Goal: Task Accomplishment & Management: Use online tool/utility

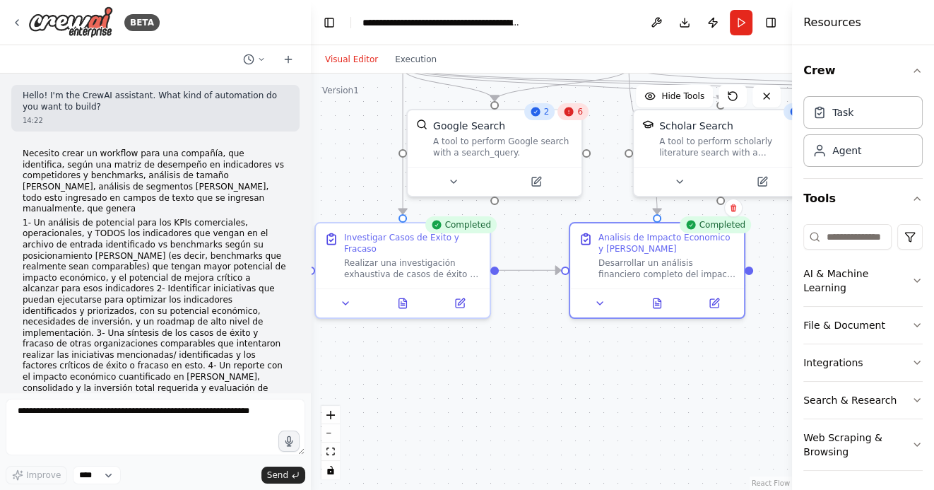
scroll to position [2587, 0]
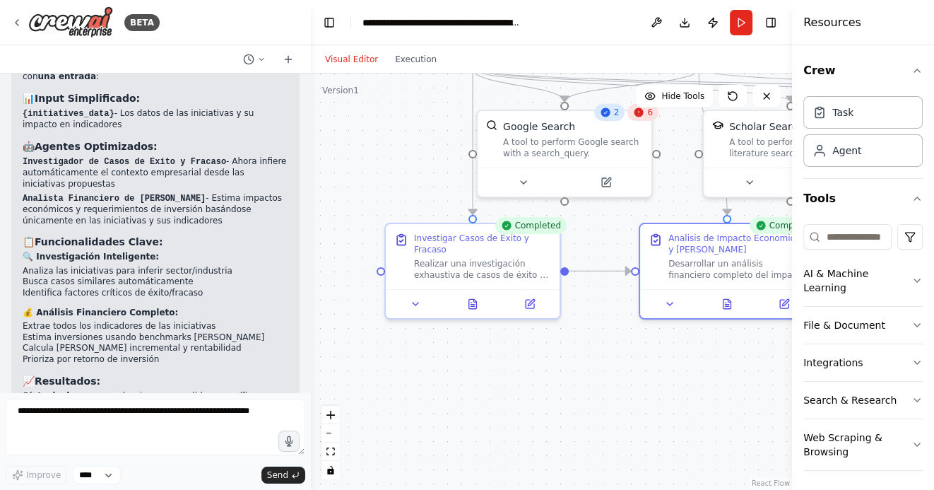
drag, startPoint x: 438, startPoint y: 416, endPoint x: 541, endPoint y: 418, distance: 103.9
click at [534, 418] on div ".deletable-edge-delete-btn { width: 20px; height: 20px; border: 0px solid #ffff…" at bounding box center [551, 282] width 481 height 416
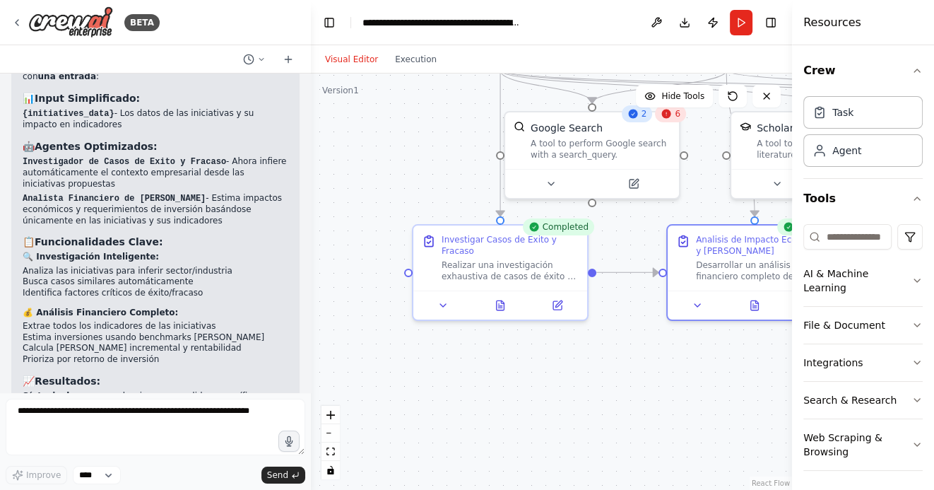
drag, startPoint x: 457, startPoint y: 375, endPoint x: 464, endPoint y: 433, distance: 59.1
click at [465, 433] on div ".deletable-edge-delete-btn { width: 20px; height: 20px; border: 0px solid #ffff…" at bounding box center [551, 282] width 481 height 416
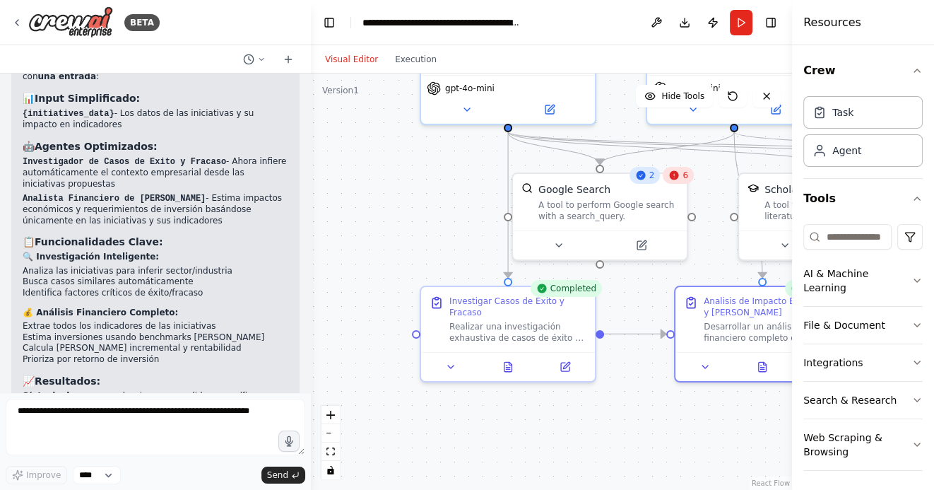
drag, startPoint x: 377, startPoint y: 237, endPoint x: 377, endPoint y: 353, distance: 115.2
click at [377, 351] on div ".deletable-edge-delete-btn { width: 20px; height: 20px; border: 0px solid #ffff…" at bounding box center [551, 282] width 481 height 416
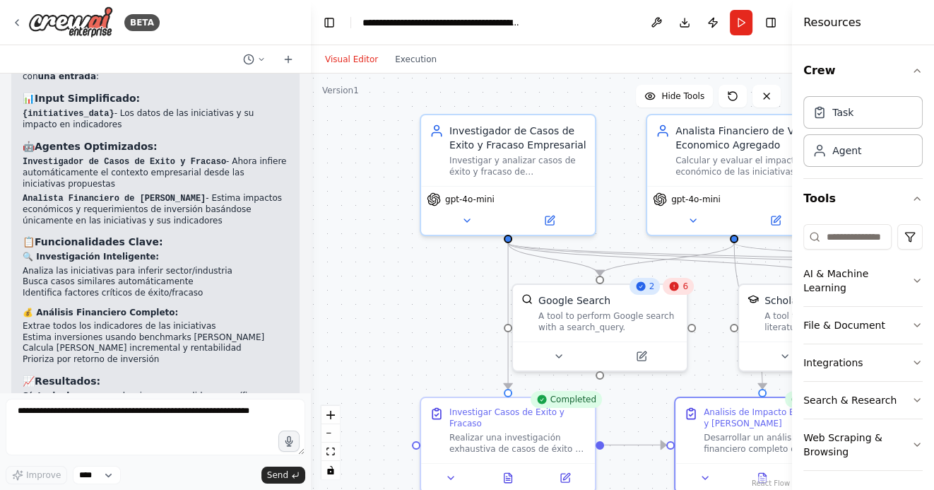
drag, startPoint x: 393, startPoint y: 322, endPoint x: 344, endPoint y: 322, distance: 48.8
click at [344, 322] on div ".deletable-edge-delete-btn { width: 20px; height: 20px; border: 0px solid #ffff…" at bounding box center [551, 282] width 481 height 416
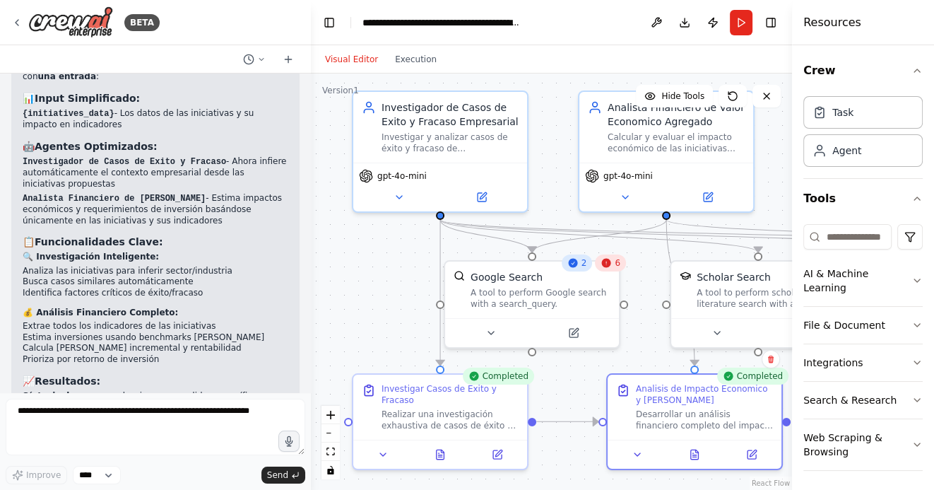
drag, startPoint x: 371, startPoint y: 310, endPoint x: 352, endPoint y: 286, distance: 30.7
click at [352, 286] on div ".deletable-edge-delete-btn { width: 20px; height: 20px; border: 0px solid #ffff…" at bounding box center [551, 282] width 481 height 416
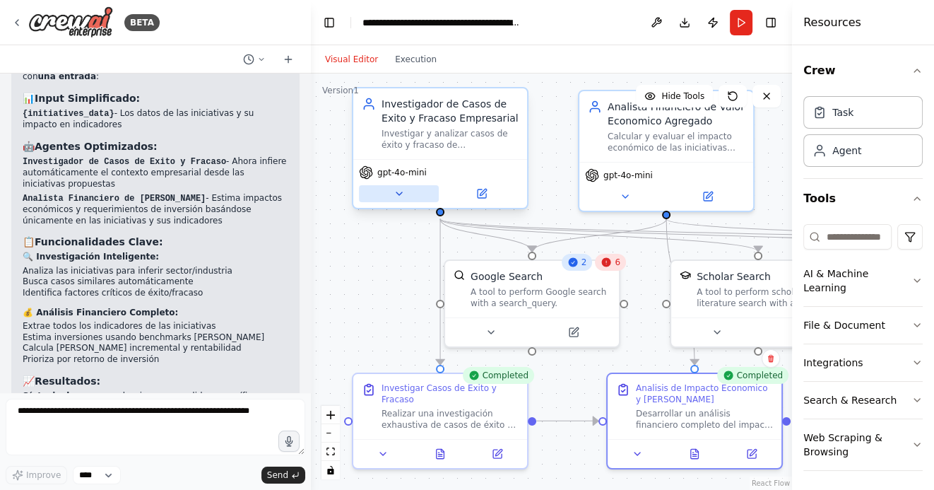
click at [399, 193] on icon at bounding box center [400, 193] width 6 height 3
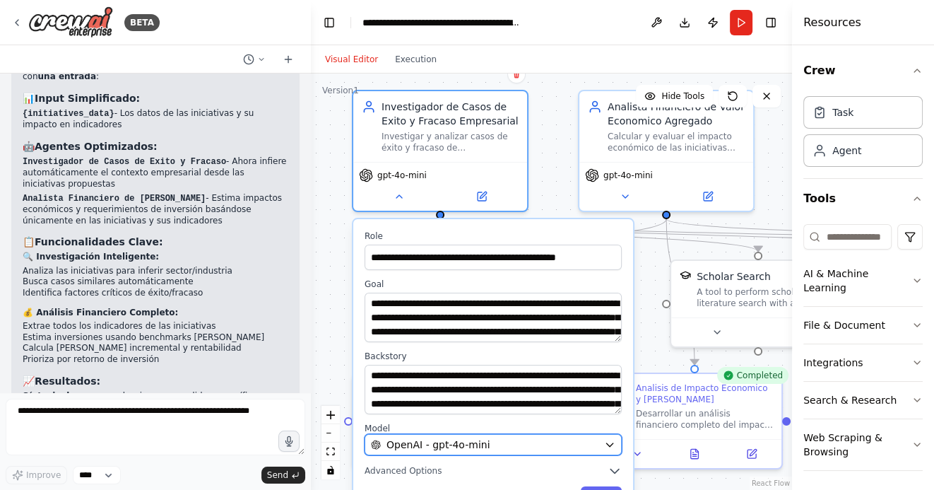
click at [462, 442] on span "OpenAI - gpt-4o-mini" at bounding box center [438, 445] width 103 height 14
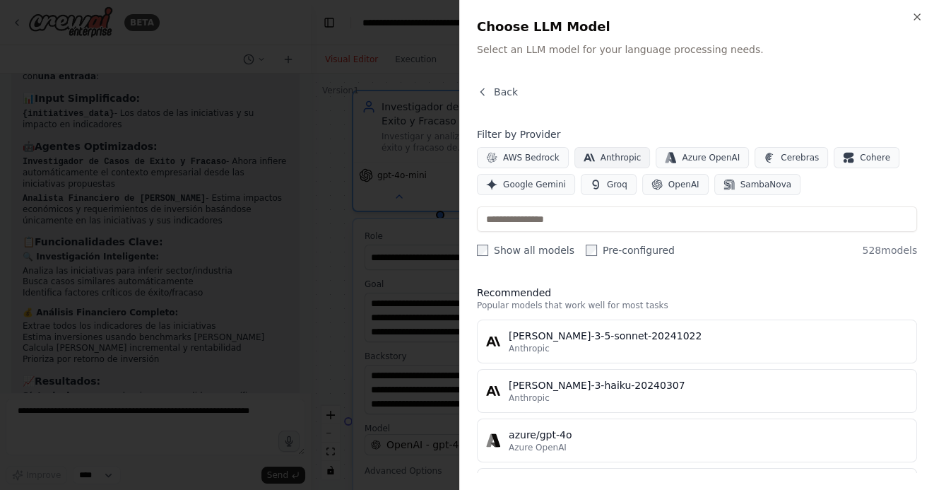
click at [604, 160] on span "Anthropic" at bounding box center [621, 157] width 41 height 11
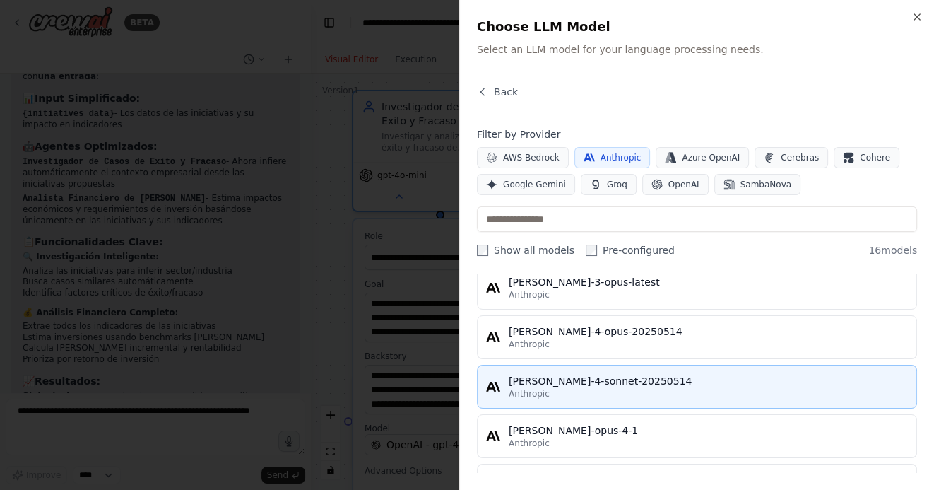
click at [539, 379] on div "[PERSON_NAME]-4-sonnet-20250514" at bounding box center [708, 381] width 399 height 14
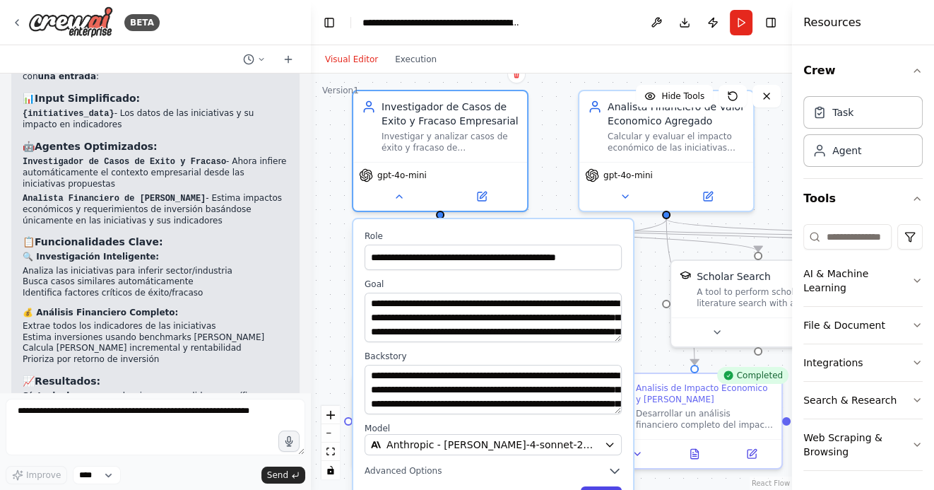
click at [597, 487] on button "Save" at bounding box center [601, 496] width 41 height 20
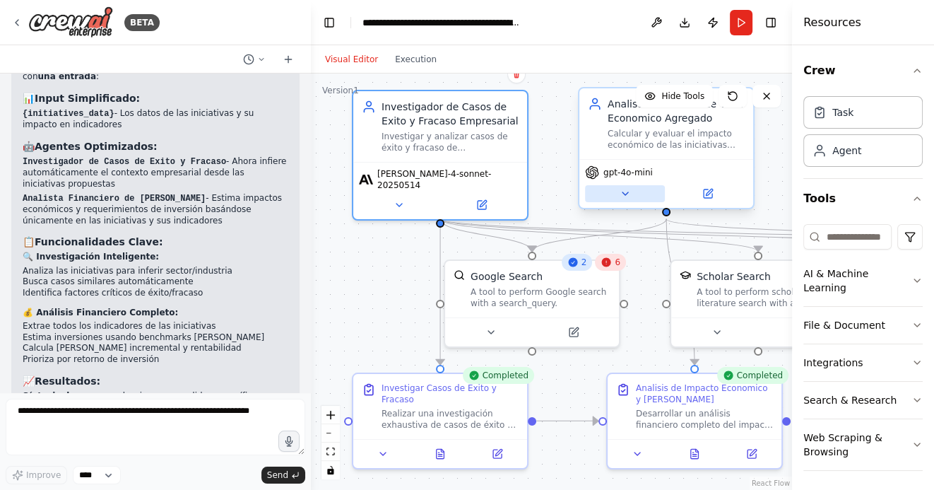
click at [626, 192] on icon at bounding box center [625, 193] width 11 height 11
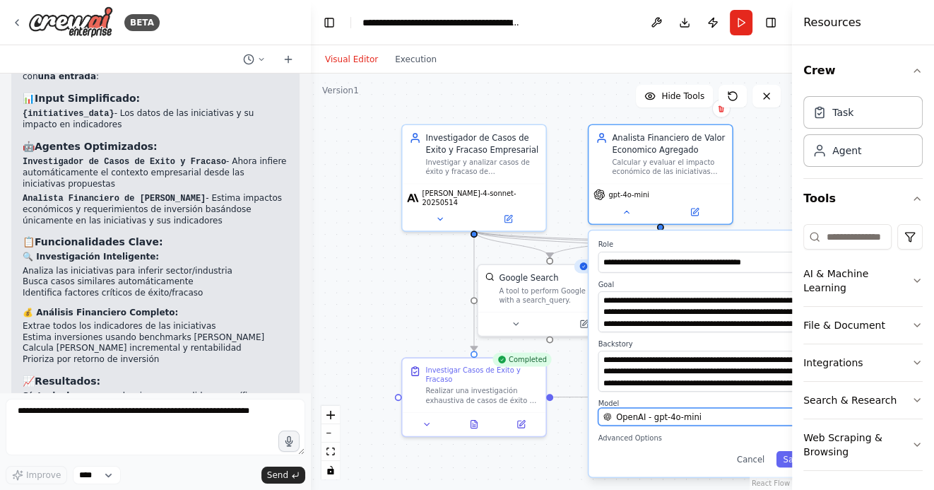
click at [645, 420] on span "OpenAI - gpt-4o-mini" at bounding box center [659, 416] width 86 height 11
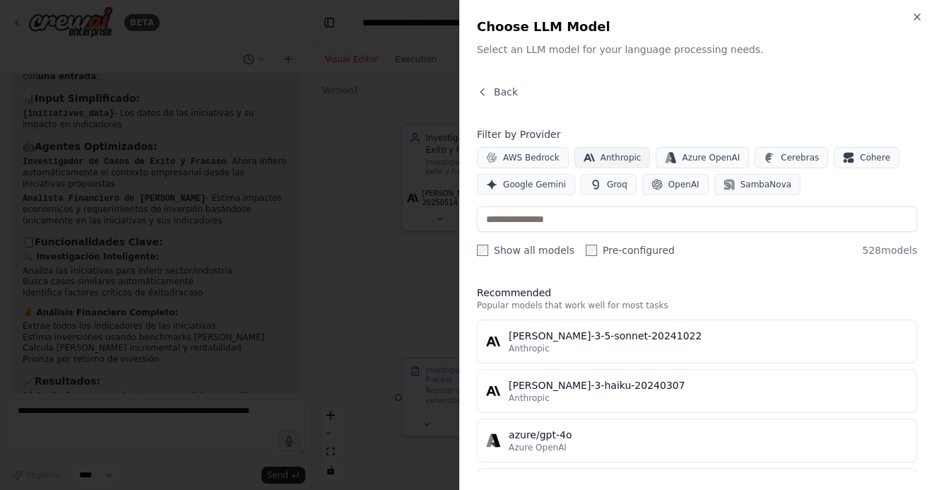
click at [606, 154] on span "Anthropic" at bounding box center [621, 157] width 41 height 11
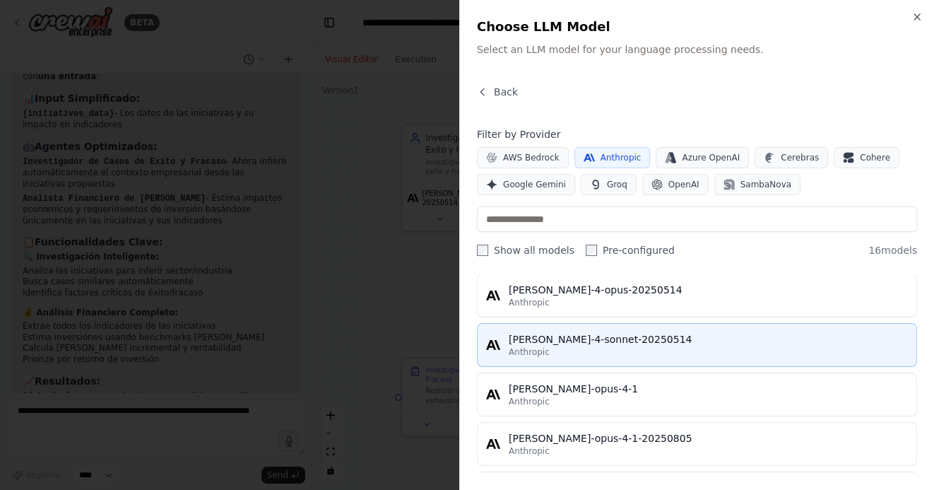
click at [553, 341] on div "[PERSON_NAME]-4-sonnet-20250514" at bounding box center [708, 339] width 399 height 14
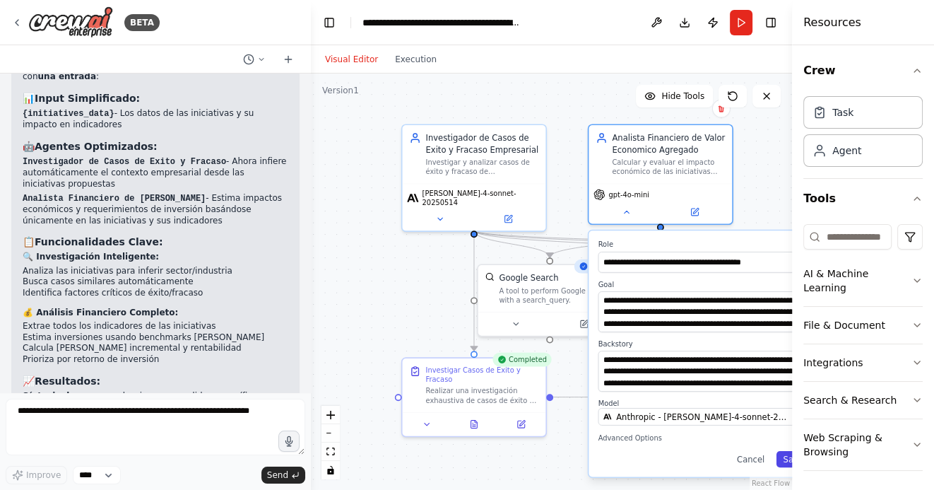
click at [780, 454] on button "Save" at bounding box center [794, 459] width 34 height 16
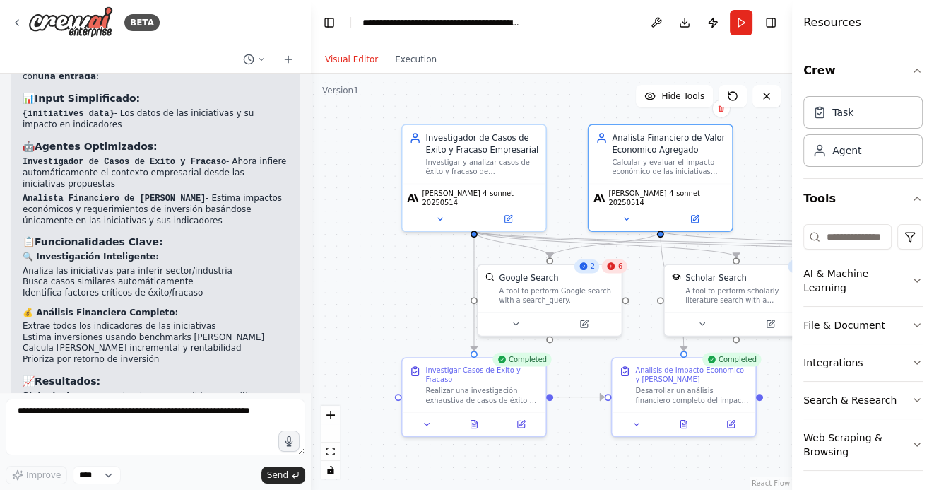
drag, startPoint x: 579, startPoint y: 447, endPoint x: 471, endPoint y: 447, distance: 108.1
click at [474, 447] on div ".deletable-edge-delete-btn { width: 20px; height: 20px; border: 0px solid #ffff…" at bounding box center [551, 282] width 481 height 416
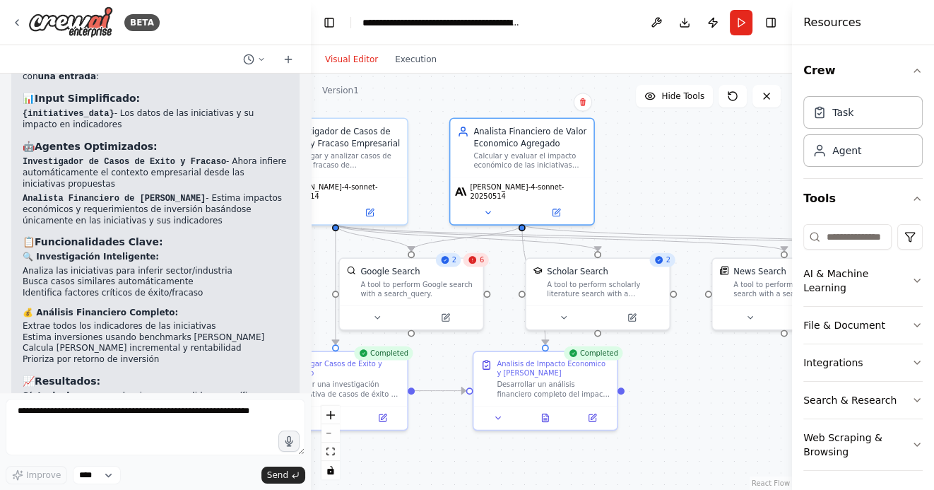
drag, startPoint x: 698, startPoint y: 409, endPoint x: 644, endPoint y: 395, distance: 55.5
click at [644, 395] on div ".deletable-edge-delete-btn { width: 20px; height: 20px; border: 0px solid #ffff…" at bounding box center [551, 282] width 481 height 416
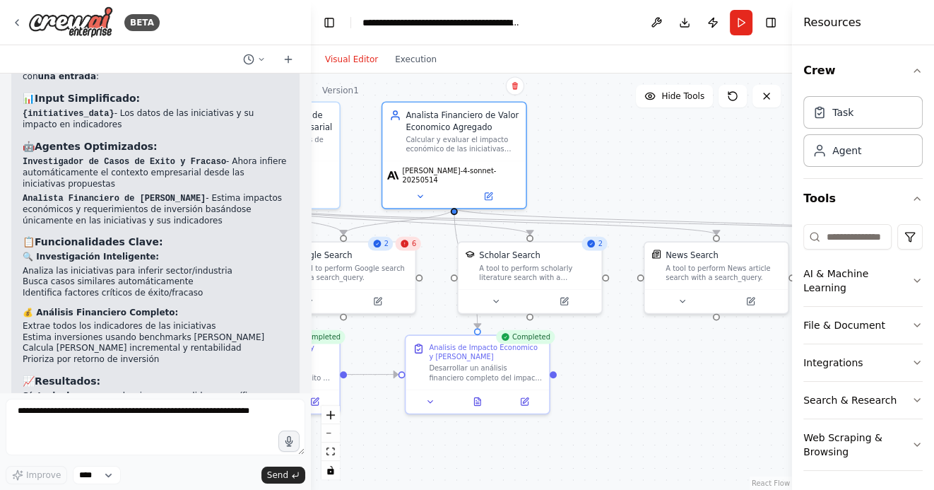
drag, startPoint x: 685, startPoint y: 407, endPoint x: 721, endPoint y: 375, distance: 48.5
click at [720, 375] on div ".deletable-edge-delete-btn { width: 20px; height: 20px; border: 0px solid #ffff…" at bounding box center [551, 282] width 481 height 416
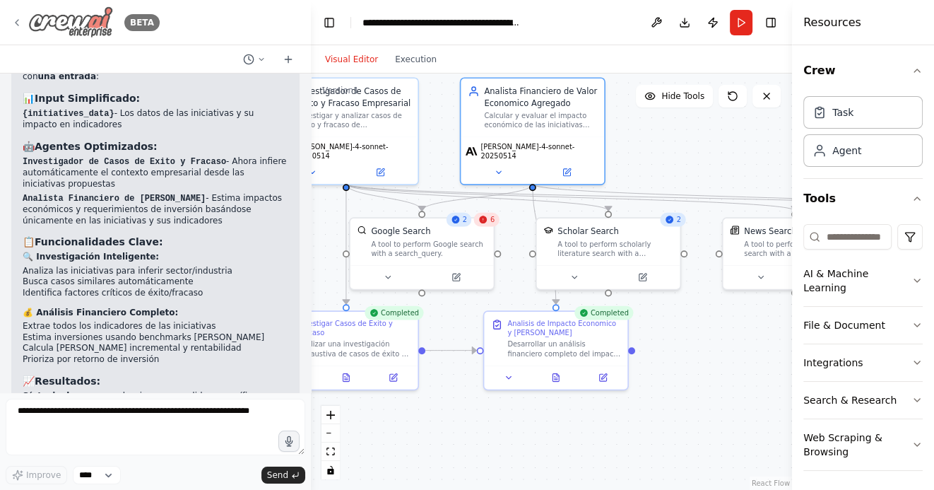
click at [20, 23] on icon at bounding box center [16, 22] width 11 height 11
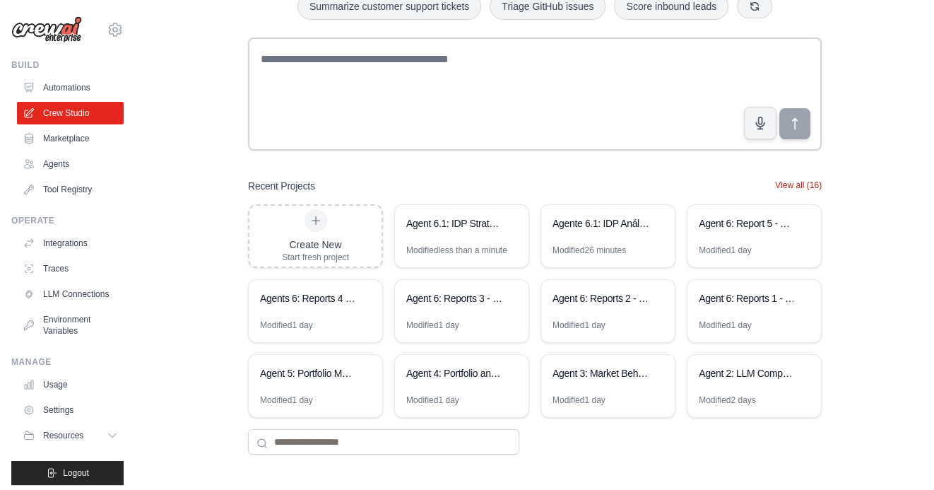
click at [794, 181] on button "View all (16)" at bounding box center [798, 185] width 47 height 11
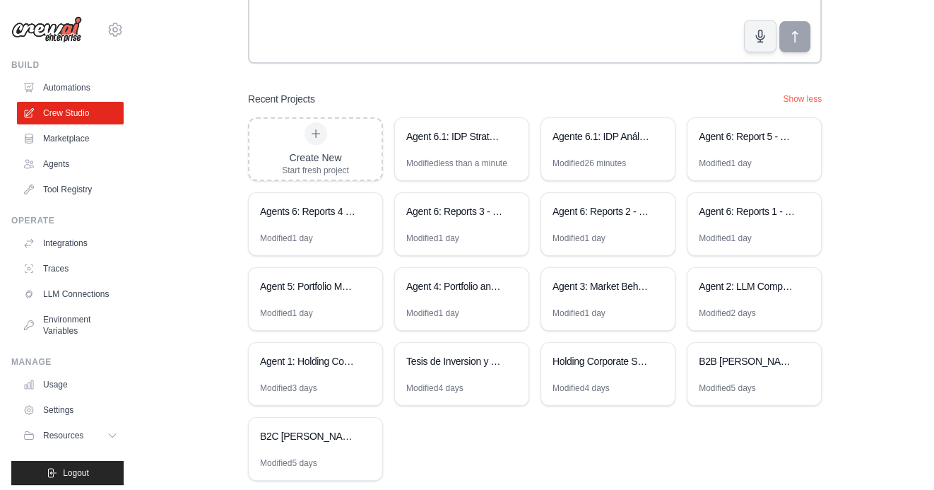
scroll to position [197, 0]
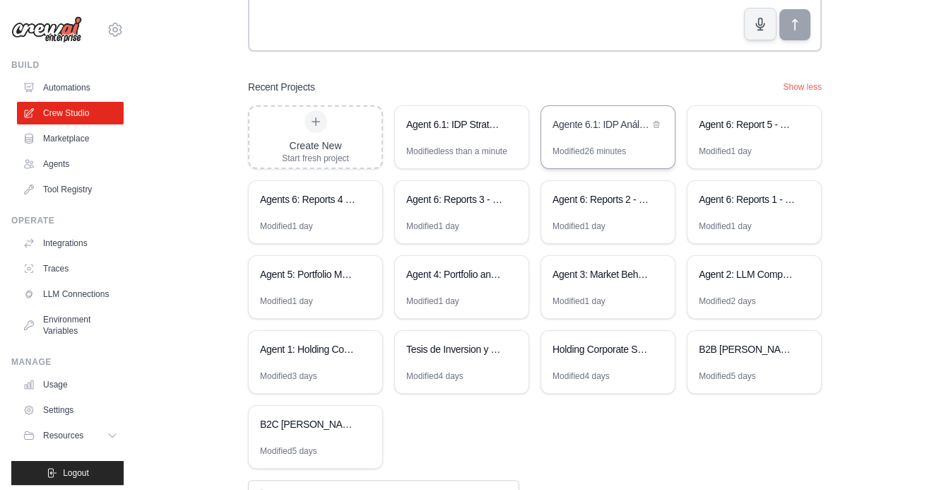
click at [620, 143] on div "Agente 6.1: IDP Análisis de Potencial KPIs vs Benchmarks" at bounding box center [608, 126] width 134 height 40
click at [765, 288] on div "Agent 2: LLM Competitive Intelligence Automation" at bounding box center [755, 276] width 134 height 40
click at [760, 283] on div "Agent 2: LLM Competitive Intelligence Automation" at bounding box center [747, 275] width 97 height 17
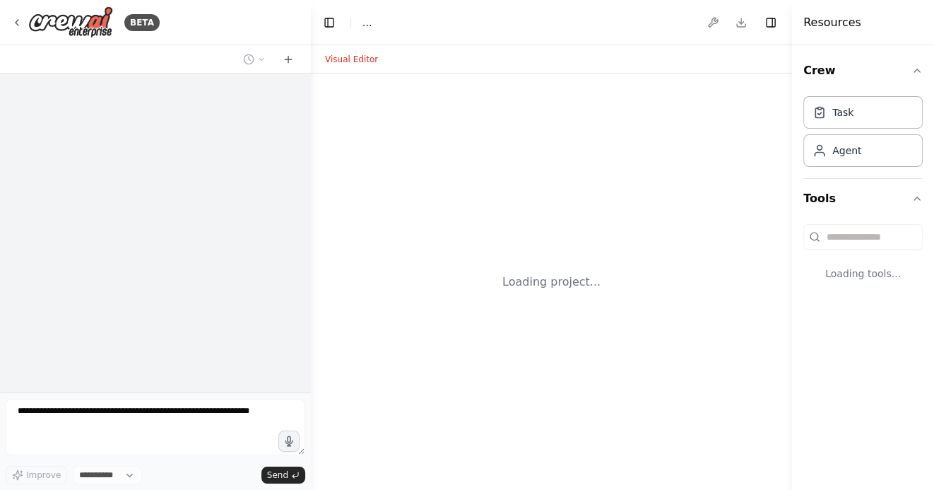
select select "****"
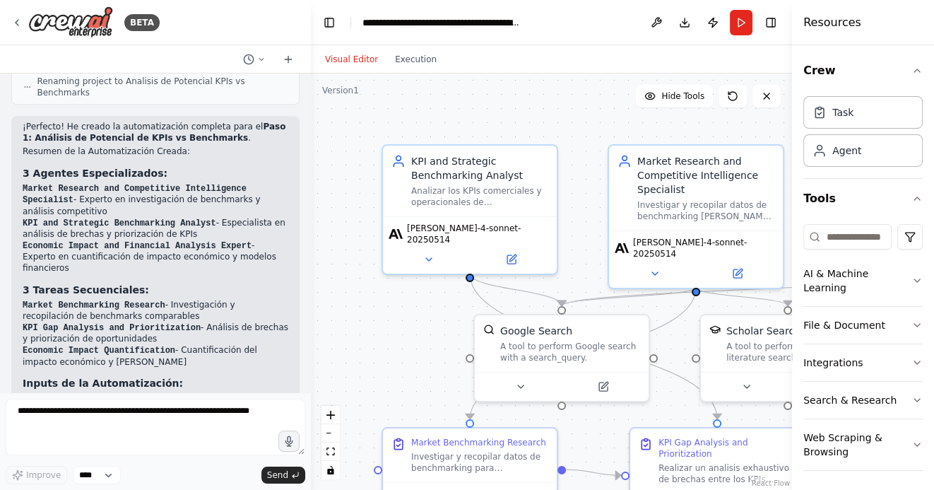
scroll to position [1322, 0]
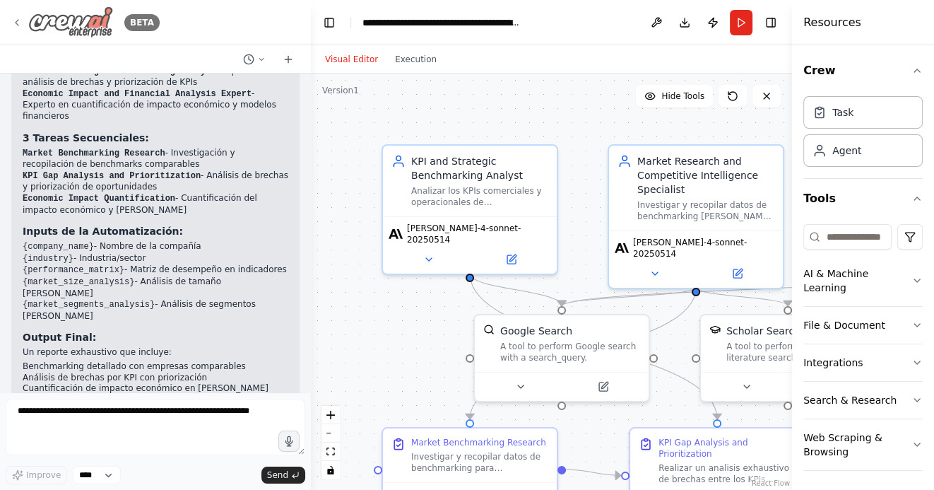
click at [18, 20] on icon at bounding box center [16, 22] width 11 height 11
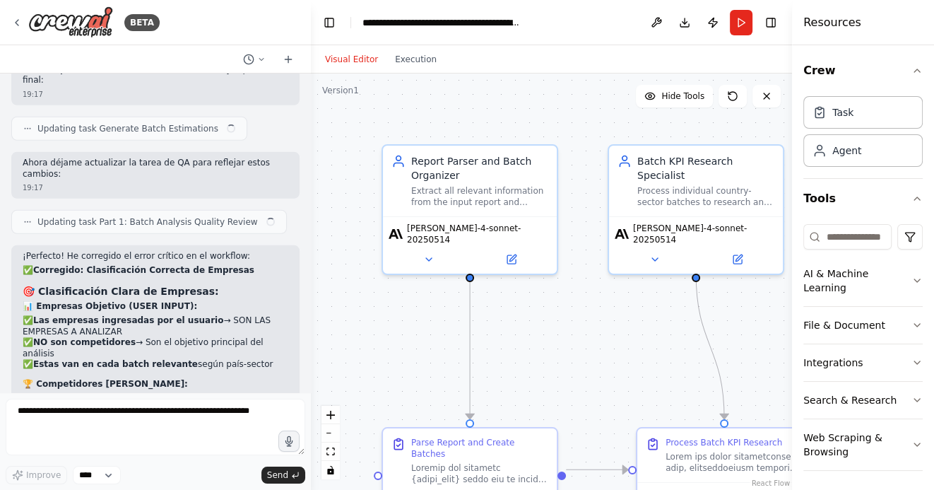
scroll to position [19439, 0]
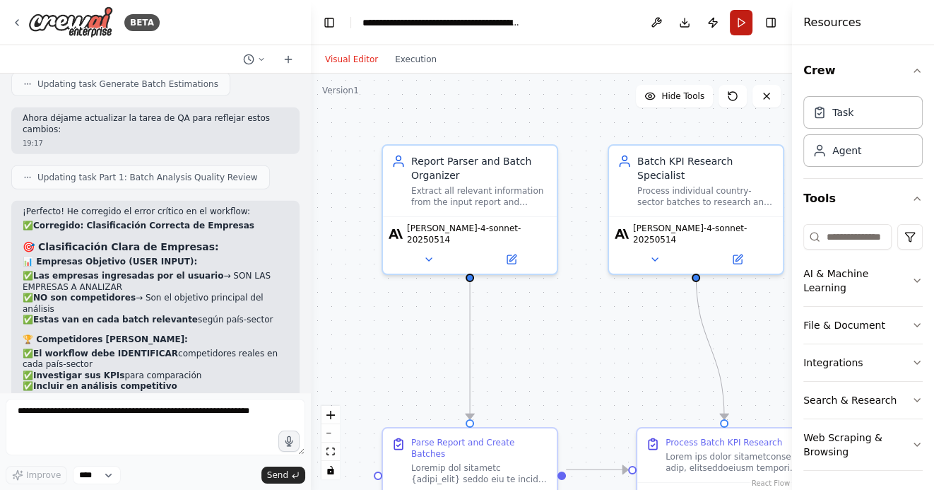
click at [738, 21] on button "Run" at bounding box center [741, 22] width 23 height 25
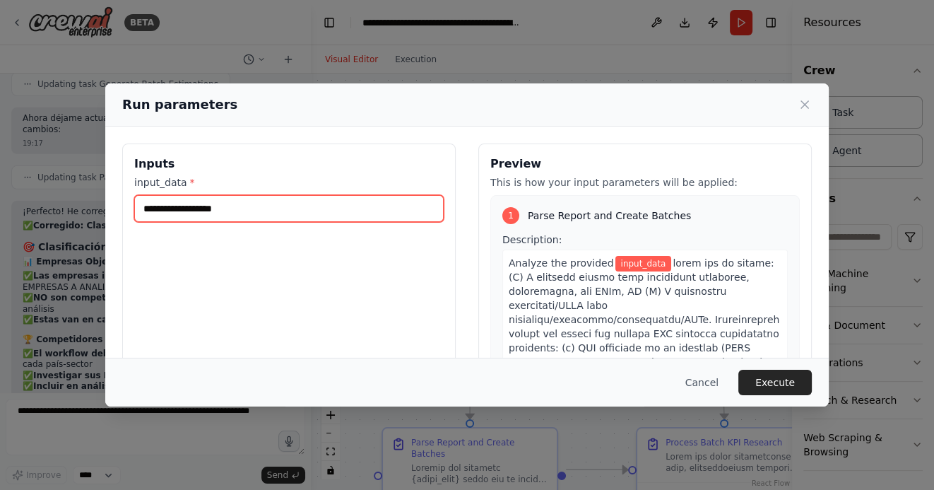
click at [205, 211] on input "input_data *" at bounding box center [289, 208] width 310 height 27
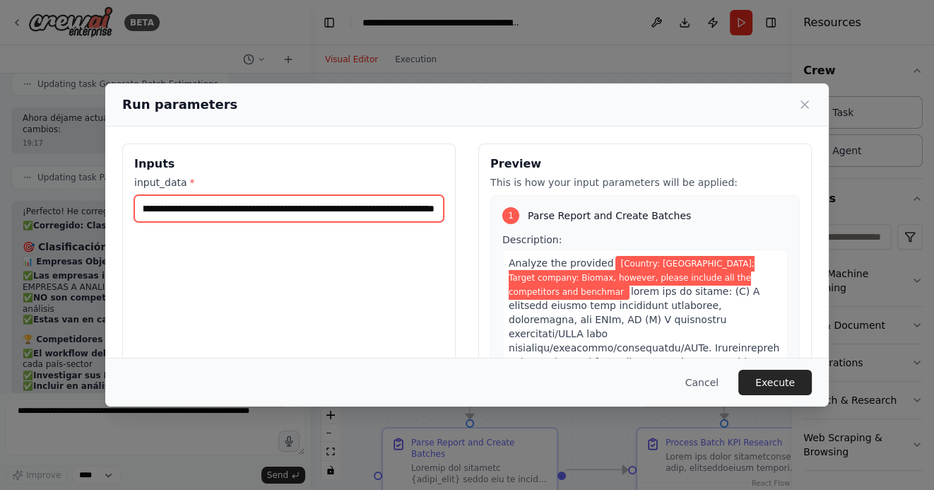
scroll to position [0, 195]
click at [298, 210] on input "**********" at bounding box center [289, 208] width 310 height 27
click at [433, 211] on input "**********" at bounding box center [289, 208] width 310 height 27
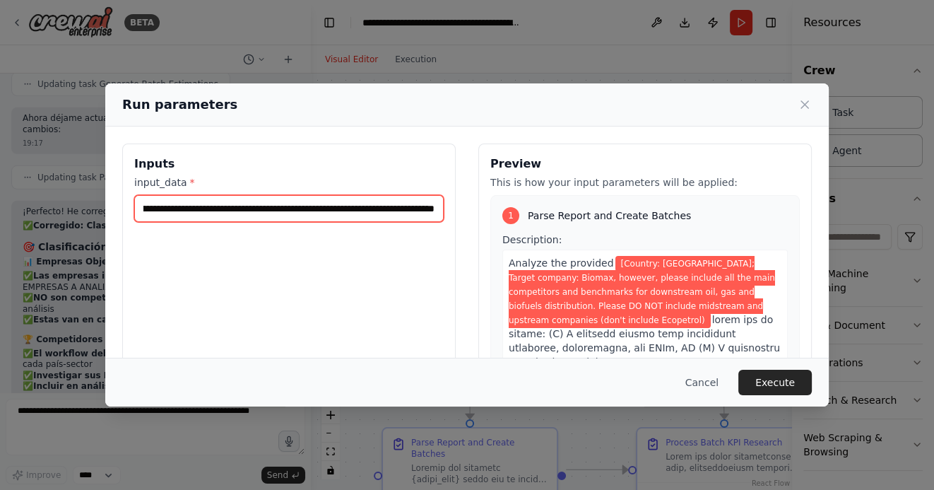
scroll to position [0, 841]
type input "**********"
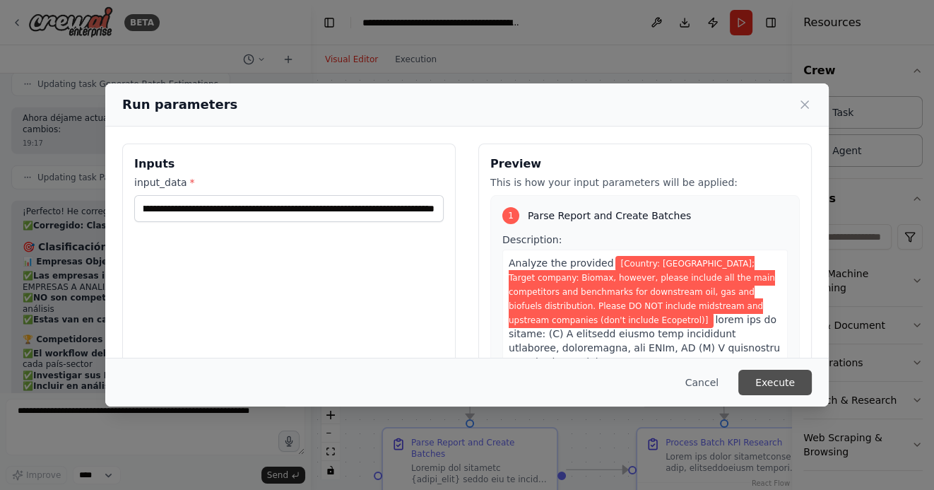
click at [761, 374] on button "Execute" at bounding box center [776, 382] width 74 height 25
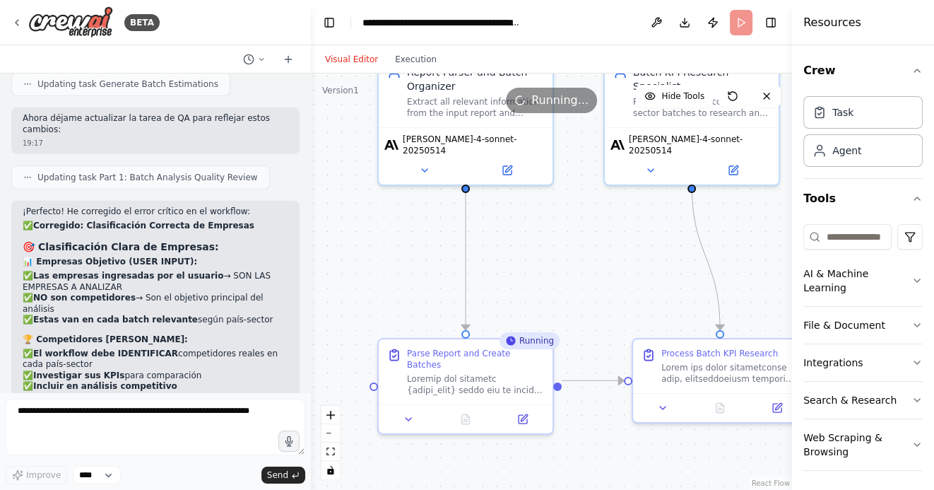
drag, startPoint x: 576, startPoint y: 382, endPoint x: 573, endPoint y: 271, distance: 111.0
click at [573, 271] on div ".deletable-edge-delete-btn { width: 20px; height: 20px; border: 0px solid #ffff…" at bounding box center [551, 282] width 481 height 416
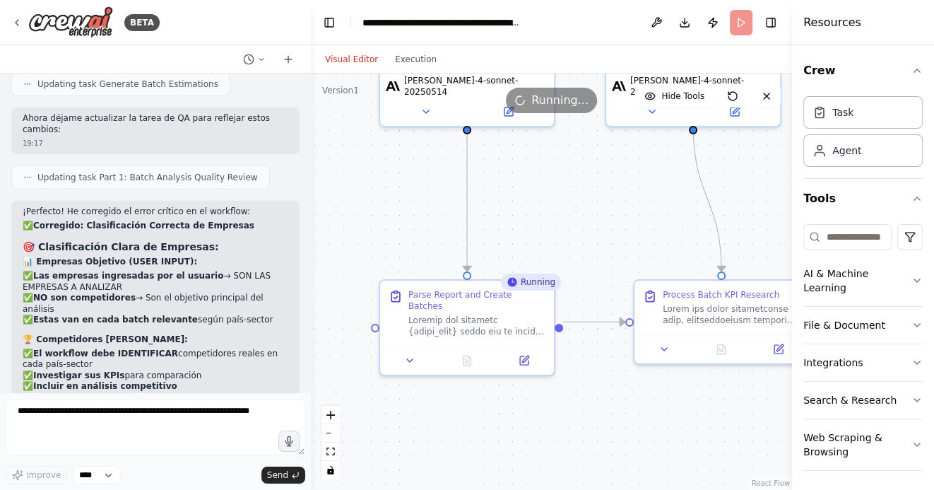
drag, startPoint x: 575, startPoint y: 418, endPoint x: 575, endPoint y: 380, distance: 38.2
click at [575, 380] on div ".deletable-edge-delete-btn { width: 20px; height: 20px; border: 0px solid #ffff…" at bounding box center [551, 282] width 481 height 416
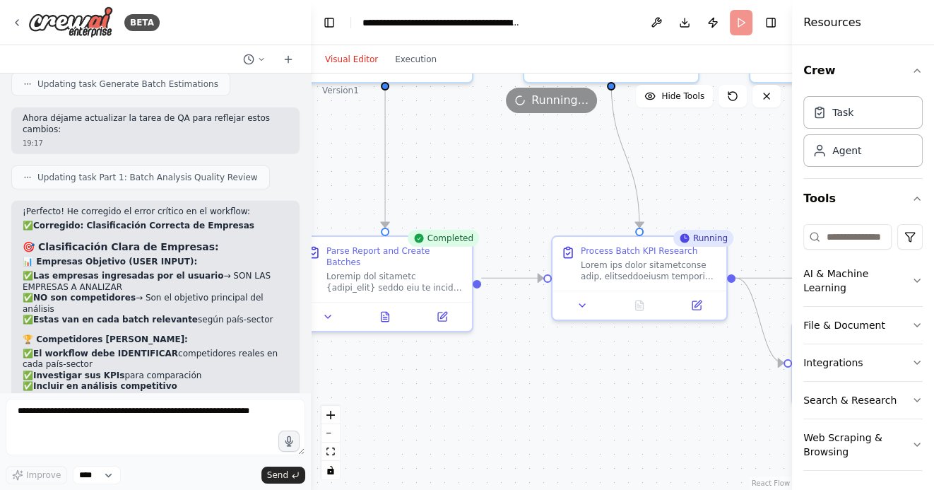
drag, startPoint x: 500, startPoint y: 405, endPoint x: 414, endPoint y: 360, distance: 97.4
click at [415, 360] on div ".deletable-edge-delete-btn { width: 20px; height: 20px; border: 0px solid #ffff…" at bounding box center [551, 282] width 481 height 416
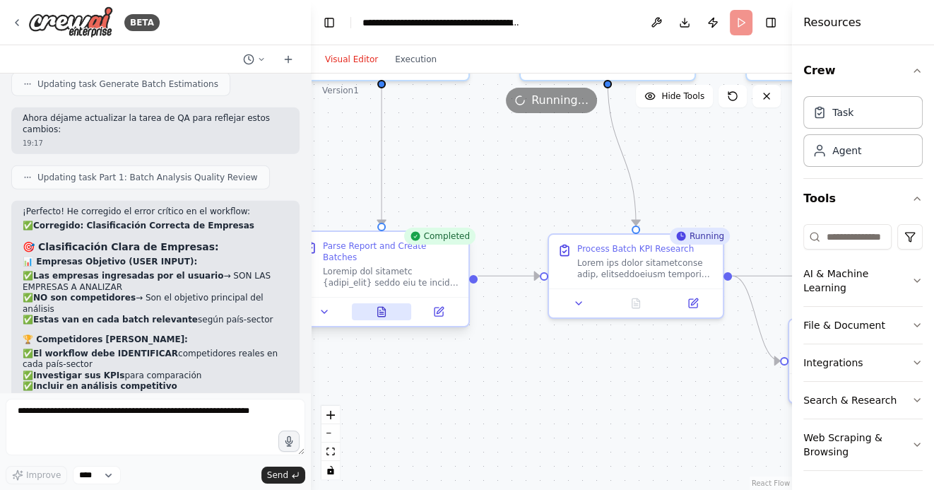
click at [383, 307] on icon at bounding box center [382, 311] width 8 height 9
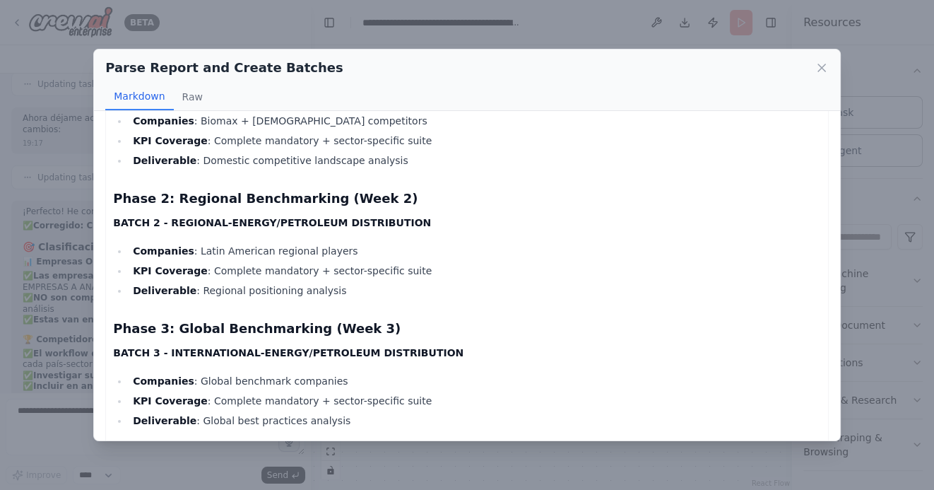
scroll to position [2920, 0]
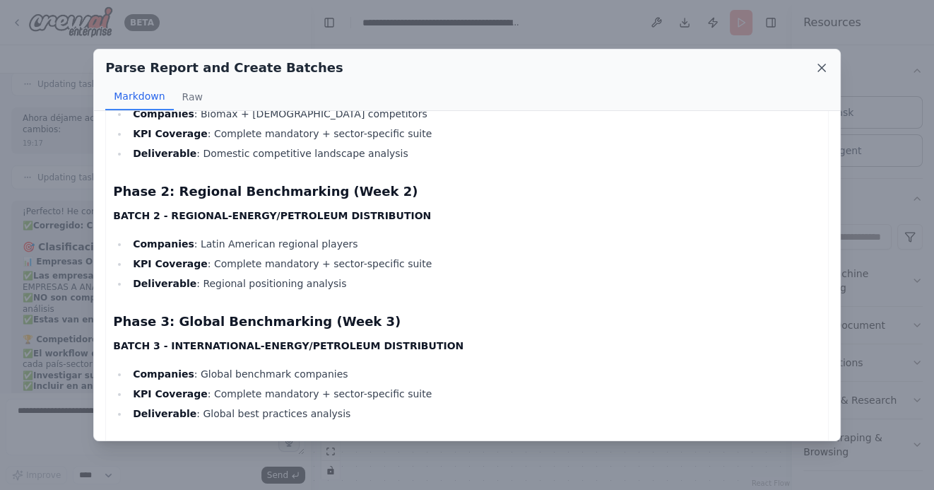
click at [819, 73] on icon at bounding box center [822, 68] width 14 height 14
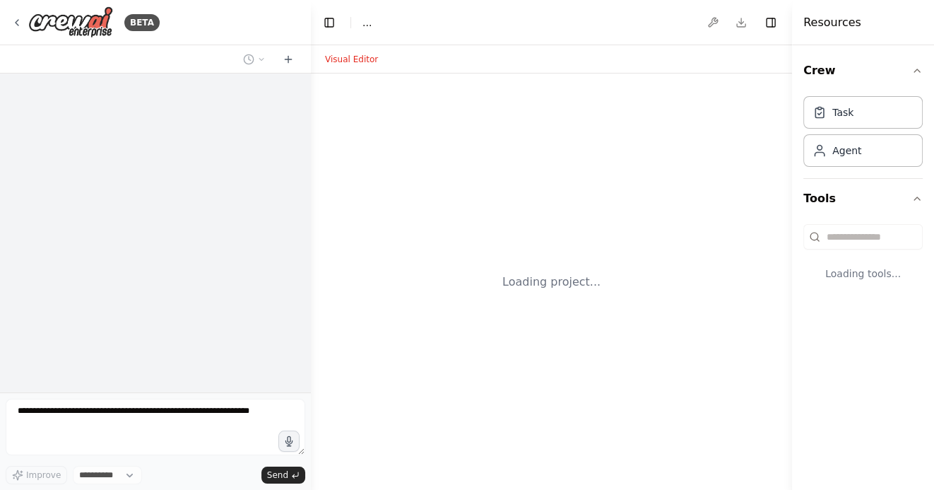
select select "****"
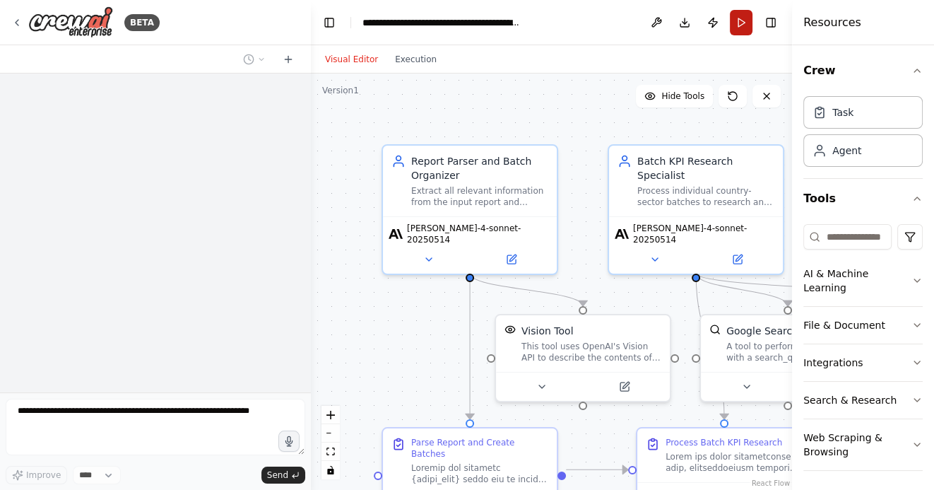
click at [746, 25] on button "Run" at bounding box center [741, 22] width 23 height 25
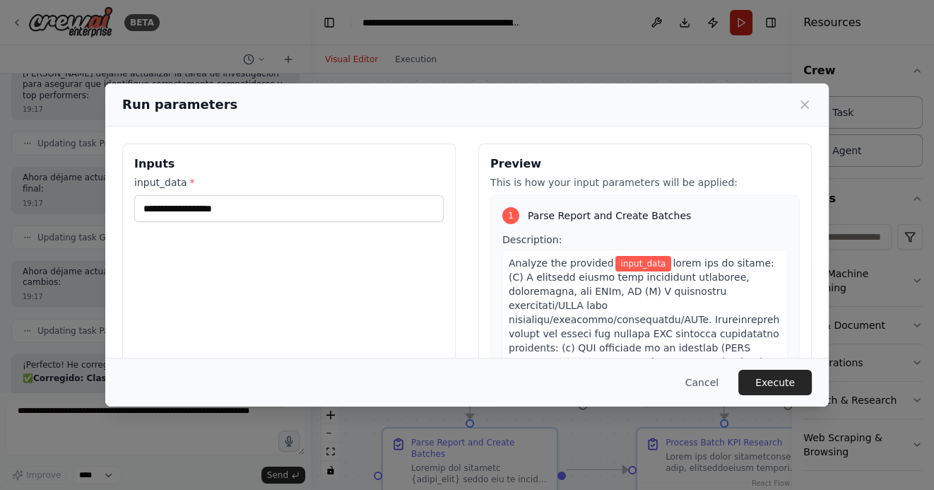
scroll to position [19439, 0]
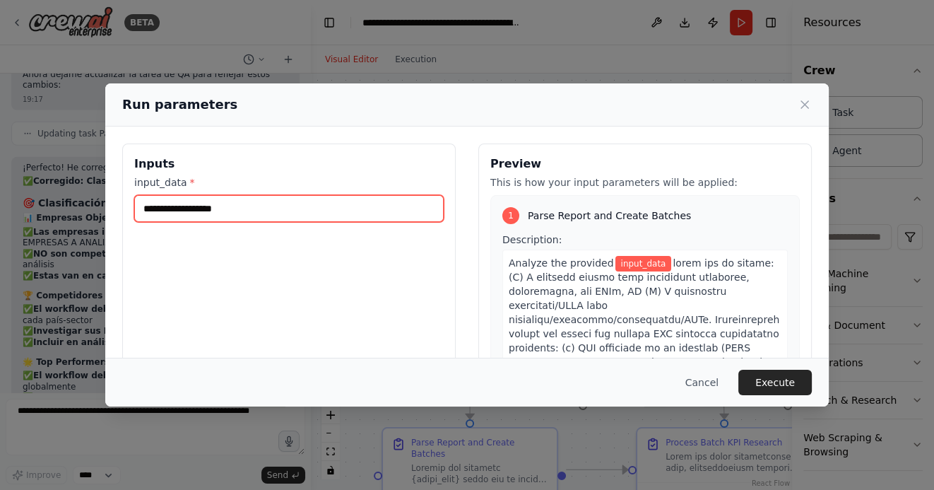
click at [367, 210] on input "input_data *" at bounding box center [289, 208] width 310 height 27
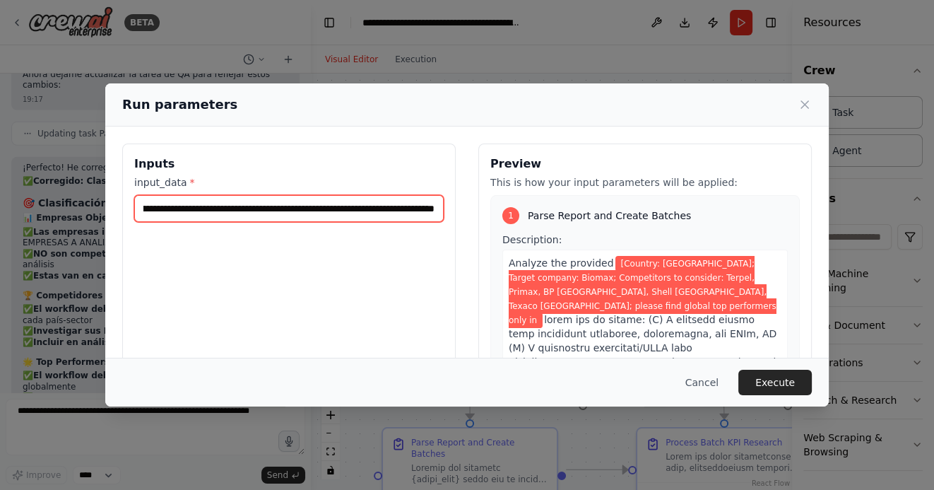
scroll to position [0, 514]
click at [241, 208] on input "**********" at bounding box center [289, 208] width 310 height 27
click at [428, 208] on input "**********" at bounding box center [289, 208] width 310 height 27
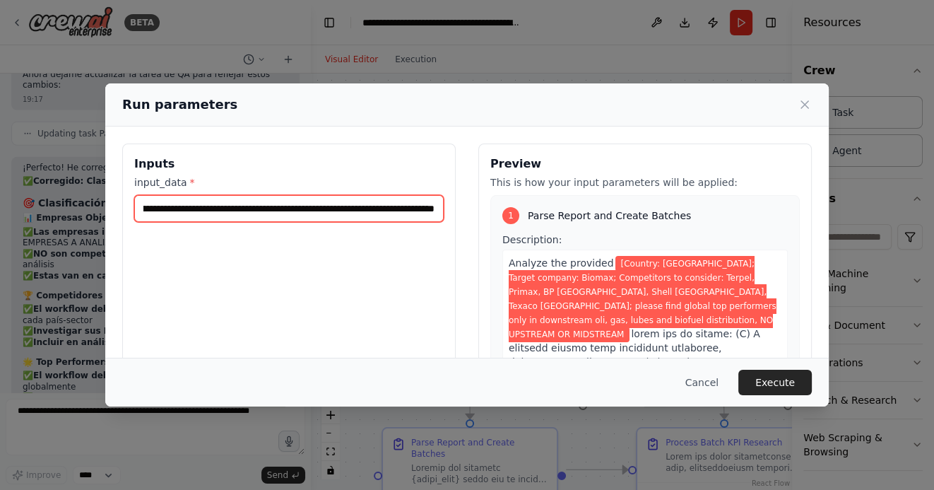
scroll to position [0, 901]
type input "**********"
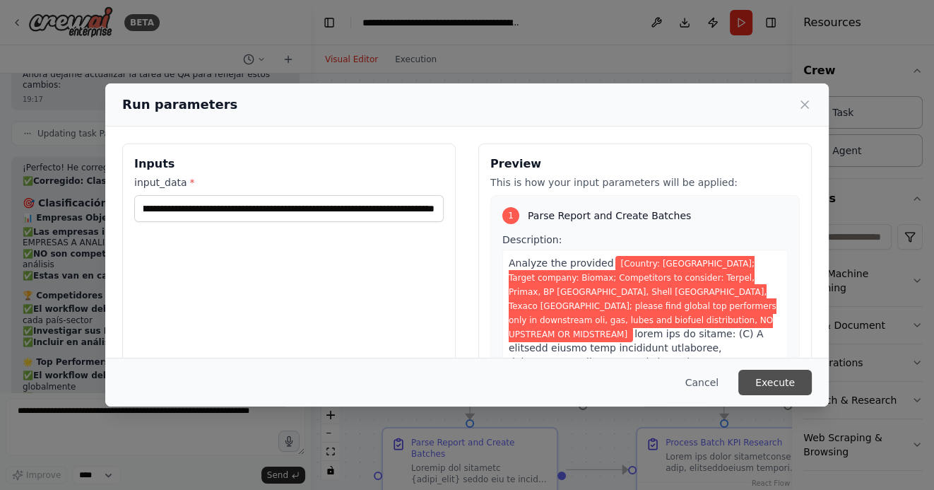
scroll to position [0, 0]
click at [787, 378] on button "Execute" at bounding box center [776, 382] width 74 height 25
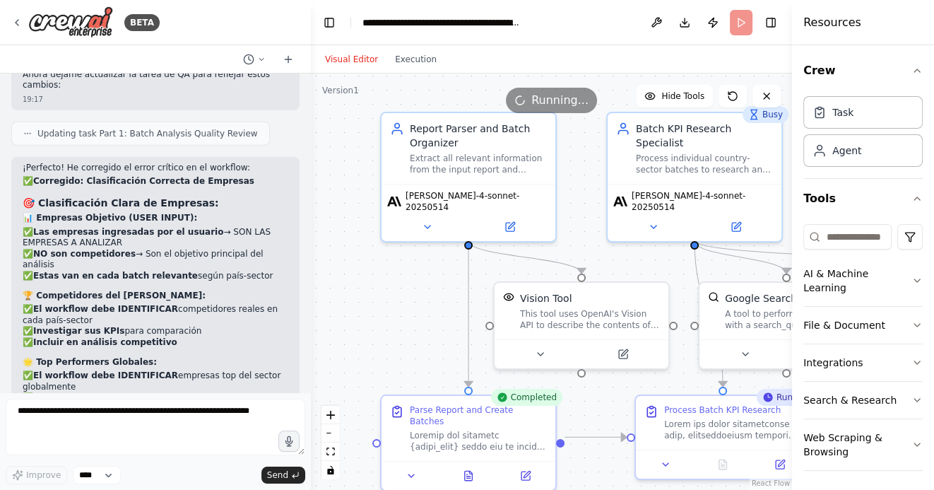
drag, startPoint x: 405, startPoint y: 294, endPoint x: 401, endPoint y: 159, distance: 135.1
click at [401, 160] on div ".deletable-edge-delete-btn { width: 20px; height: 20px; border: 0px solid #ffff…" at bounding box center [551, 282] width 481 height 416
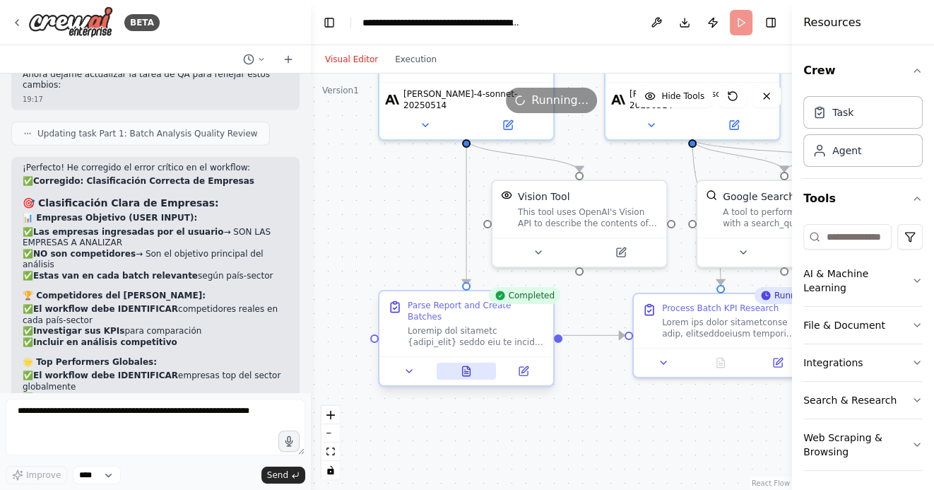
click at [467, 366] on icon at bounding box center [467, 370] width 8 height 9
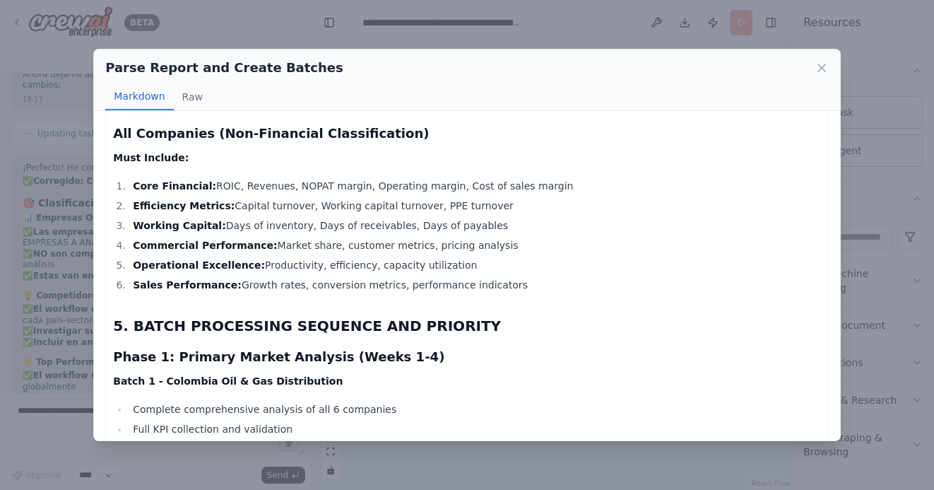
scroll to position [2501, 0]
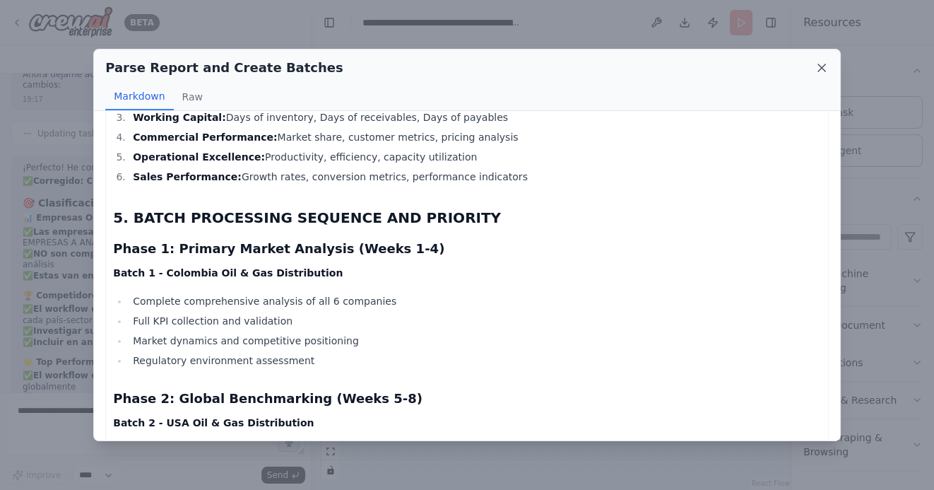
click at [817, 67] on icon at bounding box center [822, 68] width 14 height 14
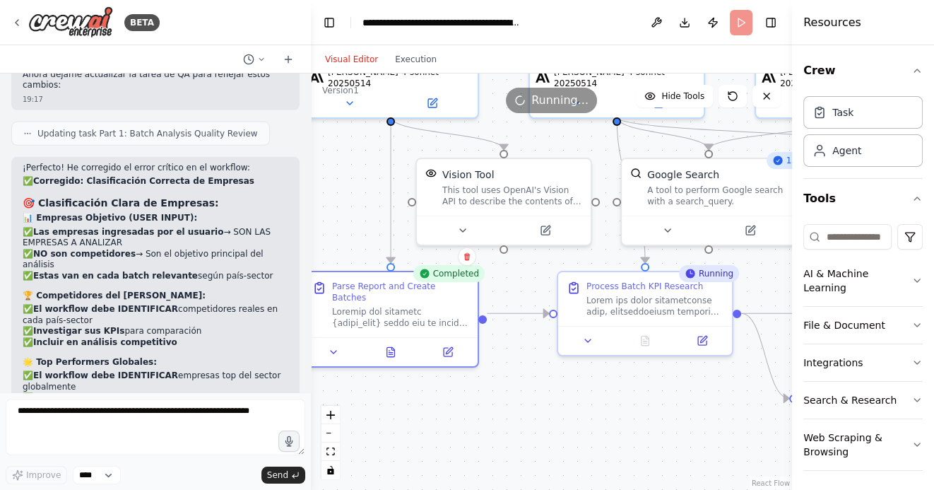
drag, startPoint x: 624, startPoint y: 423, endPoint x: 508, endPoint y: 391, distance: 120.4
click at [509, 391] on div ".deletable-edge-delete-btn { width: 20px; height: 20px; border: 0px solid #ffff…" at bounding box center [551, 282] width 481 height 416
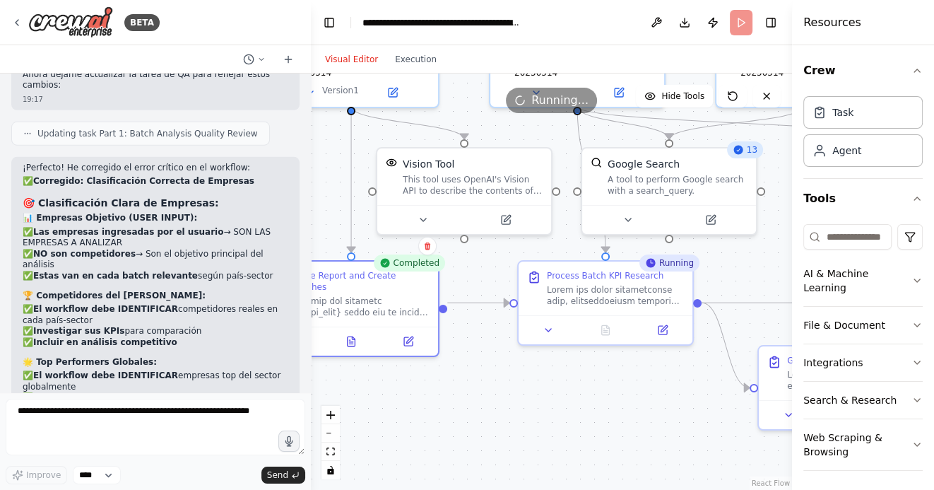
drag, startPoint x: 610, startPoint y: 426, endPoint x: 549, endPoint y: 424, distance: 61.5
click at [549, 424] on div ".deletable-edge-delete-btn { width: 20px; height: 20px; border: 0px solid #ffff…" at bounding box center [551, 282] width 481 height 416
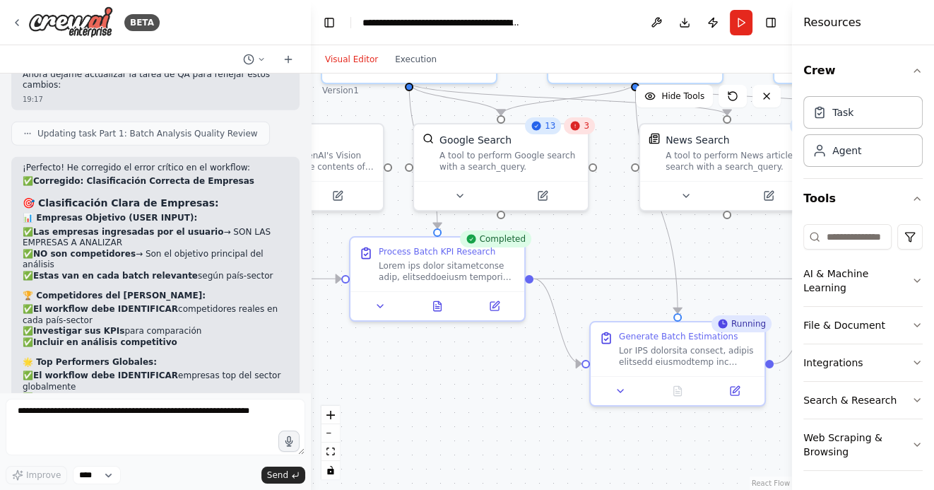
drag, startPoint x: 560, startPoint y: 399, endPoint x: 453, endPoint y: 377, distance: 109.1
click at [453, 377] on div ".deletable-edge-delete-btn { width: 20px; height: 20px; border: 0px solid #ffff…" at bounding box center [551, 282] width 481 height 416
click at [435, 300] on icon at bounding box center [438, 302] width 8 height 9
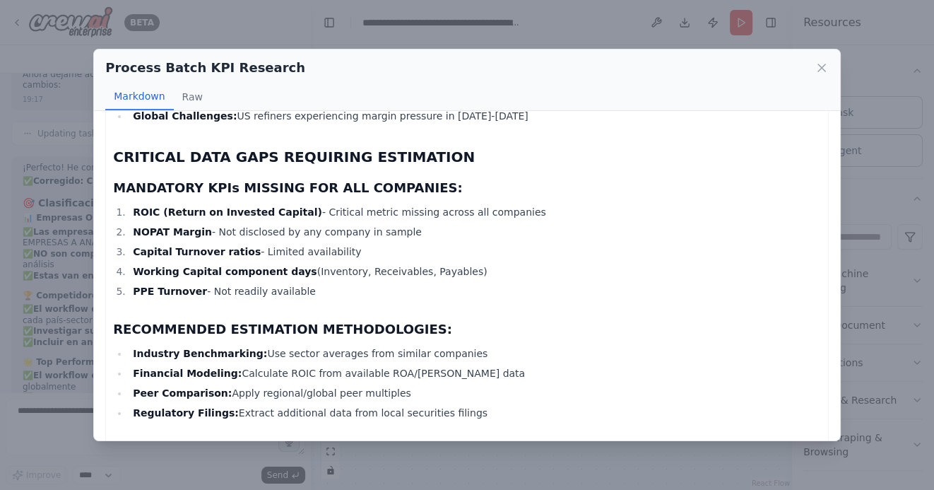
scroll to position [5067, 0]
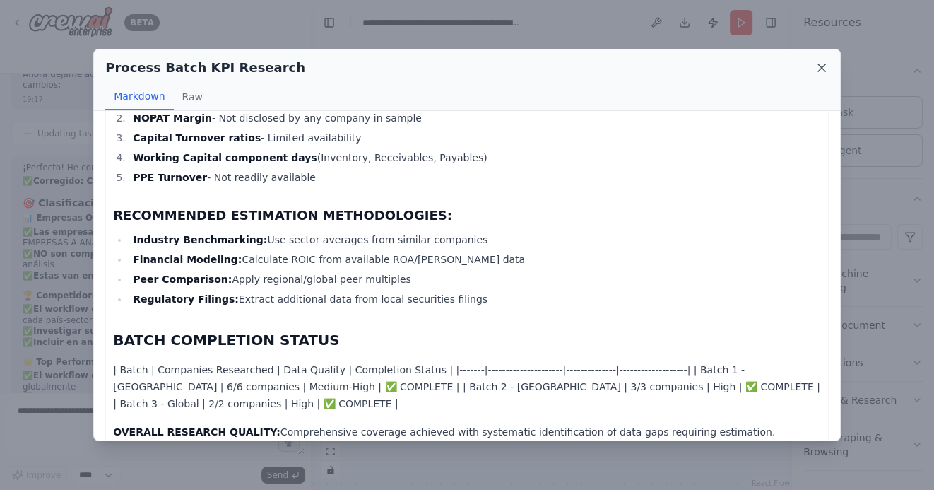
click at [825, 67] on icon at bounding box center [822, 68] width 14 height 14
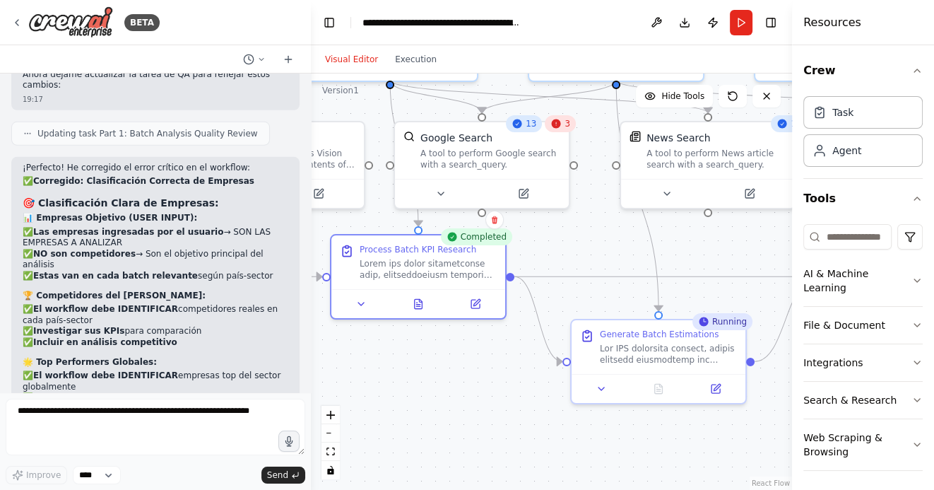
drag, startPoint x: 535, startPoint y: 421, endPoint x: 476, endPoint y: 406, distance: 60.7
click at [476, 406] on div ".deletable-edge-delete-btn { width: 20px; height: 20px; border: 0px solid #ffff…" at bounding box center [551, 282] width 481 height 416
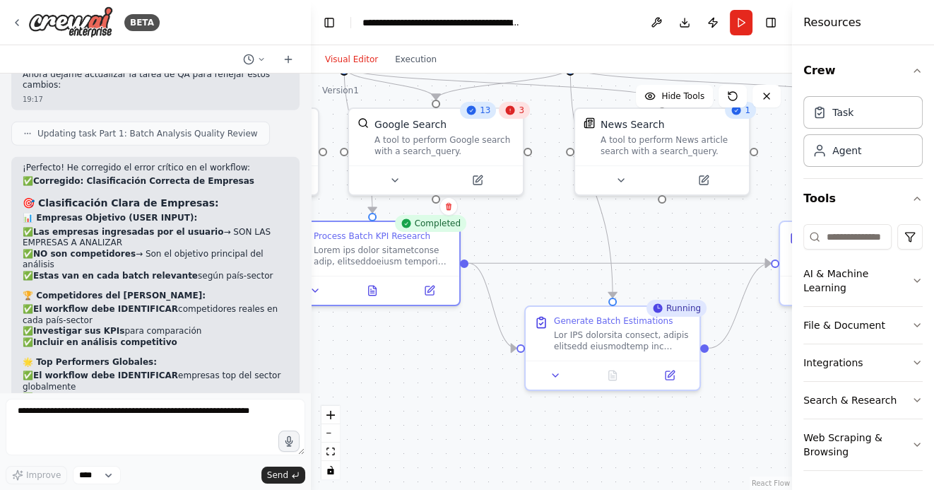
click at [508, 399] on div ".deletable-edge-delete-btn { width: 20px; height: 20px; border: 0px solid #ffff…" at bounding box center [551, 282] width 481 height 416
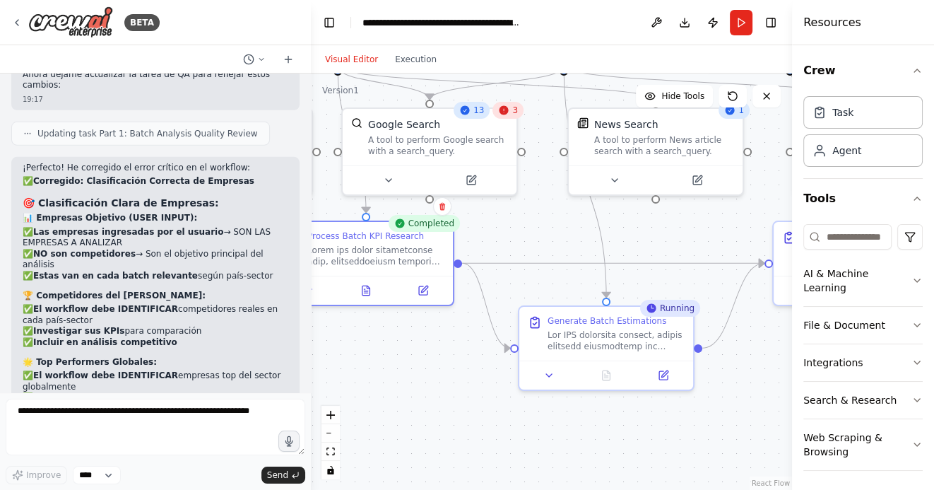
drag, startPoint x: 474, startPoint y: 408, endPoint x: 406, endPoint y: 377, distance: 74.4
click at [406, 377] on div ".deletable-edge-delete-btn { width: 20px; height: 20px; border: 0px solid #ffff…" at bounding box center [551, 282] width 481 height 416
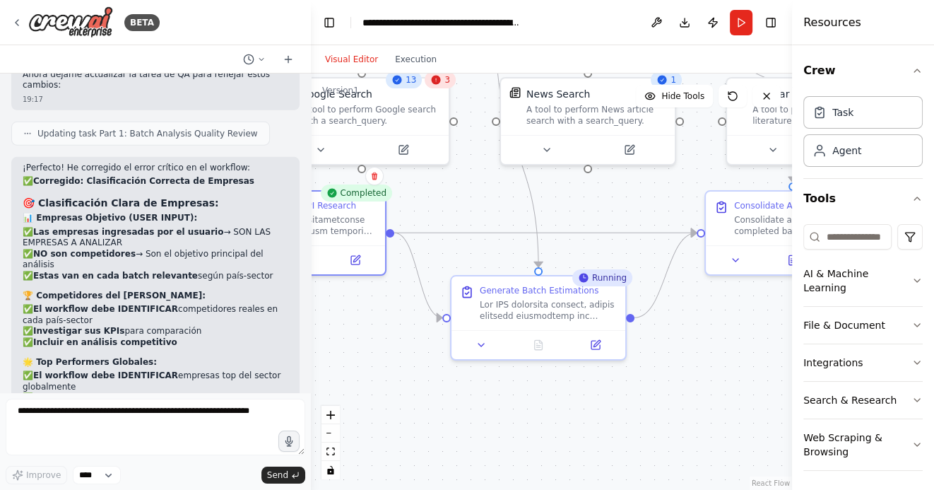
drag, startPoint x: 569, startPoint y: 390, endPoint x: 544, endPoint y: 390, distance: 25.4
click at [544, 390] on div ".deletable-edge-delete-btn { width: 20px; height: 20px; border: 0px solid #ffff…" at bounding box center [551, 282] width 481 height 416
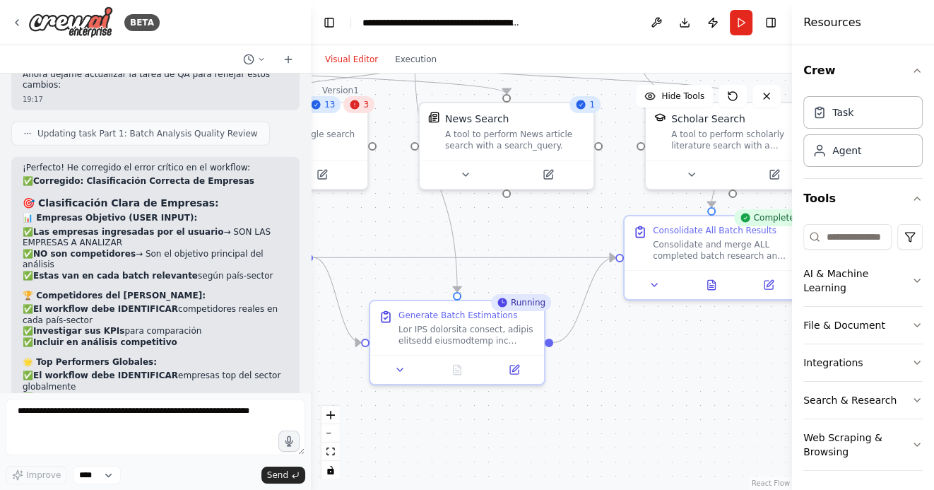
drag, startPoint x: 614, startPoint y: 416, endPoint x: 552, endPoint y: 445, distance: 68.9
click at [553, 445] on div ".deletable-edge-delete-btn { width: 20px; height: 20px; border: 0px solid #ffff…" at bounding box center [551, 282] width 481 height 416
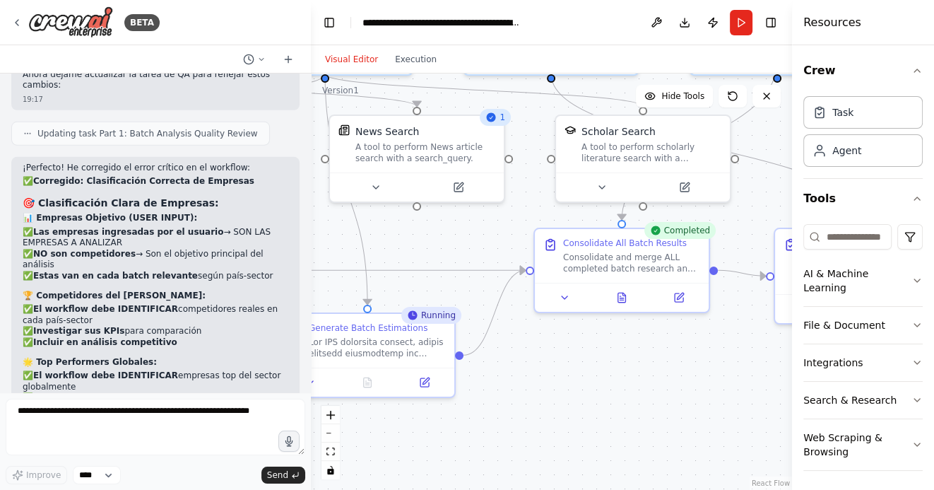
drag, startPoint x: 635, startPoint y: 392, endPoint x: 516, endPoint y: 400, distance: 119.0
click at [517, 400] on div ".deletable-edge-delete-btn { width: 20px; height: 20px; border: 0px solid #ffff…" at bounding box center [551, 282] width 481 height 416
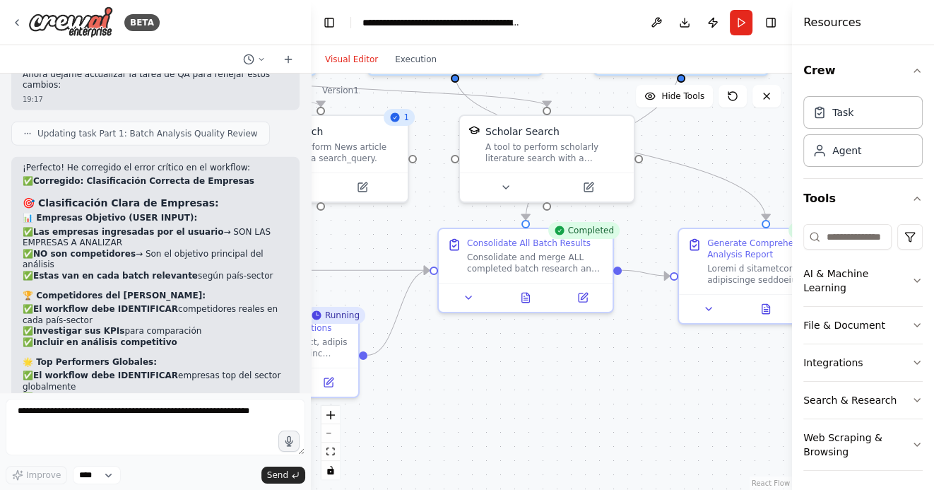
drag, startPoint x: 600, startPoint y: 375, endPoint x: 519, endPoint y: 375, distance: 81.3
click at [520, 375] on div ".deletable-edge-delete-btn { width: 20px; height: 20px; border: 0px solid #ffff…" at bounding box center [551, 282] width 481 height 416
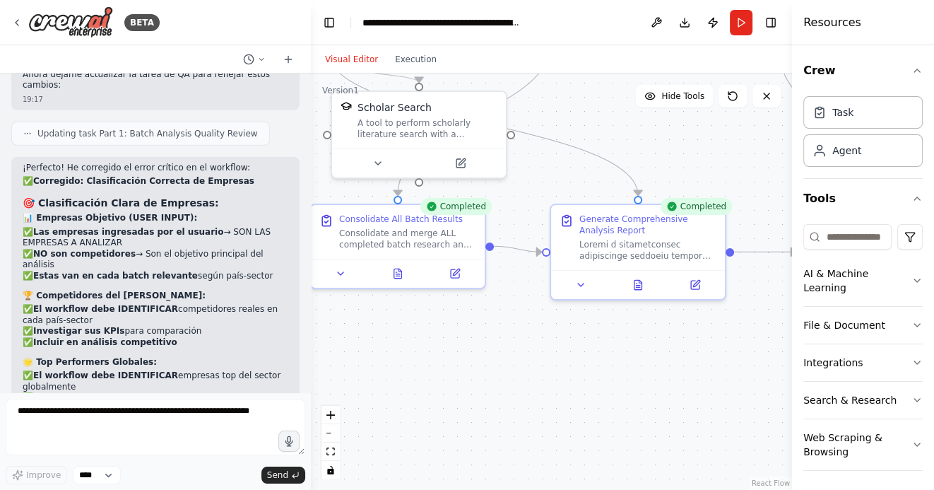
drag, startPoint x: 564, startPoint y: 388, endPoint x: 440, endPoint y: 362, distance: 126.4
click at [440, 362] on div ".deletable-edge-delete-btn { width: 20px; height: 20px; border: 0px solid #ffff…" at bounding box center [551, 282] width 481 height 416
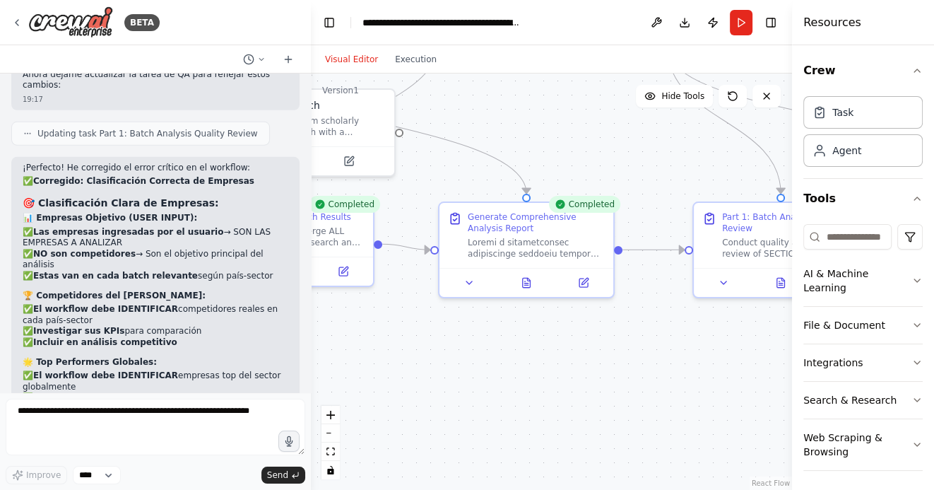
drag, startPoint x: 619, startPoint y: 369, endPoint x: 513, endPoint y: 369, distance: 106.0
click at [515, 369] on div ".deletable-edge-delete-btn { width: 20px; height: 20px; border: 0px solid #ffff…" at bounding box center [551, 282] width 481 height 416
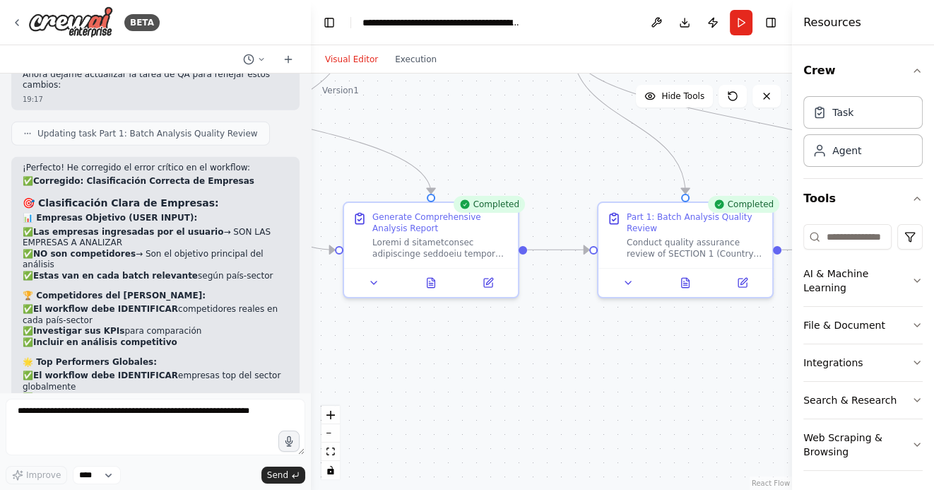
drag, startPoint x: 599, startPoint y: 375, endPoint x: 508, endPoint y: 375, distance: 91.2
click at [508, 375] on div ".deletable-edge-delete-btn { width: 20px; height: 20px; border: 0px solid #ffff…" at bounding box center [551, 282] width 481 height 416
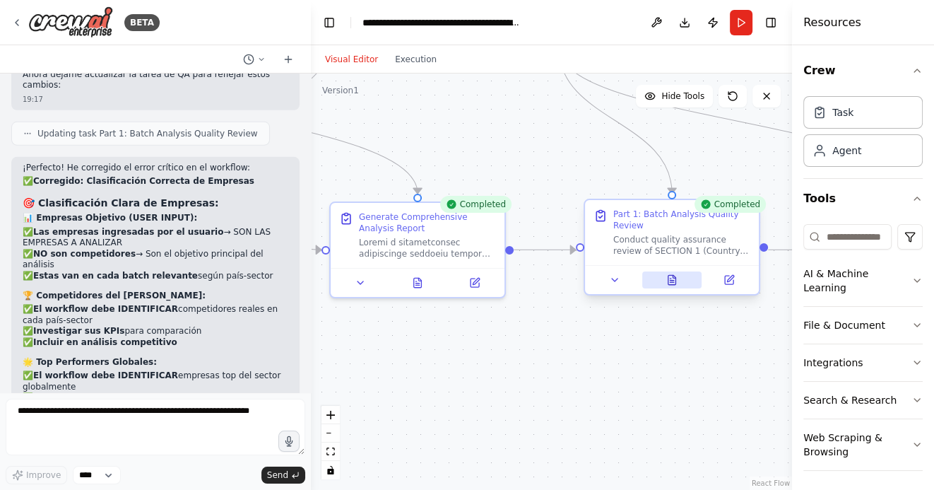
click at [673, 279] on icon at bounding box center [673, 279] width 8 height 9
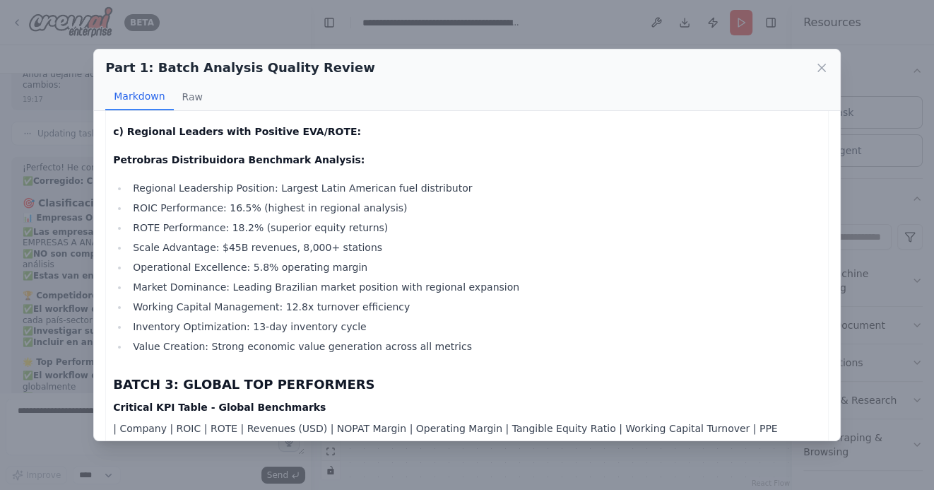
scroll to position [2513, 0]
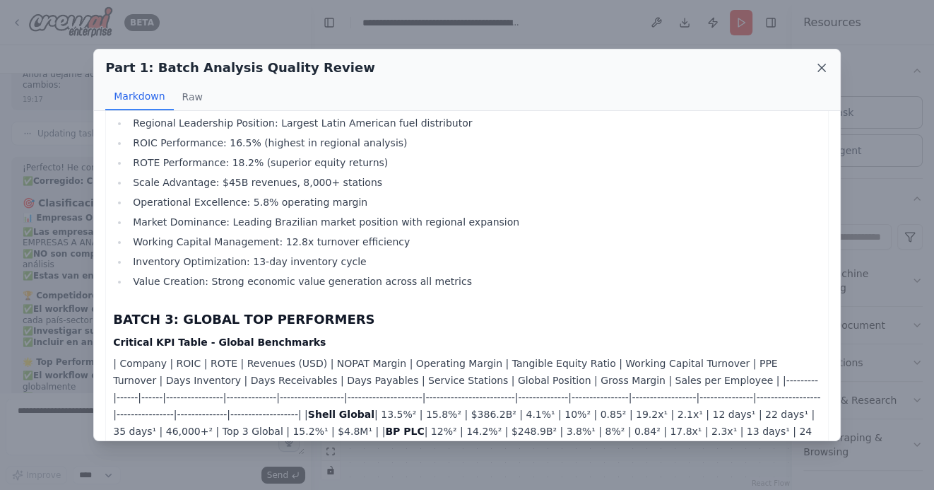
click at [821, 71] on icon at bounding box center [822, 68] width 14 height 14
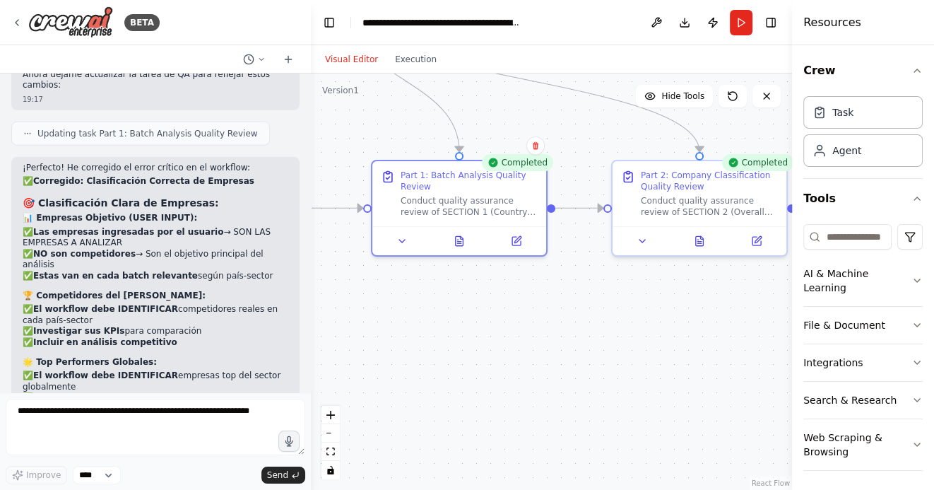
drag, startPoint x: 659, startPoint y: 413, endPoint x: 446, endPoint y: 371, distance: 216.8
click at [446, 371] on div ".deletable-edge-delete-btn { width: 20px; height: 20px; border: 0px solid #ffff…" at bounding box center [551, 282] width 481 height 416
drag, startPoint x: 565, startPoint y: 360, endPoint x: 507, endPoint y: 375, distance: 59.8
click at [508, 374] on div ".deletable-edge-delete-btn { width: 20px; height: 20px; border: 0px solid #ffff…" at bounding box center [551, 282] width 481 height 416
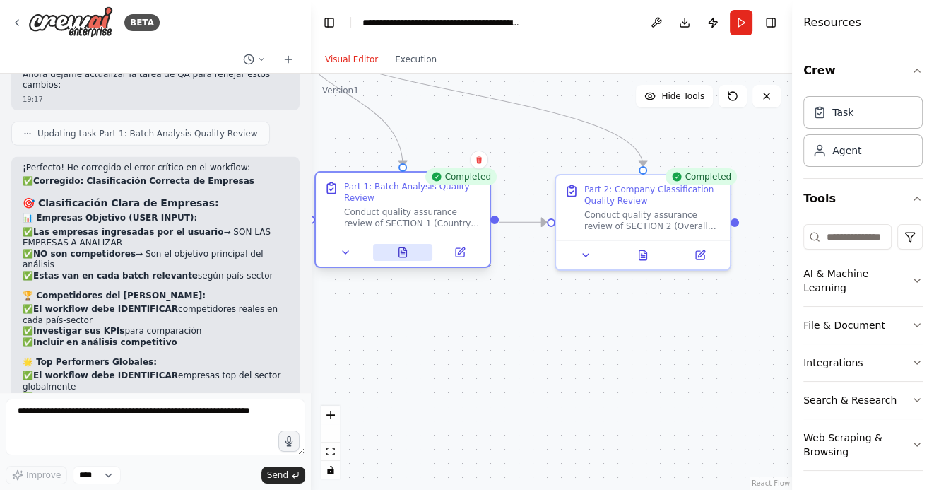
click at [406, 250] on icon at bounding box center [405, 248] width 3 height 3
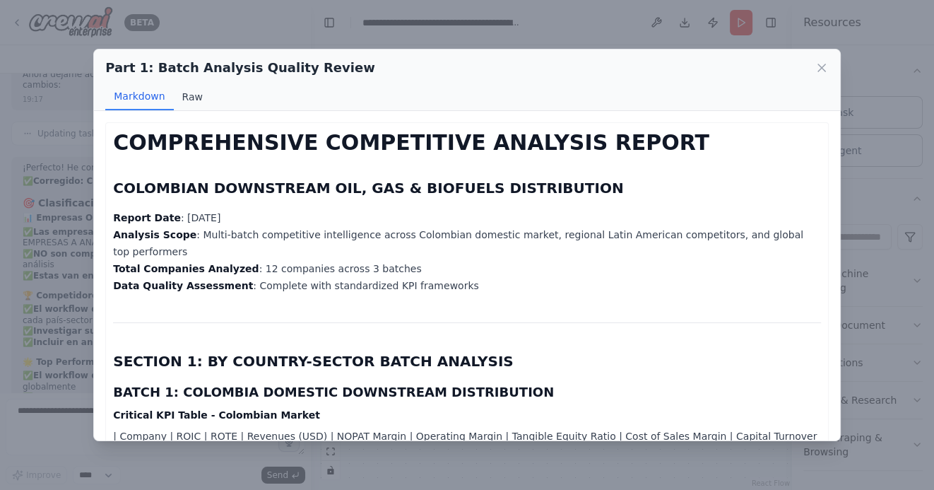
click at [188, 90] on button "Raw" at bounding box center [192, 96] width 37 height 27
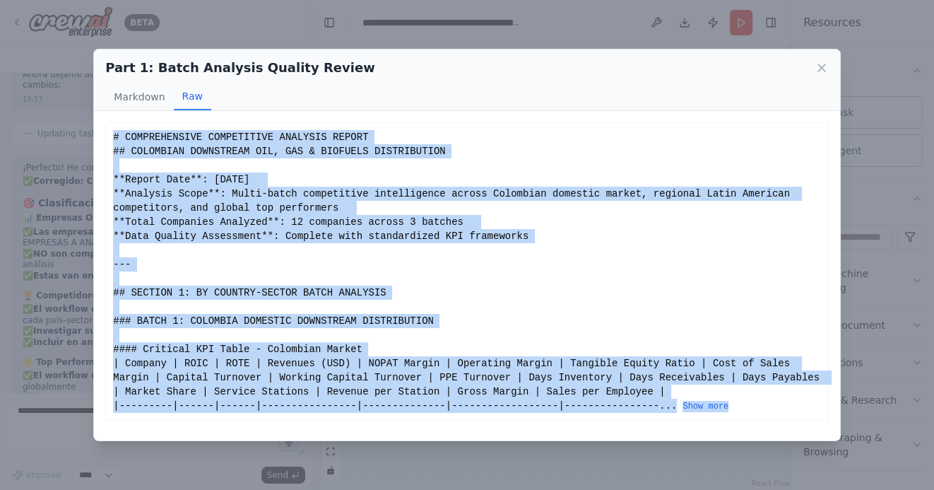
drag, startPoint x: 112, startPoint y: 136, endPoint x: 351, endPoint y: 476, distance: 415.1
click at [356, 479] on div "Part 1: Batch Analysis Quality Review Markdown Raw COMPREHENSIVE COMPETITIVE AN…" at bounding box center [467, 245] width 934 height 490
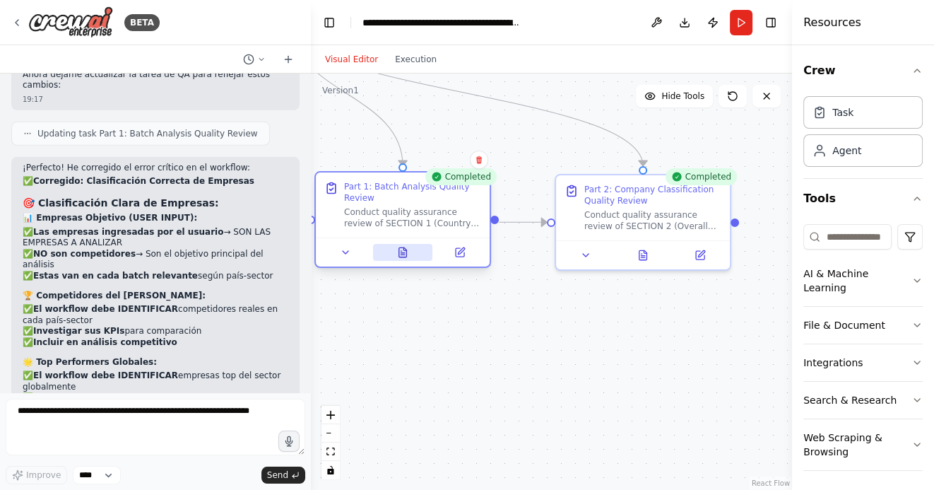
click at [400, 254] on icon at bounding box center [403, 251] width 8 height 9
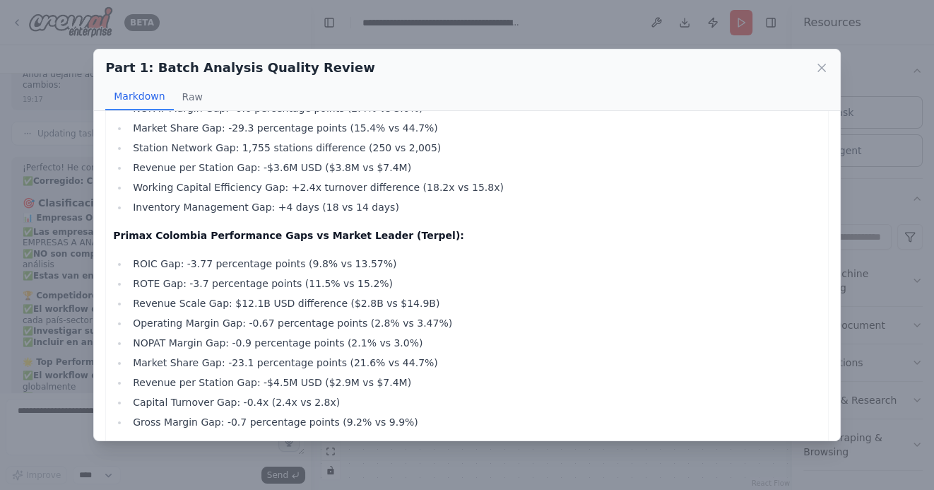
scroll to position [1013, 0]
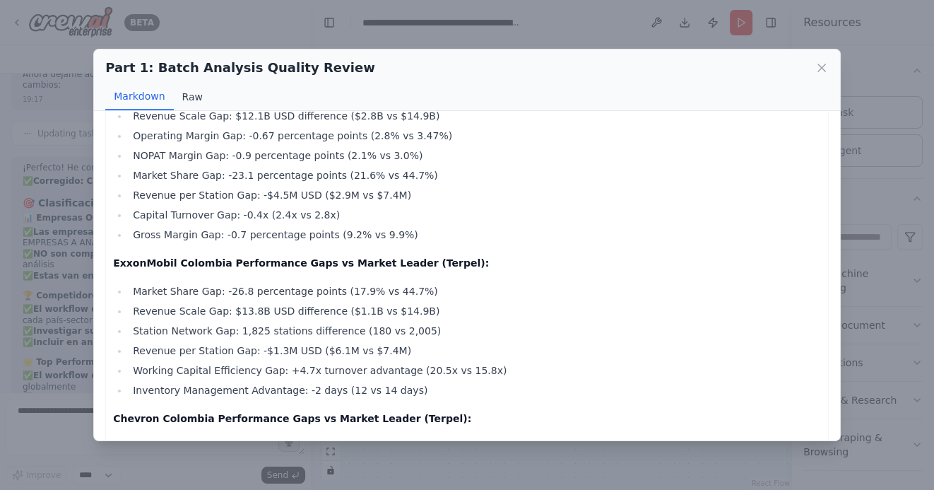
click at [197, 97] on button "Raw" at bounding box center [192, 96] width 37 height 27
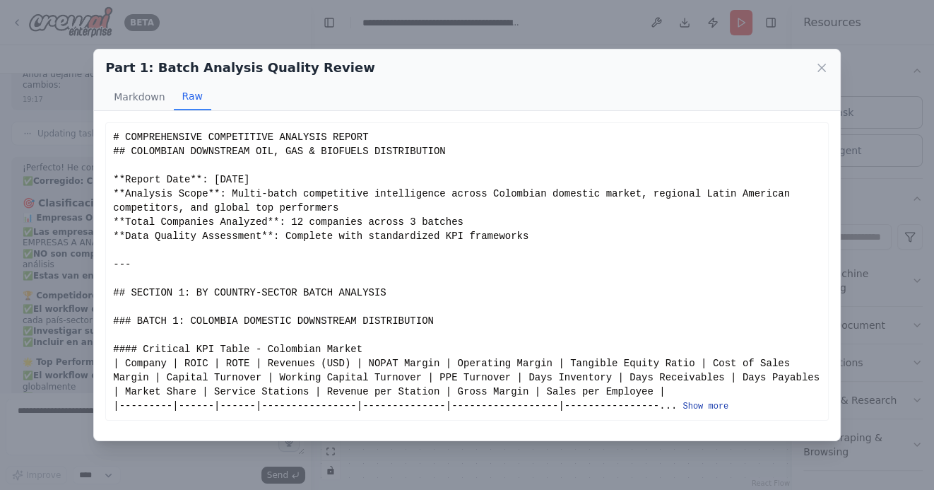
click at [697, 404] on button "Show more" at bounding box center [706, 406] width 46 height 11
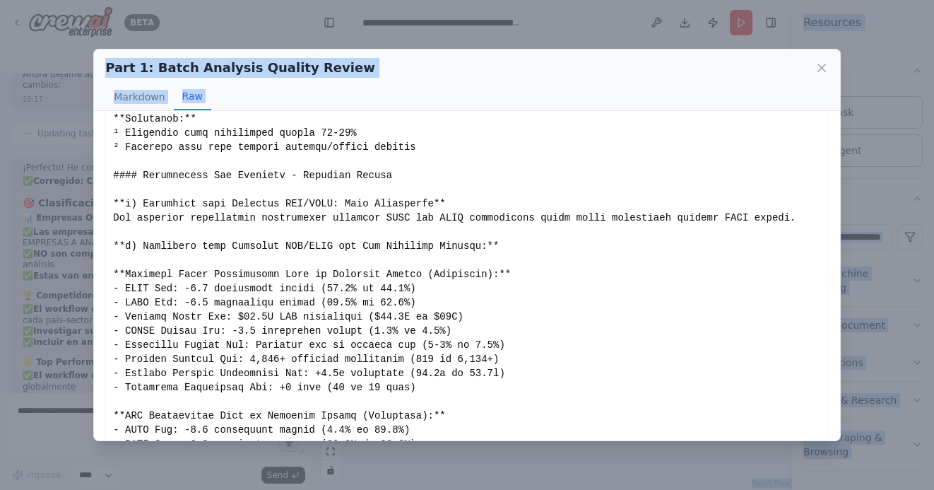
scroll to position [2182, 0]
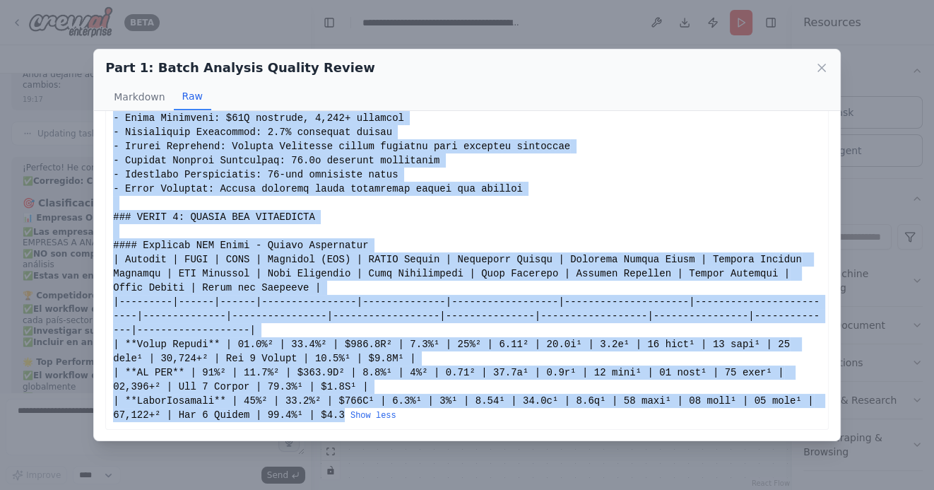
drag, startPoint x: 114, startPoint y: 137, endPoint x: 344, endPoint y: 418, distance: 363.2
copy div "# COMPREHENSIVE COMPETITIVE ANALYSIS REPORT ## COLOMBIAN DOWNSTREAM OIL, GAS & …"
click at [818, 66] on icon at bounding box center [822, 68] width 14 height 14
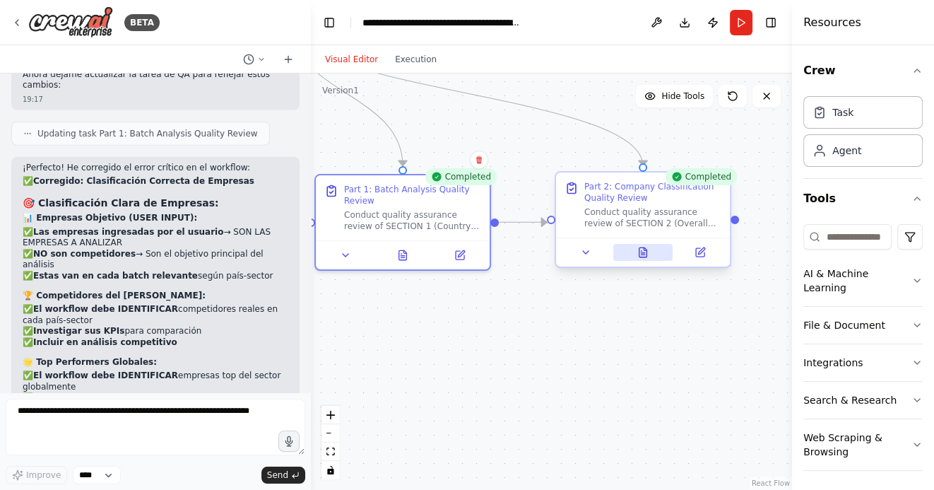
click at [634, 250] on button at bounding box center [644, 252] width 60 height 17
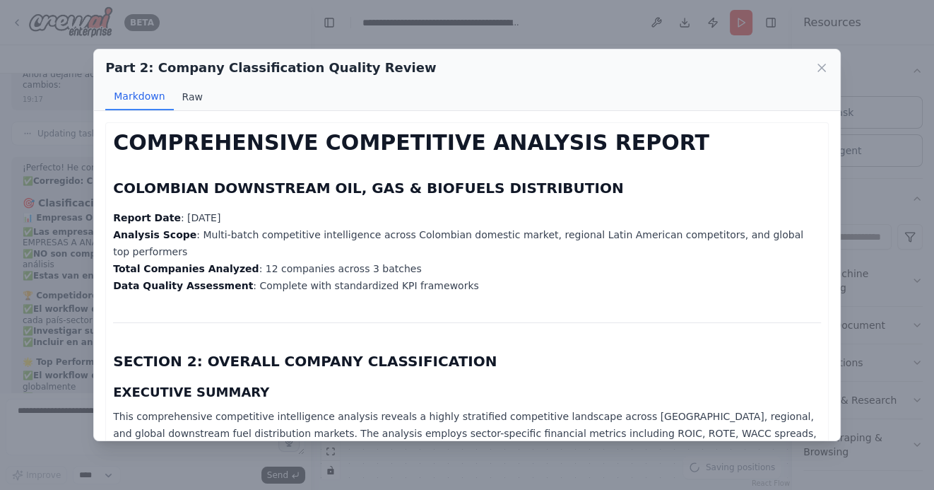
click at [198, 94] on button "Raw" at bounding box center [192, 96] width 37 height 27
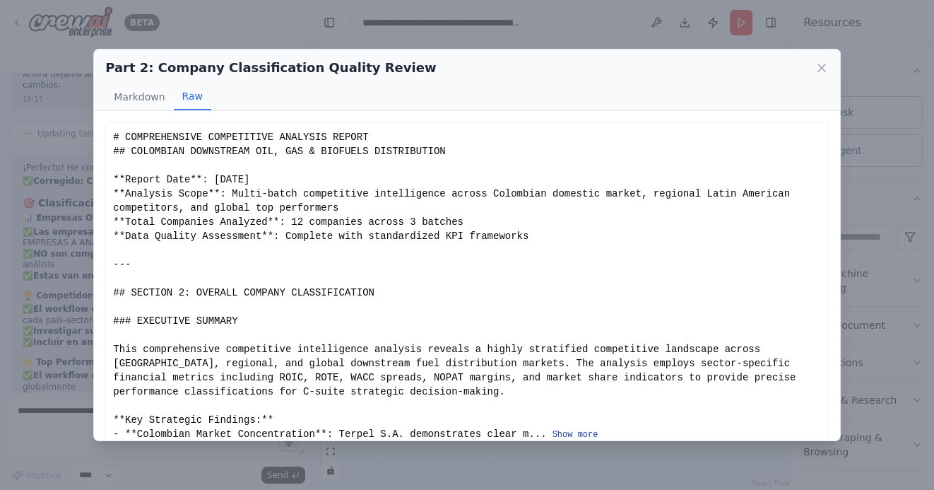
click at [575, 433] on button "Show more" at bounding box center [576, 434] width 46 height 11
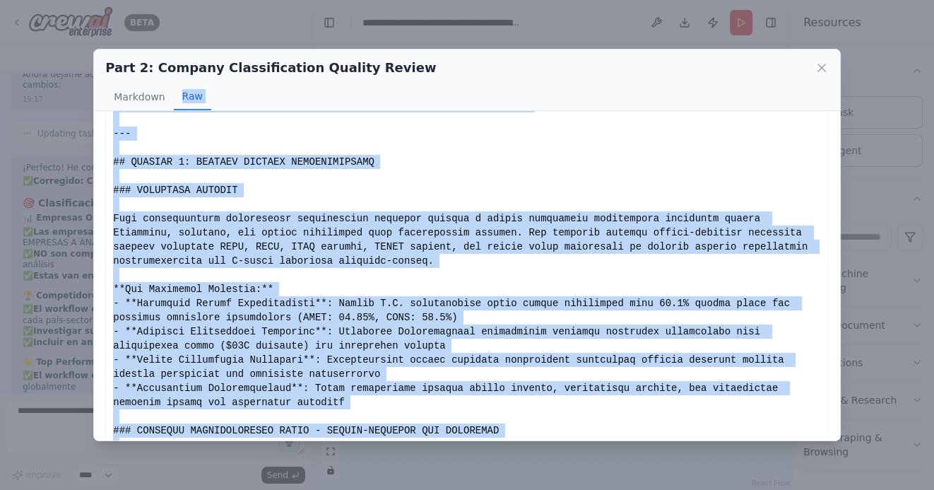
scroll to position [0, 0]
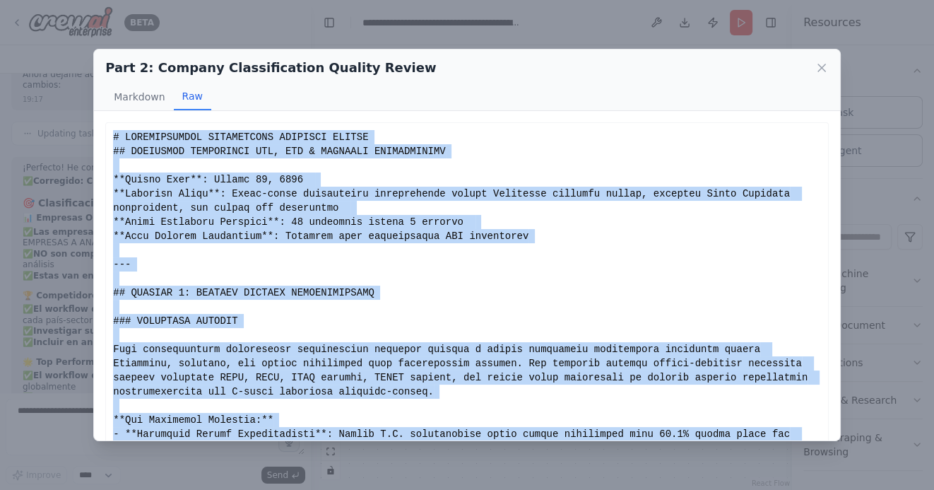
drag, startPoint x: 516, startPoint y: 416, endPoint x: 110, endPoint y: 137, distance: 492.7
copy div "# COMPREHENSIVE COMPETITIVE ANALYSIS REPORT ## COLOMBIAN DOWNSTREAM OIL, GAS & …"
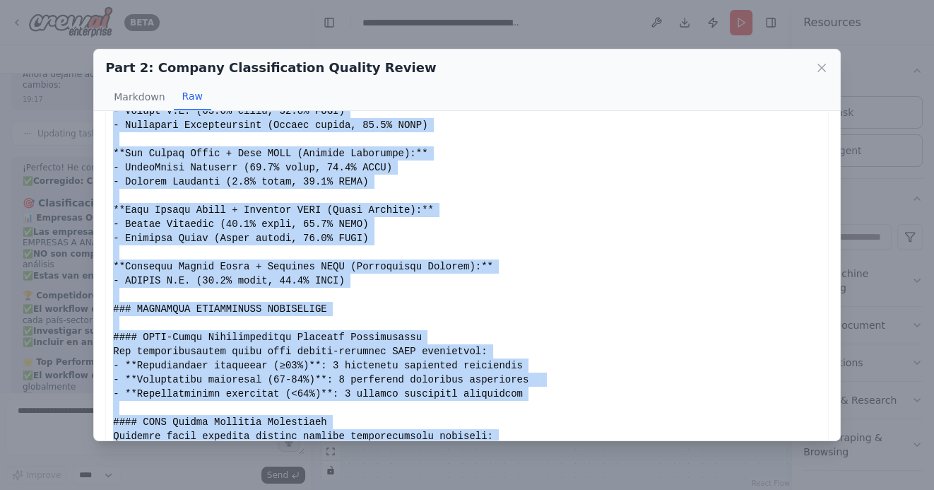
scroll to position [1681, 0]
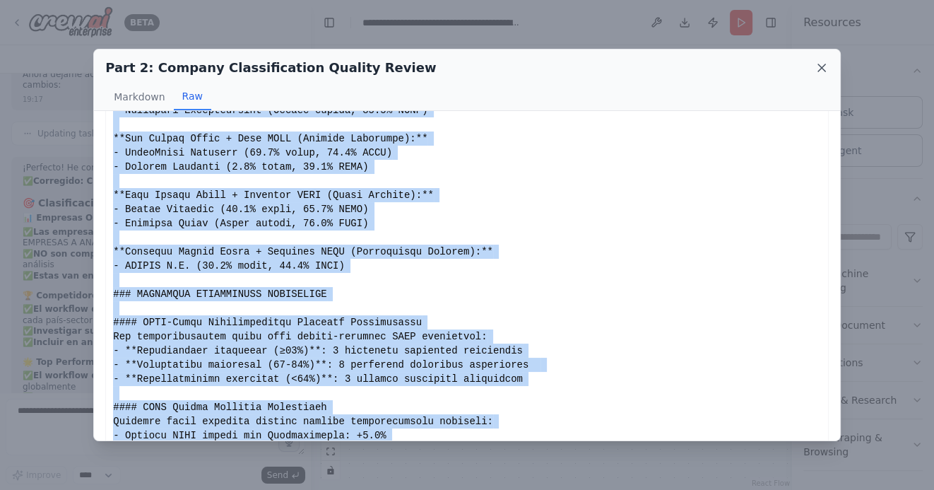
click at [820, 66] on icon at bounding box center [822, 67] width 7 height 7
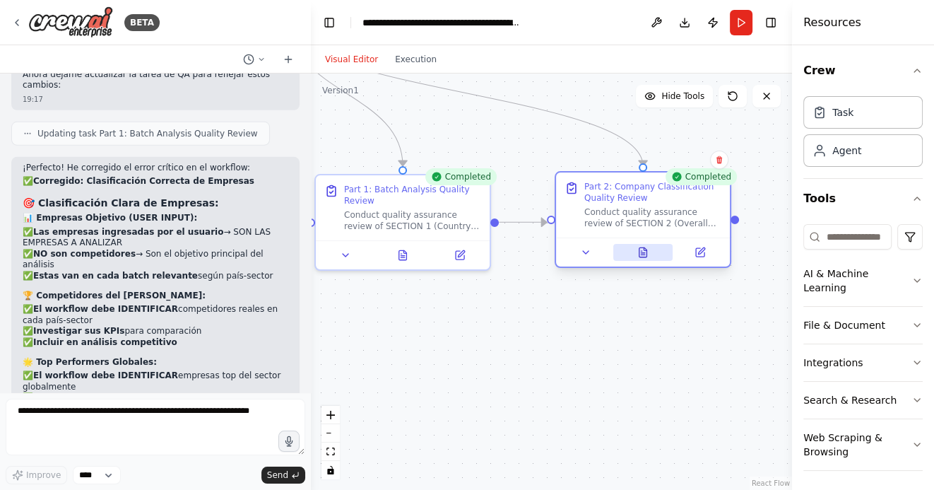
click at [643, 253] on icon at bounding box center [644, 251] width 8 height 9
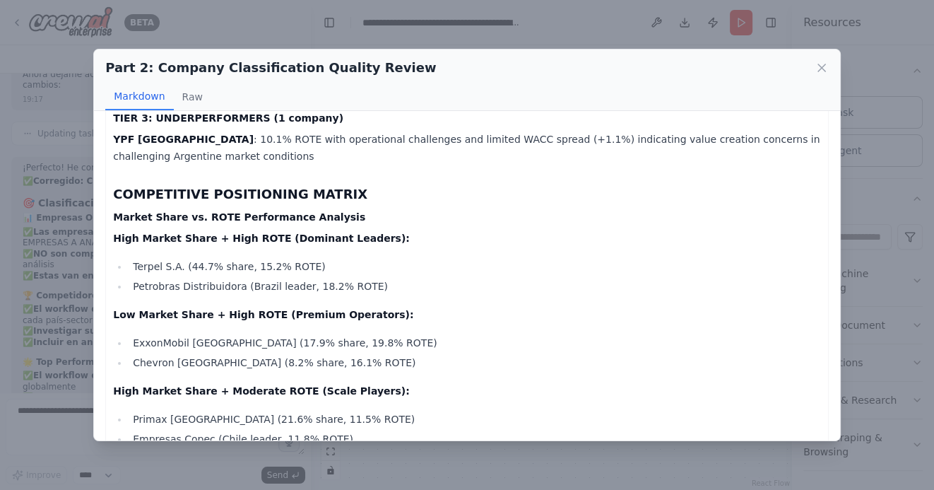
scroll to position [1795, 0]
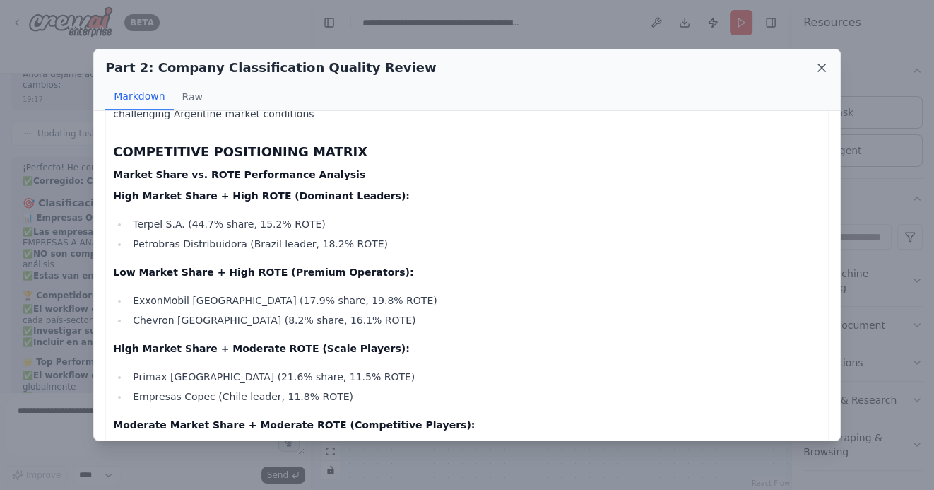
click at [816, 68] on icon at bounding box center [822, 68] width 14 height 14
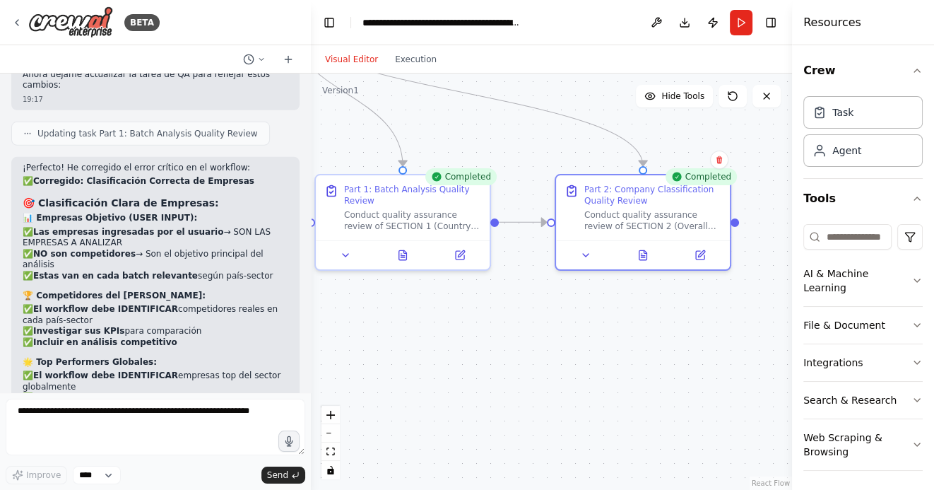
click at [526, 337] on div ".deletable-edge-delete-btn { width: 20px; height: 20px; border: 0px solid #ffff…" at bounding box center [551, 282] width 481 height 416
click at [18, 20] on icon at bounding box center [17, 23] width 3 height 6
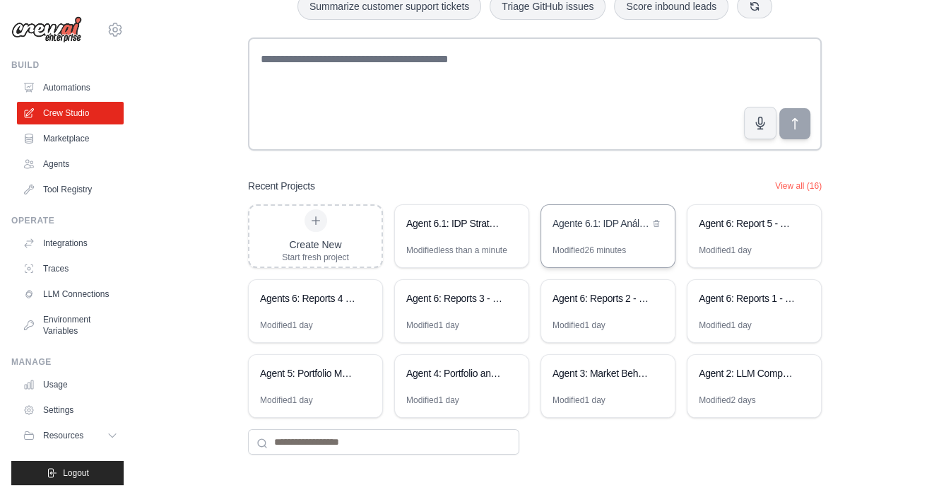
click at [602, 223] on div "Agente 6.1: IDP Análisis de Potencial KPIs vs Benchmarks" at bounding box center [601, 223] width 97 height 14
click at [610, 377] on div "Agent 3: Market Behavior Analytics Platform" at bounding box center [601, 373] width 97 height 14
click at [329, 384] on div "Agent 5: Portfolio Management Strategy Automation" at bounding box center [316, 375] width 134 height 40
click at [457, 366] on div "Agent 4: Portfolio and competitors table consolidator" at bounding box center [454, 373] width 97 height 14
click at [607, 230] on div "Agente 6.1: IDP Análisis de Potencial KPIs vs Benchmarks" at bounding box center [601, 224] width 97 height 17
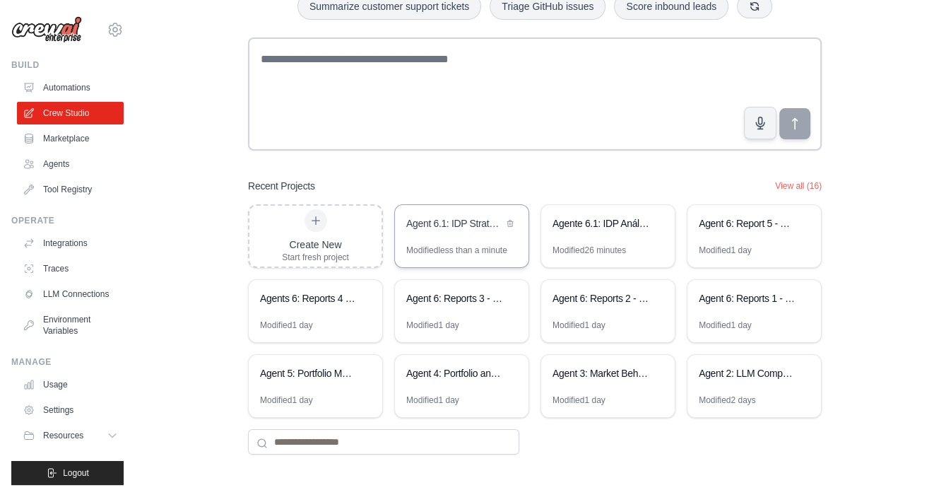
click at [471, 228] on div "Agent 6.1: IDP Strategic Initiatives Generator - Step 2" at bounding box center [454, 223] width 97 height 14
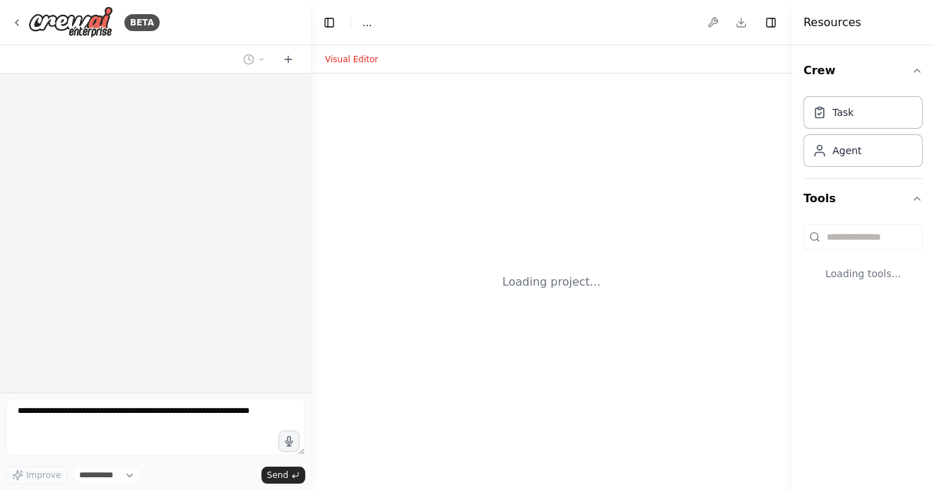
select select "****"
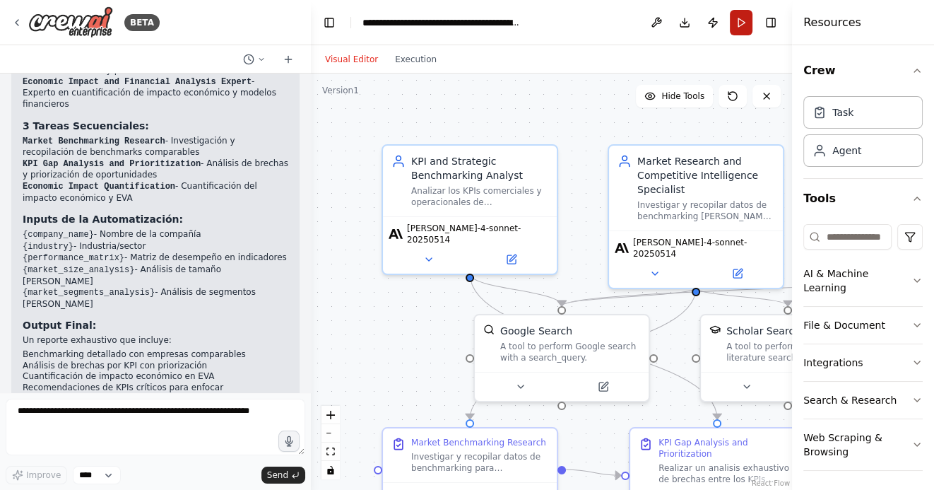
scroll to position [1322, 0]
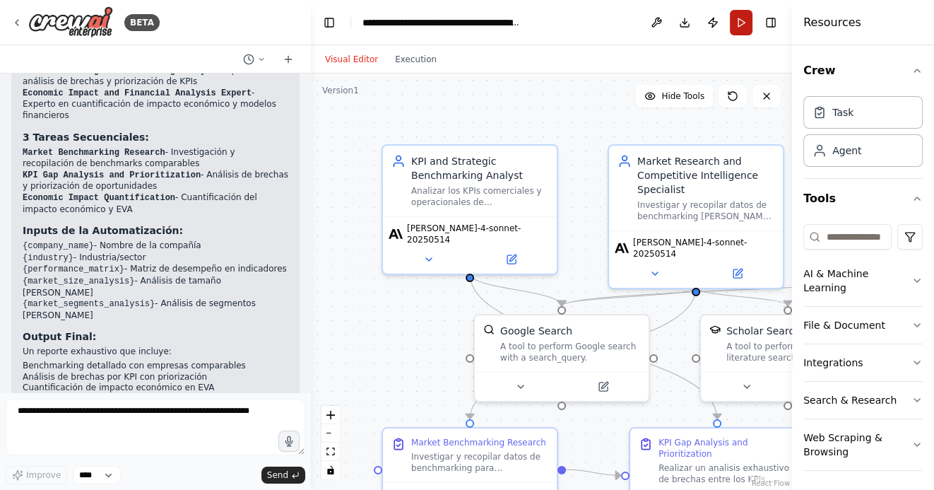
click at [739, 25] on button "Run" at bounding box center [741, 22] width 23 height 25
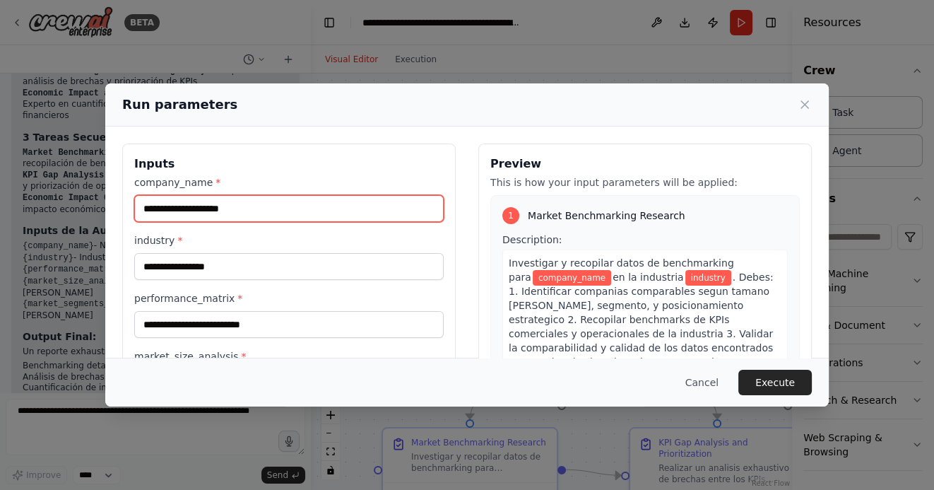
click at [300, 209] on input "company_name *" at bounding box center [289, 208] width 310 height 27
type input "*"
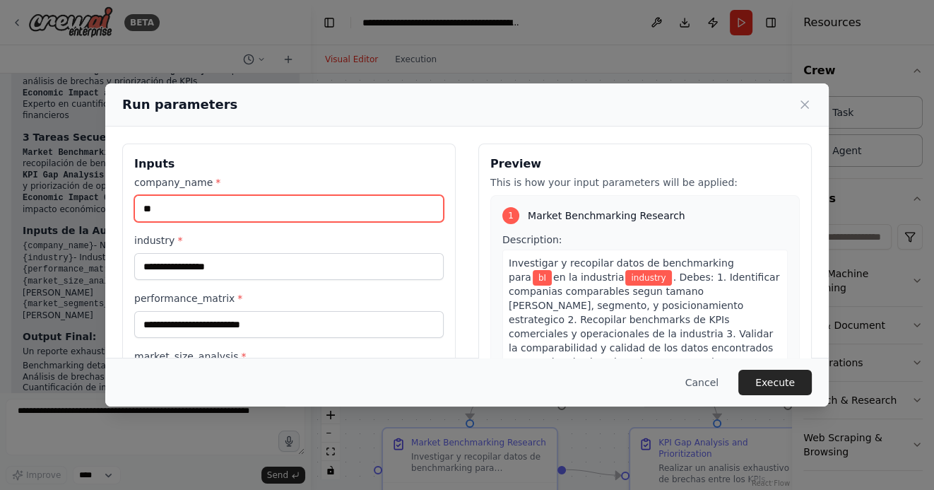
type input "*"
type input "******"
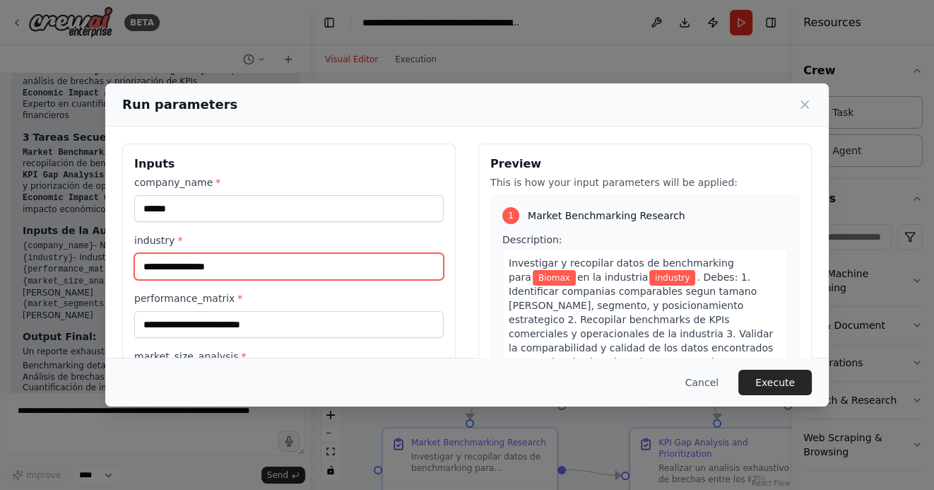
click at [276, 271] on input "industry *" at bounding box center [289, 266] width 310 height 27
paste input "**********"
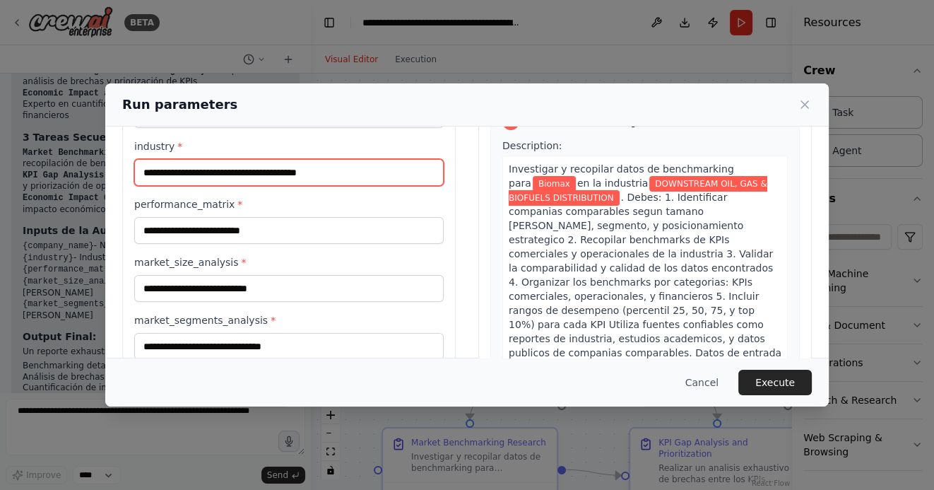
scroll to position [79, 0]
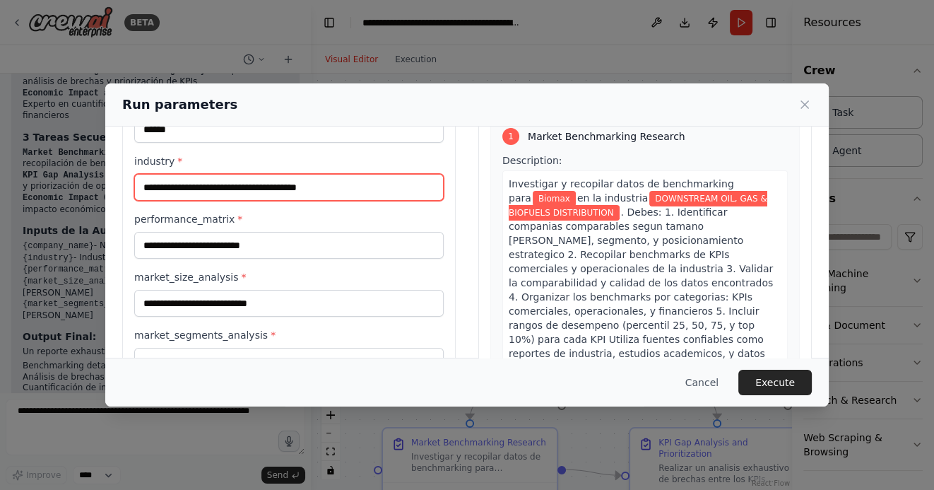
click at [144, 187] on input "**********" at bounding box center [289, 187] width 310 height 27
type input "**********"
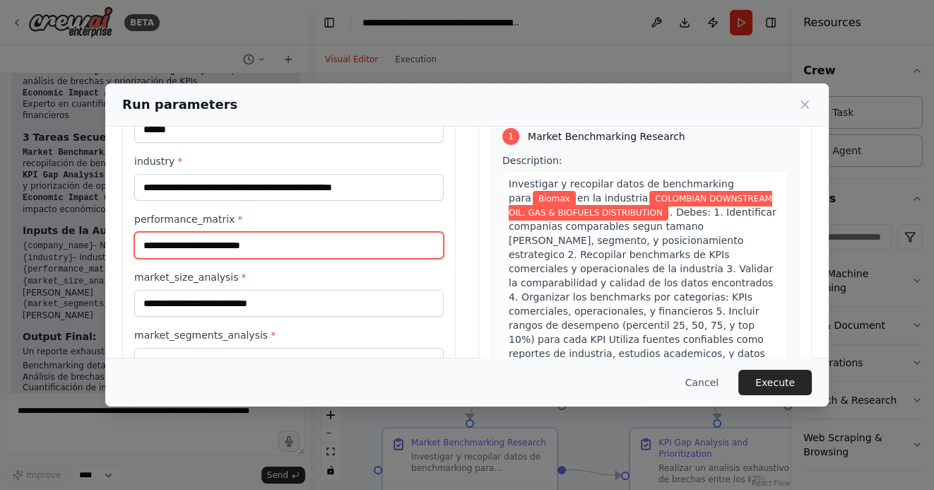
click at [170, 246] on input "performance_matrix *" at bounding box center [289, 245] width 310 height 27
click at [816, 105] on div "Run parameters" at bounding box center [467, 104] width 724 height 43
click at [809, 105] on icon at bounding box center [805, 105] width 14 height 14
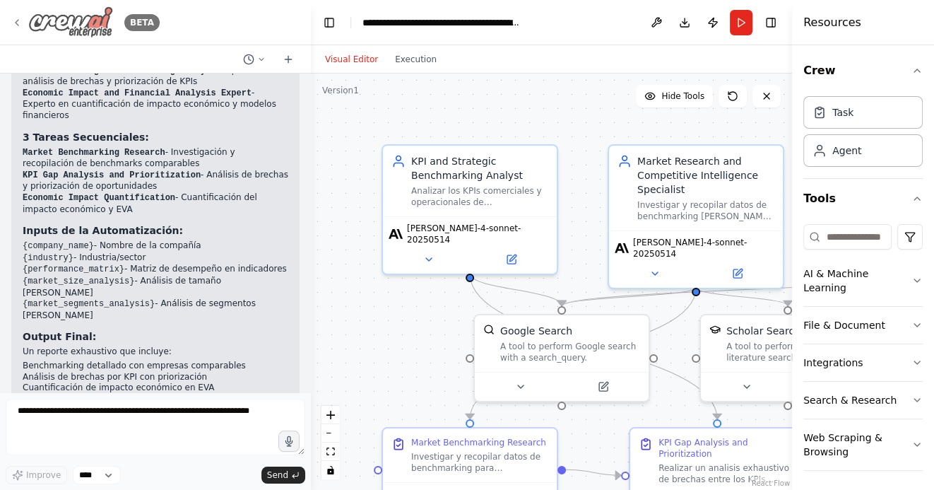
click at [20, 20] on icon at bounding box center [16, 22] width 11 height 11
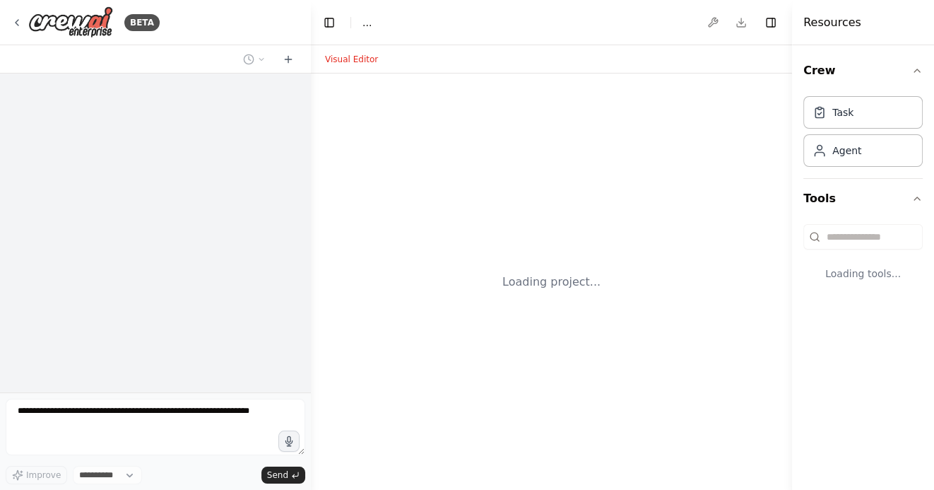
select select "****"
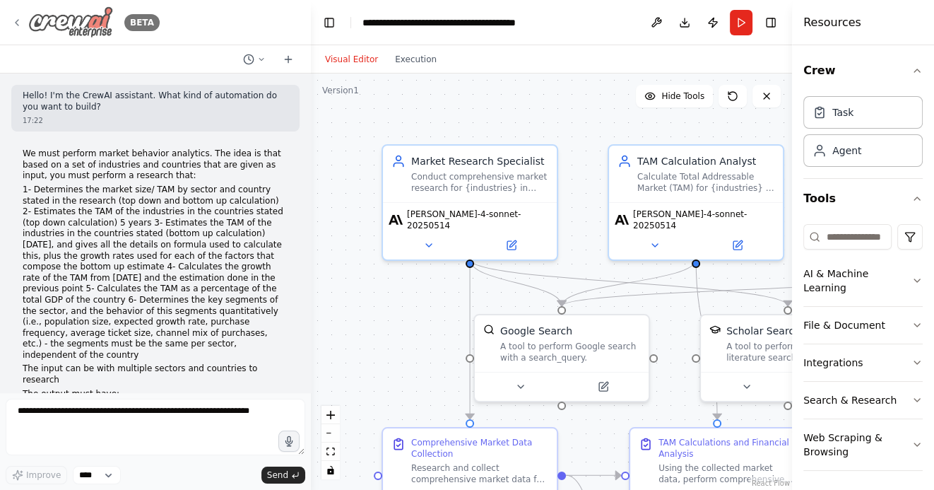
scroll to position [2508, 0]
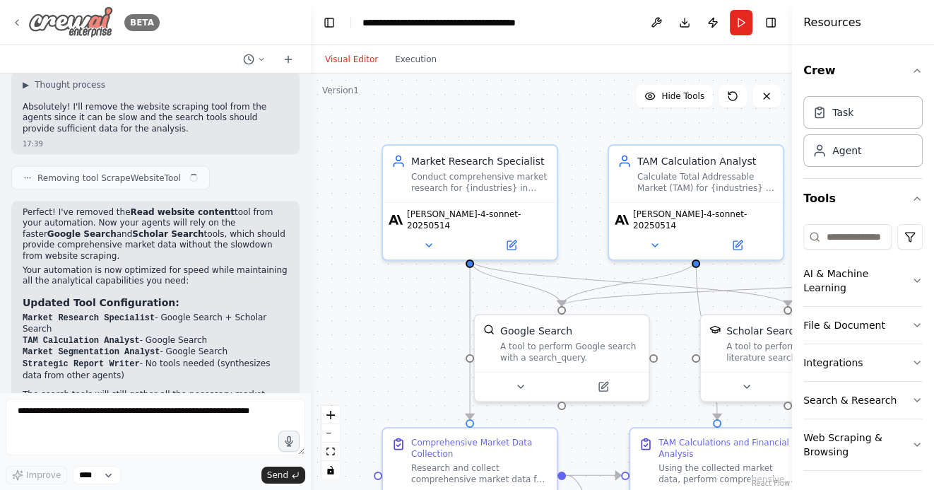
click at [18, 21] on icon at bounding box center [16, 22] width 11 height 11
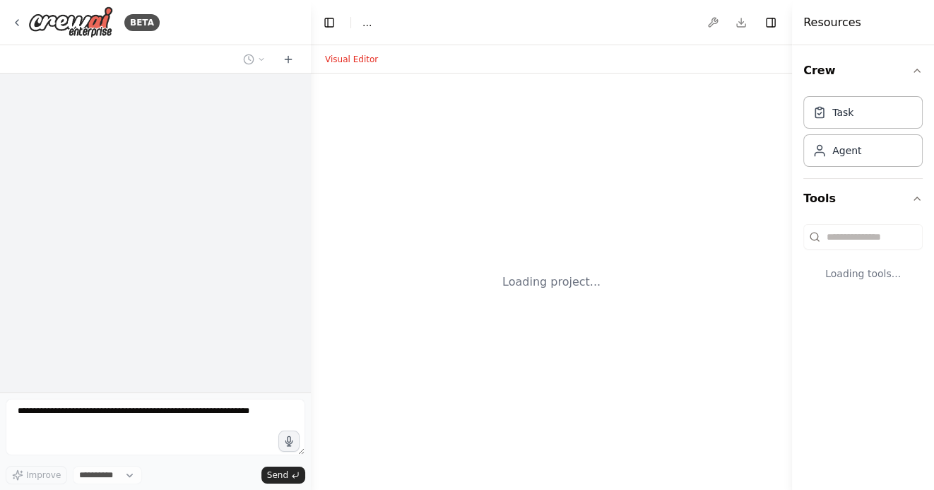
select select "****"
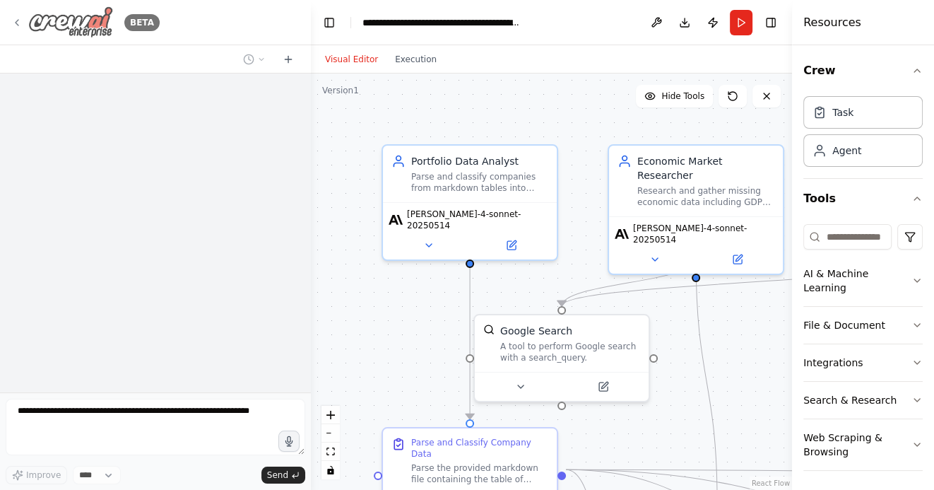
click at [17, 20] on icon at bounding box center [16, 22] width 11 height 11
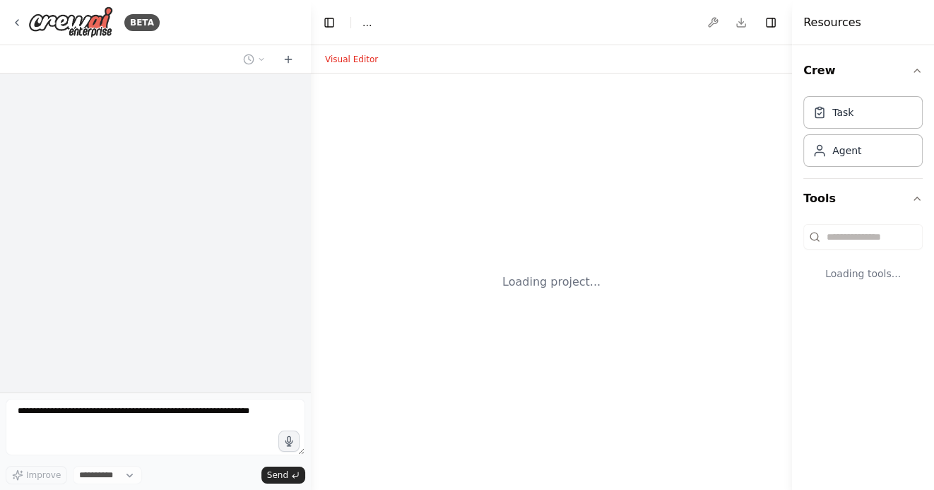
select select "****"
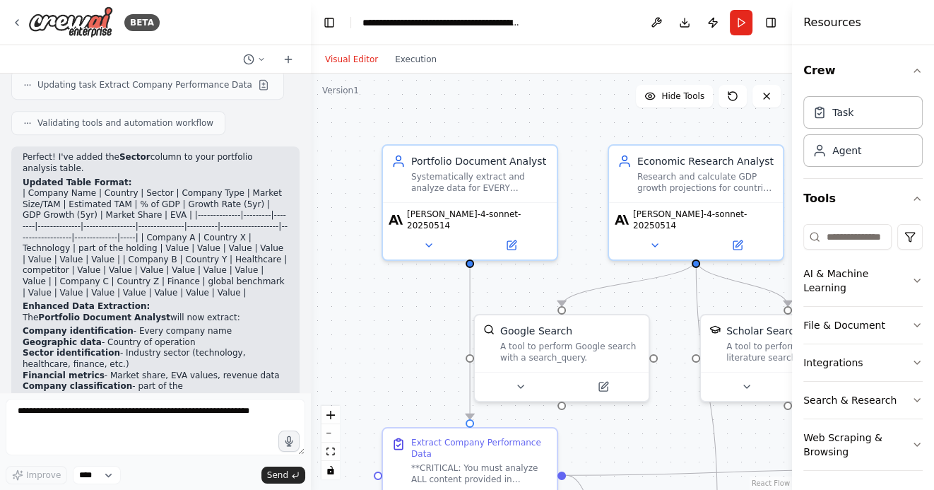
scroll to position [5816, 0]
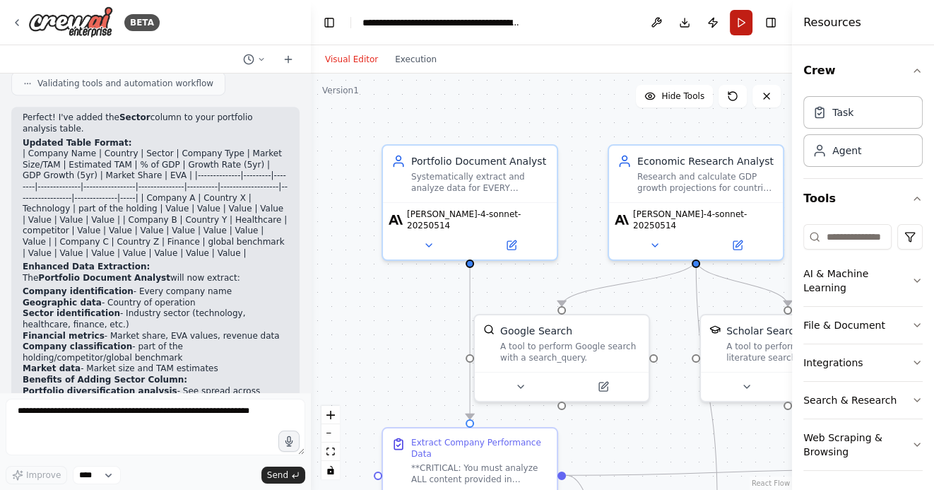
click at [734, 25] on button "Run" at bounding box center [741, 22] width 23 height 25
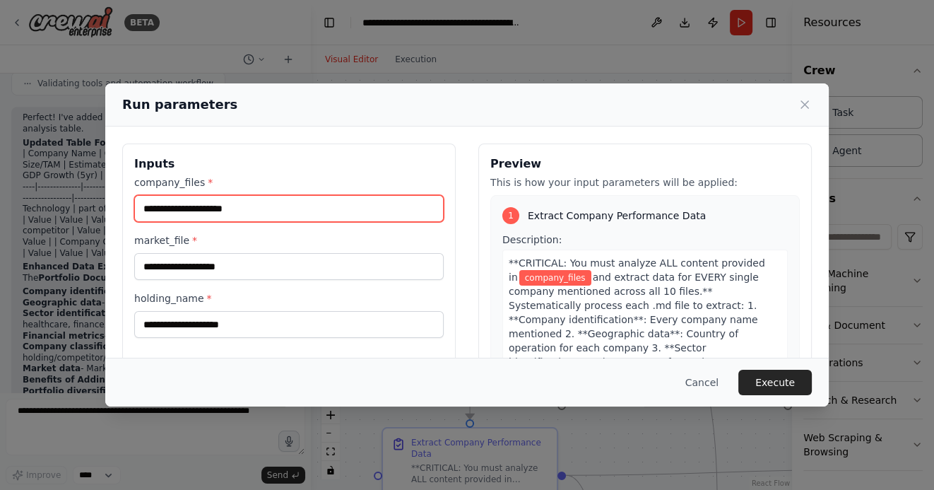
click at [234, 211] on input "company_files *" at bounding box center [289, 208] width 310 height 27
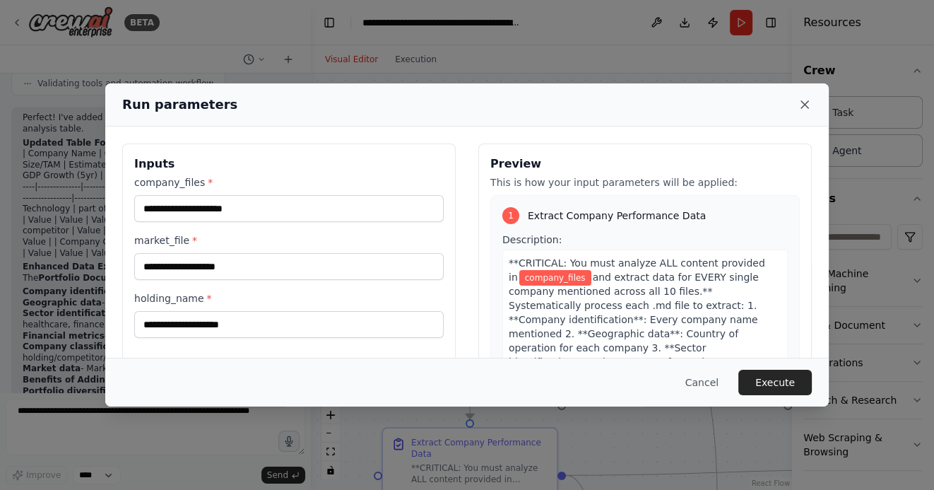
click at [802, 99] on icon at bounding box center [805, 105] width 14 height 14
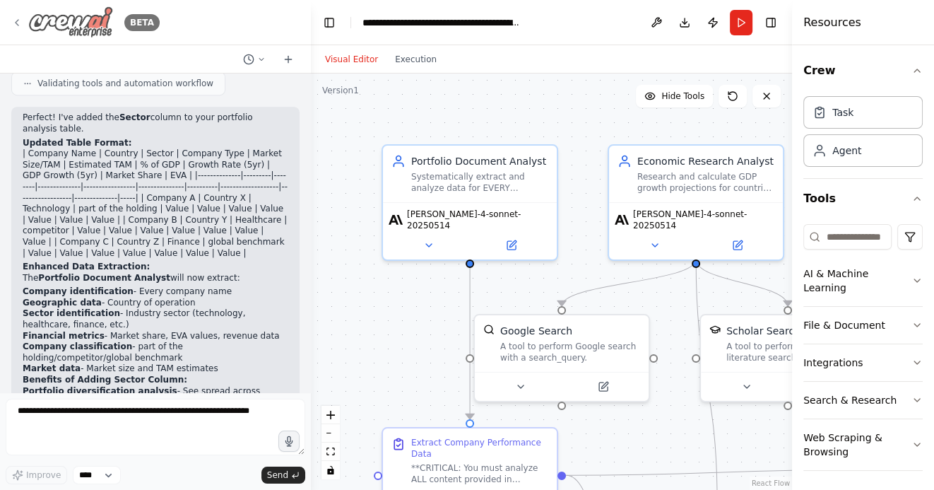
click at [18, 23] on icon at bounding box center [16, 22] width 11 height 11
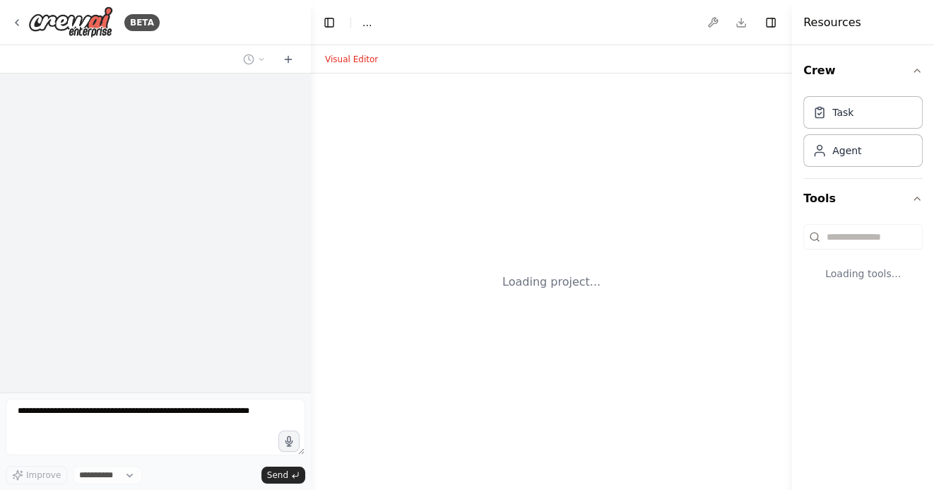
select select "****"
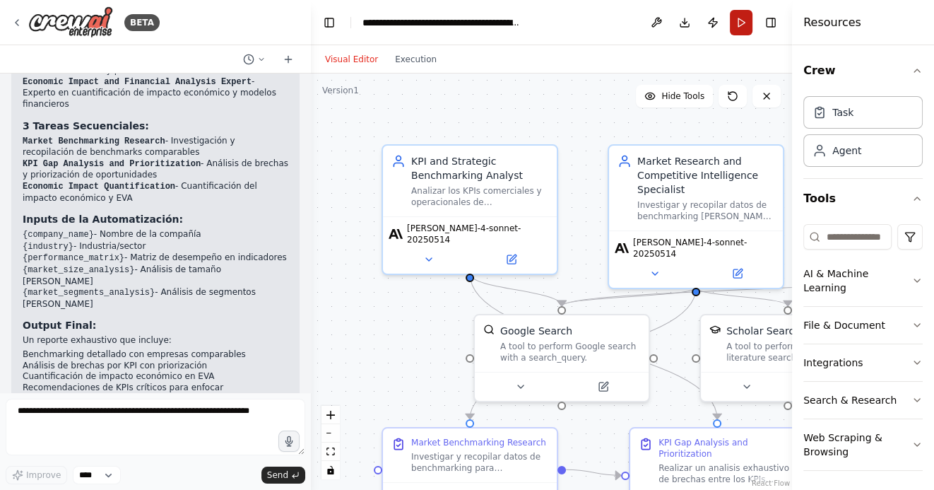
click at [737, 25] on button "Run" at bounding box center [741, 22] width 23 height 25
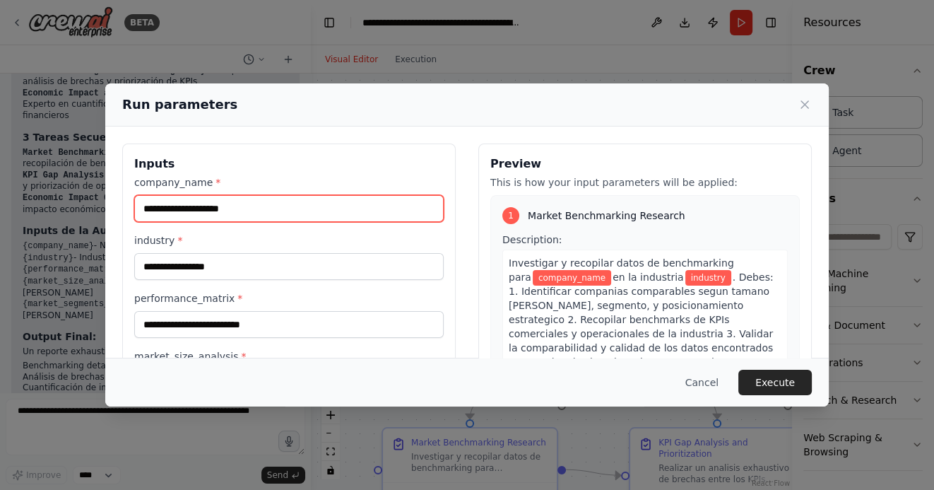
click at [237, 206] on input "company_name *" at bounding box center [289, 208] width 310 height 27
type input "******"
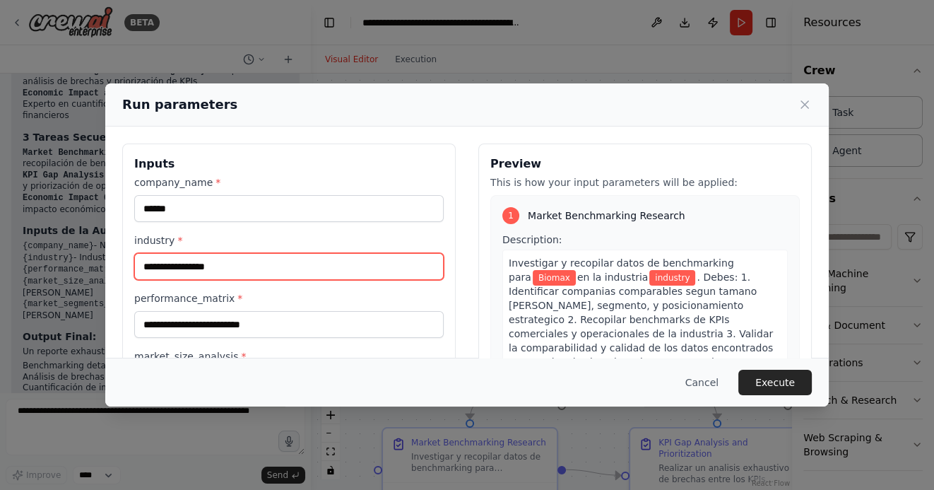
click at [208, 266] on input "industry *" at bounding box center [289, 266] width 310 height 27
type input "**********"
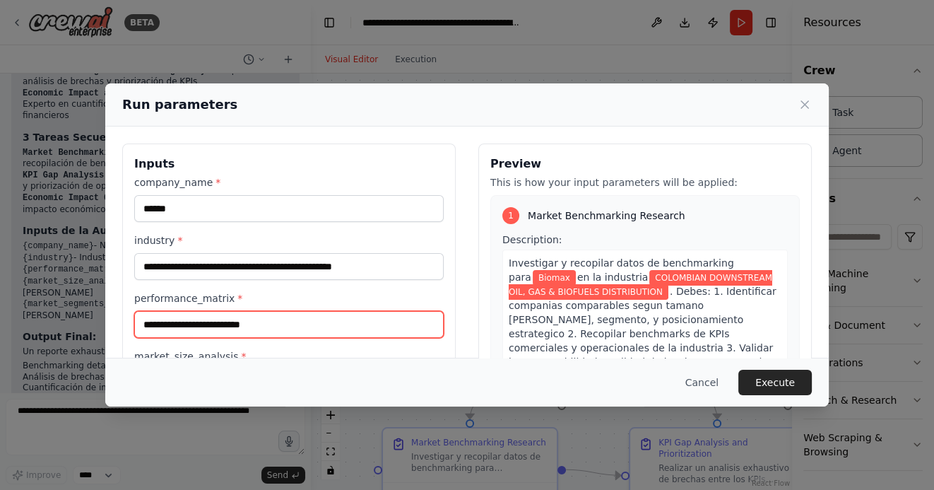
click at [174, 325] on input "performance_matrix *" at bounding box center [289, 324] width 310 height 27
paste input "**********"
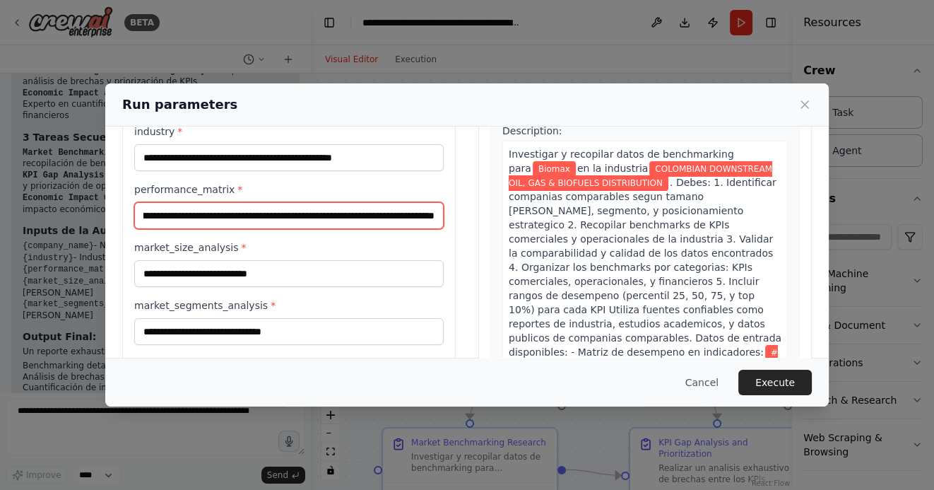
scroll to position [113, 0]
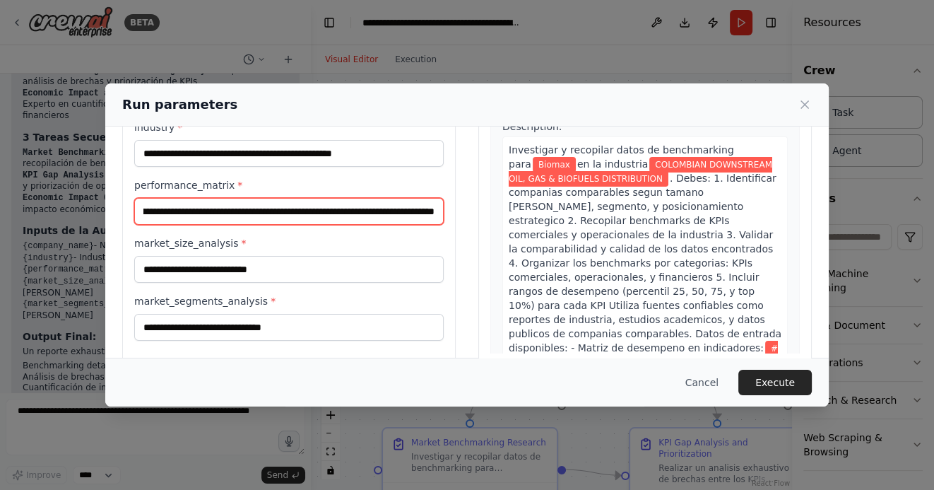
type input "**********"
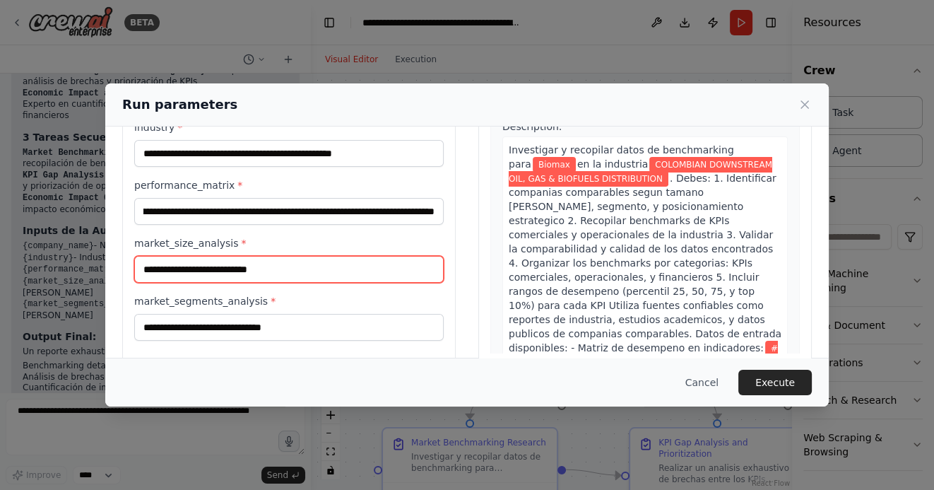
click at [246, 271] on input "market_size_analysis *" at bounding box center [289, 269] width 310 height 27
paste input "**********"
type input "**********"
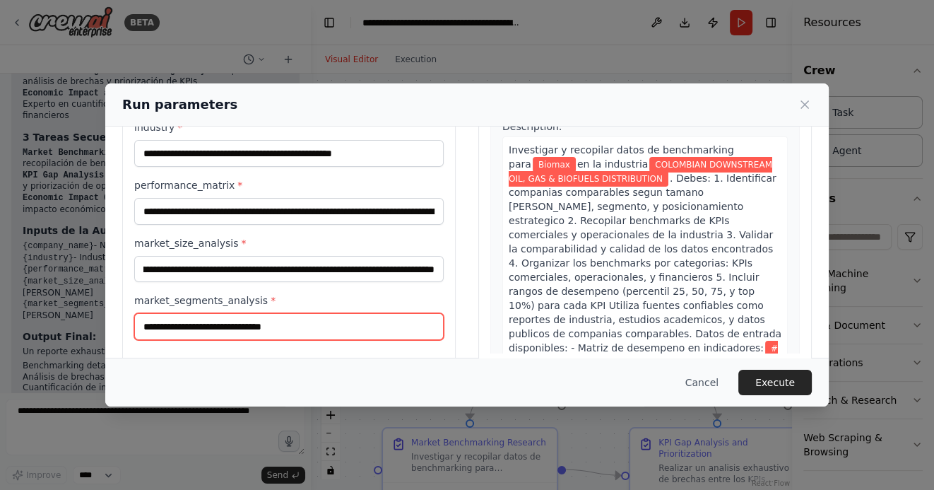
click at [228, 328] on input "market_segments_analysis *" at bounding box center [289, 326] width 310 height 27
paste input "**********"
type input "**********"
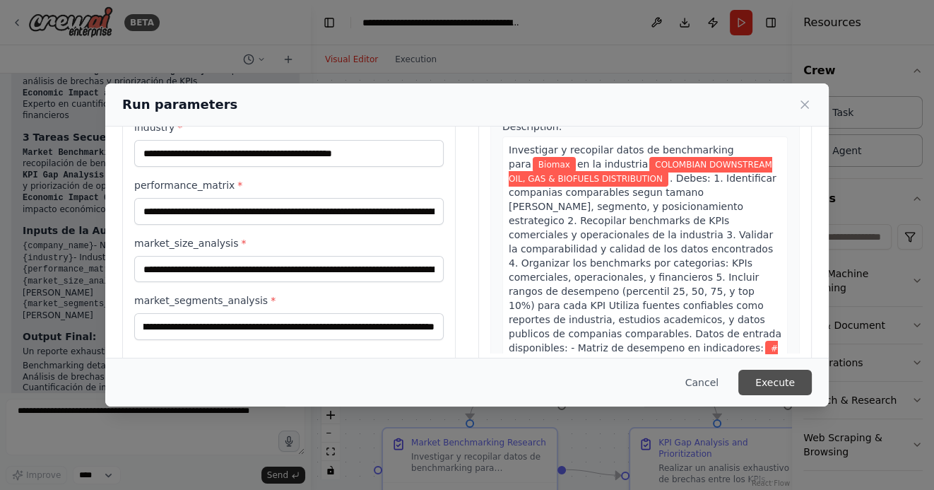
click at [776, 386] on button "Execute" at bounding box center [776, 382] width 74 height 25
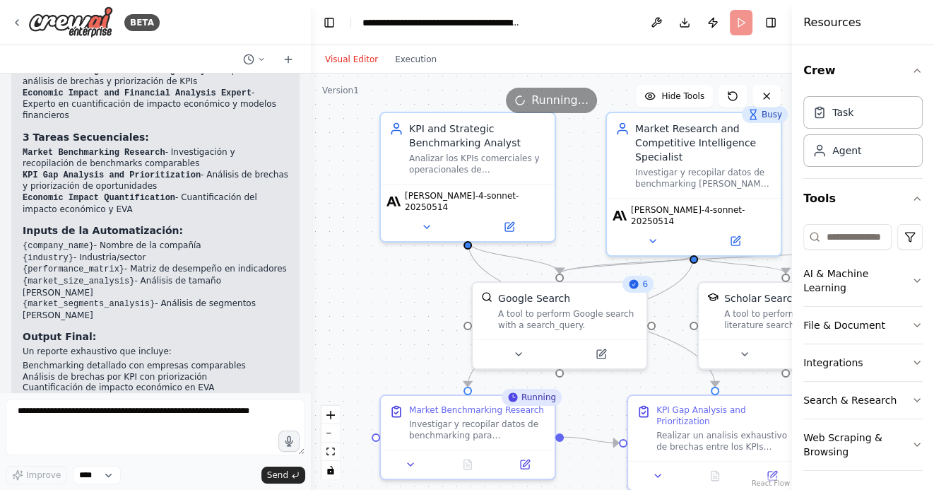
drag, startPoint x: 392, startPoint y: 356, endPoint x: 367, endPoint y: 252, distance: 107.0
click at [368, 253] on div ".deletable-edge-delete-btn { width: 20px; height: 20px; border: 0px solid #ffff…" at bounding box center [551, 282] width 481 height 416
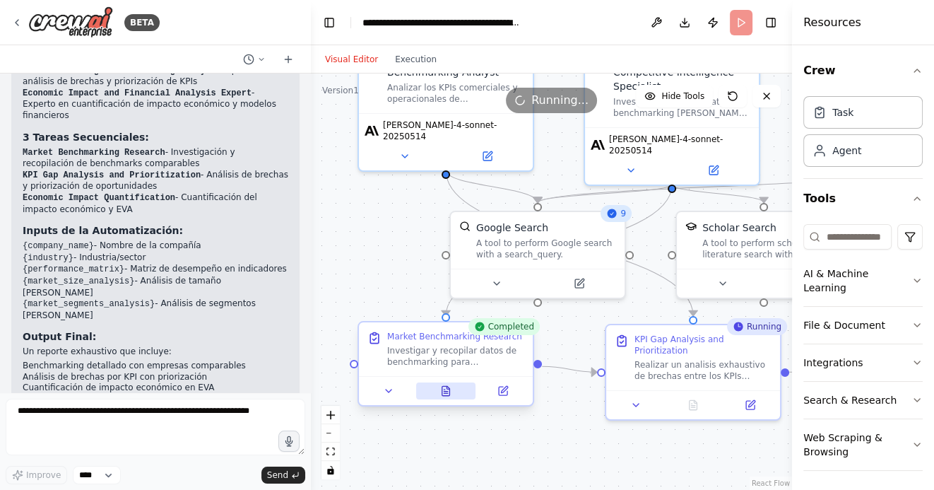
click at [445, 392] on icon at bounding box center [446, 392] width 4 height 0
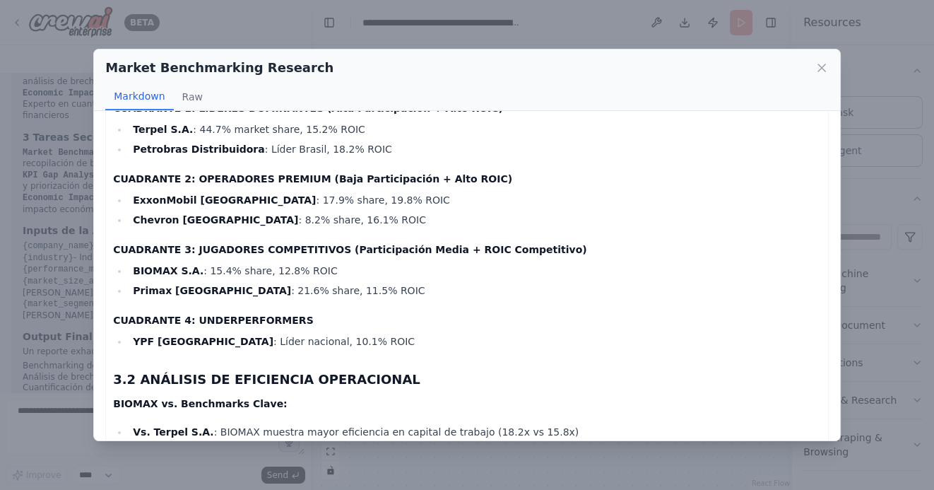
scroll to position [1772, 0]
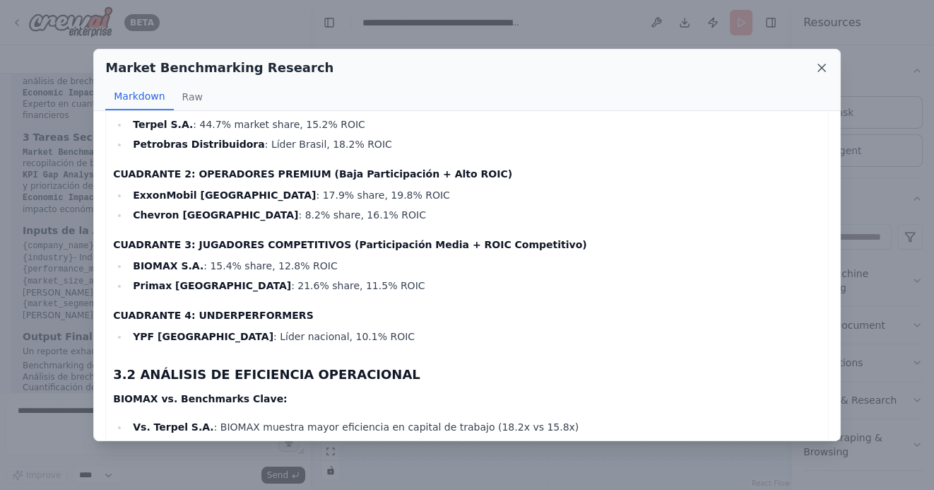
click at [819, 69] on icon at bounding box center [822, 68] width 14 height 14
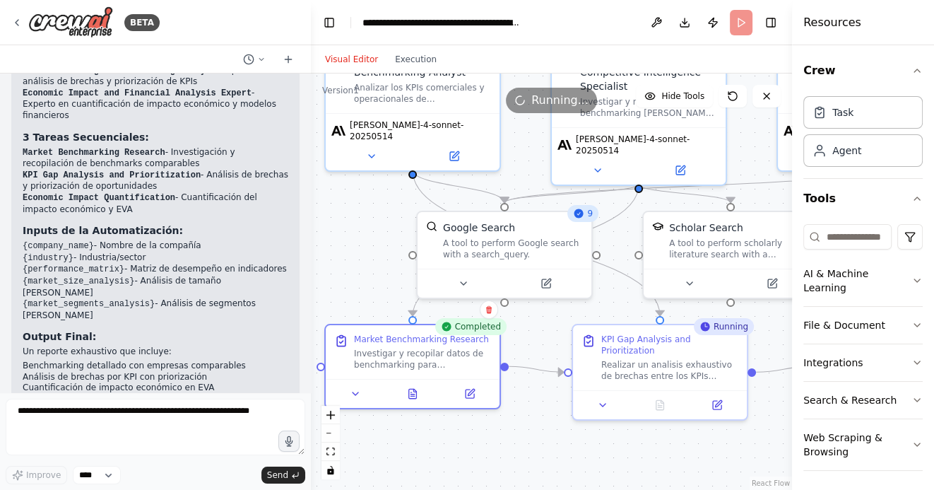
drag, startPoint x: 551, startPoint y: 428, endPoint x: 517, endPoint y: 428, distance: 33.2
click at [517, 428] on div ".deletable-edge-delete-btn { width: 20px; height: 20px; border: 0px solid #ffff…" at bounding box center [551, 282] width 481 height 416
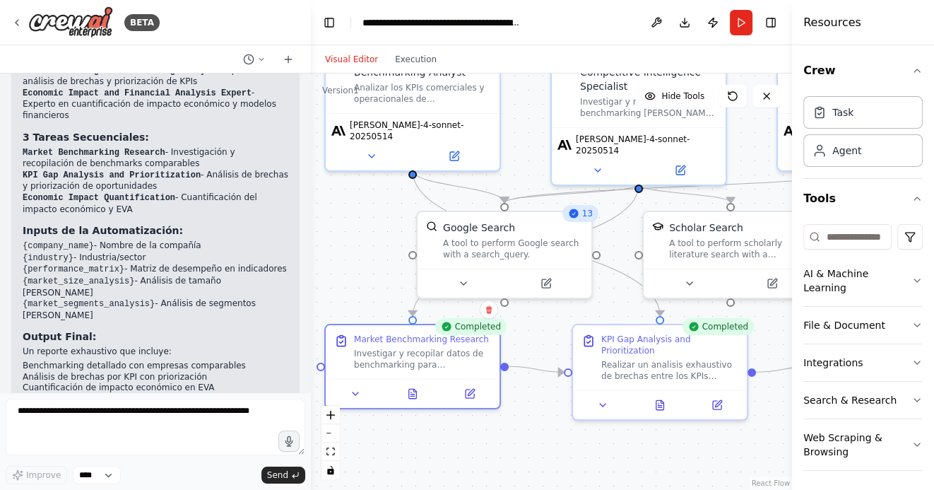
drag, startPoint x: 590, startPoint y: 442, endPoint x: 419, endPoint y: 397, distance: 176.9
click at [421, 397] on div ".deletable-edge-delete-btn { width: 20px; height: 20px; border: 0px solid #ffff…" at bounding box center [551, 282] width 481 height 416
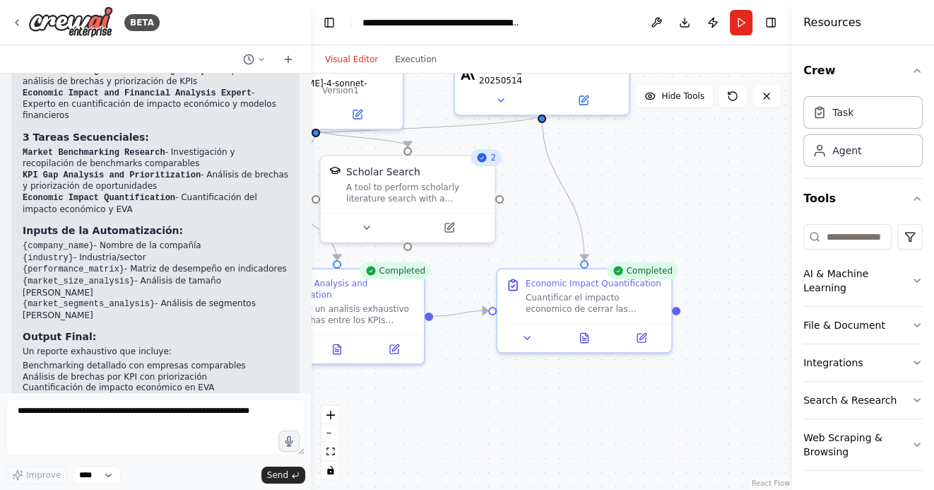
drag, startPoint x: 646, startPoint y: 393, endPoint x: 481, endPoint y: 382, distance: 165.7
click at [481, 382] on div ".deletable-edge-delete-btn { width: 20px; height: 20px; border: 0px solid #ffff…" at bounding box center [551, 282] width 481 height 416
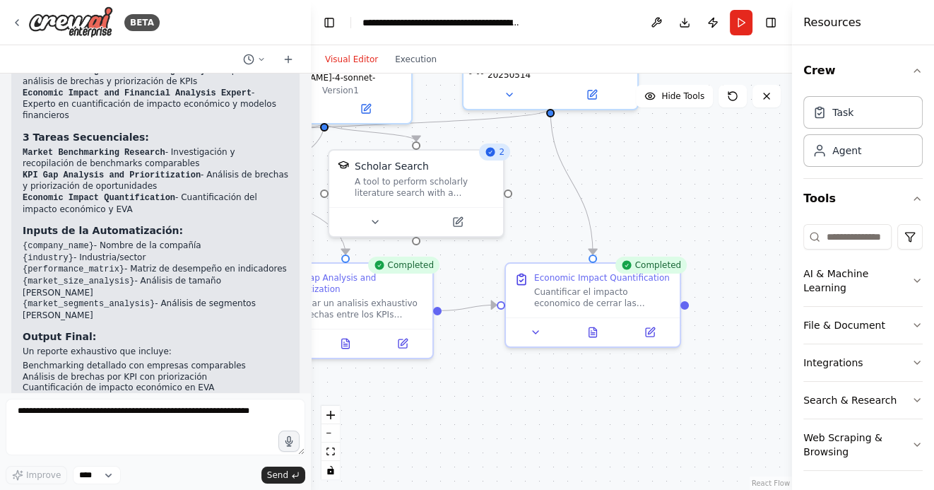
drag, startPoint x: 486, startPoint y: 392, endPoint x: 591, endPoint y: 385, distance: 105.6
click at [592, 385] on div ".deletable-edge-delete-btn { width: 20px; height: 20px; border: 0px solid #ffff…" at bounding box center [551, 282] width 481 height 416
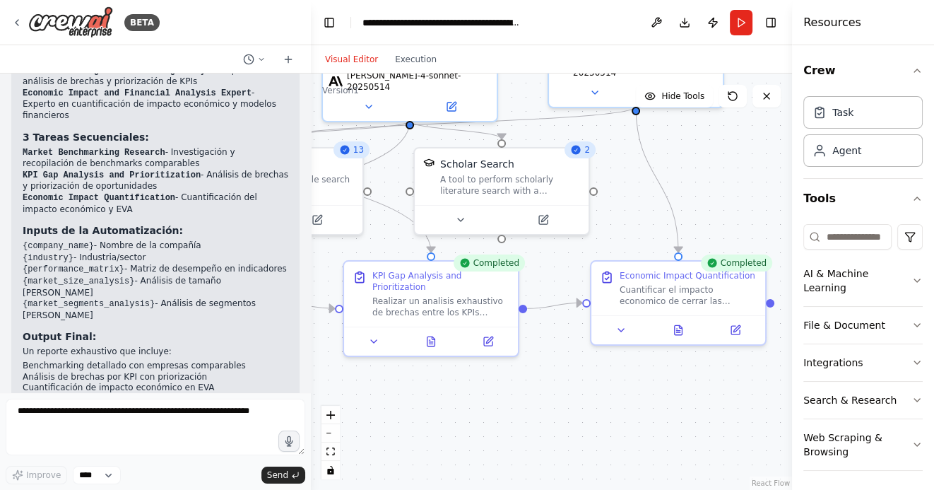
drag, startPoint x: 499, startPoint y: 408, endPoint x: 602, endPoint y: 408, distance: 102.5
click at [602, 408] on div ".deletable-edge-delete-btn { width: 20px; height: 20px; border: 0px solid #ffff…" at bounding box center [551, 282] width 481 height 416
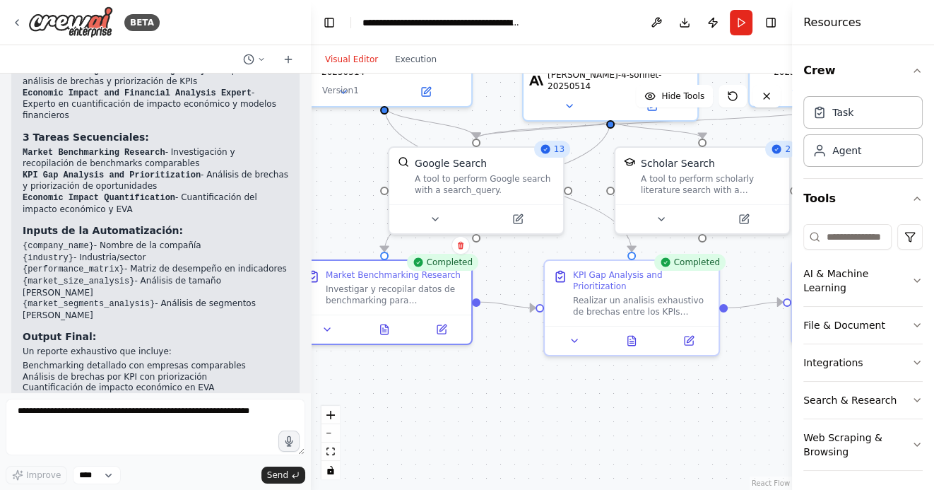
drag, startPoint x: 527, startPoint y: 415, endPoint x: 598, endPoint y: 415, distance: 71.4
click at [598, 415] on div ".deletable-edge-delete-btn { width: 20px; height: 20px; border: 0px solid #ffff…" at bounding box center [551, 282] width 481 height 416
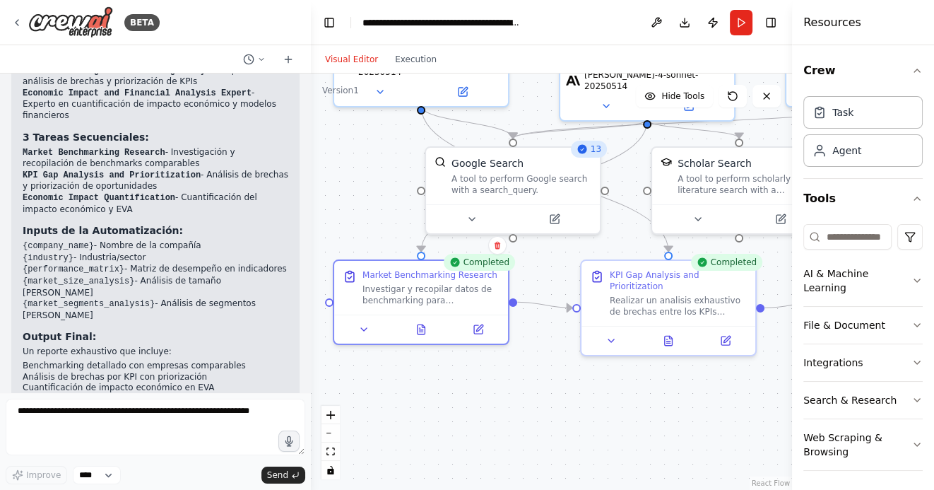
drag, startPoint x: 429, startPoint y: 406, endPoint x: 480, endPoint y: 406, distance: 50.9
click at [480, 406] on div ".deletable-edge-delete-btn { width: 20px; height: 20px; border: 0px solid #ffff…" at bounding box center [551, 282] width 481 height 416
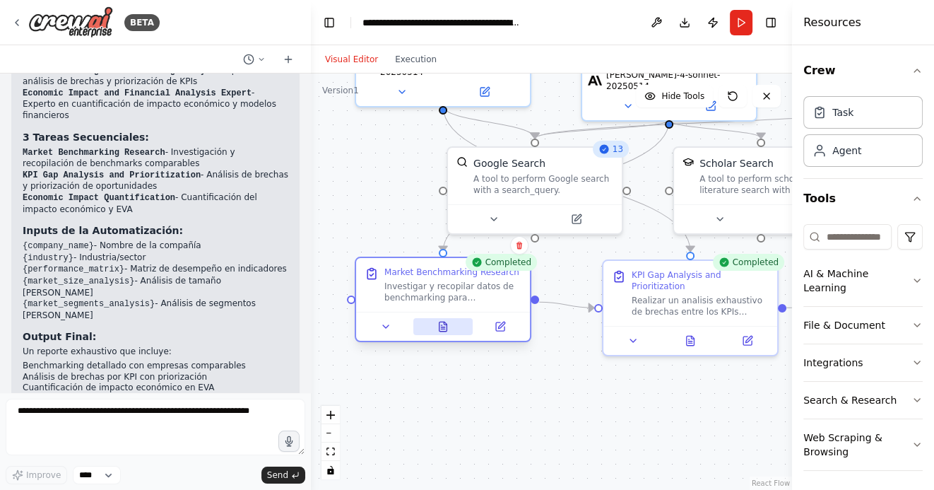
click at [441, 327] on icon at bounding box center [443, 327] width 4 height 0
click at [445, 321] on icon at bounding box center [443, 326] width 11 height 11
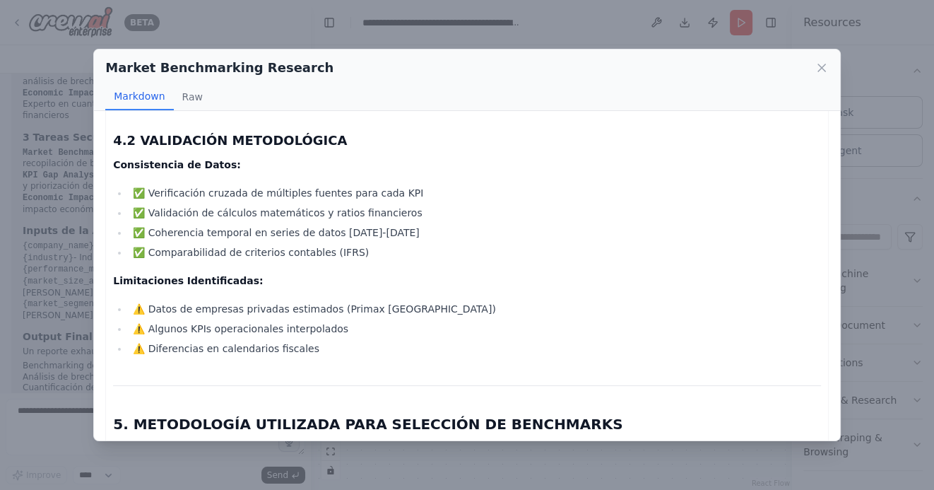
scroll to position [2532, 0]
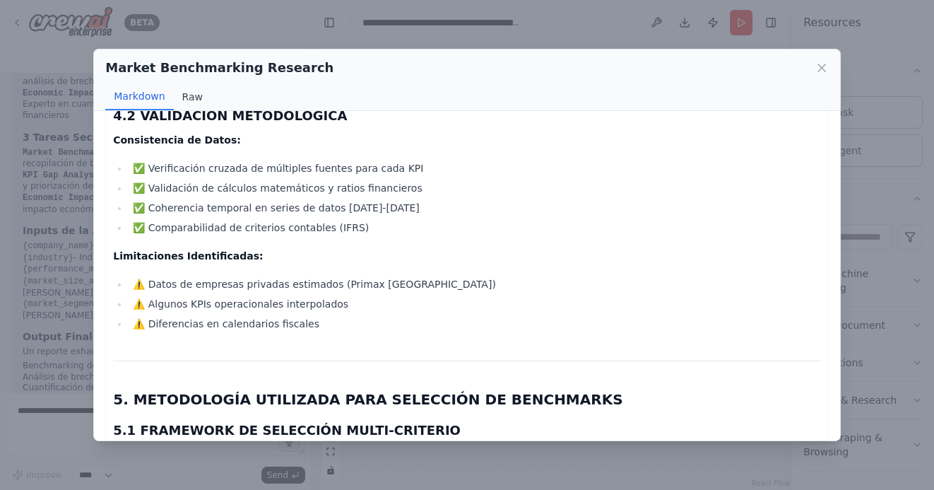
click at [188, 98] on button "Raw" at bounding box center [192, 96] width 37 height 27
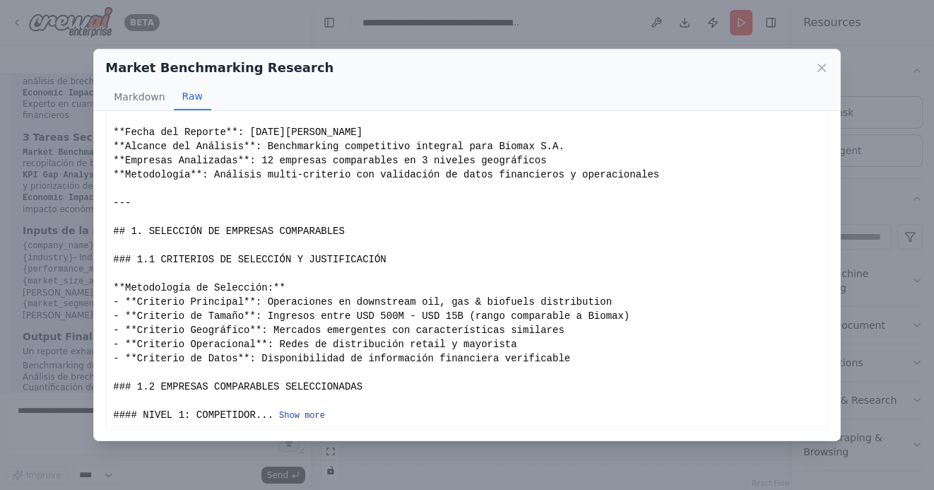
click at [295, 410] on button "Show more" at bounding box center [302, 415] width 46 height 11
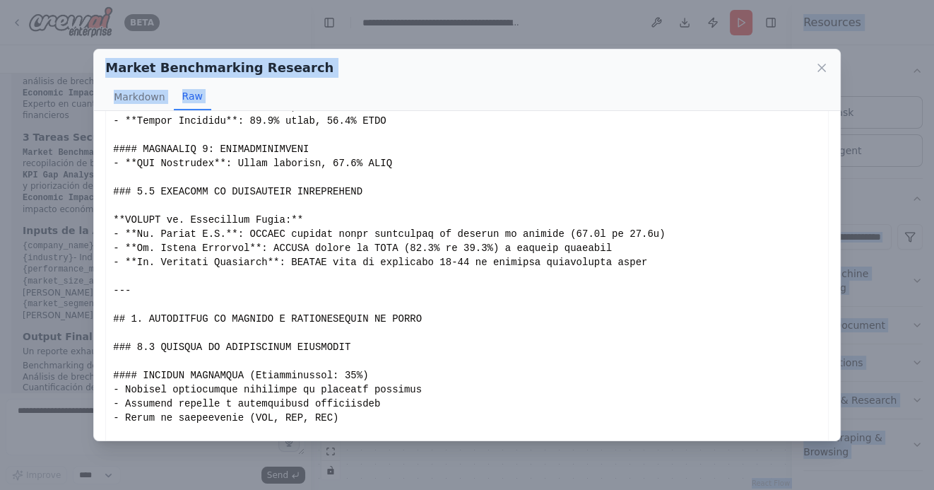
scroll to position [2338, 0]
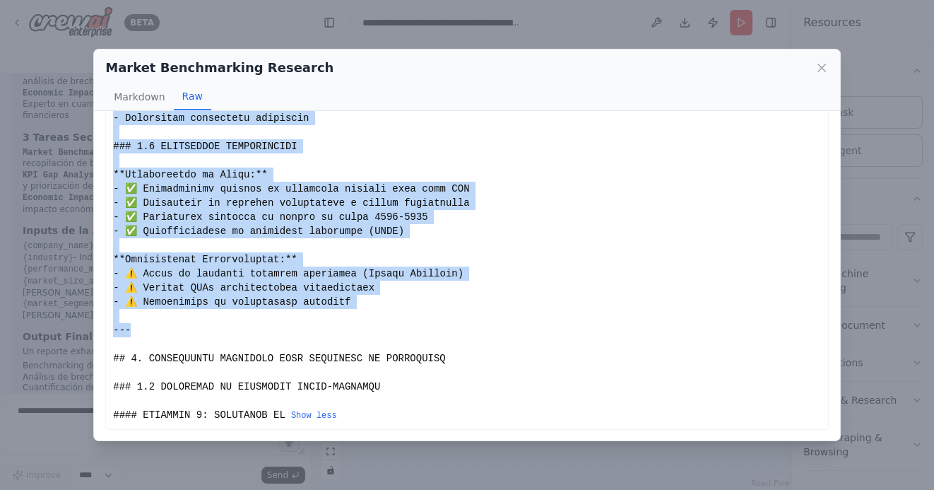
drag, startPoint x: 115, startPoint y: 131, endPoint x: 234, endPoint y: 322, distance: 225.1
copy div "**Fecha del Reporte**: 18 de agosto, 2025 **Alcance del Análisis**: Benchmarkin…"
click at [823, 71] on icon at bounding box center [822, 68] width 14 height 14
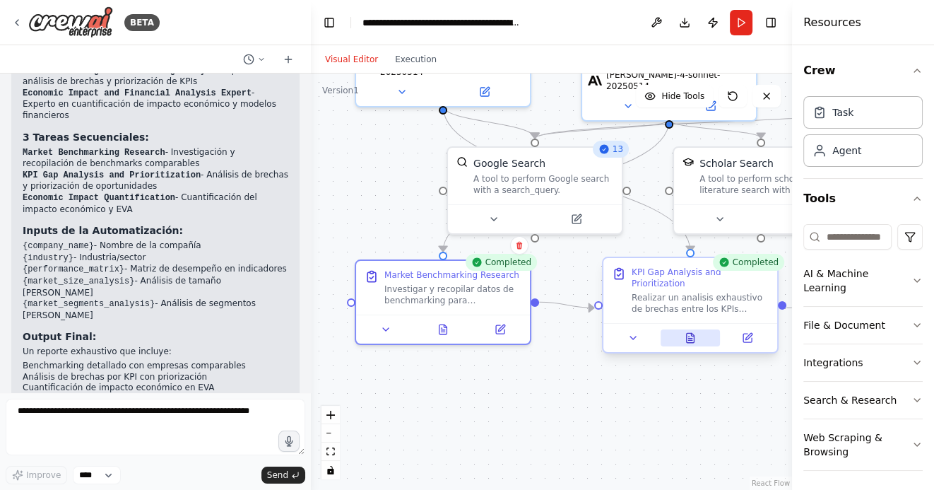
click at [696, 335] on icon at bounding box center [690, 337] width 11 height 11
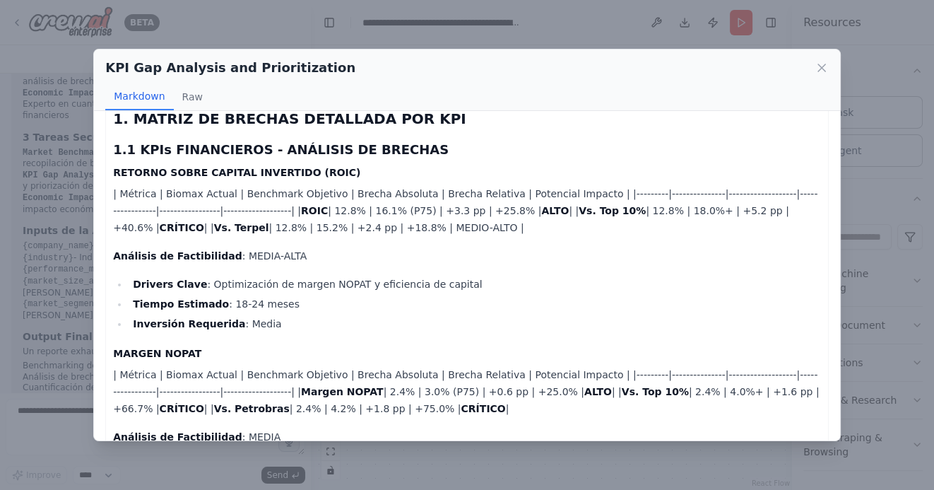
scroll to position [212, 0]
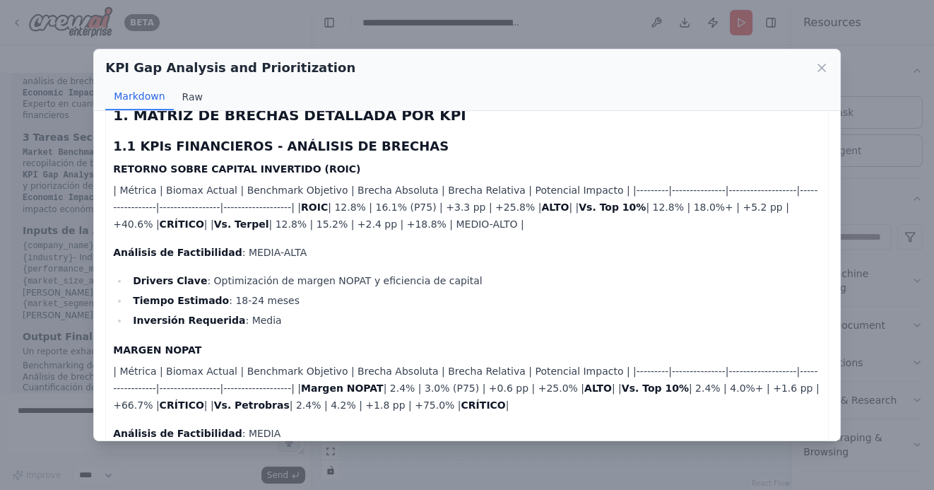
click at [187, 95] on button "Raw" at bounding box center [192, 96] width 37 height 27
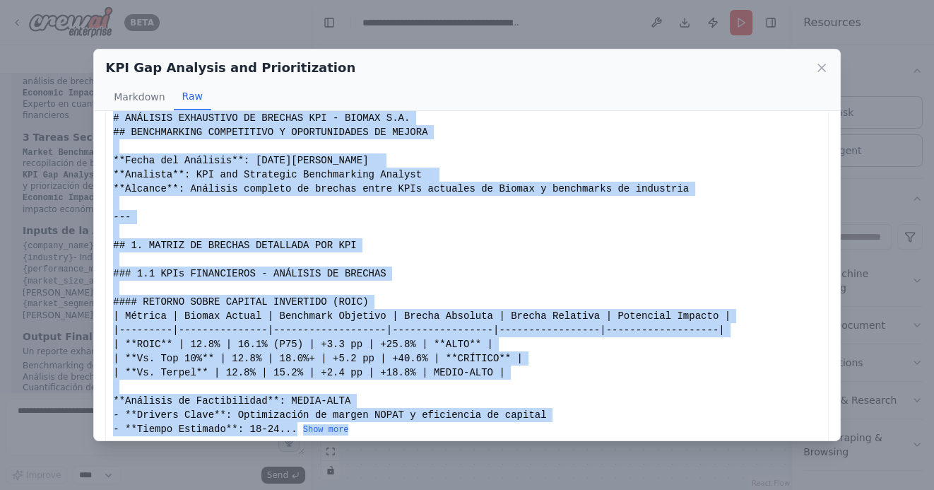
scroll to position [33, 0]
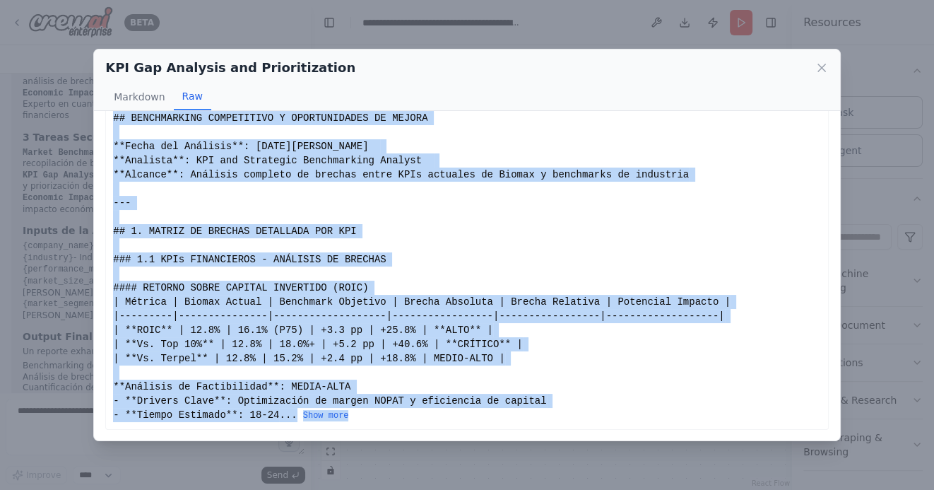
drag, startPoint x: 114, startPoint y: 139, endPoint x: 303, endPoint y: 441, distance: 356.0
click at [303, 441] on div "KPI Gap Analysis and Prioritization Markdown Raw ANÁLISIS EXHAUSTIVO DE BRECHAS…" at bounding box center [467, 245] width 934 height 490
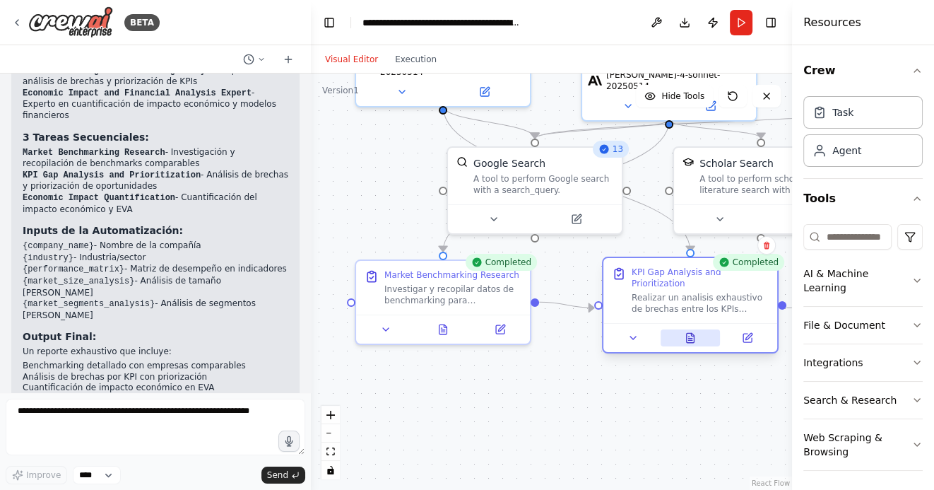
click at [697, 336] on button at bounding box center [691, 337] width 60 height 17
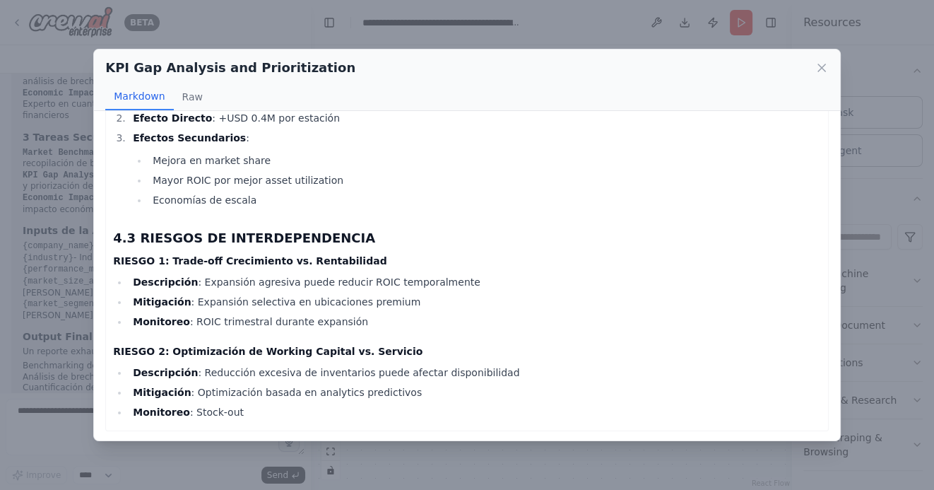
scroll to position [3742, 0]
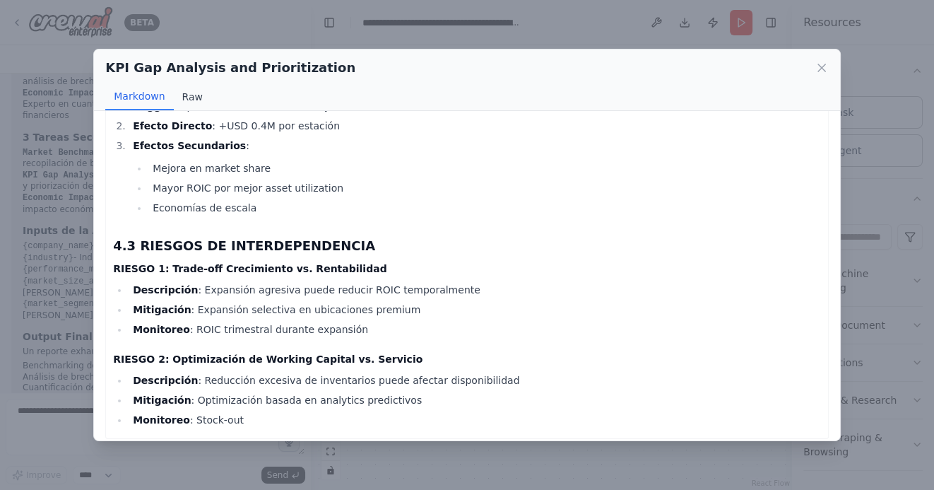
click at [192, 101] on button "Raw" at bounding box center [192, 96] width 37 height 27
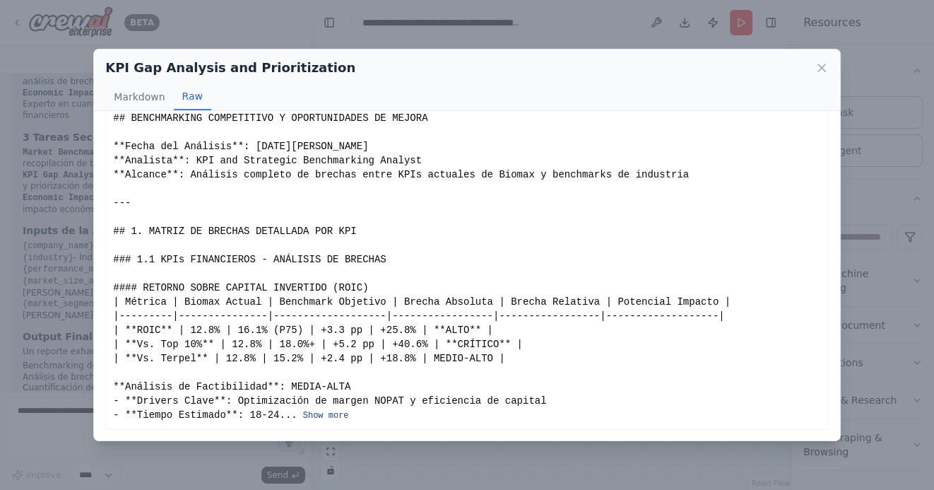
click at [326, 412] on button "Show more" at bounding box center [326, 415] width 46 height 11
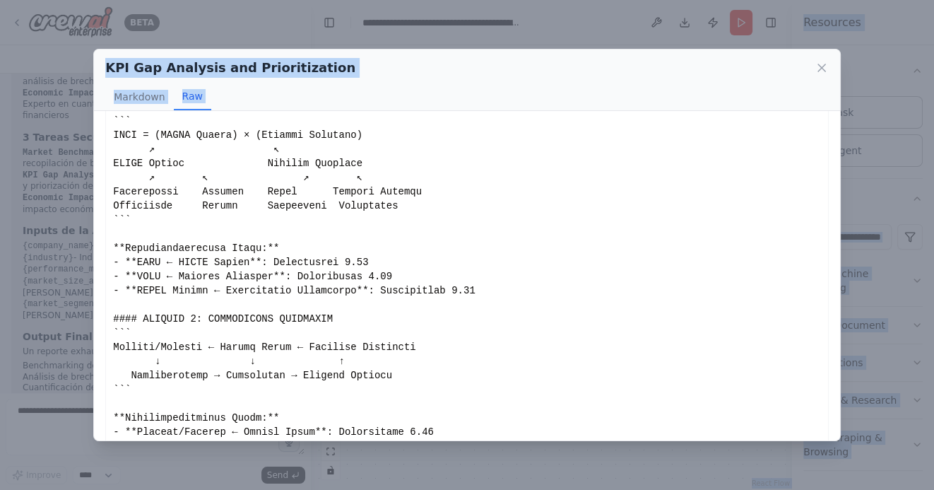
scroll to position [3299, 0]
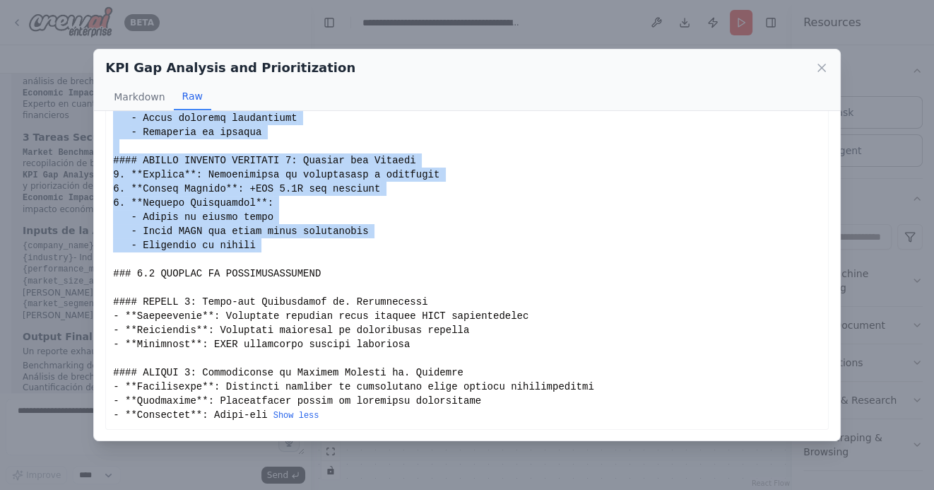
drag, startPoint x: 113, startPoint y: 136, endPoint x: 309, endPoint y: 255, distance: 229.0
copy div "# ANÁLISIS EXHAUSTIVO DE BRECHAS KPI - BIOMAX S.A. ## BENCHMARKING COMPETITIVO …"
click at [823, 67] on icon at bounding box center [822, 67] width 7 height 7
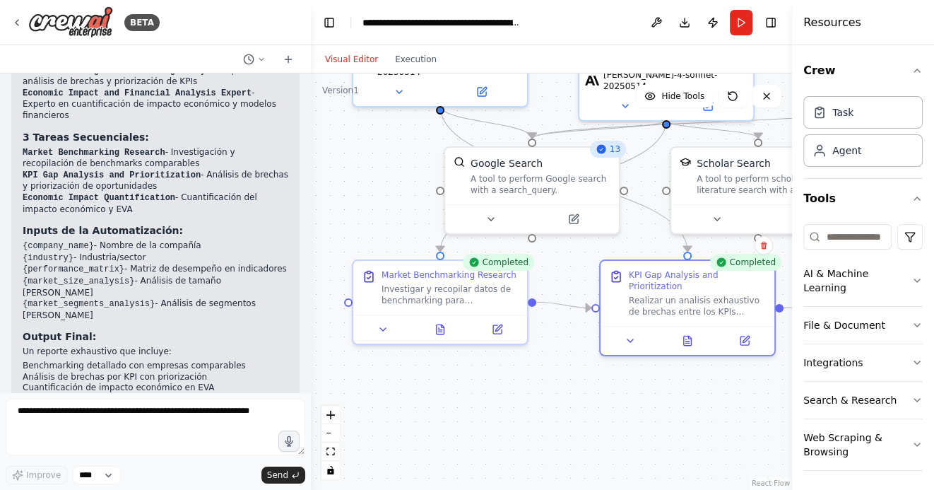
drag, startPoint x: 700, startPoint y: 394, endPoint x: 492, endPoint y: 365, distance: 210.5
click at [493, 364] on div ".deletable-edge-delete-btn { width: 20px; height: 20px; border: 0px solid #ffff…" at bounding box center [551, 282] width 481 height 416
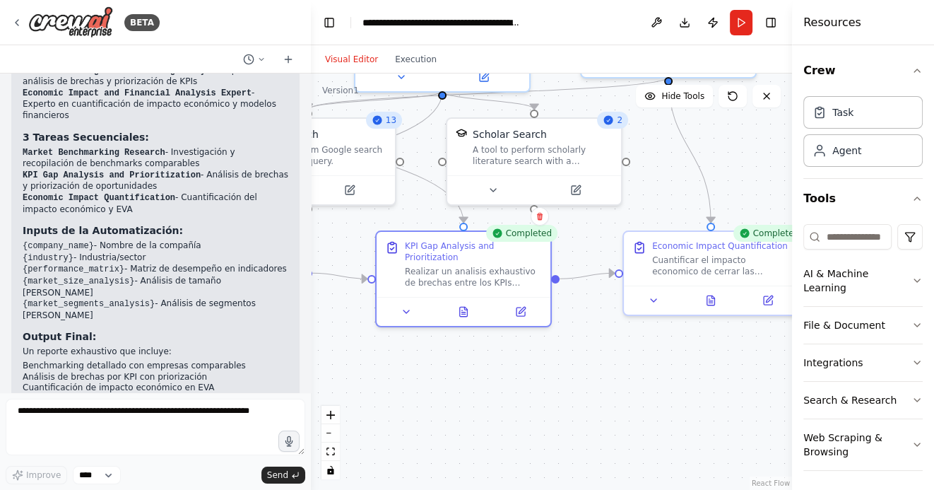
drag, startPoint x: 679, startPoint y: 375, endPoint x: 522, endPoint y: 375, distance: 157.6
click at [522, 375] on div ".deletable-edge-delete-btn { width: 20px; height: 20px; border: 0px solid #ffff…" at bounding box center [551, 282] width 481 height 416
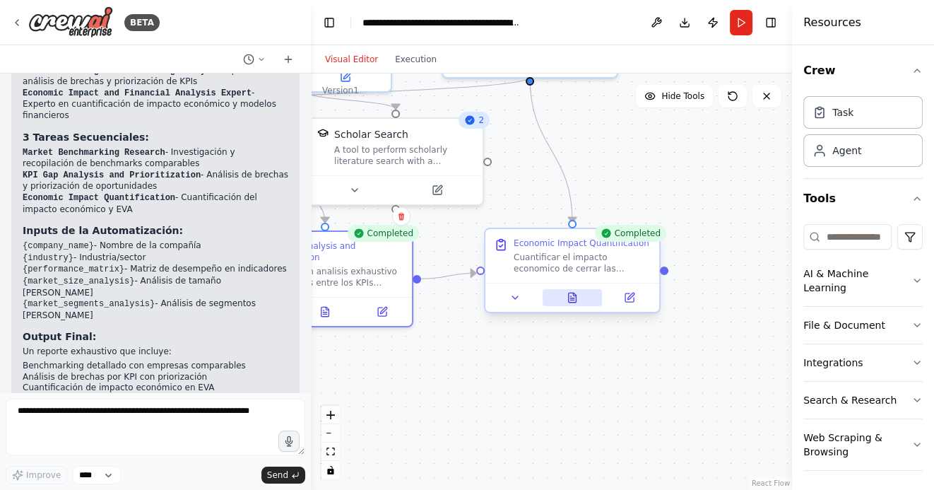
click at [575, 298] on icon at bounding box center [573, 297] width 8 height 9
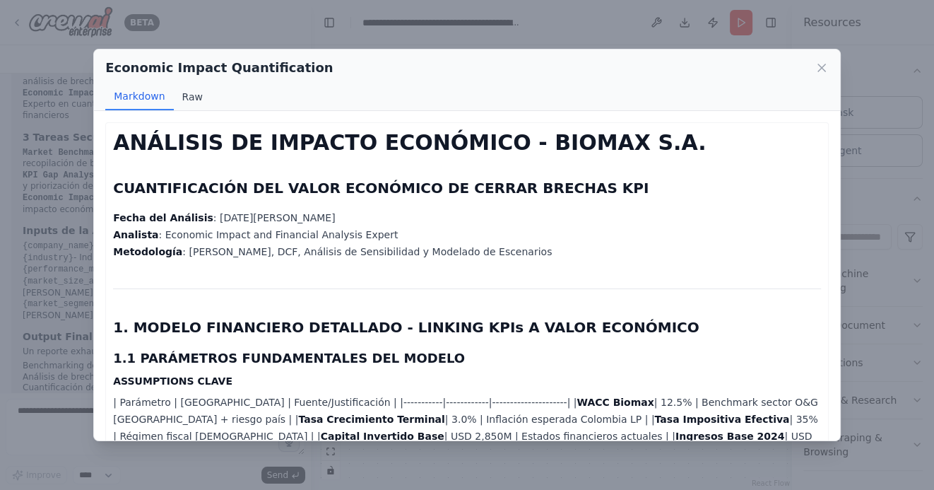
click at [184, 100] on button "Raw" at bounding box center [192, 96] width 37 height 27
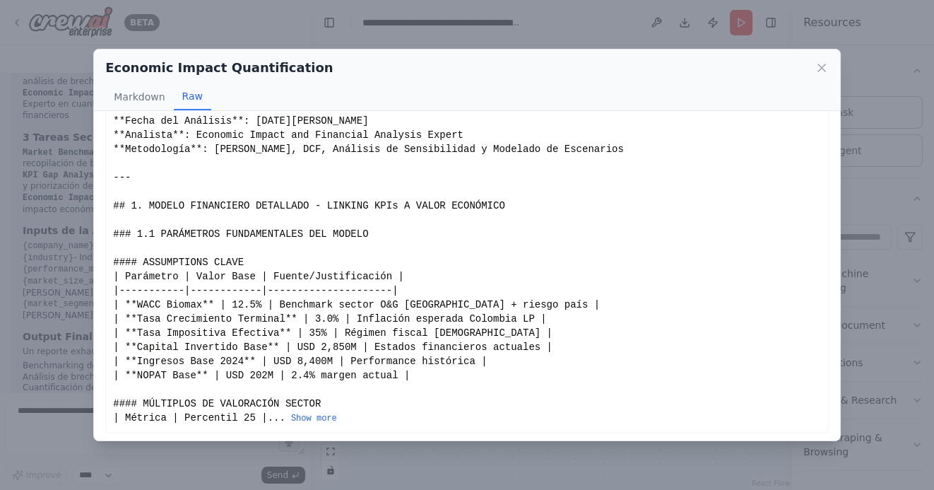
scroll to position [61, 0]
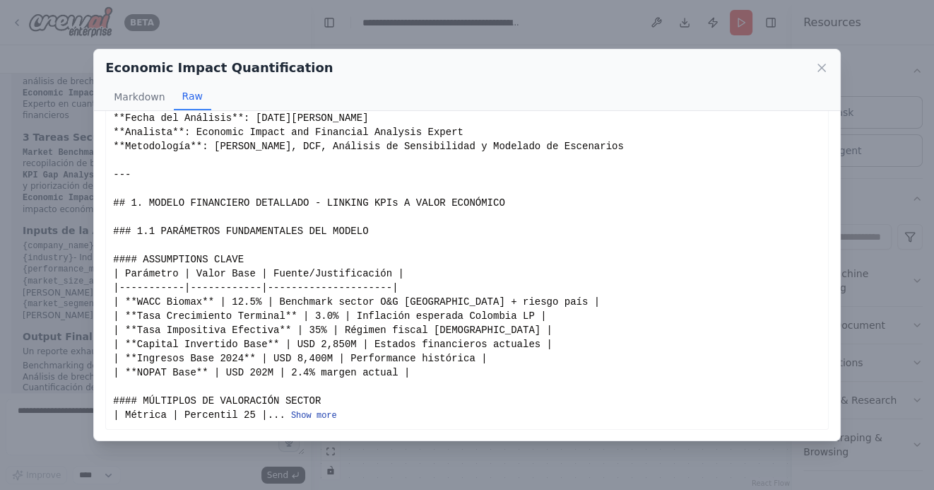
click at [316, 411] on button "Show more" at bounding box center [314, 415] width 46 height 11
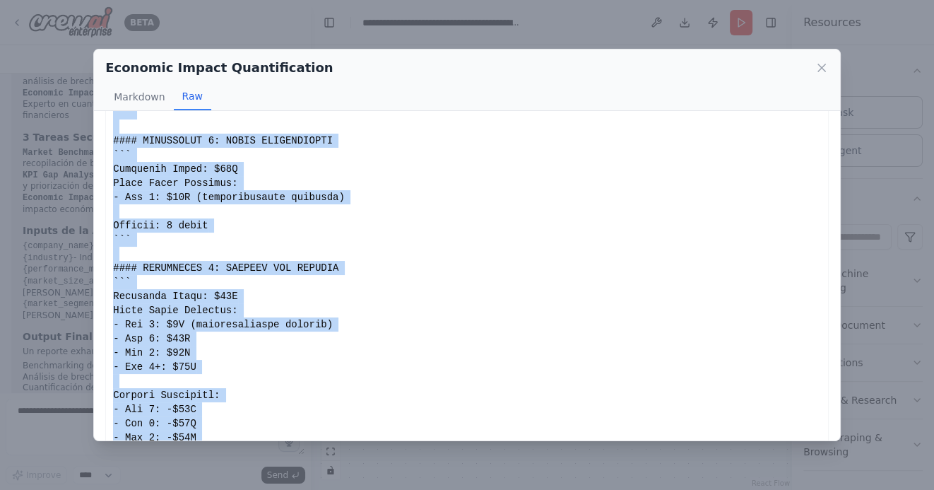
scroll to position [3440, 0]
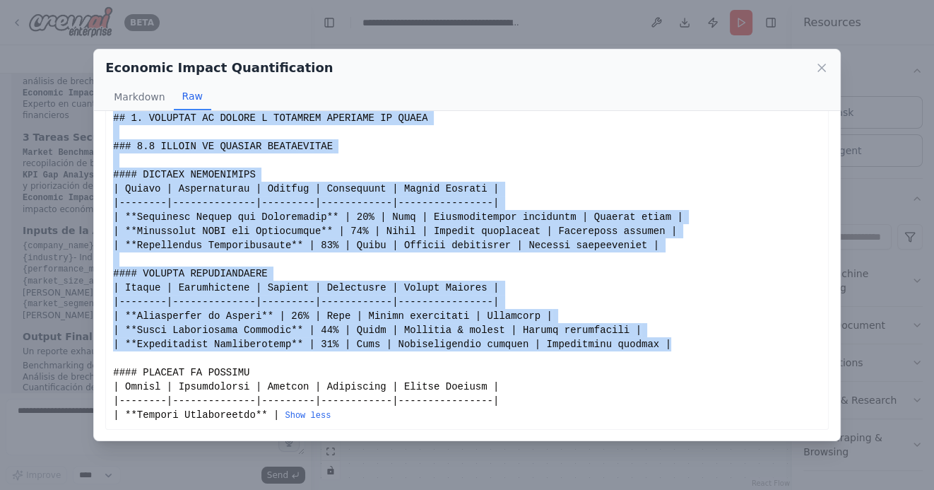
drag, startPoint x: 114, startPoint y: 136, endPoint x: 678, endPoint y: 341, distance: 600.1
copy div "# ANÁLISIS DE IMPACTO ECONÓMICO - BIOMAX S.A. ## CUANTIFICACIÓN DEL VALOR ECONÓ…"
click at [819, 69] on icon at bounding box center [822, 68] width 14 height 14
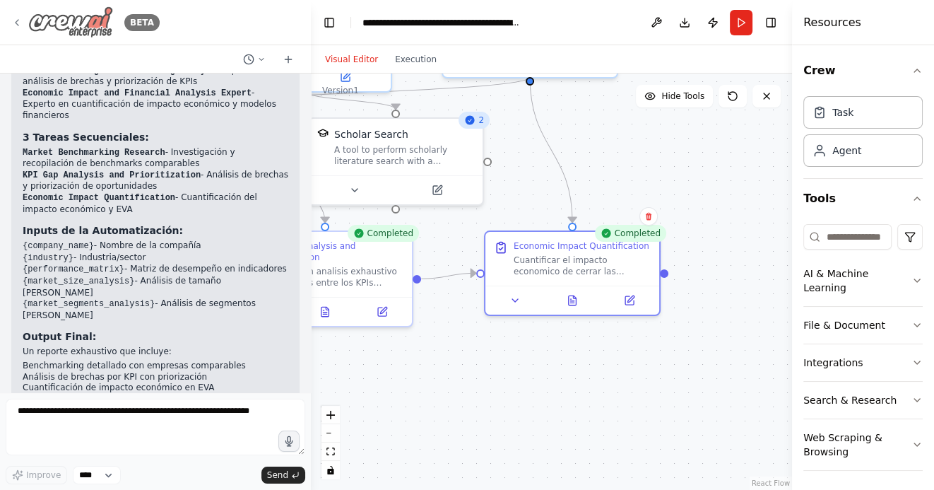
click at [19, 21] on icon at bounding box center [16, 22] width 11 height 11
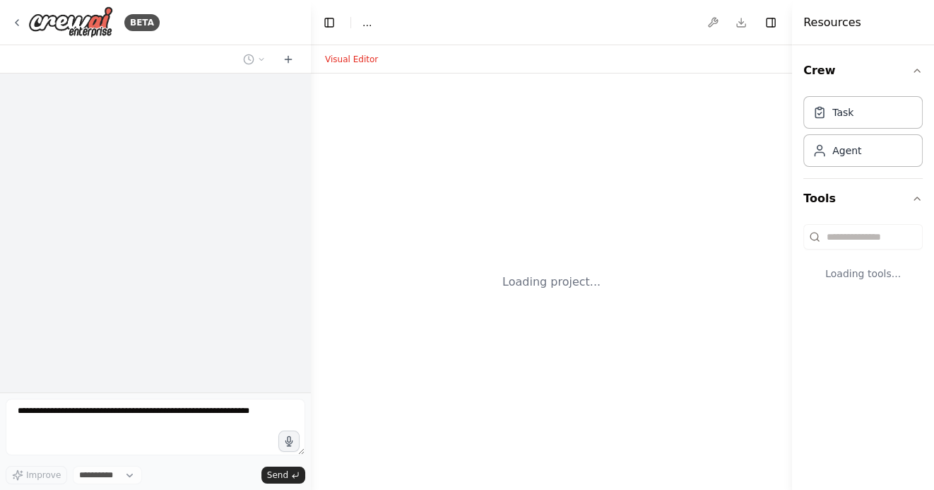
select select "****"
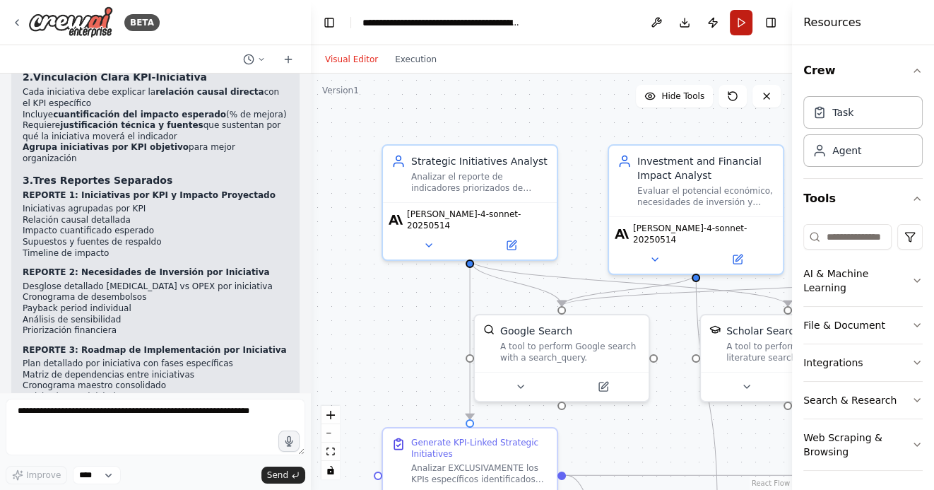
scroll to position [2138, 0]
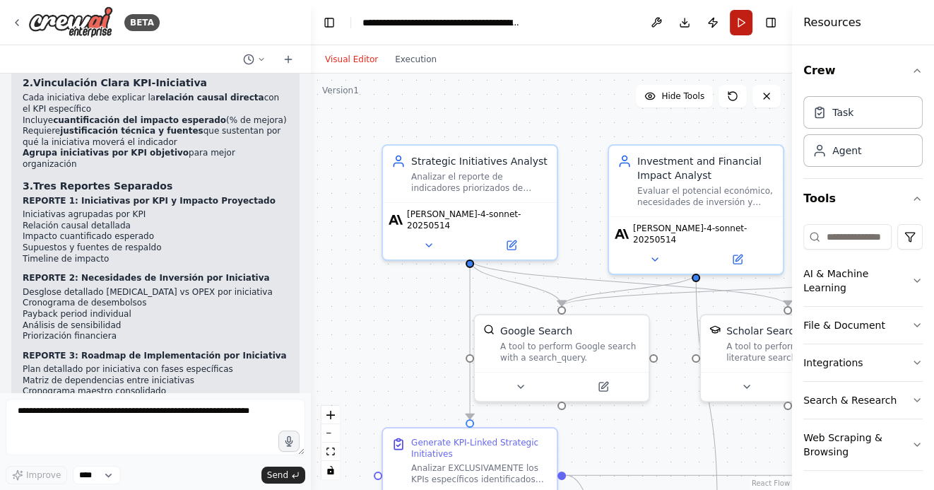
click at [737, 21] on button "Run" at bounding box center [741, 22] width 23 height 25
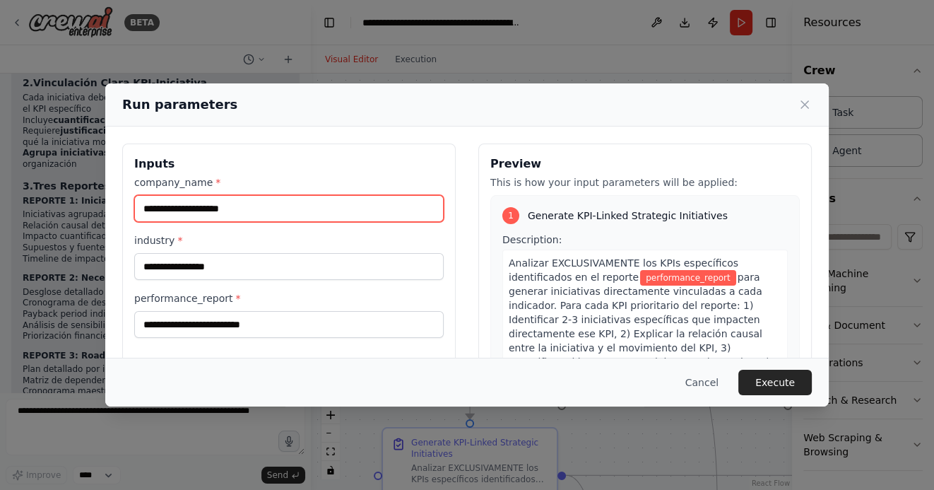
click at [214, 216] on input "company_name *" at bounding box center [289, 208] width 310 height 27
type input "******"
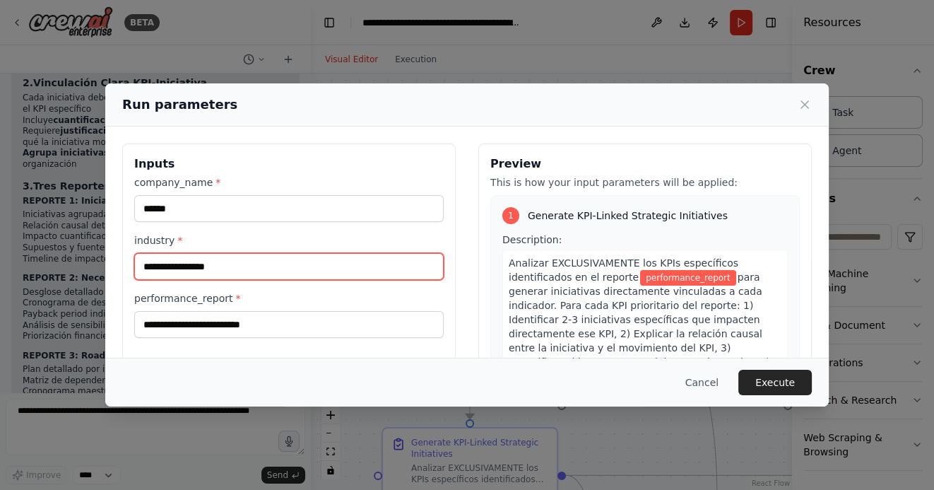
click at [215, 266] on input "industry *" at bounding box center [289, 266] width 310 height 27
type input "**********"
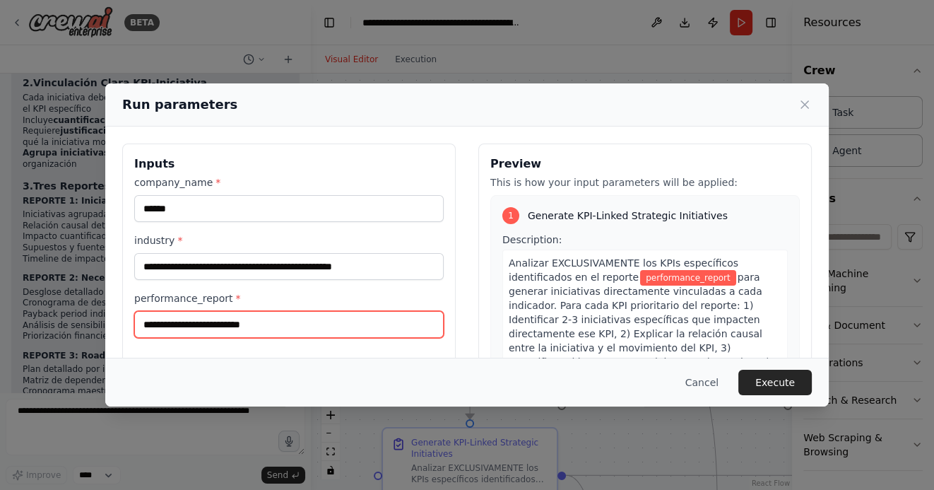
click at [338, 328] on input "performance_report *" at bounding box center [289, 324] width 310 height 27
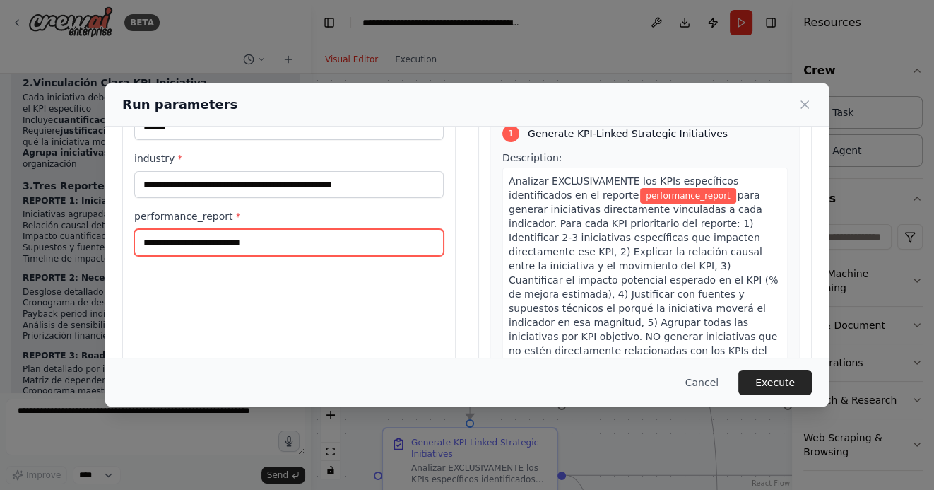
scroll to position [90, 0]
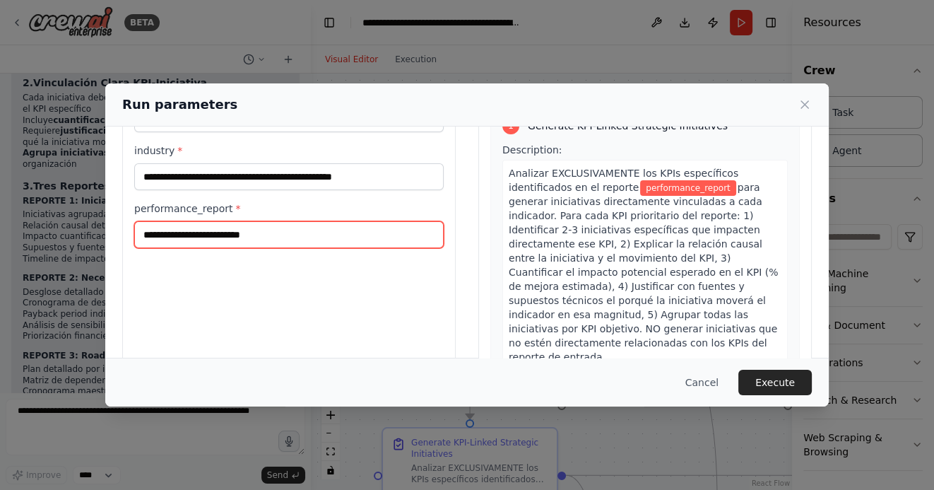
paste input "**********"
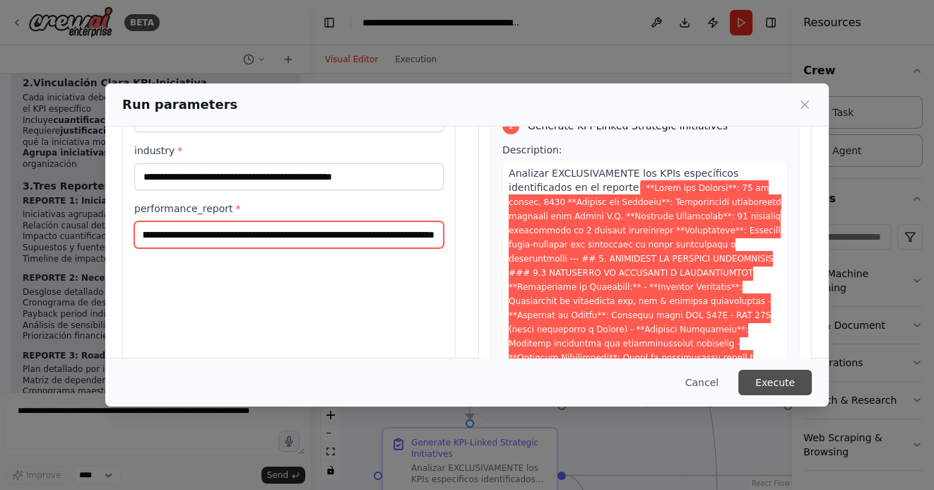
type input "**********"
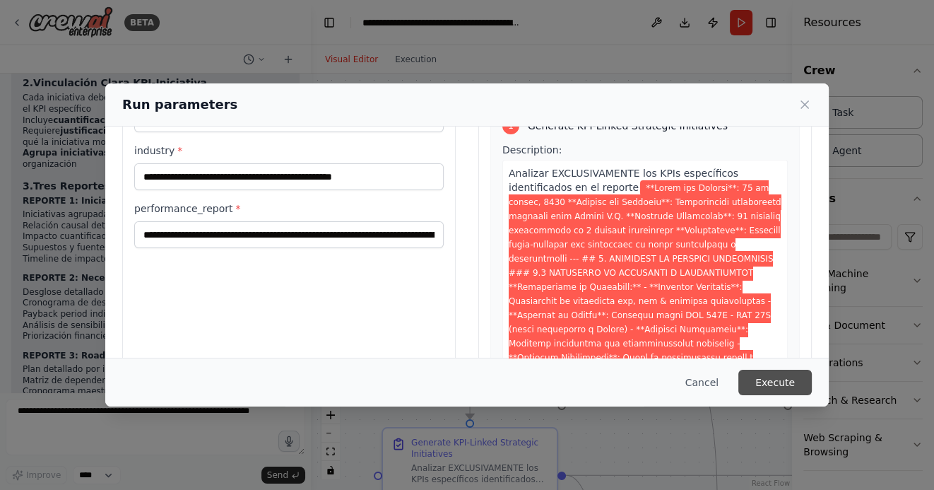
click at [764, 375] on button "Execute" at bounding box center [776, 382] width 74 height 25
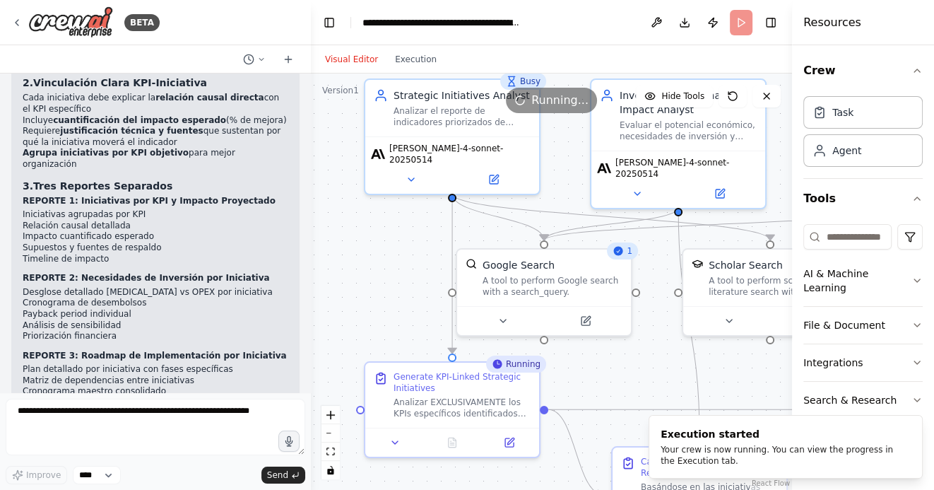
drag, startPoint x: 382, startPoint y: 332, endPoint x: 363, endPoint y: 237, distance: 95.9
click at [363, 237] on div ".deletable-edge-delete-btn { width: 20px; height: 20px; border: 0px solid #ffff…" at bounding box center [551, 282] width 481 height 416
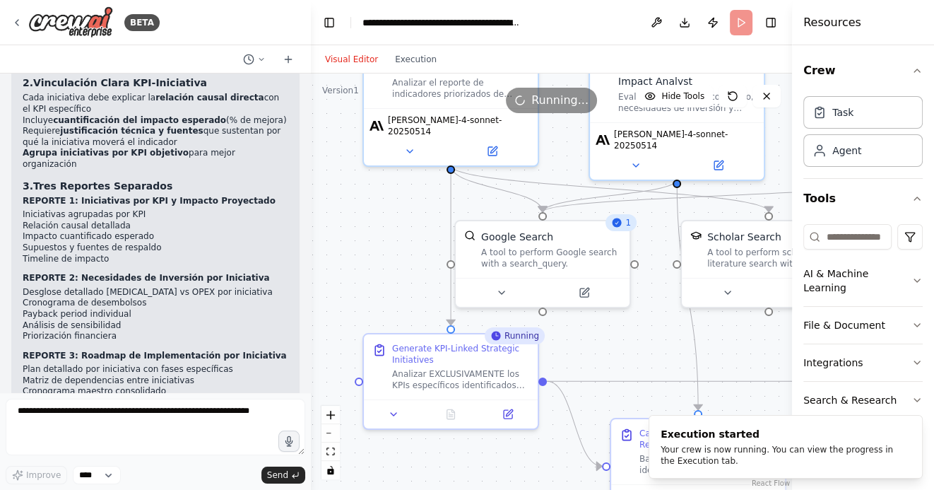
drag, startPoint x: 503, startPoint y: 454, endPoint x: 445, endPoint y: 326, distance: 140.8
click at [445, 327] on div ".deletable-edge-delete-btn { width: 20px; height: 20px; border: 0px solid #ffff…" at bounding box center [551, 282] width 481 height 416
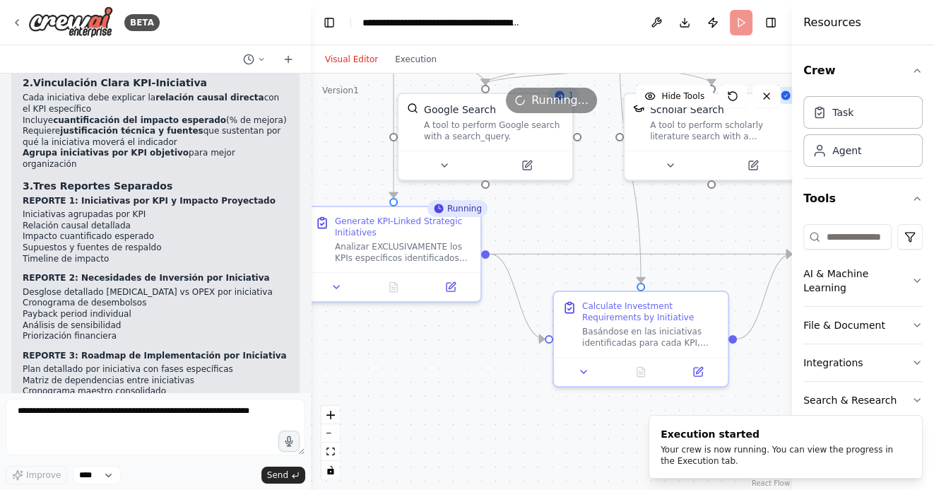
drag, startPoint x: 562, startPoint y: 419, endPoint x: 438, endPoint y: 389, distance: 128.1
click at [438, 389] on div ".deletable-edge-delete-btn { width: 20px; height: 20px; border: 0px solid #ffff…" at bounding box center [551, 282] width 481 height 416
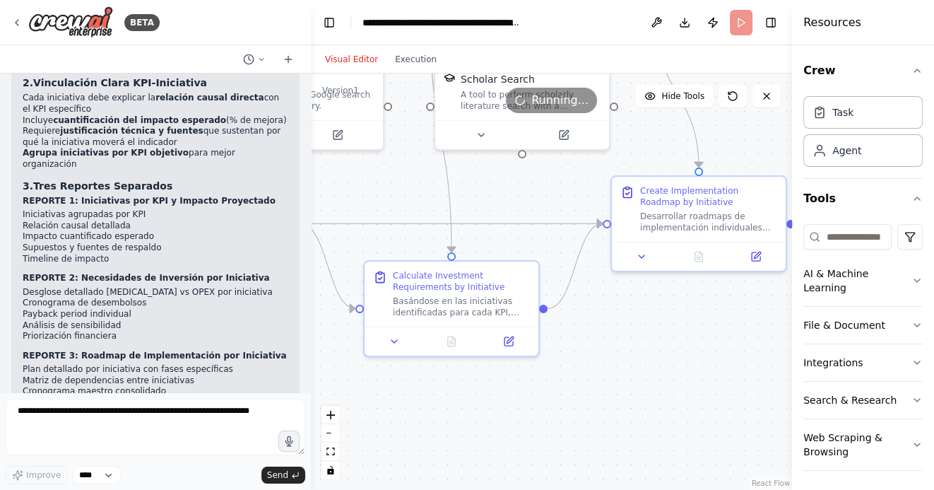
drag, startPoint x: 546, startPoint y: 399, endPoint x: 476, endPoint y: 399, distance: 70.0
click at [476, 399] on div ".deletable-edge-delete-btn { width: 20px; height: 20px; border: 0px solid #ffff…" at bounding box center [551, 282] width 481 height 416
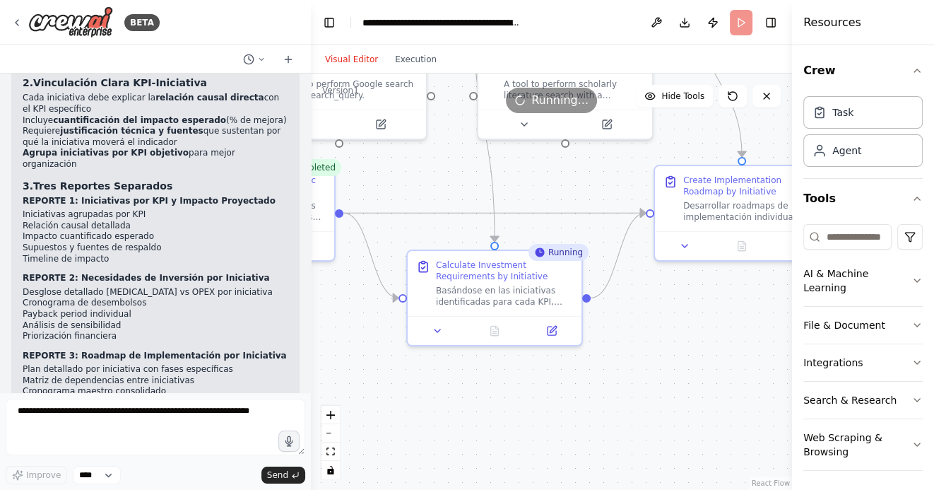
drag, startPoint x: 532, startPoint y: 411, endPoint x: 634, endPoint y: 396, distance: 103.7
click at [633, 396] on div ".deletable-edge-delete-btn { width: 20px; height: 20px; border: 0px solid #ffff…" at bounding box center [551, 282] width 481 height 416
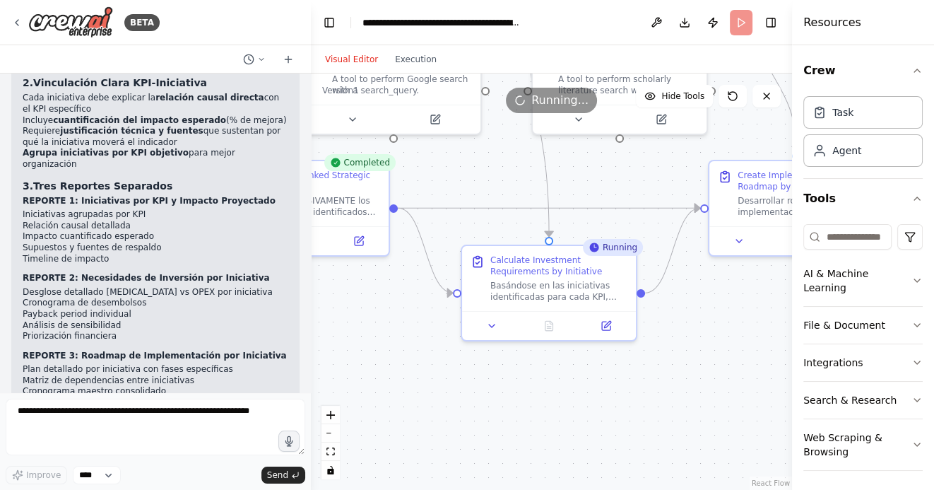
drag, startPoint x: 504, startPoint y: 402, endPoint x: 607, endPoint y: 402, distance: 103.2
click at [607, 402] on div ".deletable-edge-delete-btn { width: 20px; height: 20px; border: 0px solid #ffff…" at bounding box center [551, 282] width 481 height 416
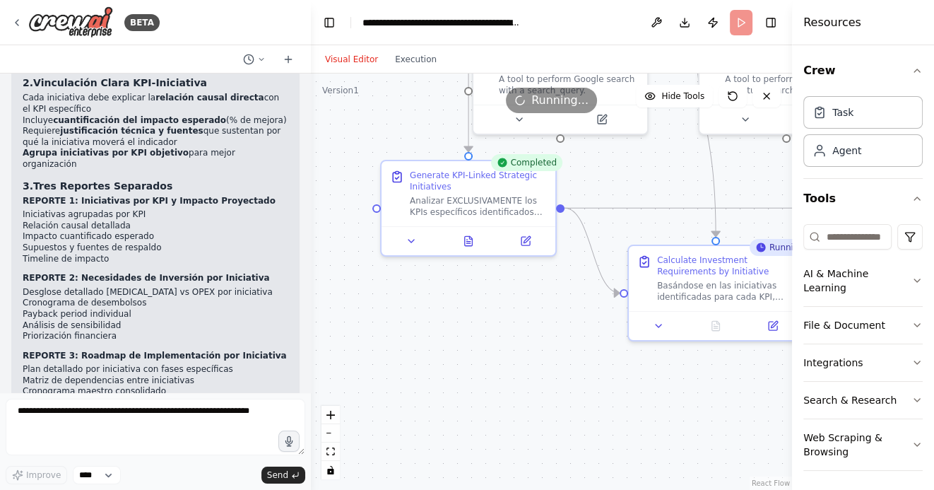
drag, startPoint x: 432, startPoint y: 382, endPoint x: 524, endPoint y: 382, distance: 91.9
click at [522, 382] on div ".deletable-edge-delete-btn { width: 20px; height: 20px; border: 0px solid #ffff…" at bounding box center [551, 282] width 481 height 416
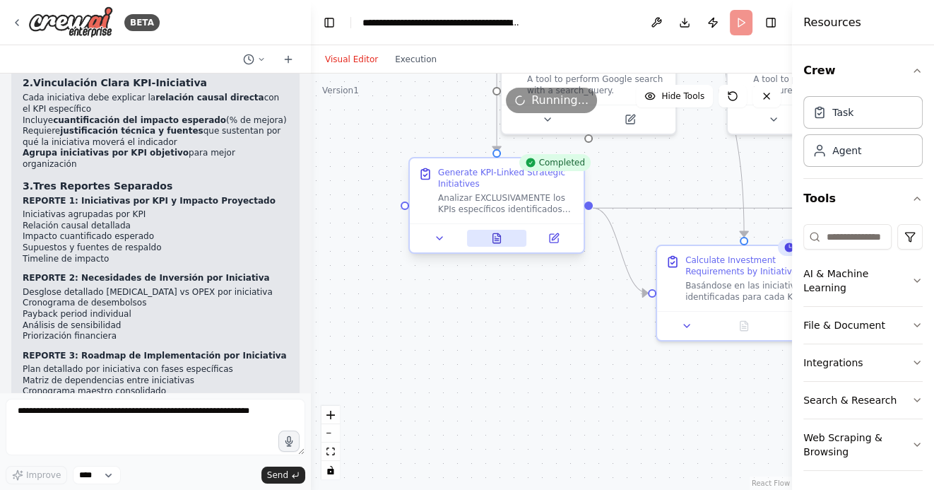
click at [495, 235] on icon at bounding box center [497, 237] width 8 height 9
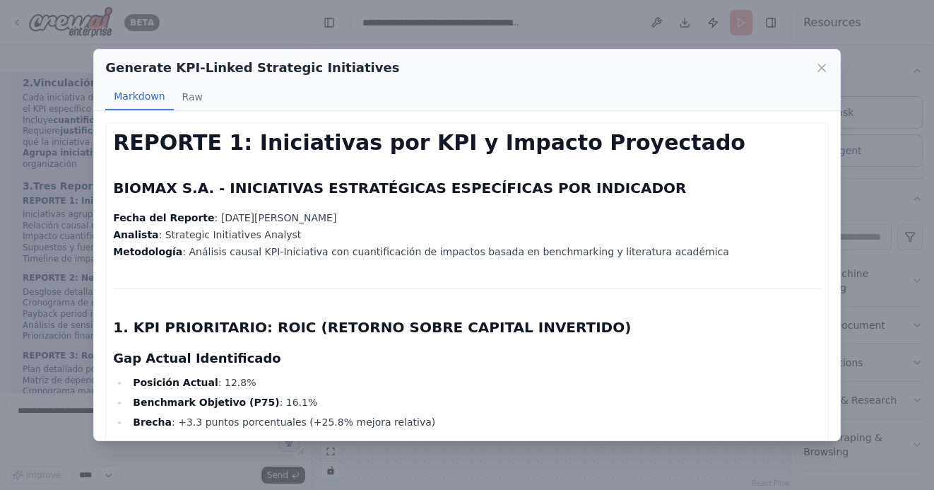
scroll to position [16, 0]
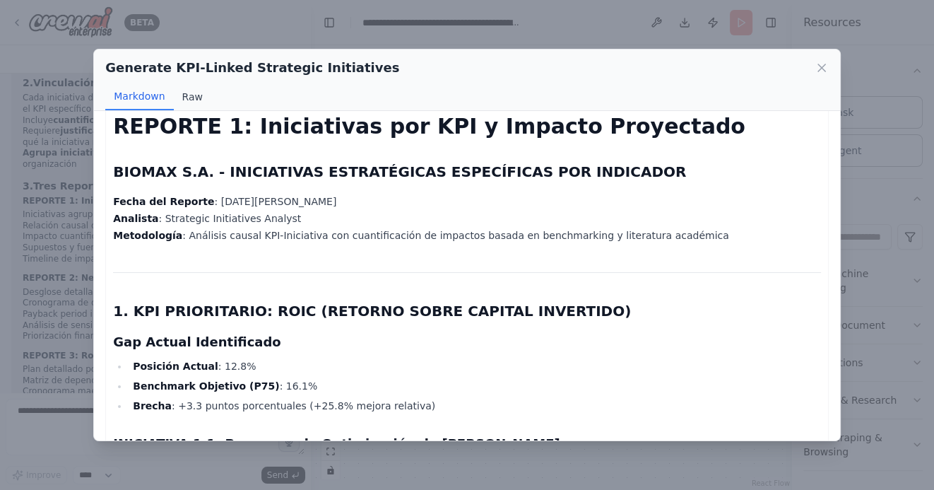
click at [190, 93] on button "Raw" at bounding box center [192, 96] width 37 height 27
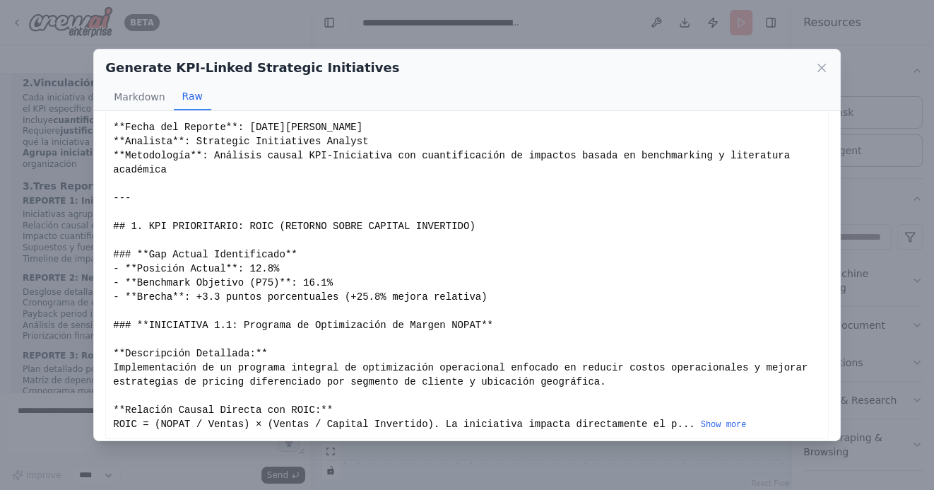
scroll to position [61, 0]
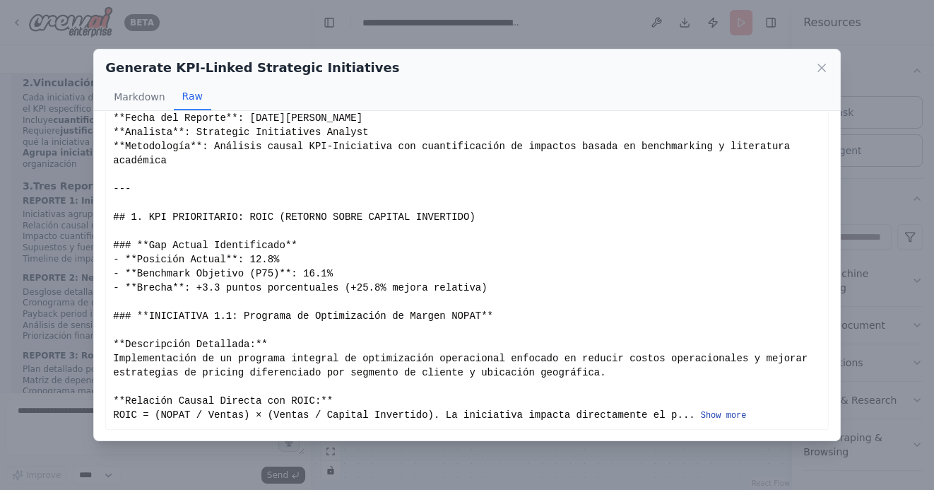
click at [715, 416] on button "Show more" at bounding box center [724, 415] width 46 height 11
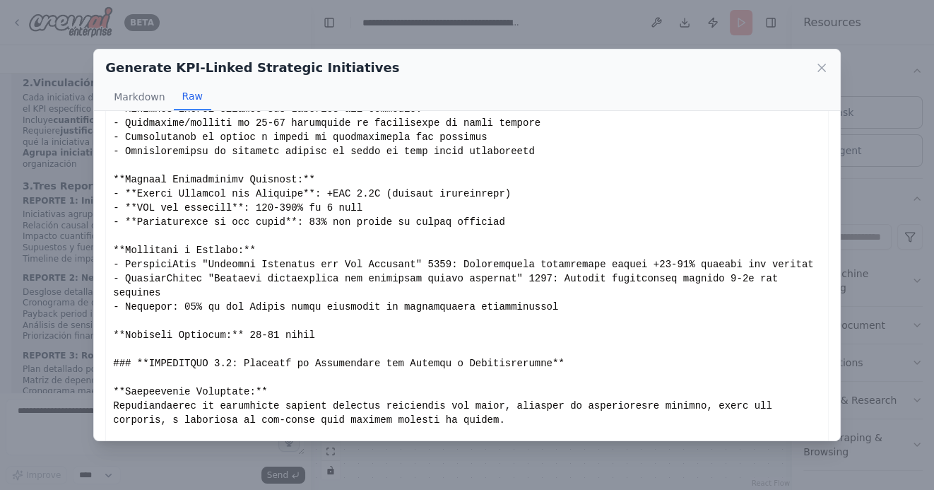
scroll to position [2804, 0]
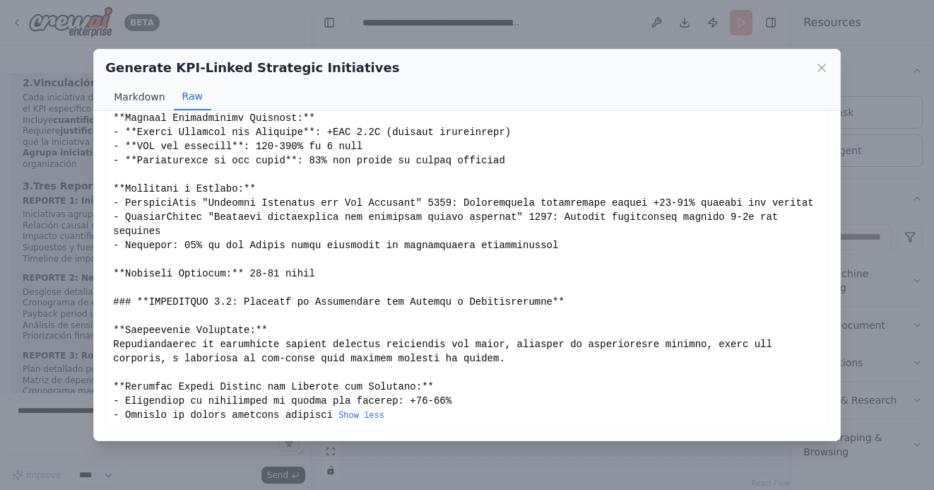
click at [148, 98] on button "Markdown" at bounding box center [139, 96] width 68 height 27
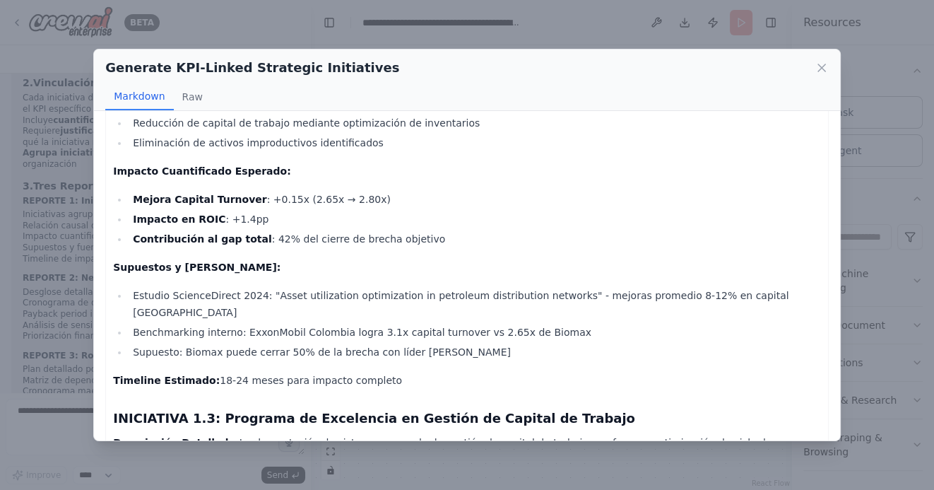
scroll to position [902, 0]
click at [823, 70] on icon at bounding box center [822, 68] width 14 height 14
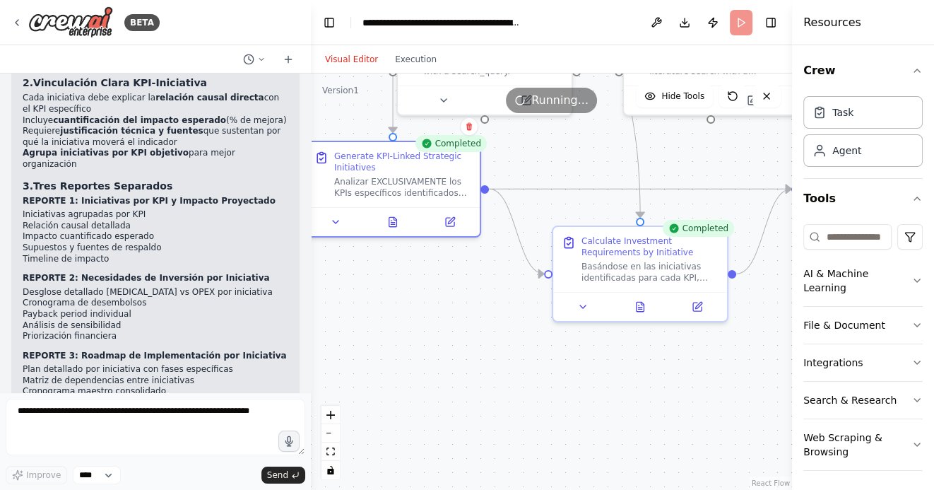
drag, startPoint x: 530, startPoint y: 382, endPoint x: 402, endPoint y: 358, distance: 130.2
click at [402, 358] on div ".deletable-edge-delete-btn { width: 20px; height: 20px; border: 0px solid #ffff…" at bounding box center [551, 282] width 481 height 416
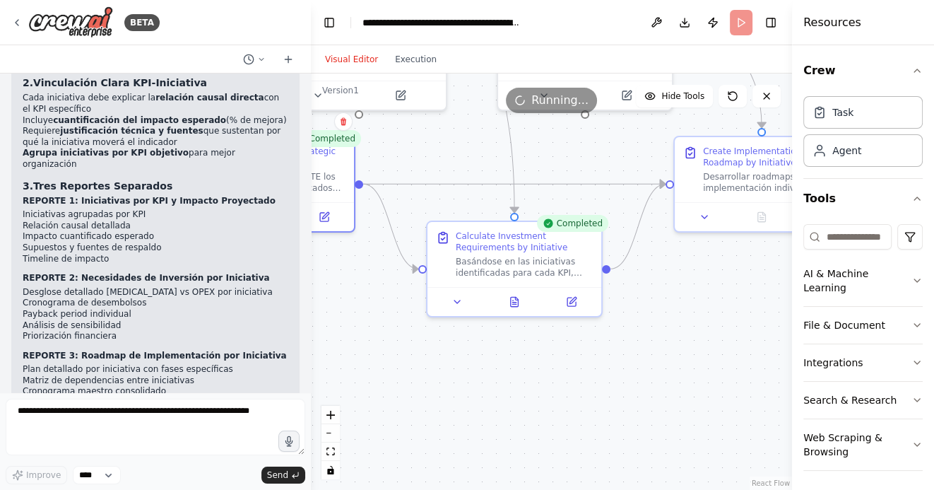
drag, startPoint x: 561, startPoint y: 373, endPoint x: 452, endPoint y: 373, distance: 108.9
click at [452, 373] on div ".deletable-edge-delete-btn { width: 20px; height: 20px; border: 0px solid #ffff…" at bounding box center [551, 282] width 481 height 416
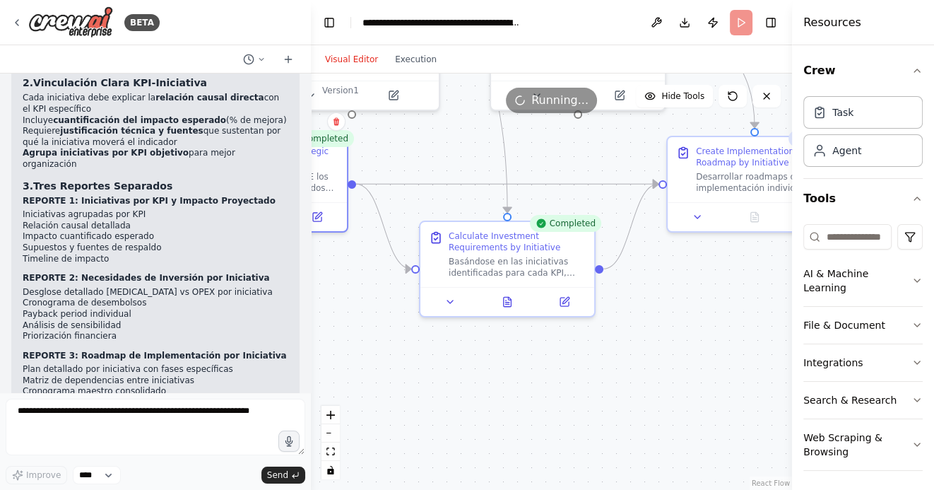
drag, startPoint x: 618, startPoint y: 358, endPoint x: 517, endPoint y: 358, distance: 100.4
click at [518, 358] on div ".deletable-edge-delete-btn { width: 20px; height: 20px; border: 0px solid #ffff…" at bounding box center [551, 282] width 481 height 416
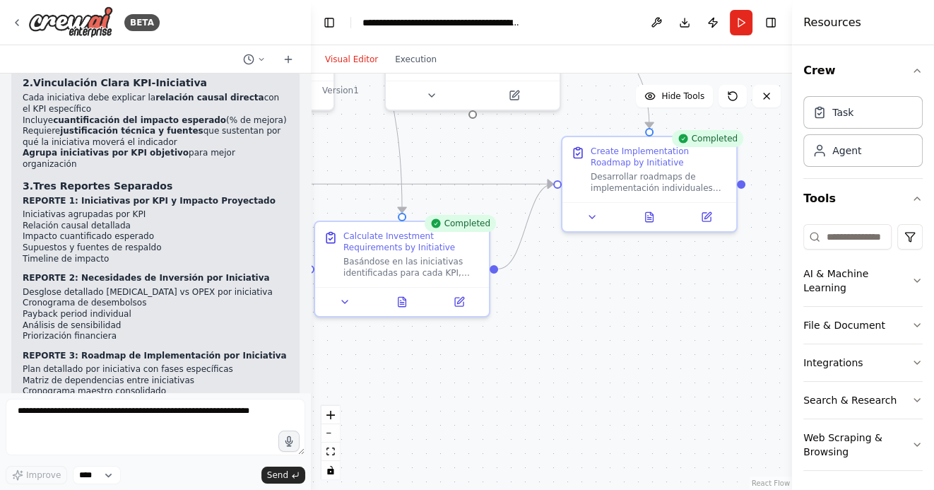
drag, startPoint x: 645, startPoint y: 347, endPoint x: 634, endPoint y: 347, distance: 10.6
click at [634, 347] on div ".deletable-edge-delete-btn { width: 20px; height: 20px; border: 0px solid #ffff…" at bounding box center [551, 282] width 481 height 416
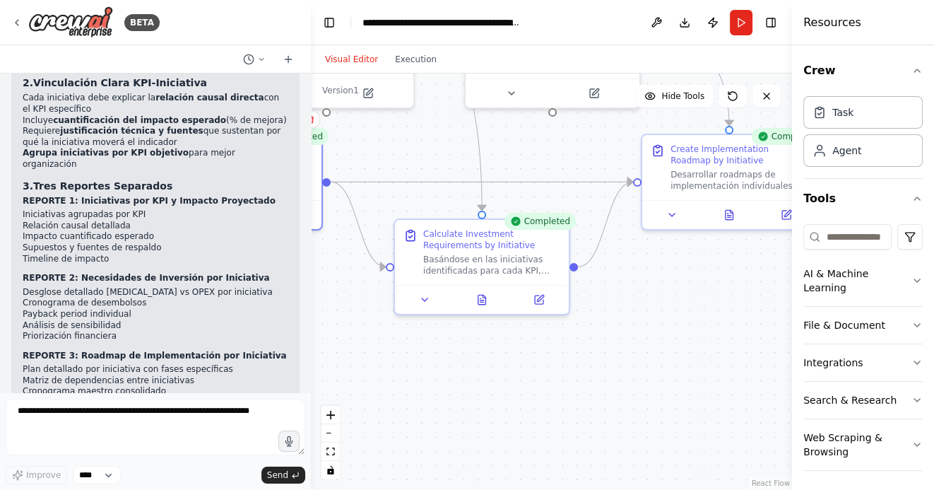
drag, startPoint x: 593, startPoint y: 366, endPoint x: 657, endPoint y: 365, distance: 64.3
click at [657, 365] on div ".deletable-edge-delete-btn { width: 20px; height: 20px; border: 0px solid #ffff…" at bounding box center [551, 282] width 481 height 416
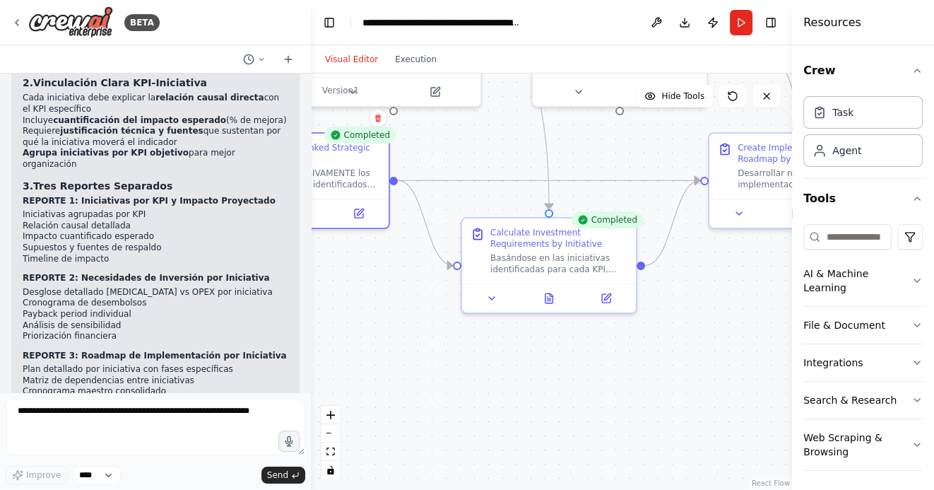
drag, startPoint x: 553, startPoint y: 392, endPoint x: 623, endPoint y: 392, distance: 69.3
click at [621, 392] on div ".deletable-edge-delete-btn { width: 20px; height: 20px; border: 0px solid #ffff…" at bounding box center [551, 282] width 481 height 416
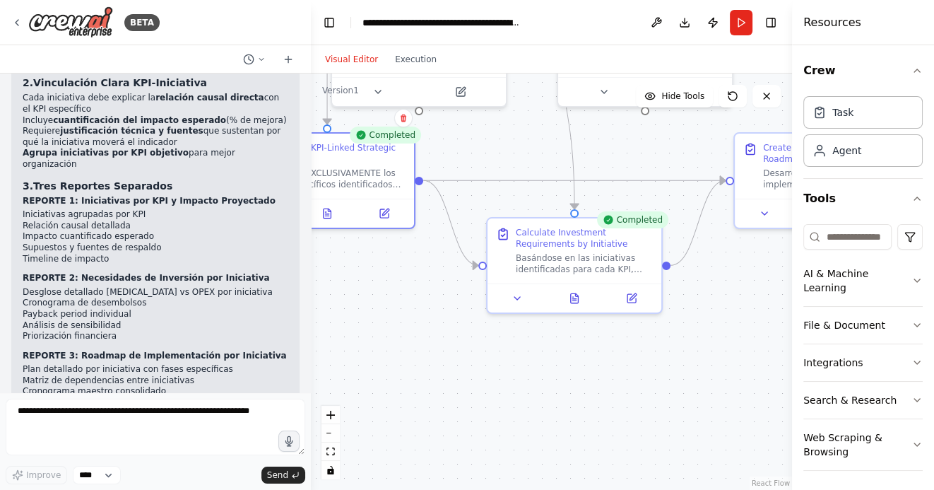
drag, startPoint x: 423, startPoint y: 392, endPoint x: 532, endPoint y: 392, distance: 109.6
click at [532, 392] on div ".deletable-edge-delete-btn { width: 20px; height: 20px; border: 0px solid #ffff…" at bounding box center [551, 282] width 481 height 416
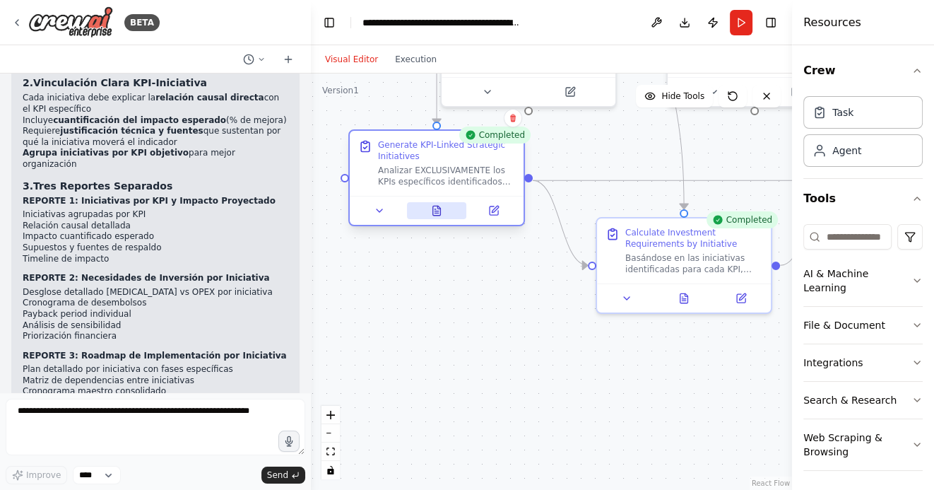
click at [439, 210] on icon at bounding box center [437, 210] width 8 height 9
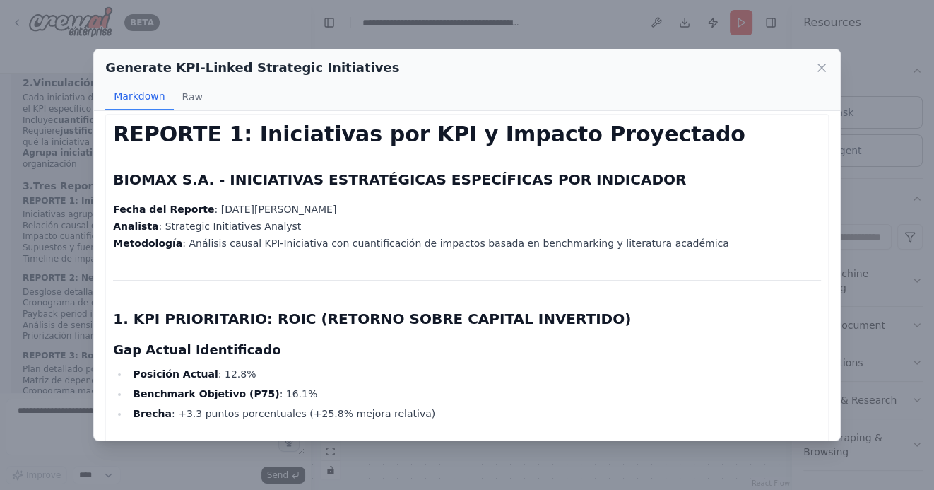
scroll to position [0, 0]
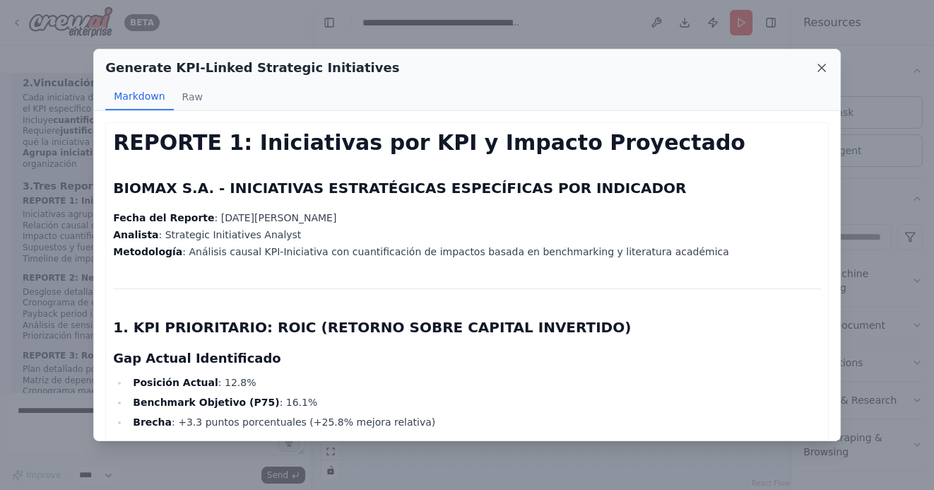
click at [823, 67] on icon at bounding box center [822, 68] width 14 height 14
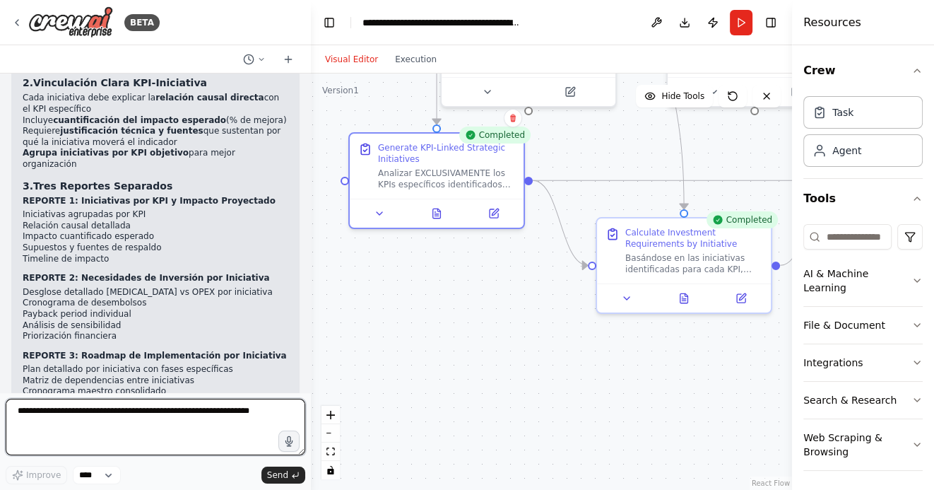
click at [217, 414] on textarea at bounding box center [156, 427] width 300 height 57
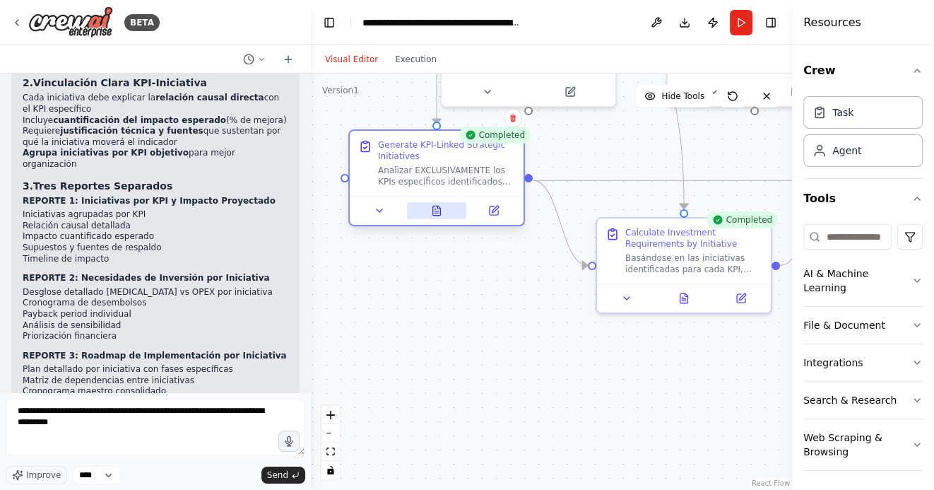
click at [436, 216] on button at bounding box center [437, 210] width 60 height 17
click at [430, 210] on button at bounding box center [437, 210] width 60 height 17
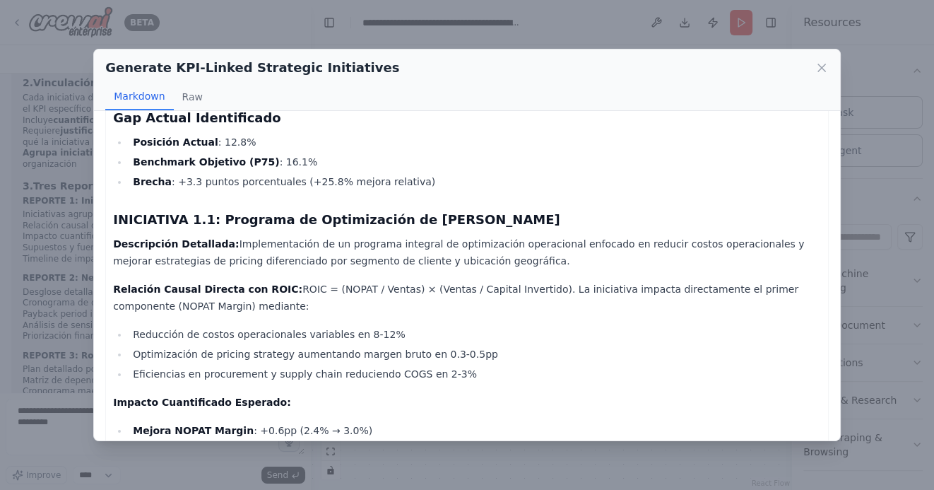
scroll to position [242, 0]
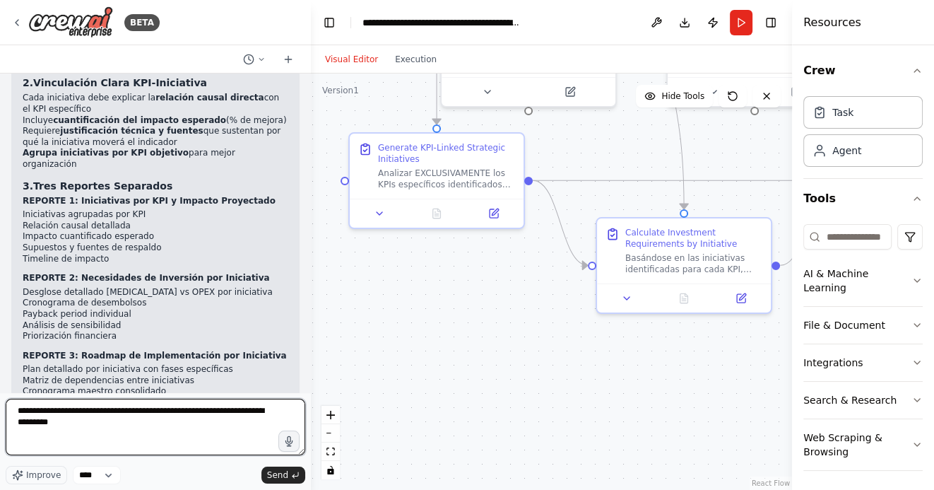
drag, startPoint x: 59, startPoint y: 413, endPoint x: 107, endPoint y: 427, distance: 50.8
click at [107, 427] on textarea "**********" at bounding box center [156, 427] width 300 height 57
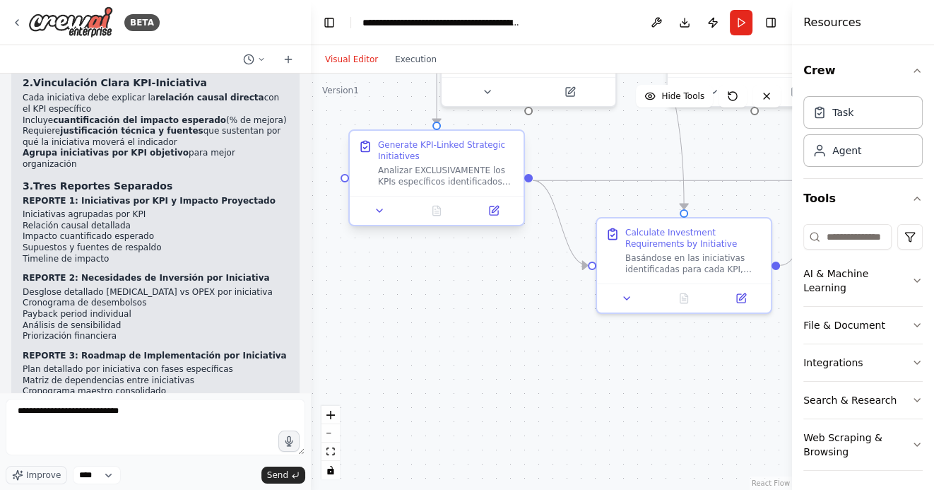
click at [385, 145] on div "Generate KPI-Linked Strategic Initiatives" at bounding box center [446, 150] width 137 height 23
click at [488, 212] on icon at bounding box center [493, 210] width 11 height 11
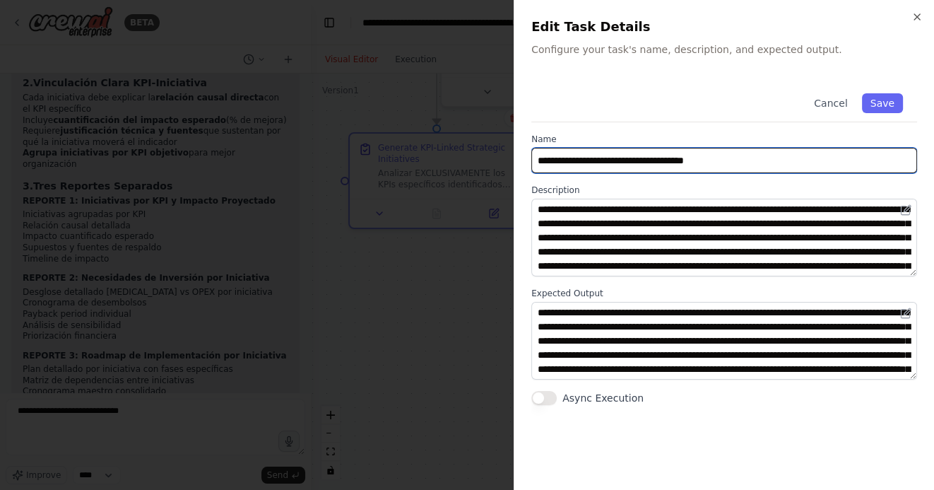
drag, startPoint x: 539, startPoint y: 161, endPoint x: 730, endPoint y: 160, distance: 191.6
click at [730, 160] on input "**********" at bounding box center [725, 160] width 386 height 25
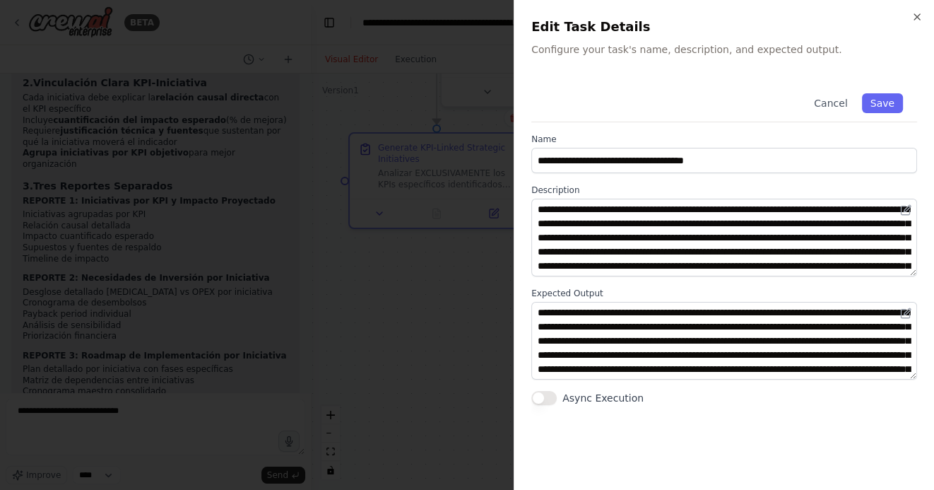
click at [415, 286] on div at bounding box center [467, 245] width 934 height 490
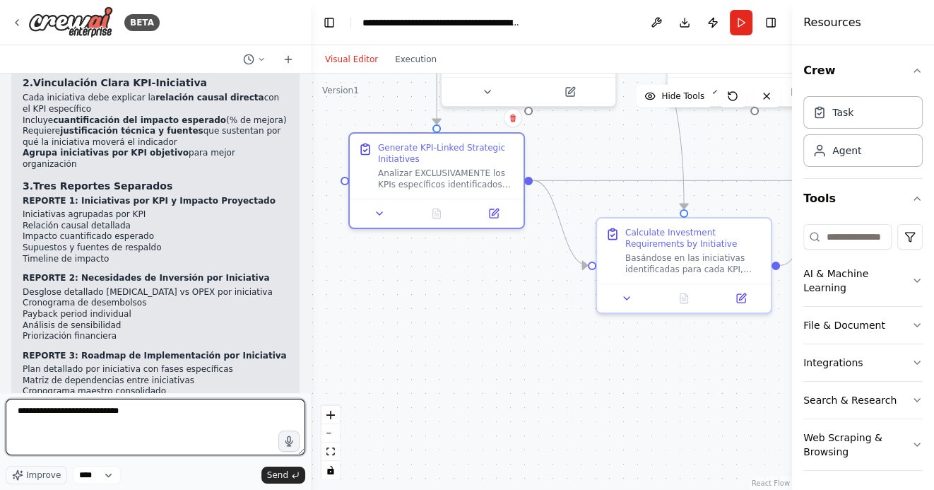
click at [160, 414] on textarea "**********" at bounding box center [156, 427] width 300 height 57
paste textarea "**********"
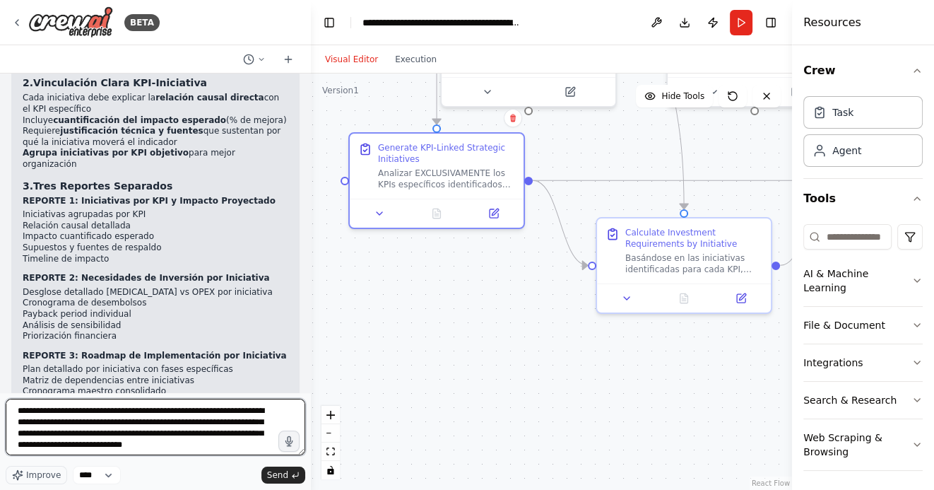
scroll to position [6, 0]
type textarea "**********"
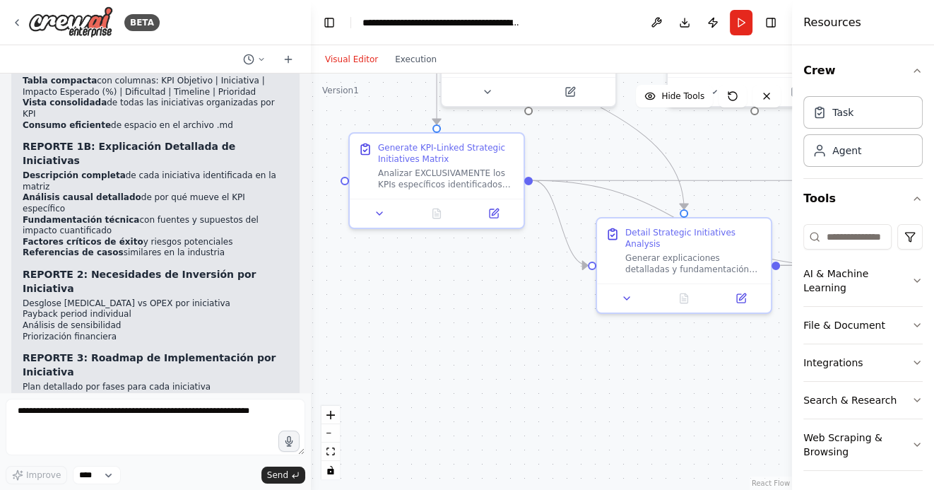
scroll to position [3054, 0]
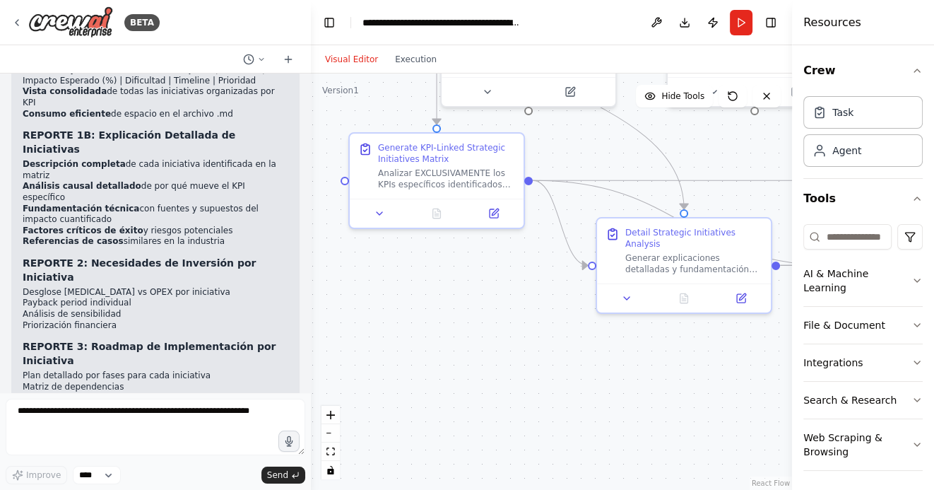
drag, startPoint x: 499, startPoint y: 349, endPoint x: 496, endPoint y: 362, distance: 13.0
click at [498, 358] on div ".deletable-edge-delete-btn { width: 20px; height: 20px; border: 0px solid #ffff…" at bounding box center [551, 282] width 481 height 416
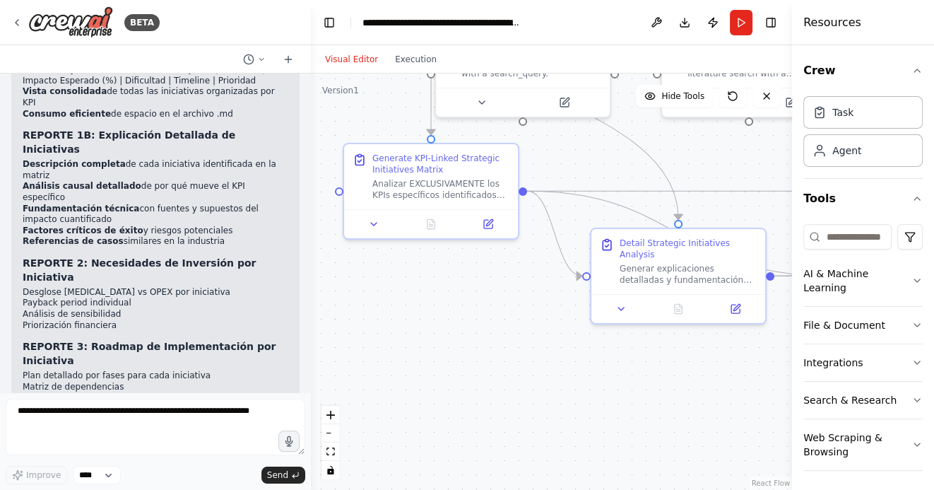
drag, startPoint x: 510, startPoint y: 348, endPoint x: 447, endPoint y: 369, distance: 66.2
click at [449, 369] on div ".deletable-edge-delete-btn { width: 20px; height: 20px; border: 0px solid #ffff…" at bounding box center [551, 282] width 481 height 416
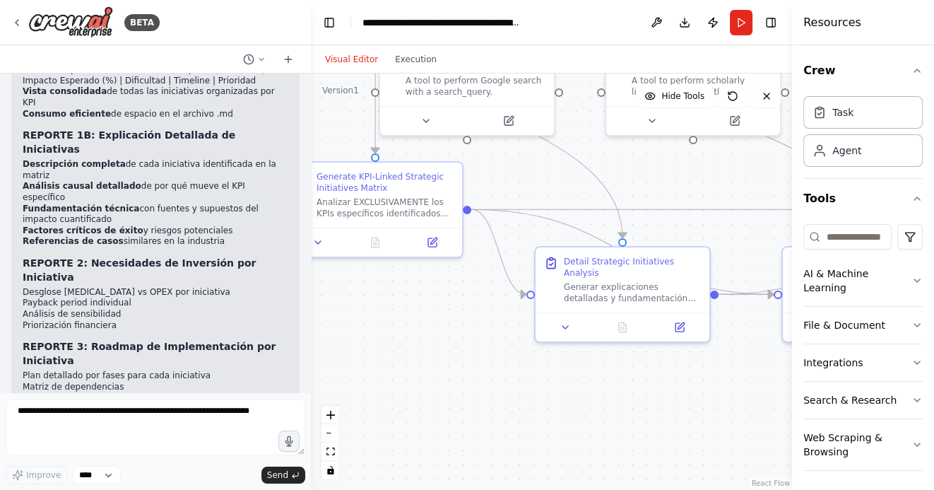
drag, startPoint x: 444, startPoint y: 372, endPoint x: 500, endPoint y: 371, distance: 55.8
click at [500, 371] on div ".deletable-edge-delete-btn { width: 20px; height: 20px; border: 0px solid #ffff…" at bounding box center [551, 282] width 481 height 416
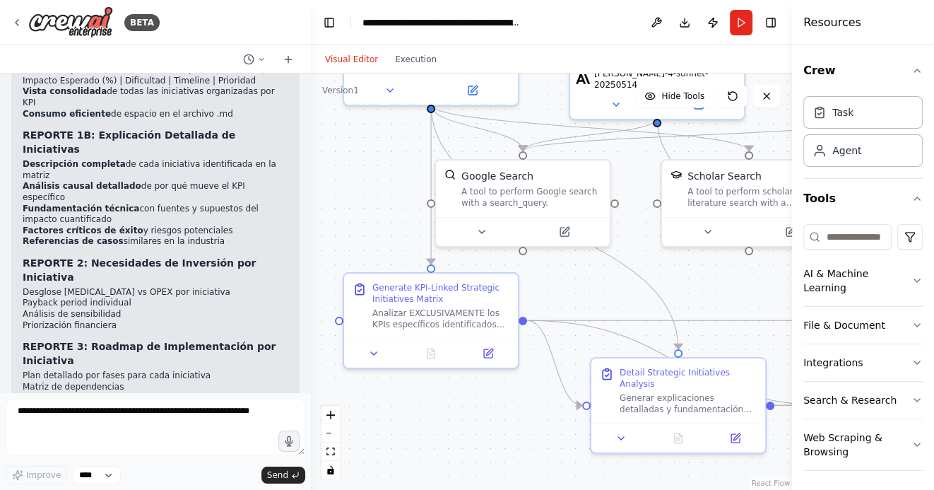
drag, startPoint x: 526, startPoint y: 289, endPoint x: 526, endPoint y: 401, distance: 111.7
click at [526, 401] on div ".deletable-edge-delete-btn { width: 20px; height: 20px; border: 0px solid #ffff…" at bounding box center [551, 282] width 481 height 416
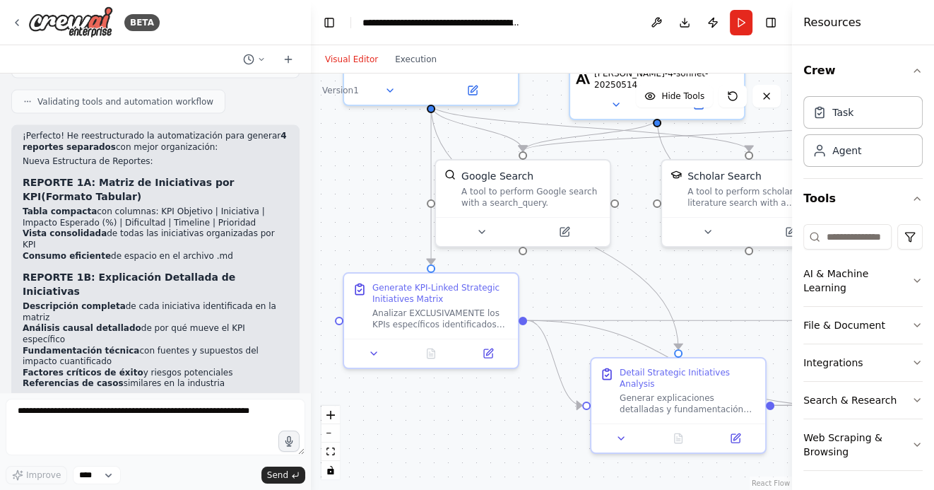
scroll to position [2909, 0]
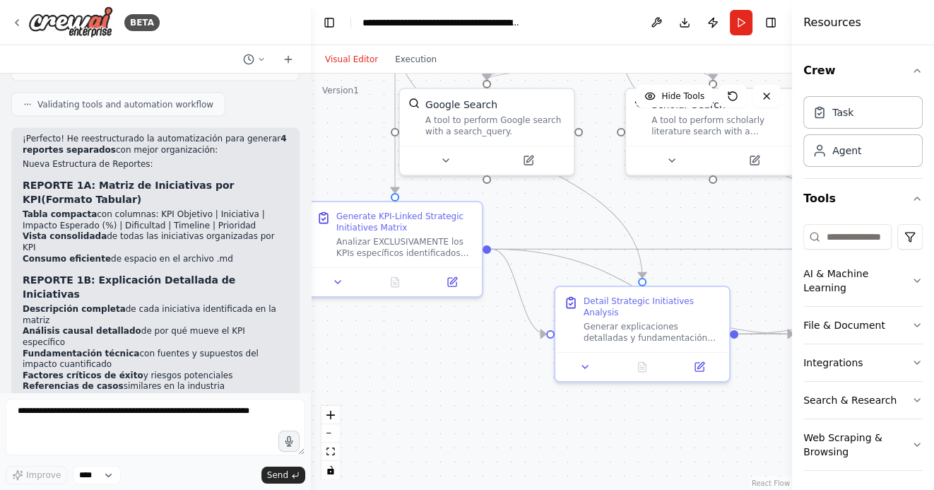
drag, startPoint x: 509, startPoint y: 409, endPoint x: 472, endPoint y: 334, distance: 84.1
click at [472, 334] on div ".deletable-edge-delete-btn { width: 20px; height: 20px; border: 0px solid #ffff…" at bounding box center [551, 282] width 481 height 416
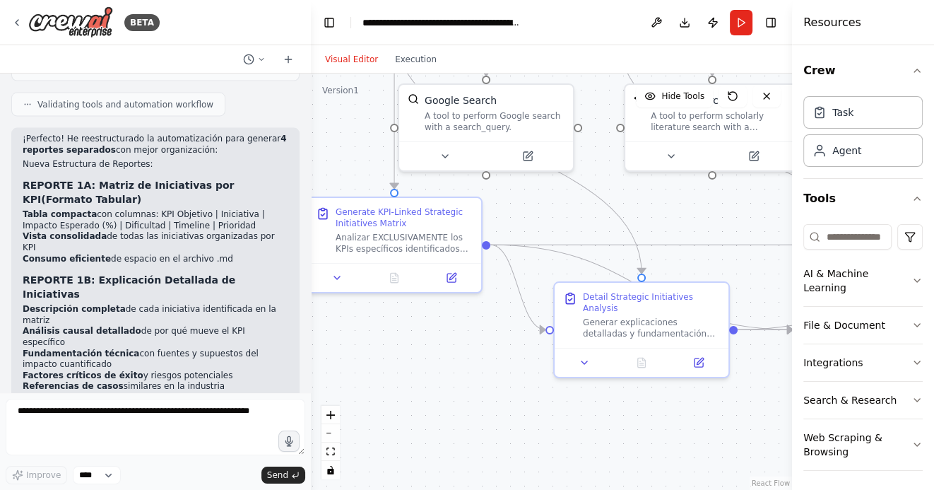
drag, startPoint x: 553, startPoint y: 388, endPoint x: 417, endPoint y: 363, distance: 138.6
click at [417, 363] on div ".deletable-edge-delete-btn { width: 20px; height: 20px; border: 0px solid #ffff…" at bounding box center [551, 282] width 481 height 416
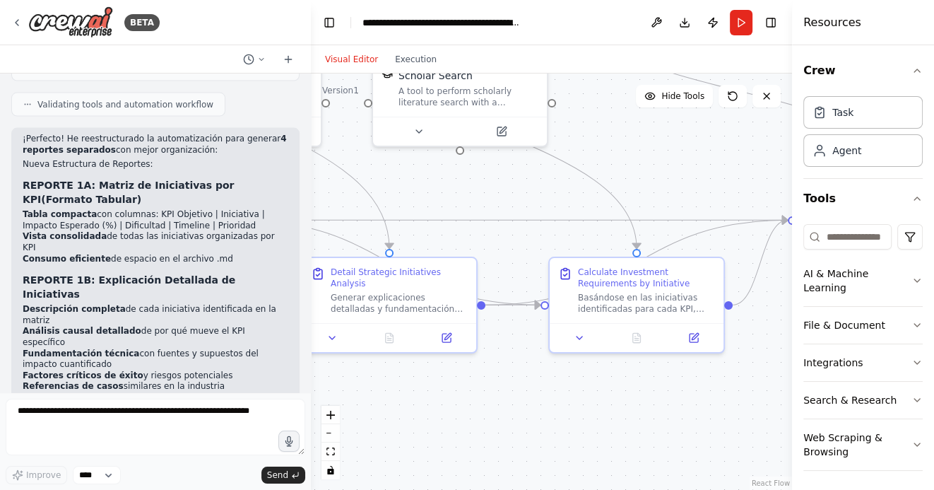
drag, startPoint x: 659, startPoint y: 380, endPoint x: 543, endPoint y: 380, distance: 115.9
click at [543, 380] on div ".deletable-edge-delete-btn { width: 20px; height: 20px; border: 0px solid #ffff…" at bounding box center [551, 282] width 481 height 416
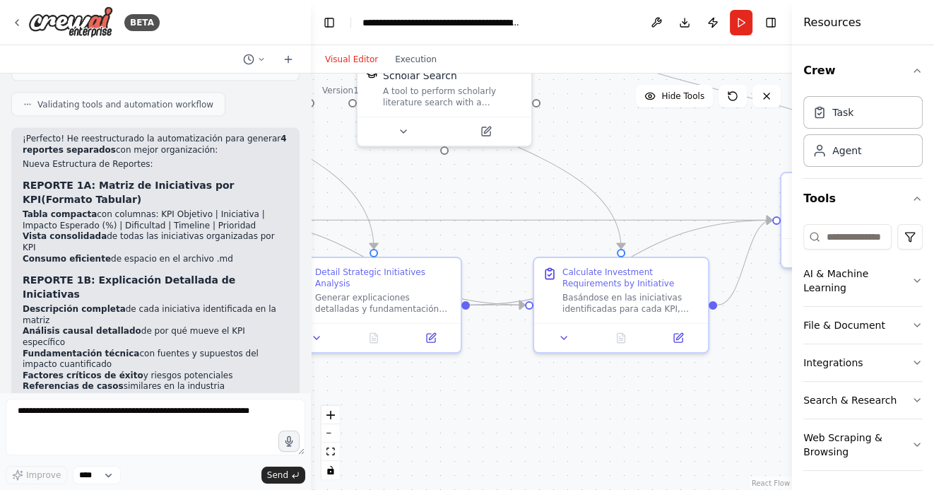
drag, startPoint x: 693, startPoint y: 399, endPoint x: 557, endPoint y: 399, distance: 135.7
click at [558, 399] on div ".deletable-edge-delete-btn { width: 20px; height: 20px; border: 0px solid #ffff…" at bounding box center [551, 282] width 481 height 416
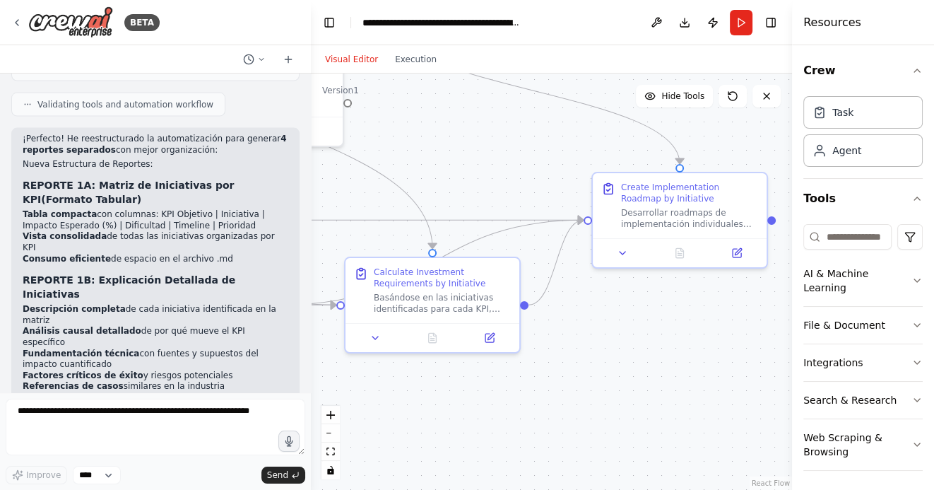
drag, startPoint x: 643, startPoint y: 398, endPoint x: 551, endPoint y: 398, distance: 91.9
click at [551, 398] on div ".deletable-edge-delete-btn { width: 20px; height: 20px; border: 0px solid #ffff…" at bounding box center [551, 282] width 481 height 416
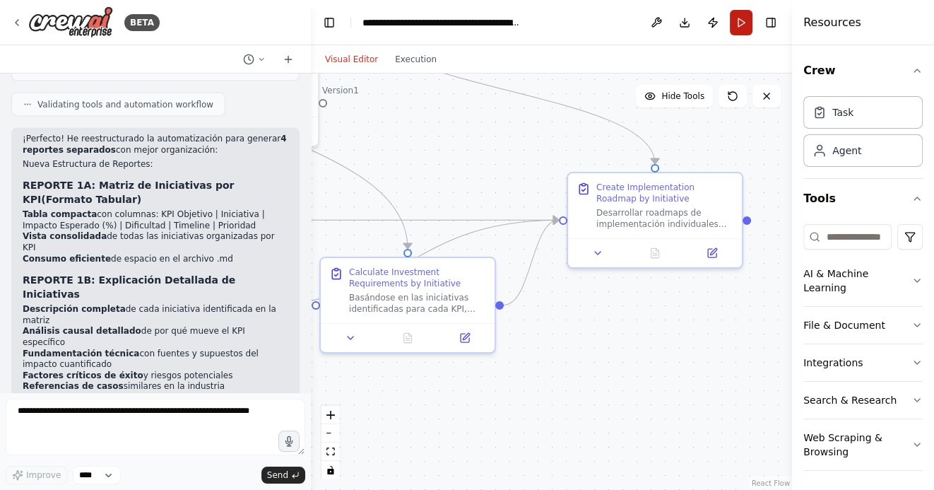
click at [741, 20] on button "Run" at bounding box center [741, 22] width 23 height 25
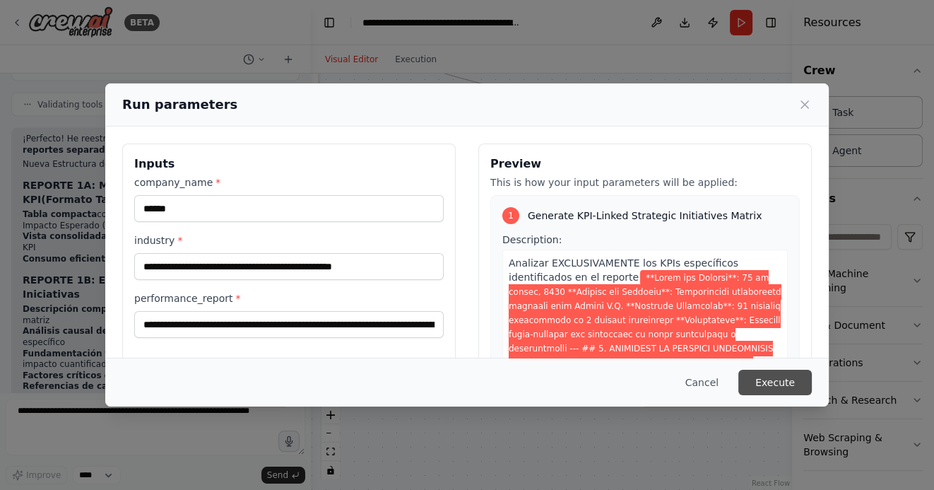
click at [780, 377] on button "Execute" at bounding box center [776, 382] width 74 height 25
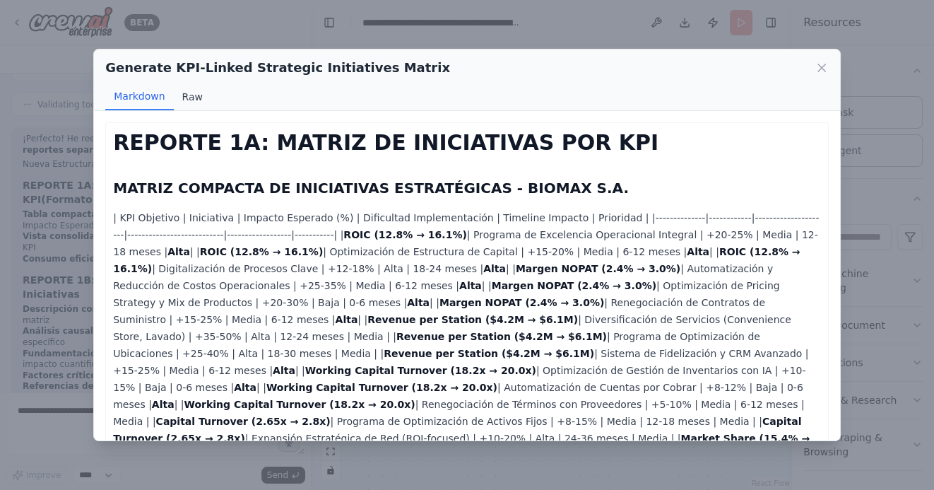
click at [191, 97] on button "Raw" at bounding box center [192, 96] width 37 height 27
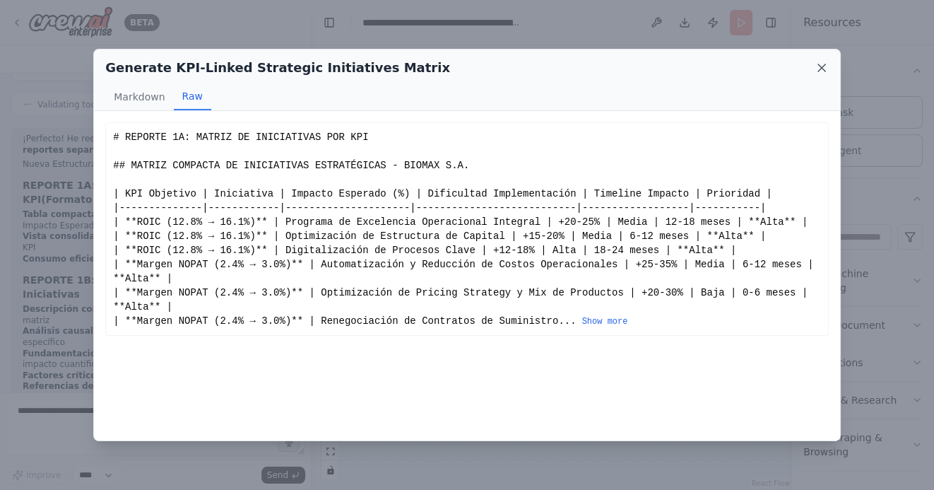
click at [819, 69] on icon at bounding box center [822, 68] width 14 height 14
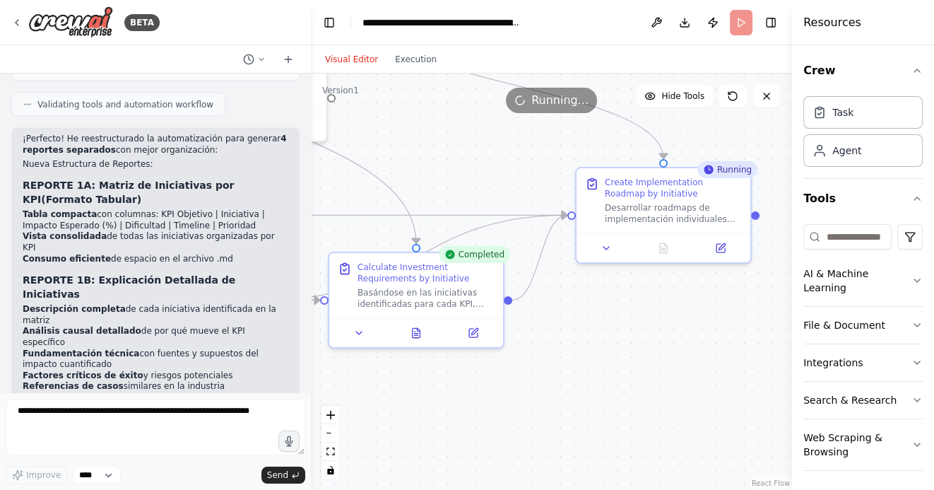
drag, startPoint x: 530, startPoint y: 409, endPoint x: 642, endPoint y: 387, distance: 113.7
click at [642, 389] on div ".deletable-edge-delete-btn { width: 20px; height: 20px; border: 0px solid #ffff…" at bounding box center [551, 282] width 481 height 416
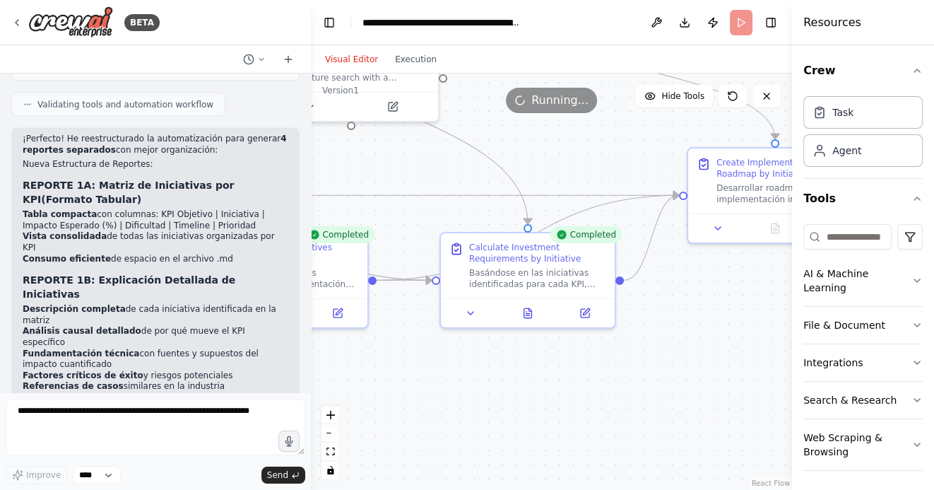
drag, startPoint x: 506, startPoint y: 394, endPoint x: 654, endPoint y: 392, distance: 147.7
click at [652, 394] on div ".deletable-edge-delete-btn { width: 20px; height: 20px; border: 0px solid #ffff…" at bounding box center [551, 282] width 481 height 416
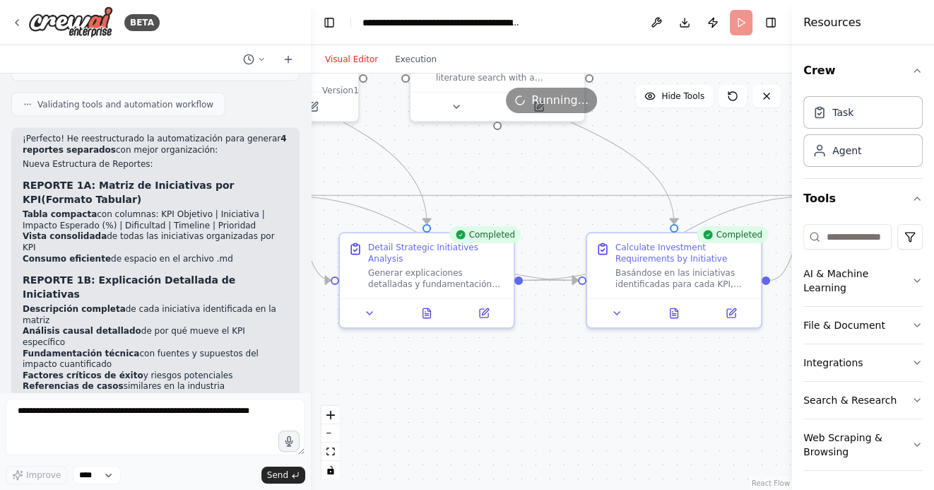
drag, startPoint x: 505, startPoint y: 394, endPoint x: 685, endPoint y: 394, distance: 179.5
click at [679, 394] on div ".deletable-edge-delete-btn { width: 20px; height: 20px; border: 0px solid #ffff…" at bounding box center [551, 282] width 481 height 416
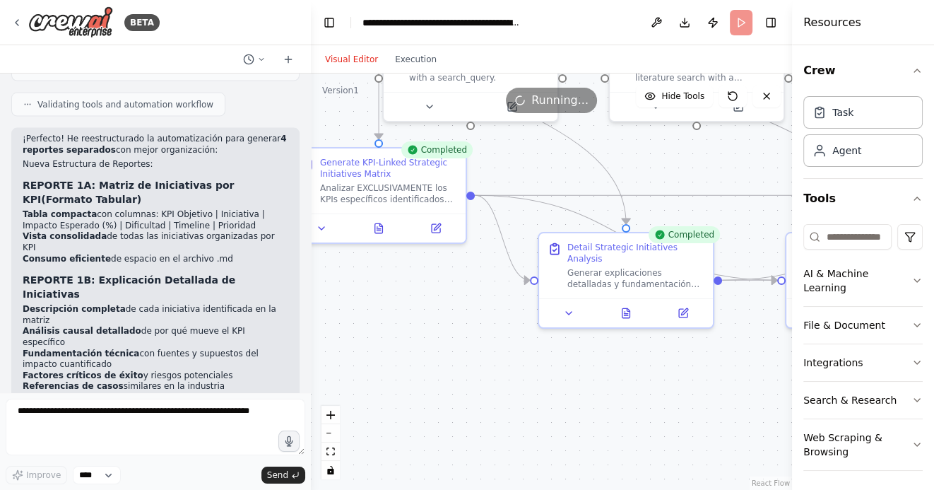
drag, startPoint x: 459, startPoint y: 398, endPoint x: 585, endPoint y: 398, distance: 125.8
click at [578, 398] on div ".deletable-edge-delete-btn { width: 20px; height: 20px; border: 0px solid #ffff…" at bounding box center [551, 282] width 481 height 416
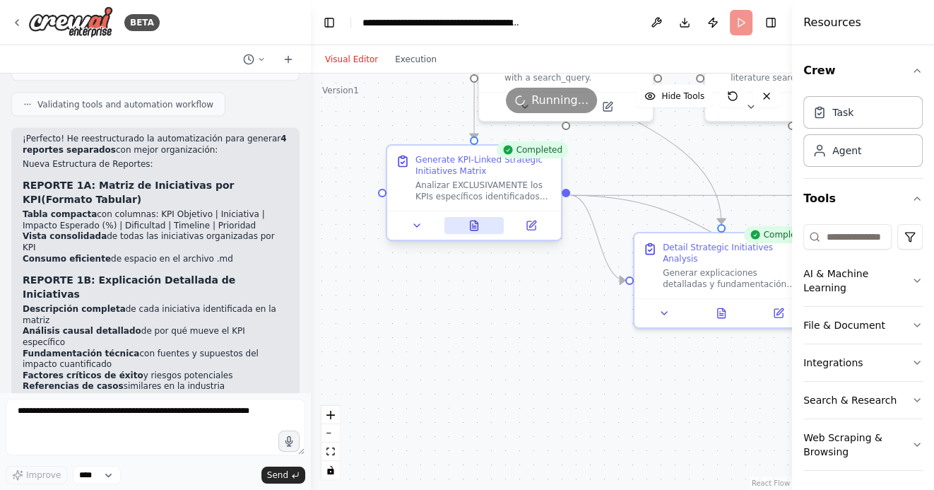
click at [472, 223] on icon at bounding box center [475, 225] width 8 height 9
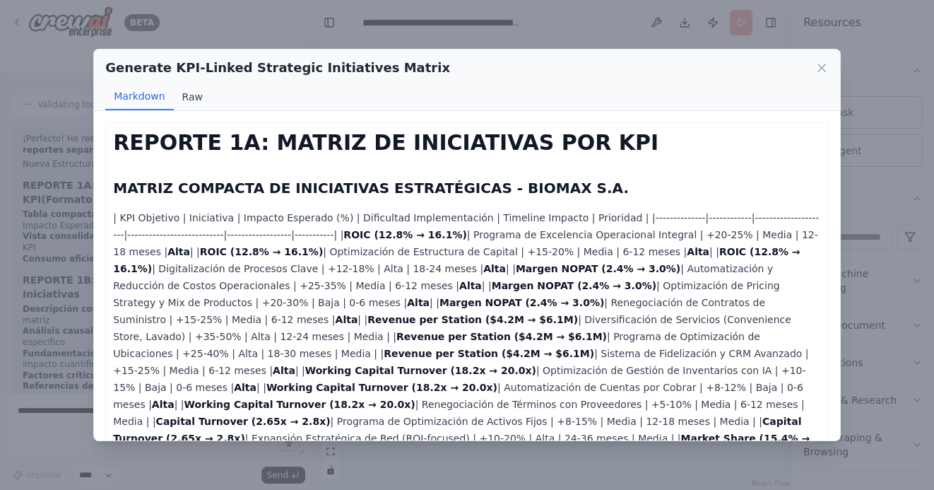
click at [189, 95] on button "Raw" at bounding box center [192, 96] width 37 height 27
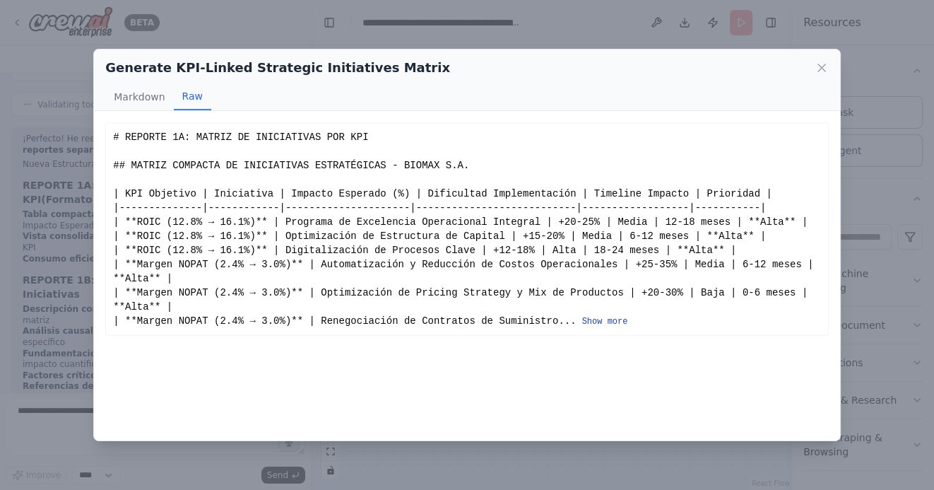
click at [613, 324] on button "Show more" at bounding box center [605, 321] width 46 height 11
click at [607, 319] on button "Show more" at bounding box center [605, 321] width 46 height 11
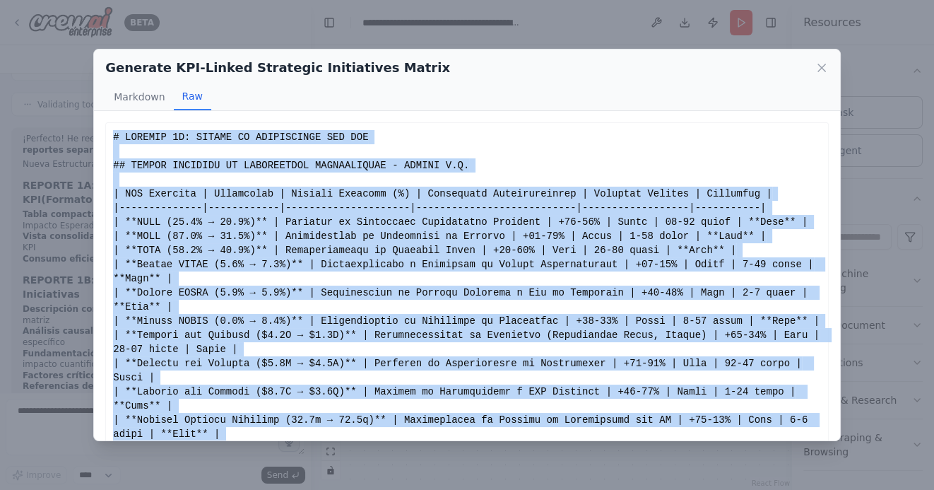
drag, startPoint x: 500, startPoint y: 416, endPoint x: 113, endPoint y: 138, distance: 476.5
copy div "# LOREMIP 6D: SITAME CO ADIPISCINGE SED DOE ## TEMPOR INCIDIDU UT LABOREETDOL M…"
click at [821, 72] on icon at bounding box center [822, 68] width 14 height 14
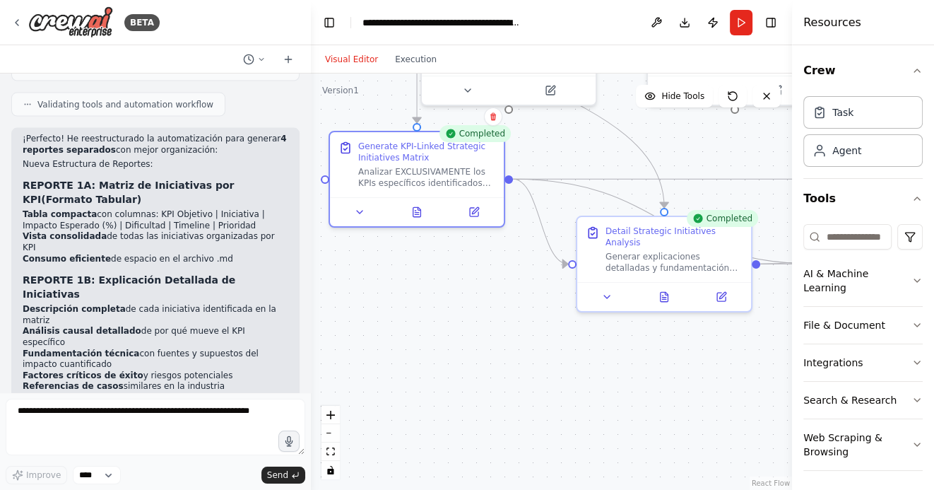
drag, startPoint x: 514, startPoint y: 360, endPoint x: 409, endPoint y: 326, distance: 110.2
click at [410, 326] on div ".deletable-edge-delete-btn { width: 20px; height: 20px; border: 0px solid #ffff…" at bounding box center [551, 282] width 481 height 416
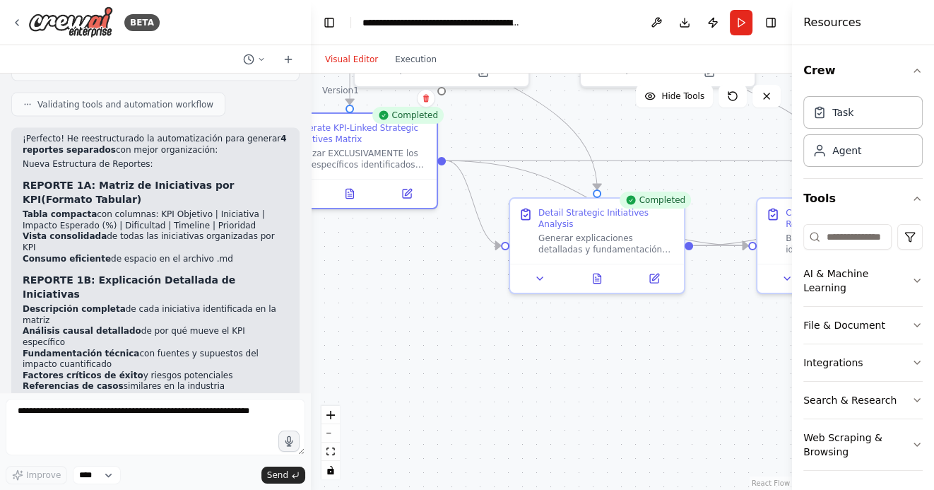
drag, startPoint x: 560, startPoint y: 343, endPoint x: 505, endPoint y: 339, distance: 55.2
click at [505, 339] on div ".deletable-edge-delete-btn { width: 20px; height: 20px; border: 0px solid #ffff…" at bounding box center [551, 282] width 481 height 416
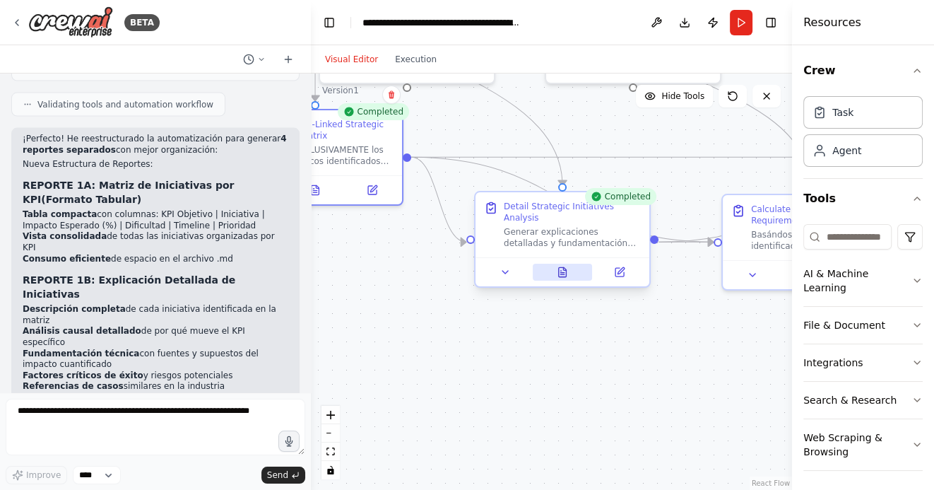
click at [562, 274] on icon at bounding box center [563, 274] width 4 height 0
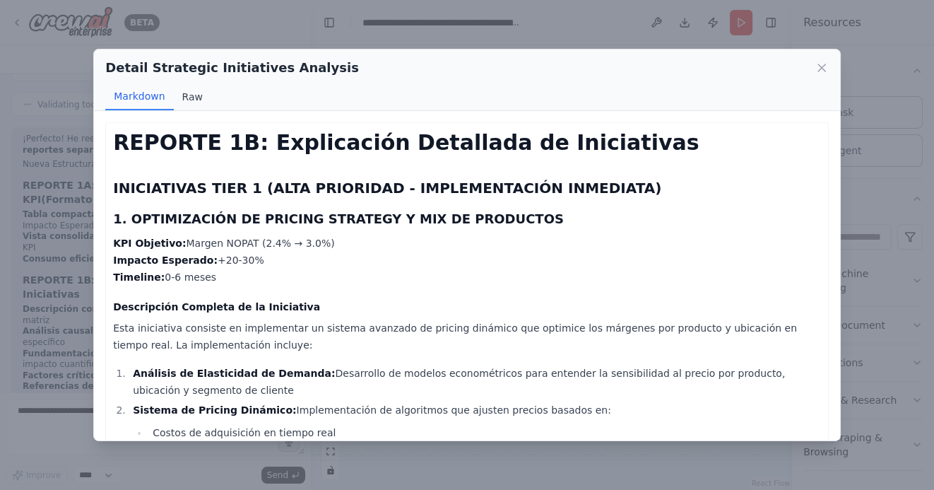
click at [193, 98] on button "Raw" at bounding box center [192, 96] width 37 height 27
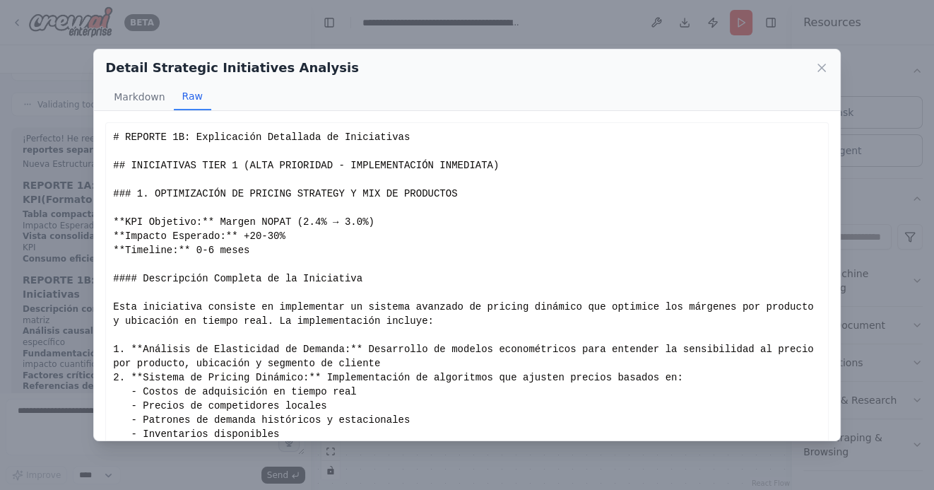
scroll to position [33, 0]
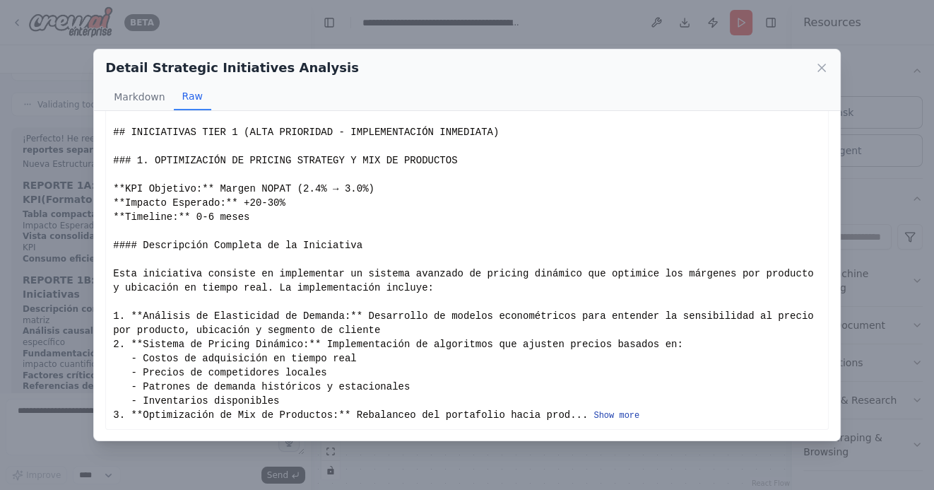
click at [610, 418] on button "Show more" at bounding box center [617, 415] width 46 height 11
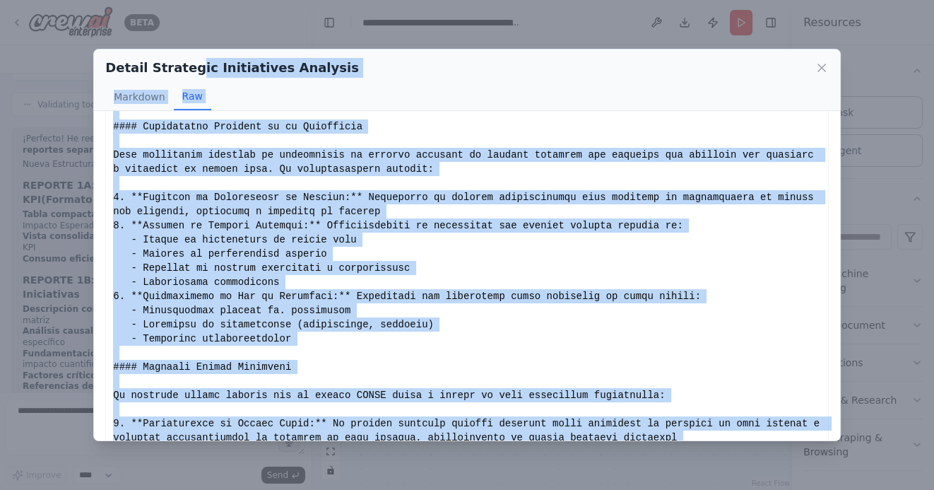
scroll to position [0, 0]
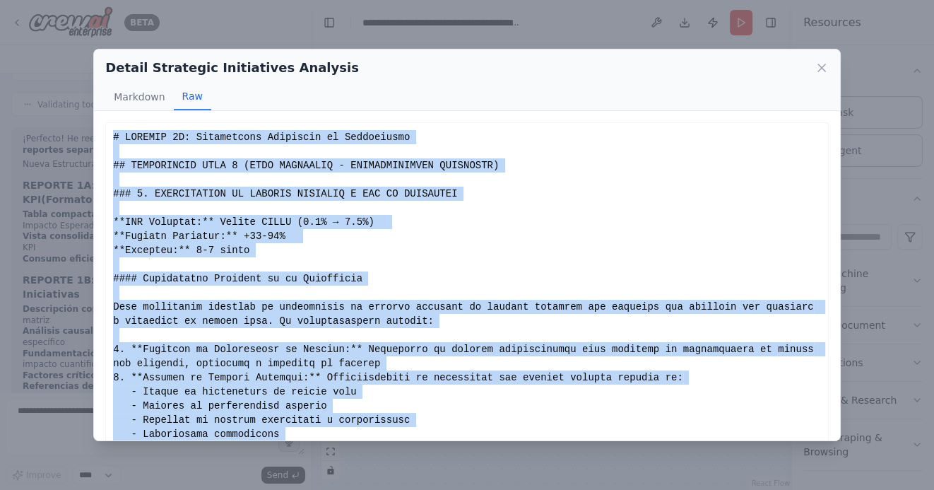
drag, startPoint x: 596, startPoint y: 346, endPoint x: 113, endPoint y: 138, distance: 525.9
copy div "# LOREMIP 3D: Sitametcons Adipiscin el Seddoeiusmo ## TEMPORINCID UTLA 8 (ETDO …"
click at [821, 72] on icon at bounding box center [822, 68] width 14 height 14
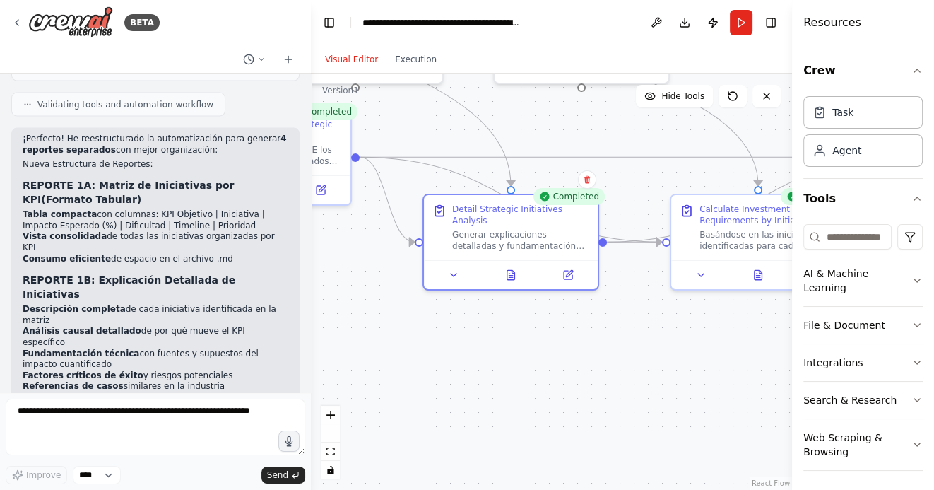
drag, startPoint x: 638, startPoint y: 363, endPoint x: 475, endPoint y: 353, distance: 162.9
click at [476, 353] on div ".deletable-edge-delete-btn { width: 20px; height: 20px; border: 0px solid #ffff…" at bounding box center [551, 282] width 481 height 416
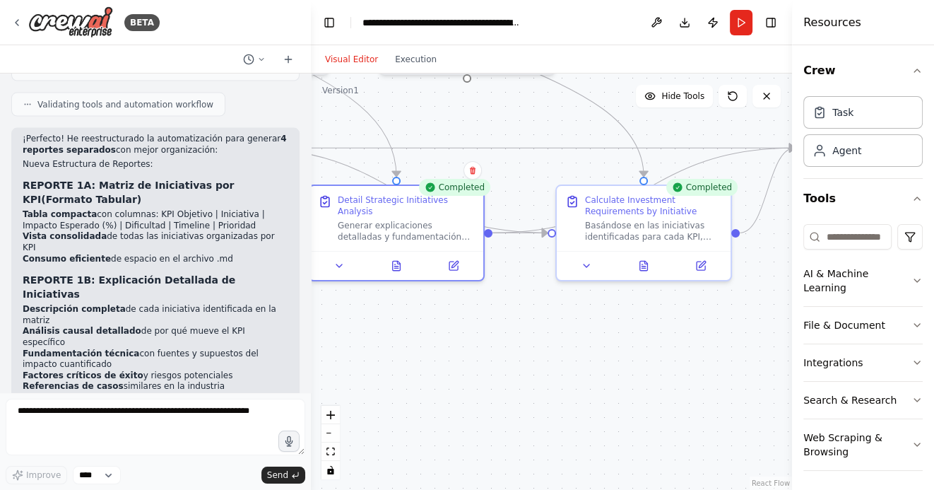
drag, startPoint x: 579, startPoint y: 374, endPoint x: 471, endPoint y: 374, distance: 107.4
click at [472, 374] on div ".deletable-edge-delete-btn { width: 20px; height: 20px; border: 0px solid #ffff…" at bounding box center [551, 282] width 481 height 416
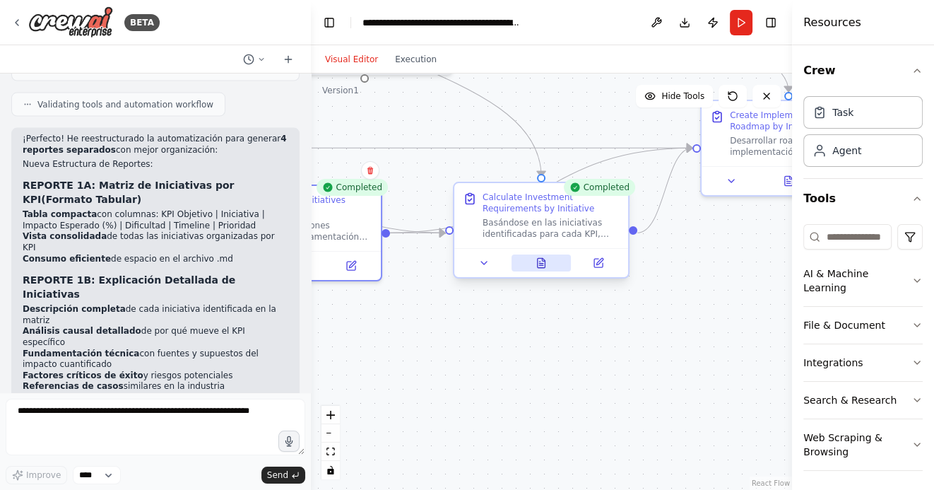
click at [542, 264] on icon at bounding box center [541, 264] width 4 height 0
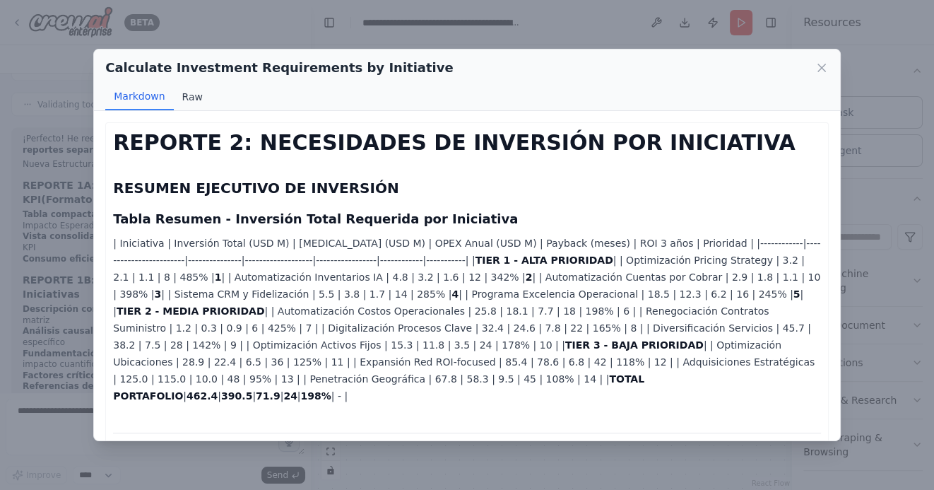
click at [195, 100] on button "Raw" at bounding box center [192, 96] width 37 height 27
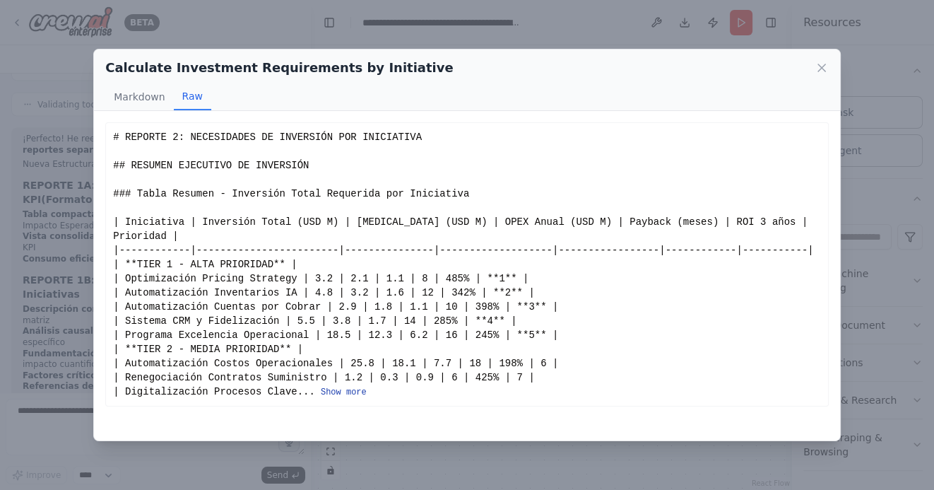
click at [343, 388] on button "Show more" at bounding box center [344, 392] width 46 height 11
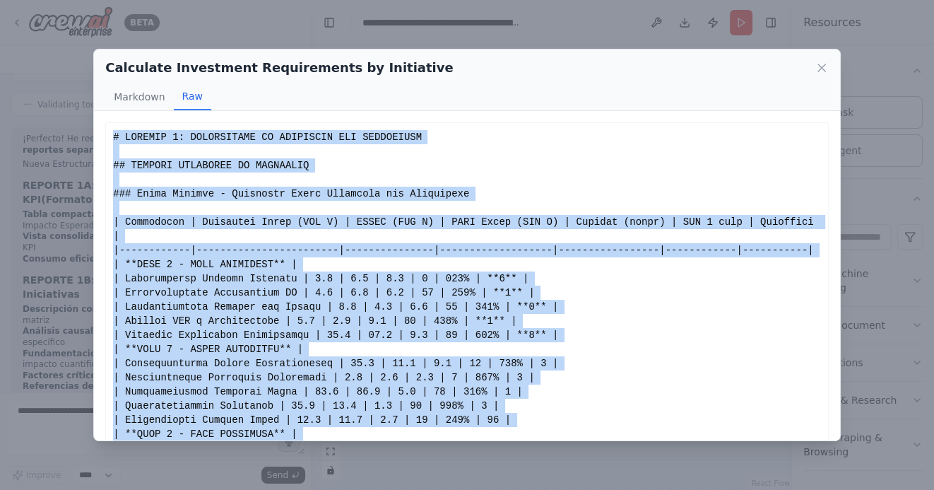
drag, startPoint x: 704, startPoint y: 402, endPoint x: 113, endPoint y: 141, distance: 645.9
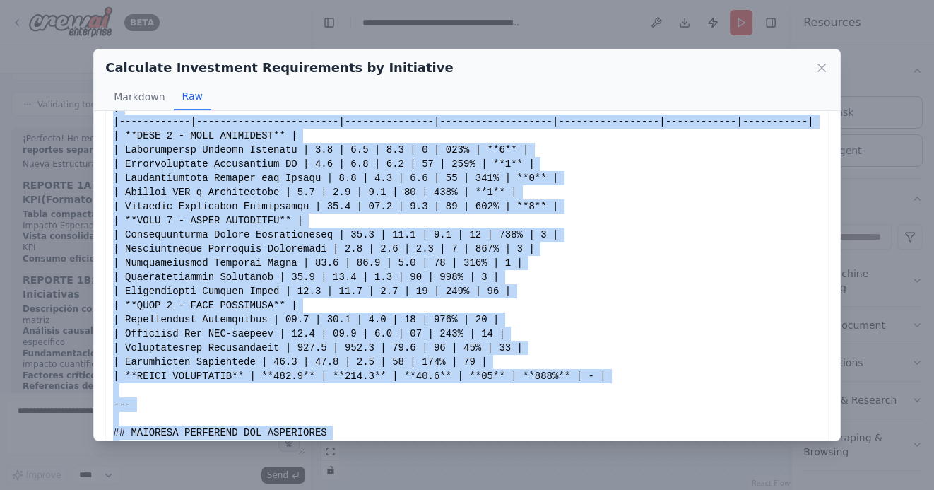
scroll to position [129, 0]
copy div "# LOREMIP 9: DOLORSITAME CO ADIPISCIN ELI SEDDOEIUSM ## TEMPORI UTLABOREE DO MA…"
click at [821, 66] on icon at bounding box center [822, 67] width 7 height 7
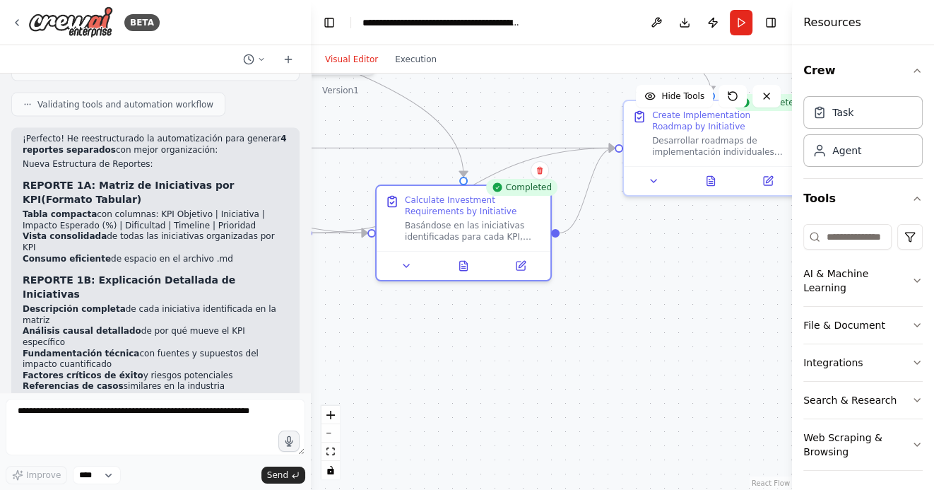
drag, startPoint x: 630, startPoint y: 369, endPoint x: 435, endPoint y: 373, distance: 195.1
click at [438, 373] on div ".deletable-edge-delete-btn { width: 20px; height: 20px; border: 0px solid #ffff…" at bounding box center [551, 282] width 481 height 416
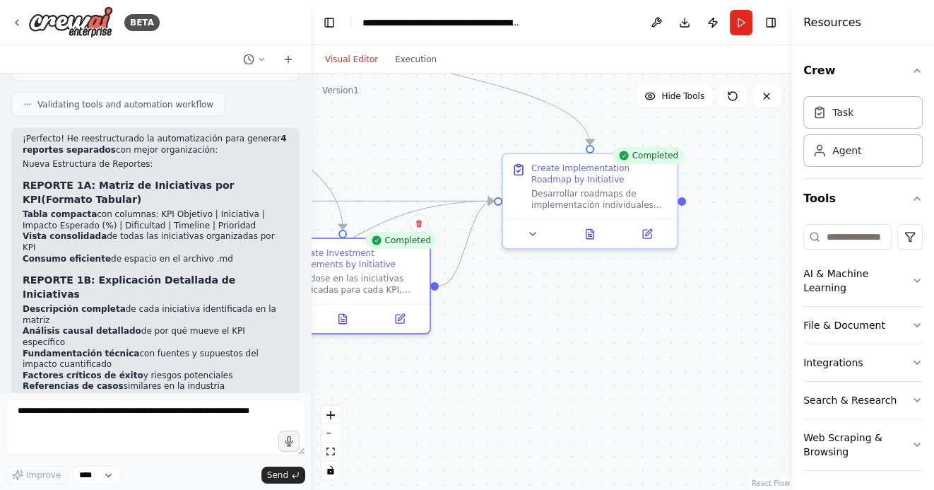
drag, startPoint x: 606, startPoint y: 292, endPoint x: 599, endPoint y: 353, distance: 61.9
click at [599, 353] on div ".deletable-edge-delete-btn { width: 20px; height: 20px; border: 0px solid #ffff…" at bounding box center [551, 282] width 481 height 416
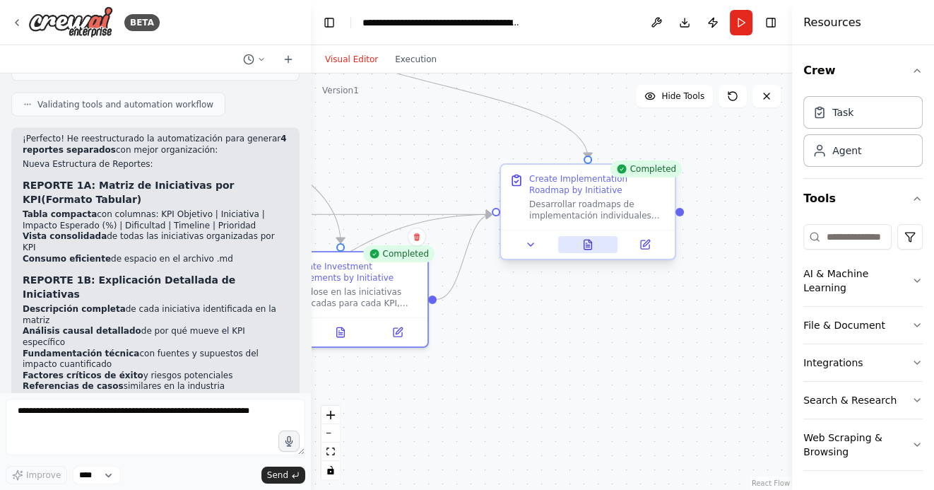
click at [589, 248] on icon at bounding box center [589, 244] width 8 height 9
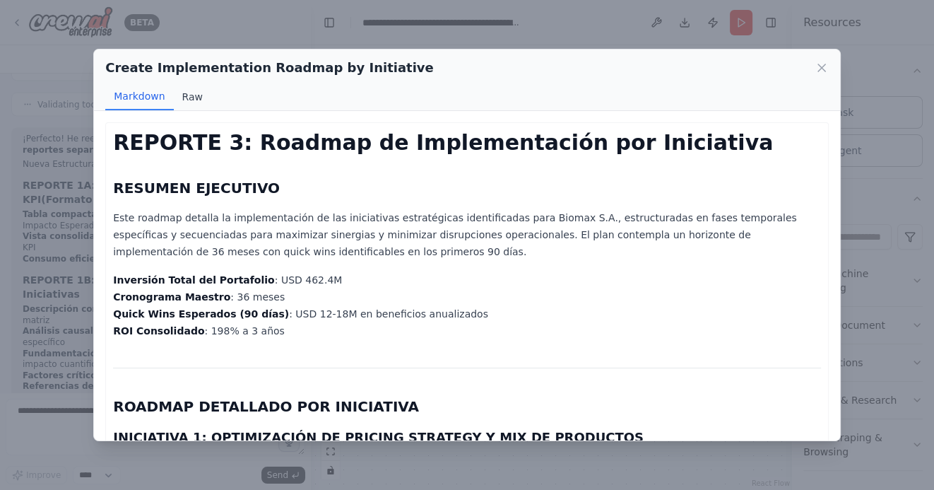
click at [192, 98] on button "Raw" at bounding box center [192, 96] width 37 height 27
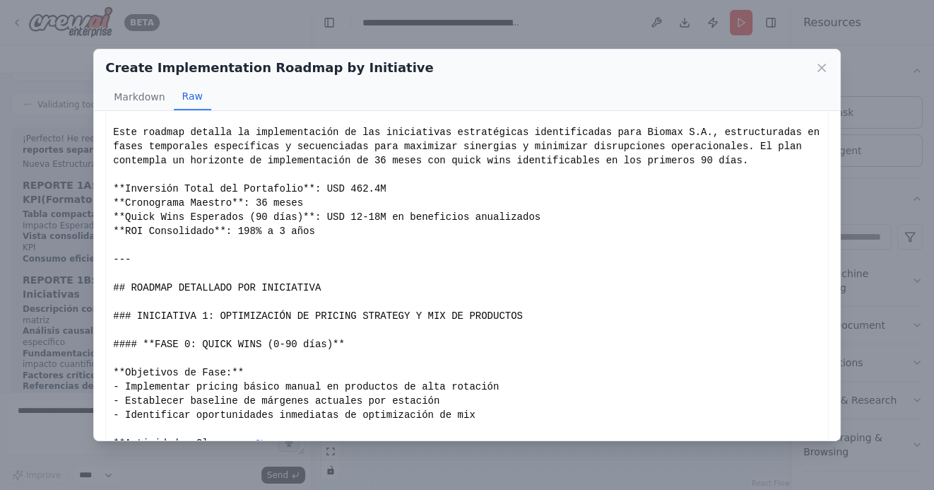
scroll to position [90, 0]
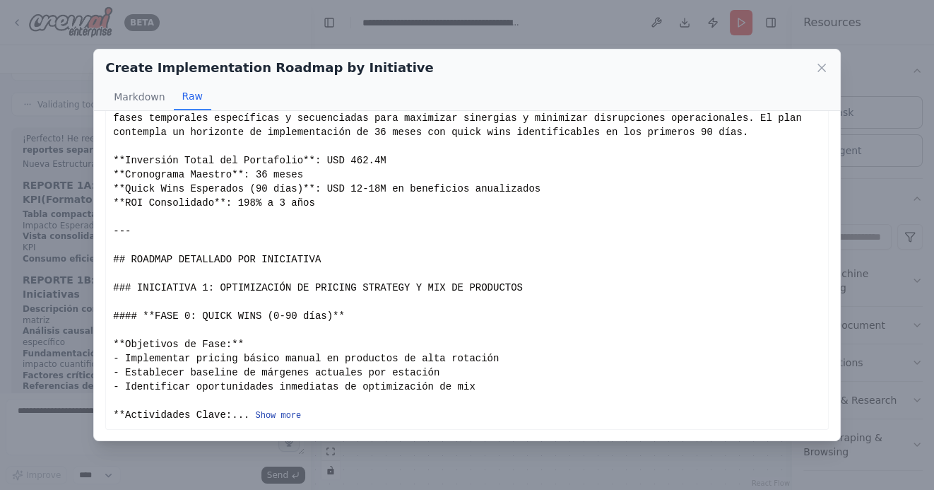
click at [271, 415] on button "Show more" at bounding box center [278, 415] width 46 height 11
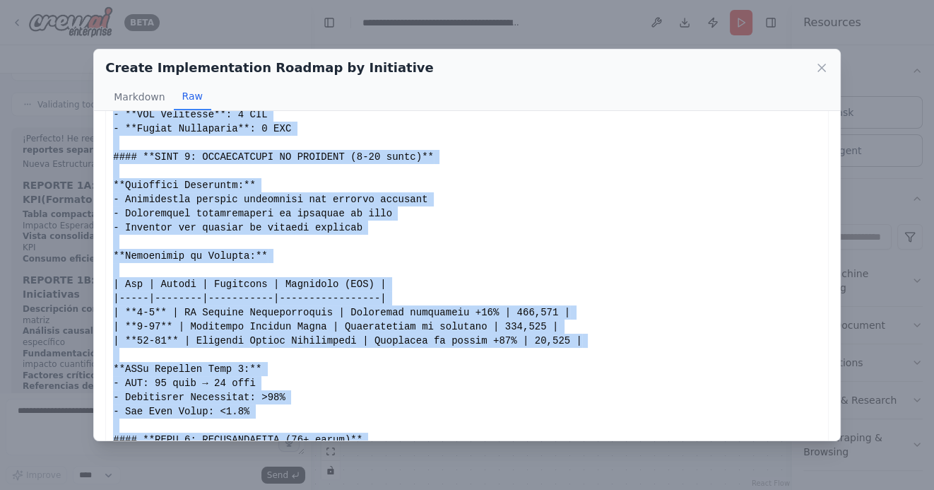
scroll to position [3652, 0]
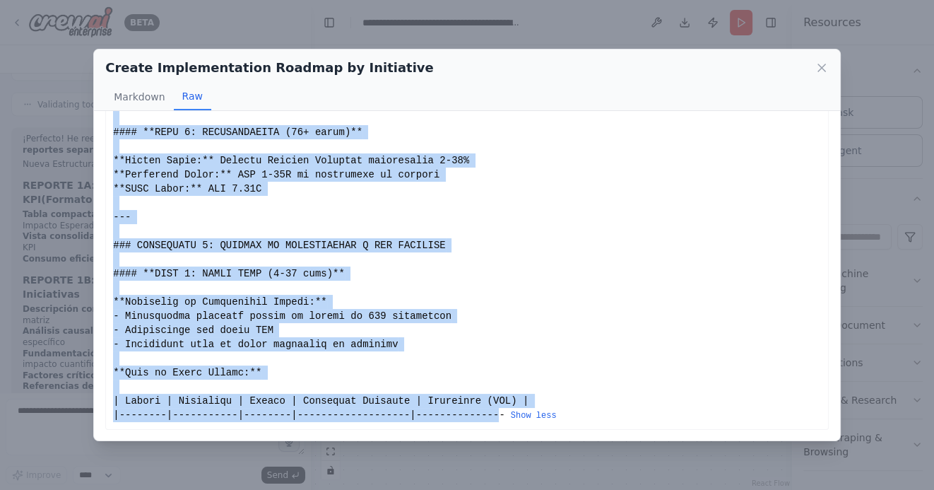
drag, startPoint x: 114, startPoint y: 137, endPoint x: 500, endPoint y: 411, distance: 474.0
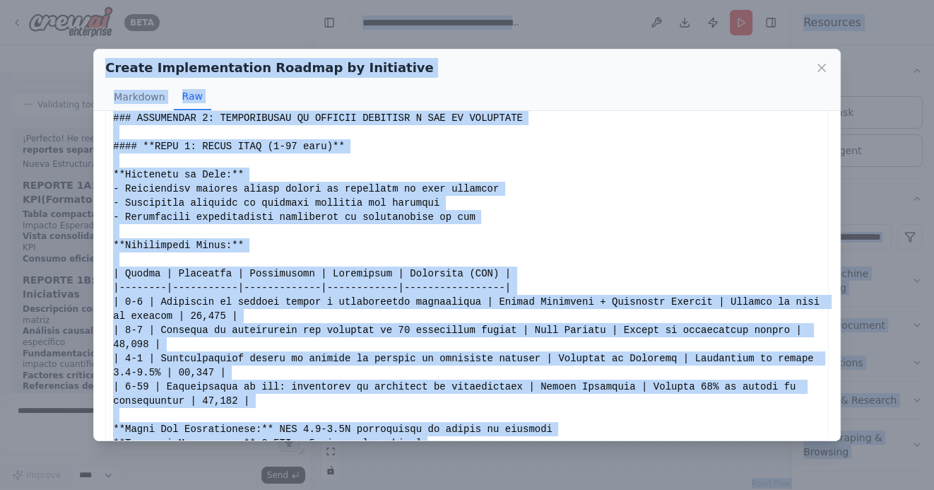
scroll to position [0, 0]
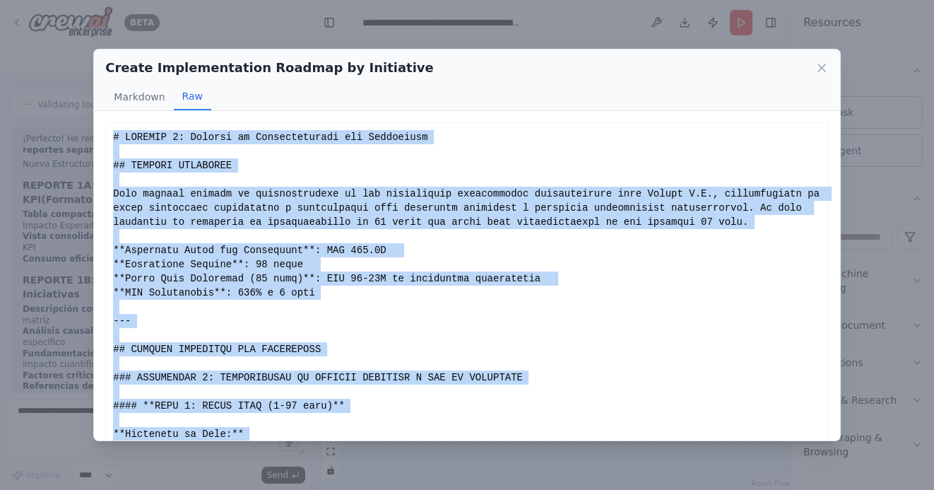
drag, startPoint x: 505, startPoint y: 413, endPoint x: 113, endPoint y: 136, distance: 479.9
copy div "# LOREMIP 4: Dolorsi am Consecteturadi eli Seddoeiusm ## TEMPORI UTLABOREE Dolo…"
click at [826, 67] on icon at bounding box center [822, 68] width 14 height 14
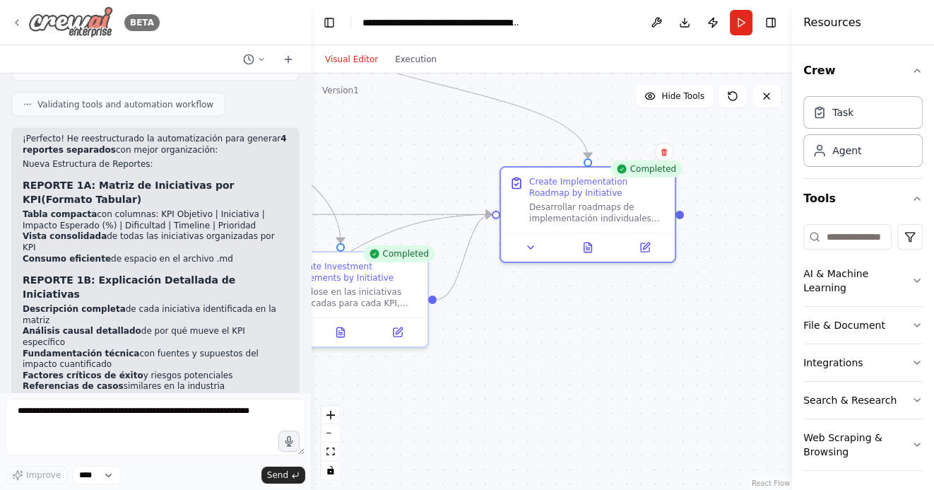
click at [23, 23] on div "BETA" at bounding box center [85, 22] width 148 height 32
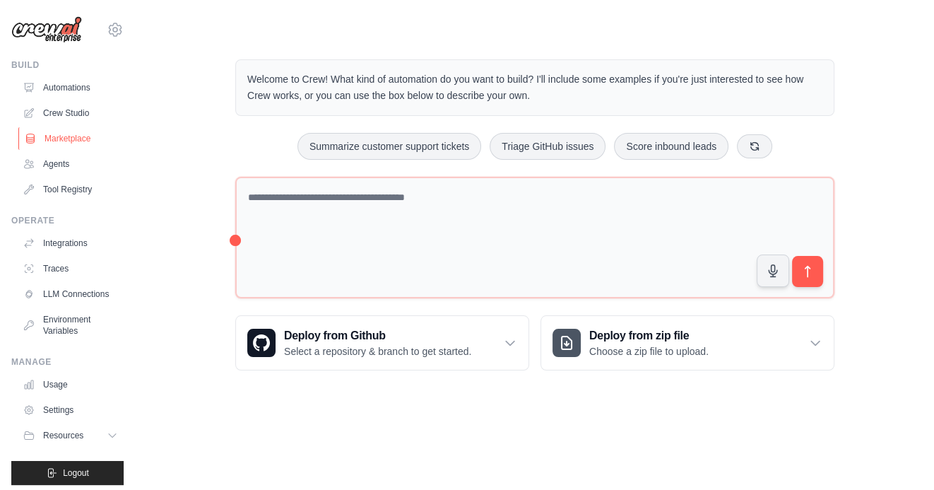
click at [74, 136] on link "Marketplace" at bounding box center [71, 138] width 107 height 23
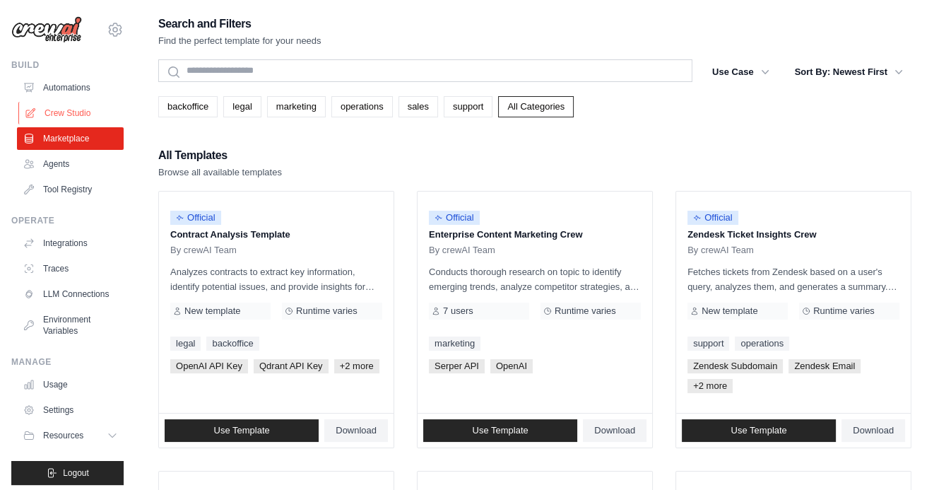
click at [86, 107] on link "Crew Studio" at bounding box center [71, 113] width 107 height 23
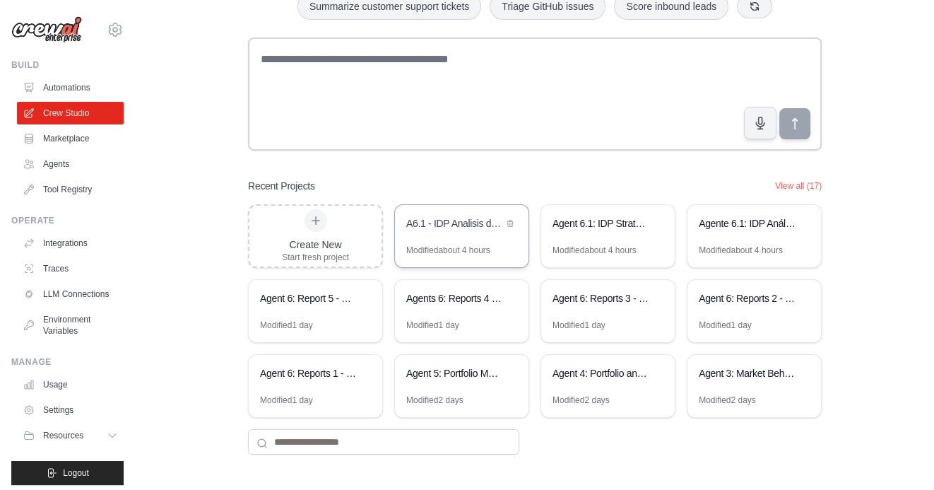
click at [450, 235] on div "A6.1 - IDP Analisis de Iniciativas - Casos de Exito y Evaluacion [PERSON_NAME]" at bounding box center [462, 225] width 134 height 40
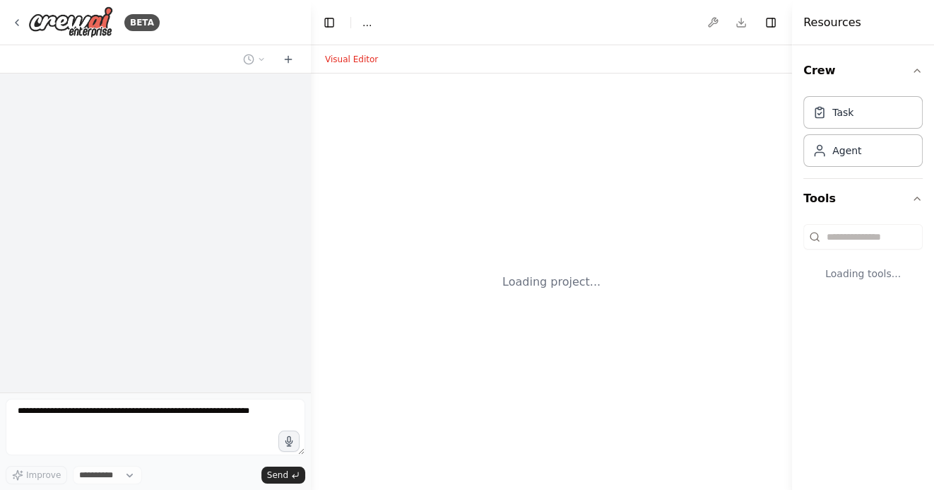
select select "****"
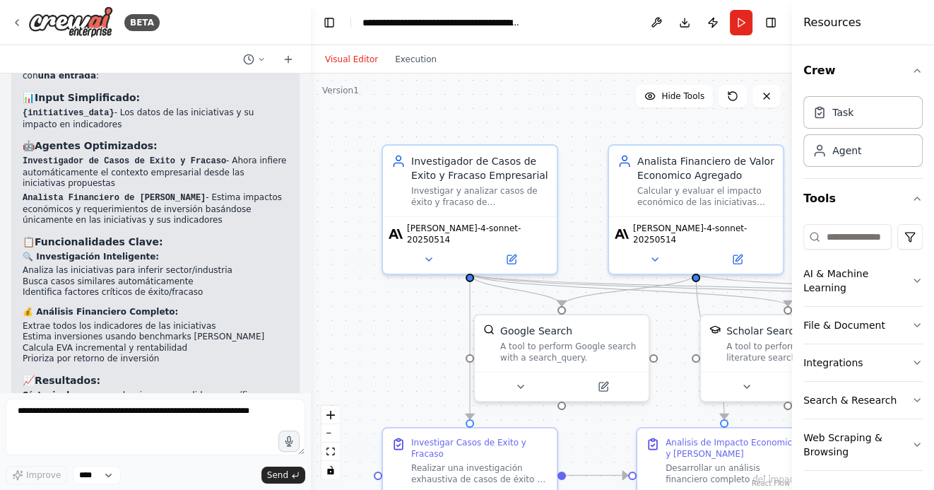
scroll to position [2587, 0]
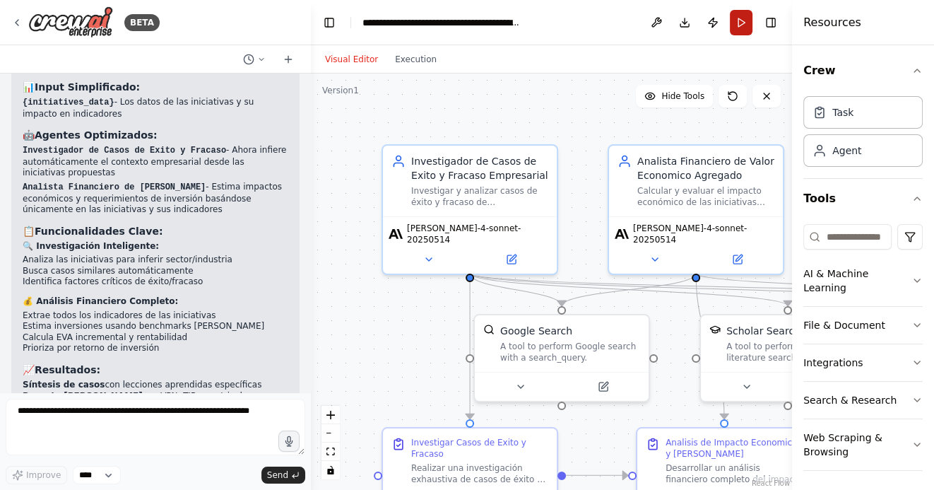
click at [745, 22] on button "Run" at bounding box center [741, 22] width 23 height 25
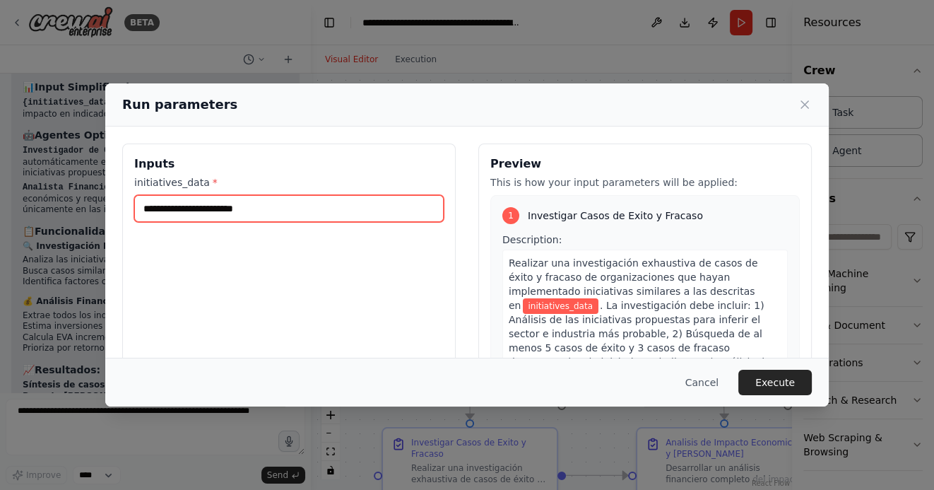
click at [197, 204] on input "initiatives_data *" at bounding box center [289, 208] width 310 height 27
paste input "**********"
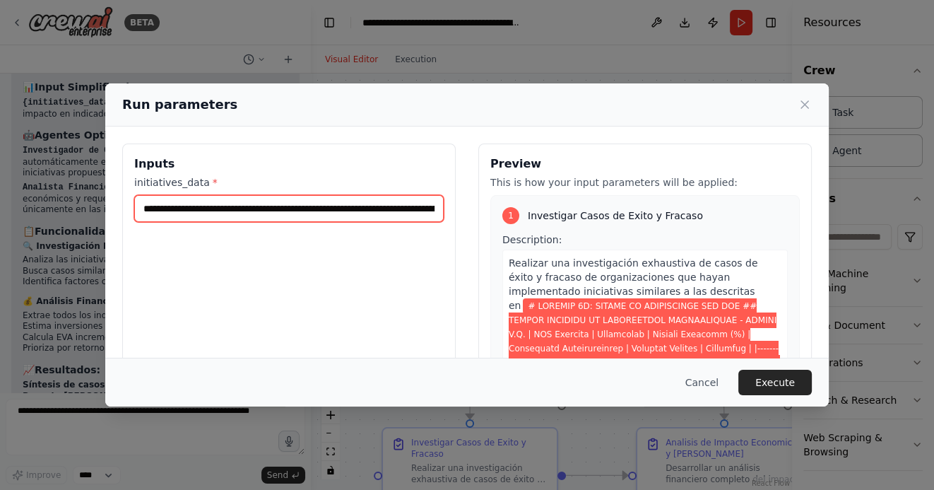
scroll to position [0, 168201]
type input "**********"
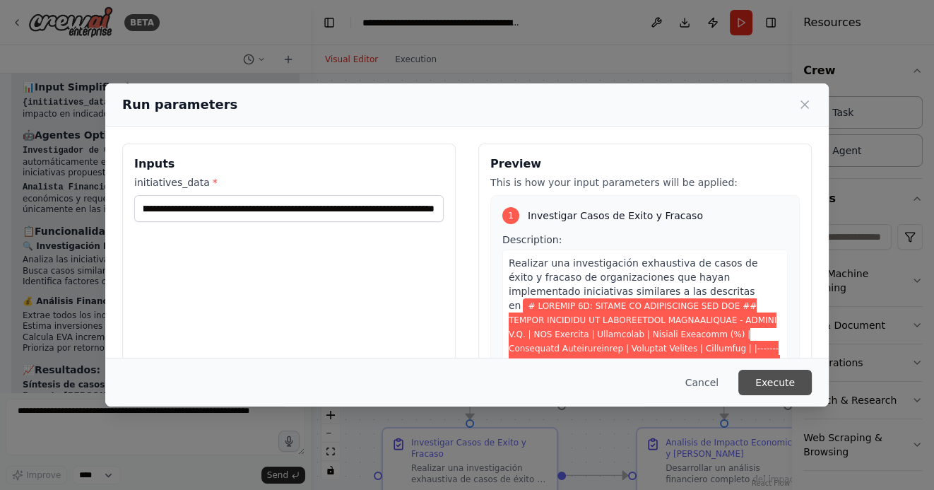
click at [783, 380] on button "Execute" at bounding box center [776, 382] width 74 height 25
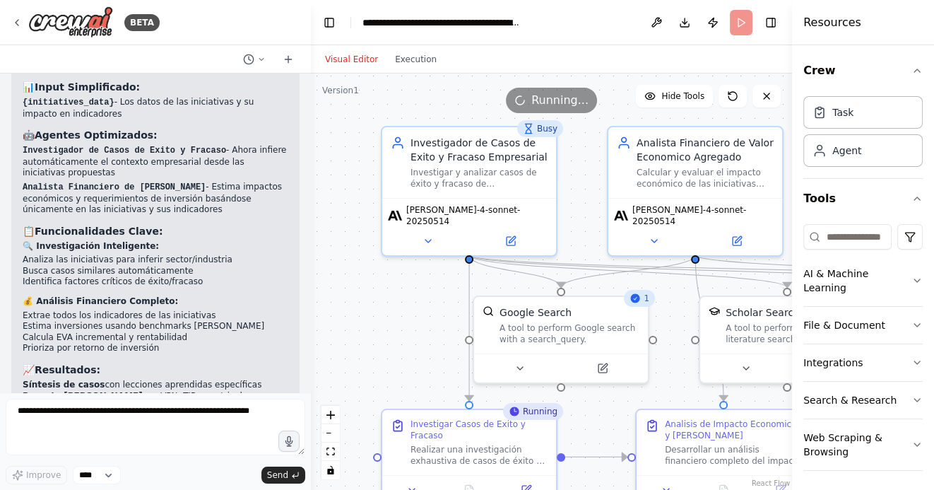
drag, startPoint x: 372, startPoint y: 353, endPoint x: 368, endPoint y: 305, distance: 47.5
click at [368, 305] on div ".deletable-edge-delete-btn { width: 20px; height: 20px; border: 0px solid #ffff…" at bounding box center [551, 282] width 481 height 416
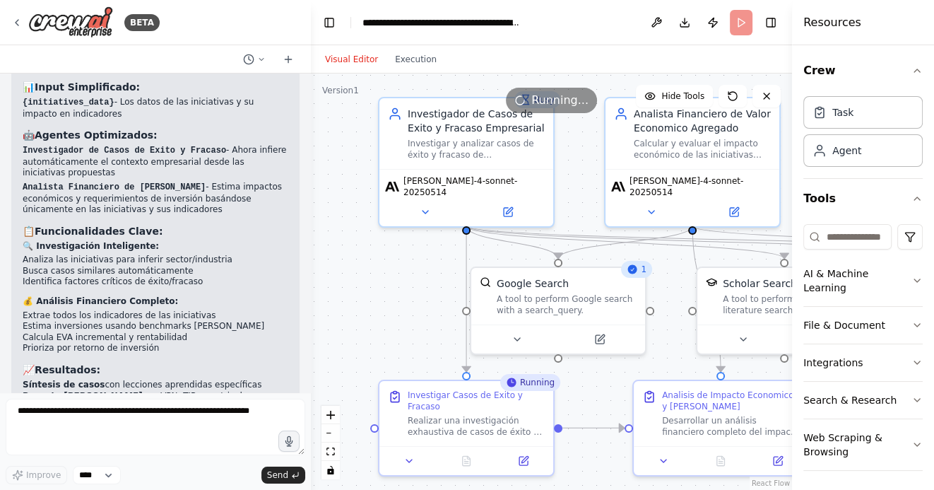
drag, startPoint x: 426, startPoint y: 333, endPoint x: 413, endPoint y: 250, distance: 84.5
click at [413, 250] on div ".deletable-edge-delete-btn { width: 20px; height: 20px; border: 0px solid #ffff…" at bounding box center [551, 282] width 481 height 416
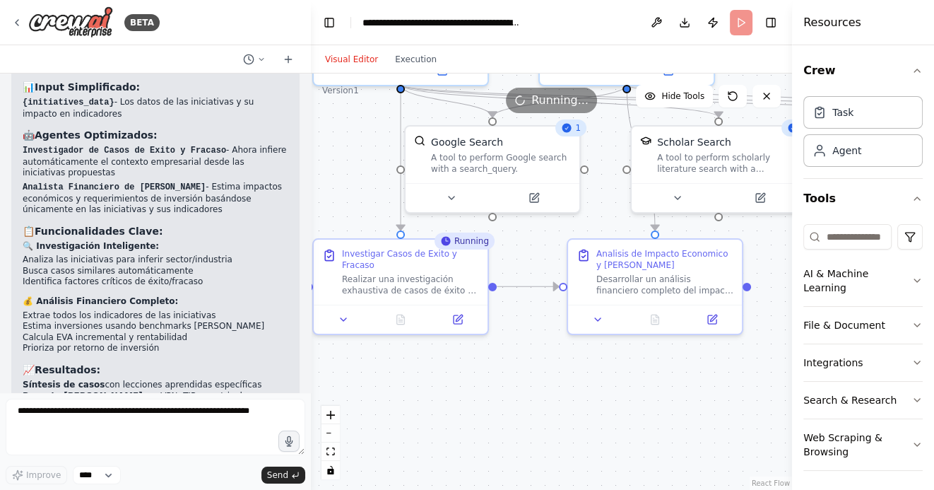
drag, startPoint x: 486, startPoint y: 432, endPoint x: 433, endPoint y: 374, distance: 78.5
click at [433, 374] on div ".deletable-edge-delete-btn { width: 20px; height: 20px; border: 0px solid #ffff…" at bounding box center [551, 282] width 481 height 416
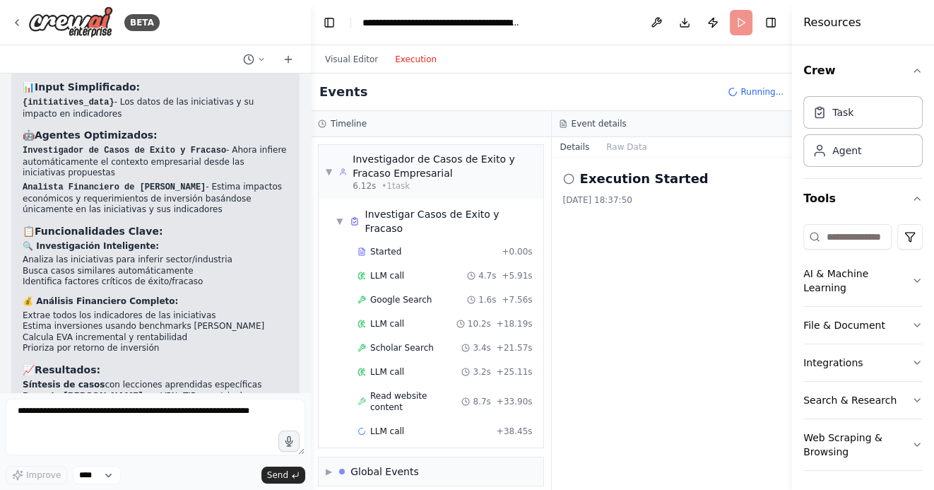
click at [411, 56] on button "Execution" at bounding box center [416, 59] width 59 height 17
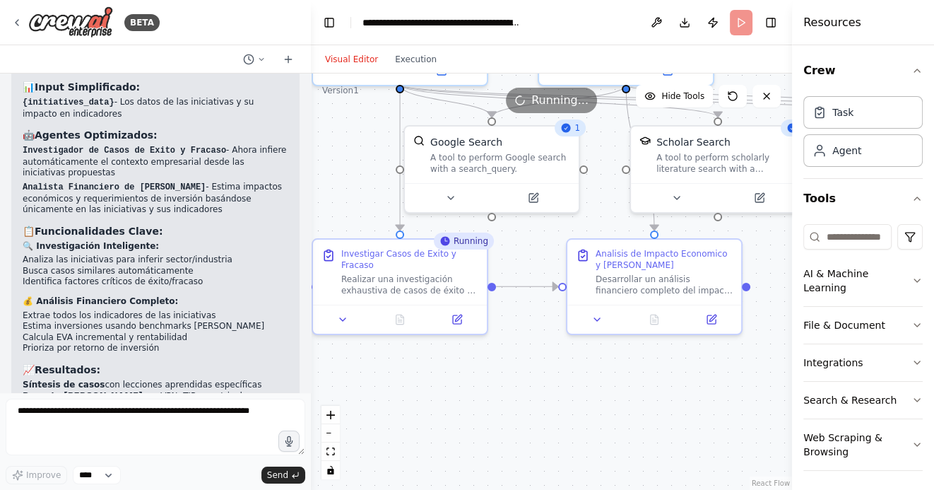
click at [353, 52] on button "Visual Editor" at bounding box center [352, 59] width 70 height 17
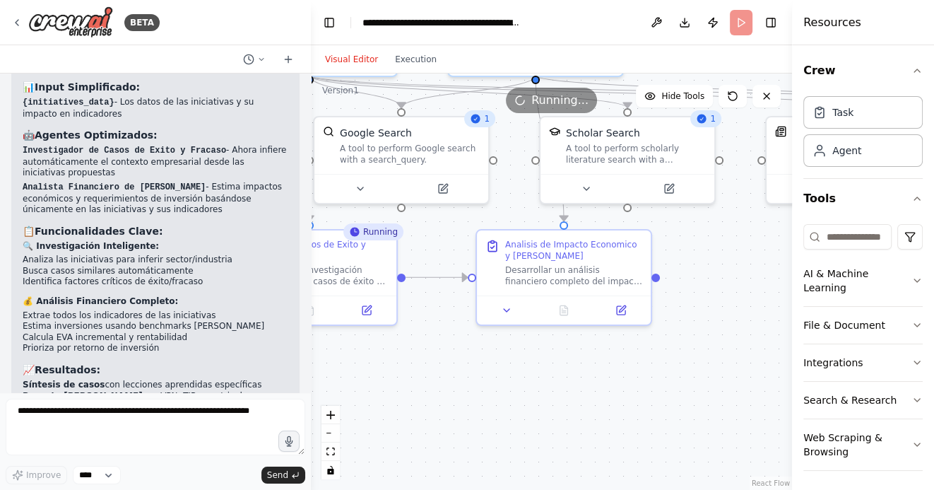
drag, startPoint x: 598, startPoint y: 430, endPoint x: 478, endPoint y: 419, distance: 120.7
click at [478, 419] on div ".deletable-edge-delete-btn { width: 20px; height: 20px; border: 0px solid #ffff…" at bounding box center [551, 282] width 481 height 416
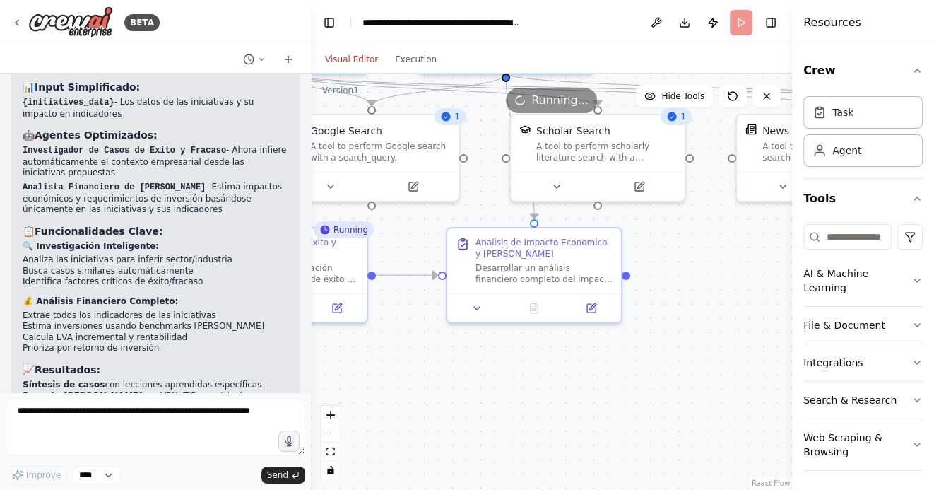
drag, startPoint x: 613, startPoint y: 403, endPoint x: 541, endPoint y: 424, distance: 75.2
click at [541, 424] on div ".deletable-edge-delete-btn { width: 20px; height: 20px; border: 0px solid #ffff…" at bounding box center [551, 282] width 481 height 416
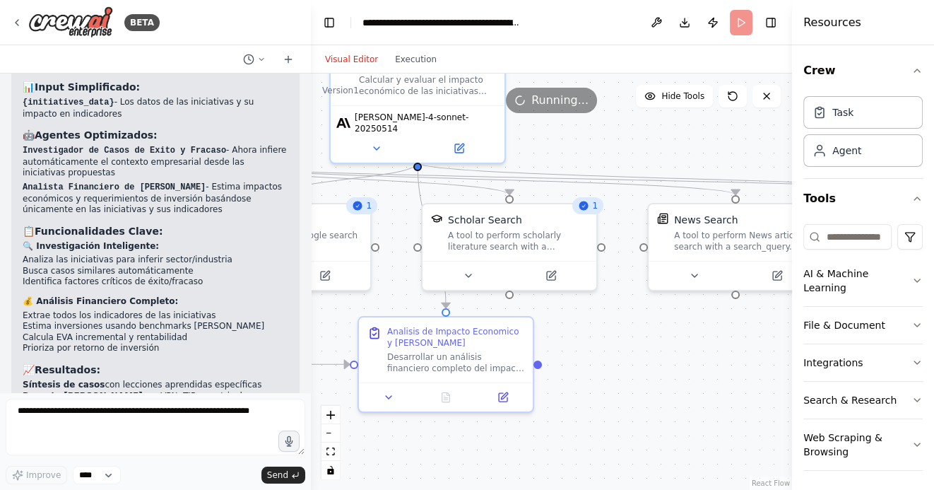
drag, startPoint x: 628, startPoint y: 341, endPoint x: 607, endPoint y: 411, distance: 72.2
click at [608, 411] on div ".deletable-edge-delete-btn { width: 20px; height: 20px; border: 0px solid #ffff…" at bounding box center [551, 282] width 481 height 416
drag, startPoint x: 636, startPoint y: 416, endPoint x: 557, endPoint y: 399, distance: 81.0
click at [560, 399] on div ".deletable-edge-delete-btn { width: 20px; height: 20px; border: 0px solid #ffff…" at bounding box center [551, 282] width 481 height 416
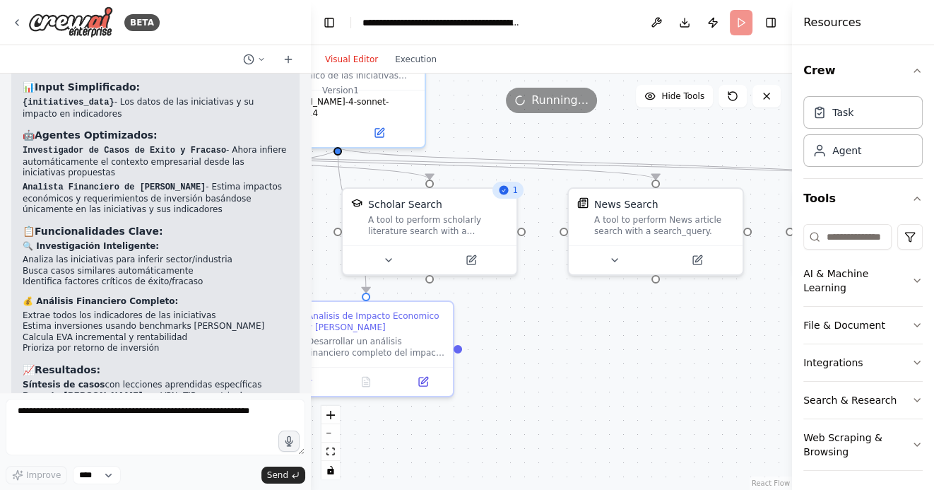
drag, startPoint x: 595, startPoint y: 411, endPoint x: 469, endPoint y: 409, distance: 126.5
click at [469, 409] on div ".deletable-edge-delete-btn { width: 20px; height: 20px; border: 0px solid #ffff…" at bounding box center [551, 282] width 481 height 416
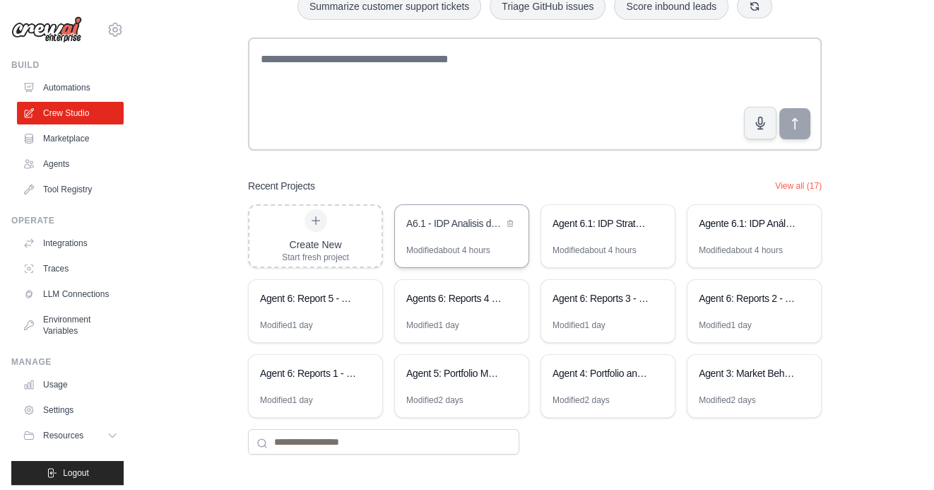
click at [471, 221] on div "A6.1 - IDP Analisis de Iniciativas - Casos de Exito y Evaluacion [PERSON_NAME]" at bounding box center [454, 223] width 97 height 14
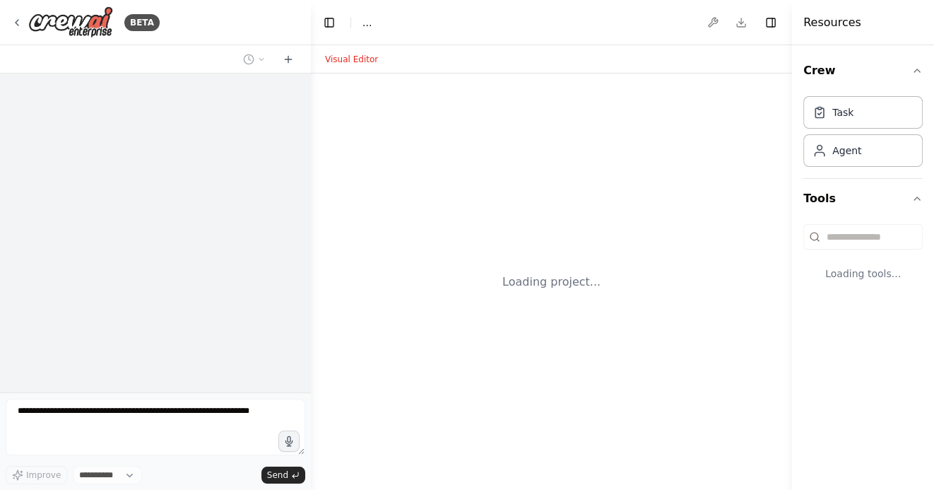
select select "****"
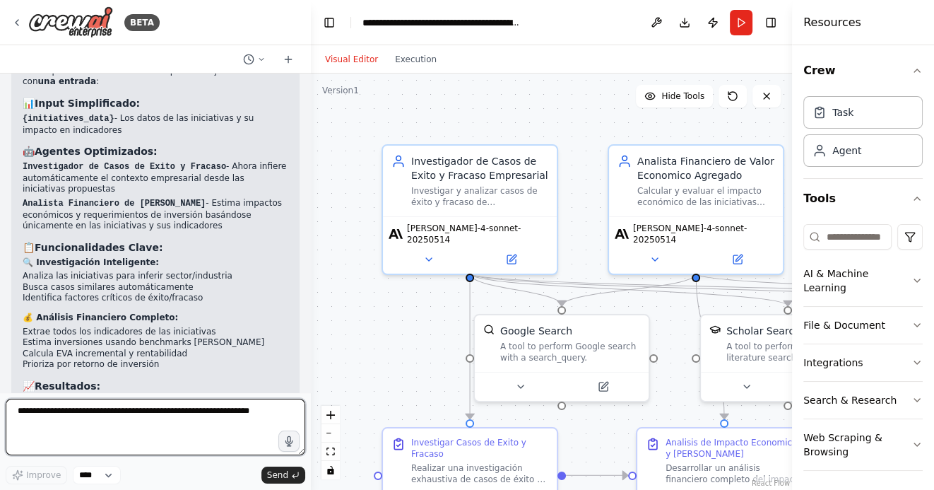
click at [183, 419] on textarea at bounding box center [156, 427] width 300 height 57
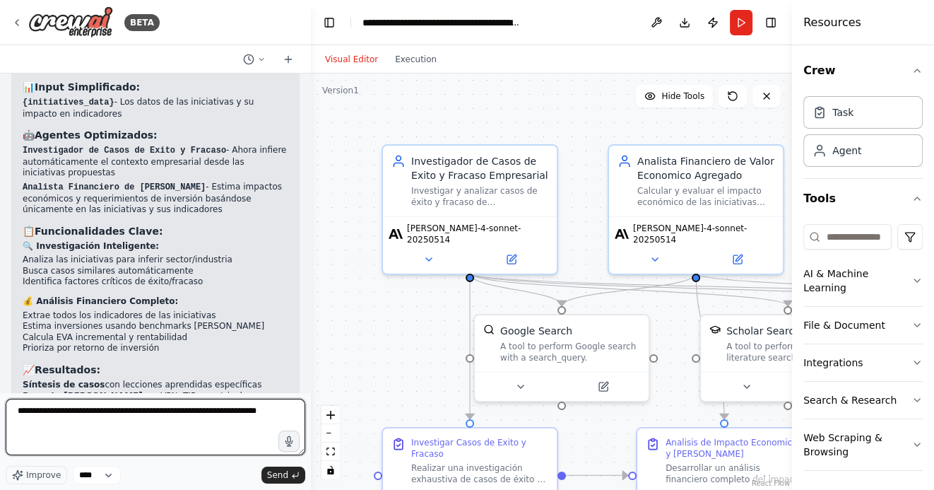
type textarea "**********"
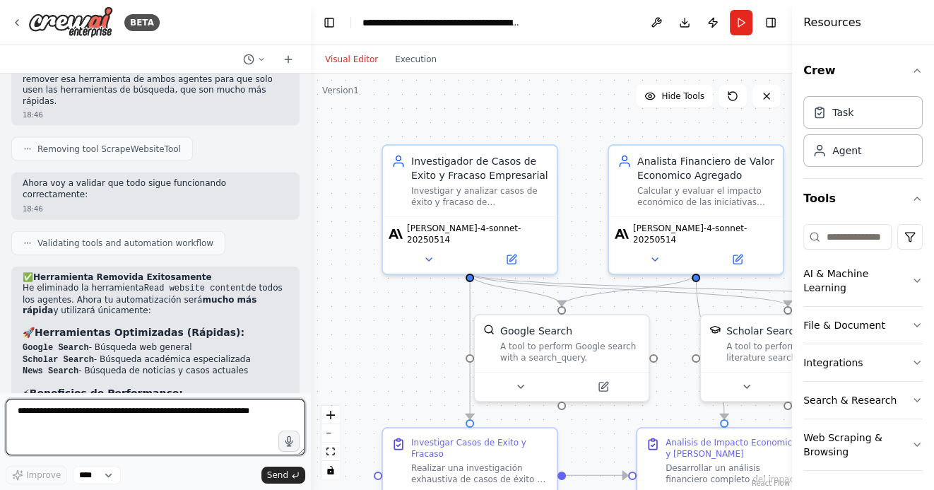
scroll to position [3134, 0]
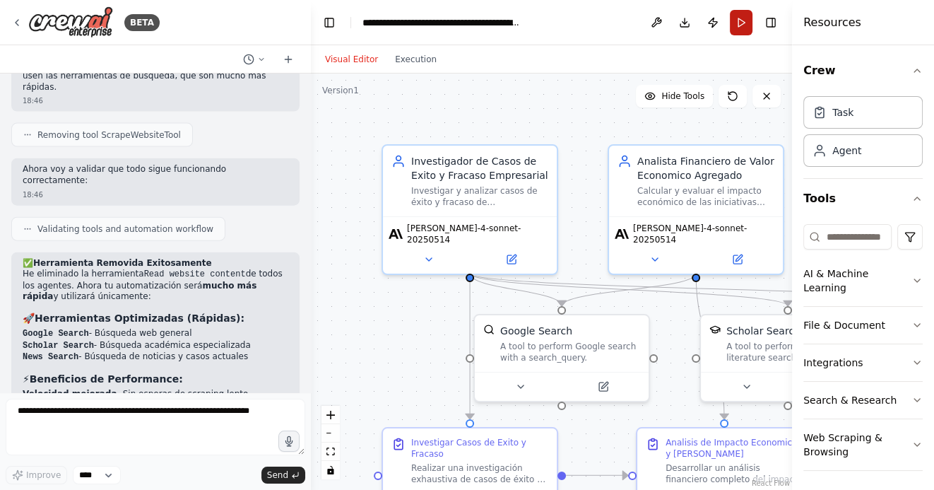
click at [745, 30] on button "Run" at bounding box center [741, 22] width 23 height 25
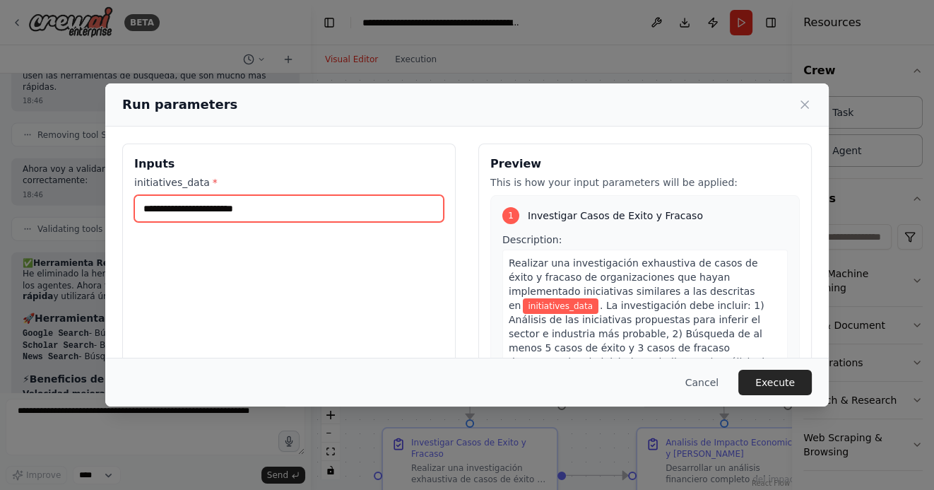
click at [192, 214] on input "initiatives_data *" at bounding box center [289, 208] width 310 height 27
paste input "**********"
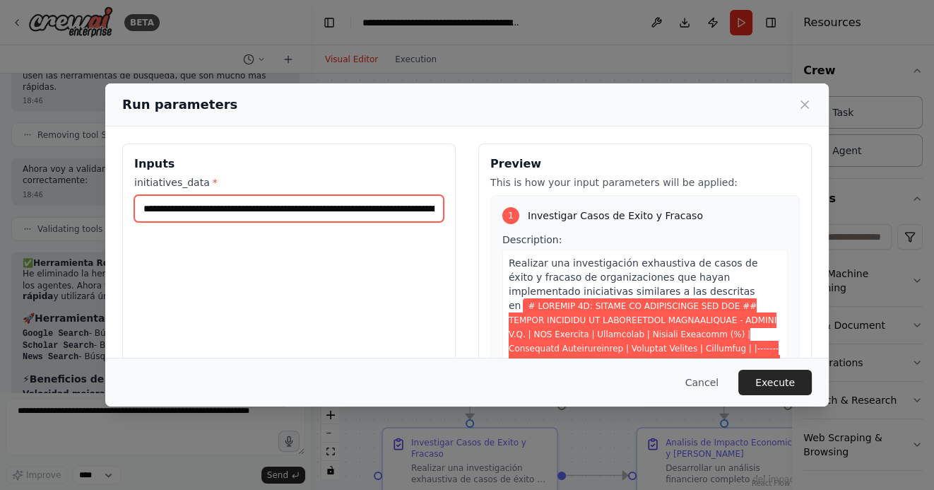
scroll to position [0, 204673]
type input "**********"
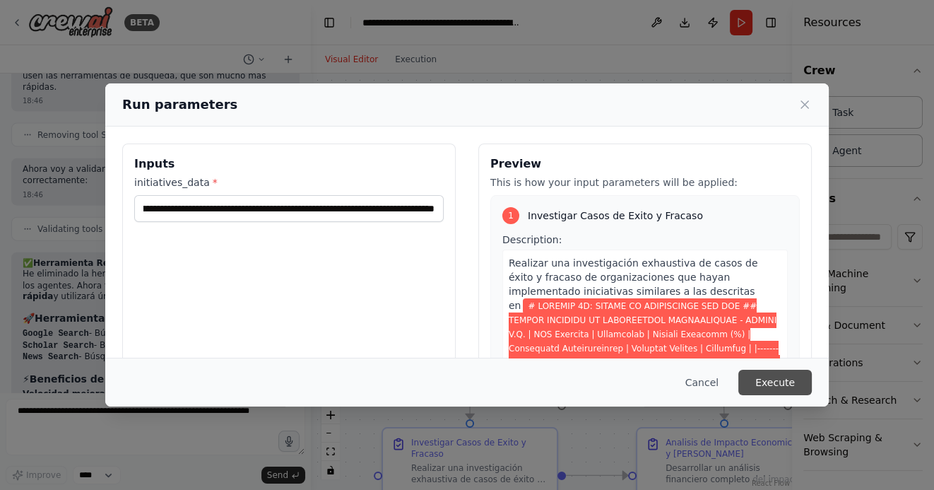
click at [773, 380] on button "Execute" at bounding box center [776, 382] width 74 height 25
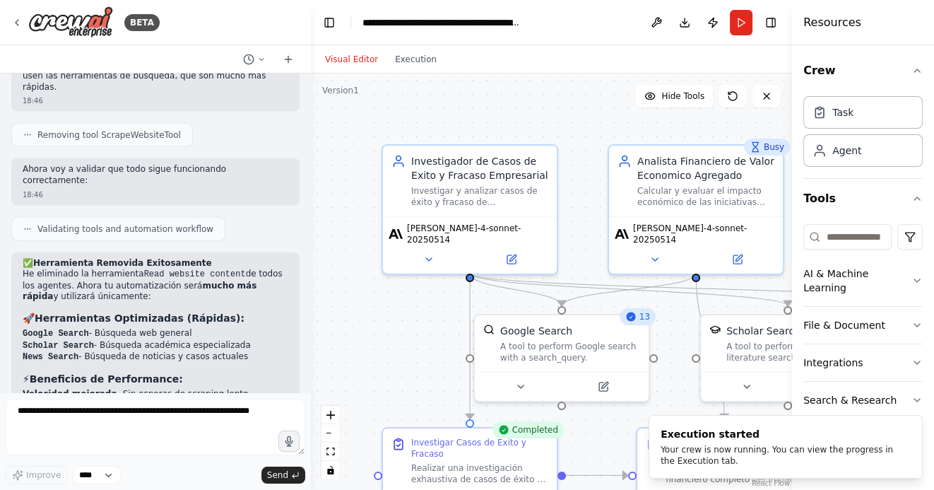
scroll to position [3134, 0]
drag, startPoint x: 393, startPoint y: 367, endPoint x: 393, endPoint y: 311, distance: 55.8
click at [393, 312] on div ".deletable-edge-delete-btn { width: 20px; height: 20px; border: 0px solid #ffff…" at bounding box center [551, 282] width 481 height 416
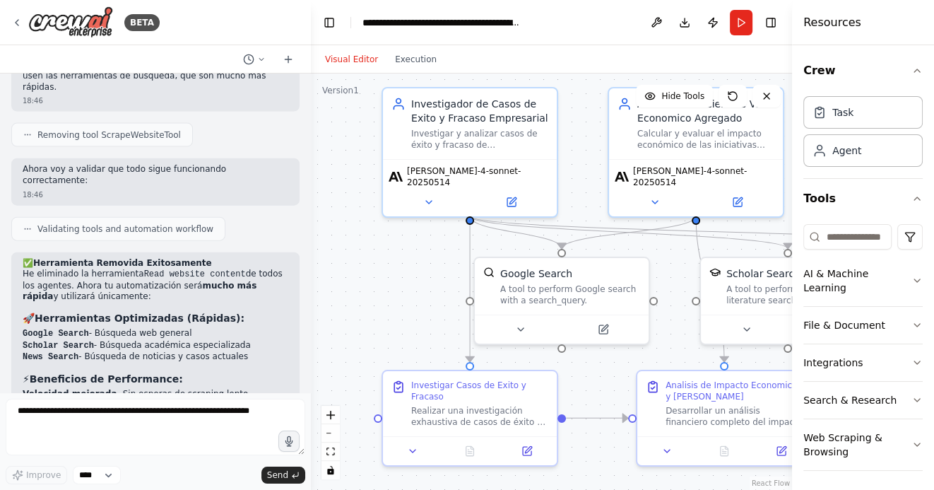
drag, startPoint x: 401, startPoint y: 325, endPoint x: 401, endPoint y: 305, distance: 20.5
click at [401, 305] on div ".deletable-edge-delete-btn { width: 20px; height: 20px; border: 0px solid #ffff…" at bounding box center [551, 282] width 481 height 416
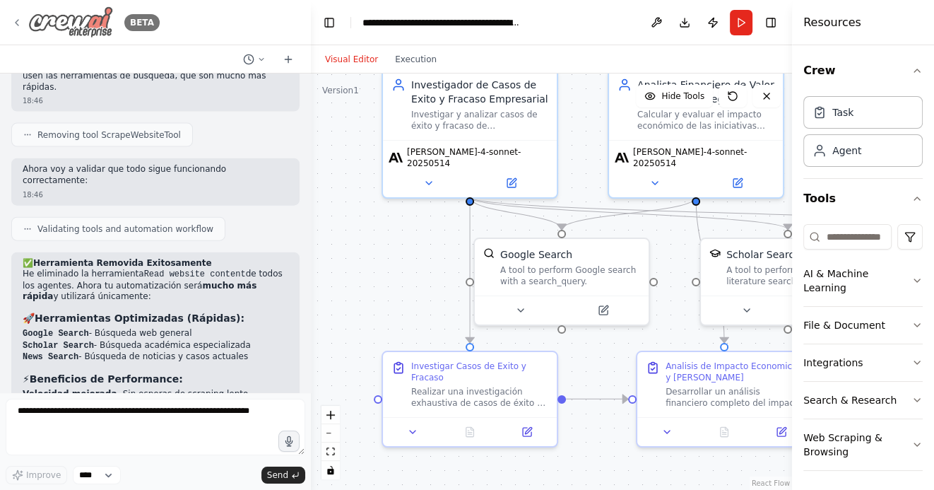
click at [18, 21] on icon at bounding box center [16, 22] width 11 height 11
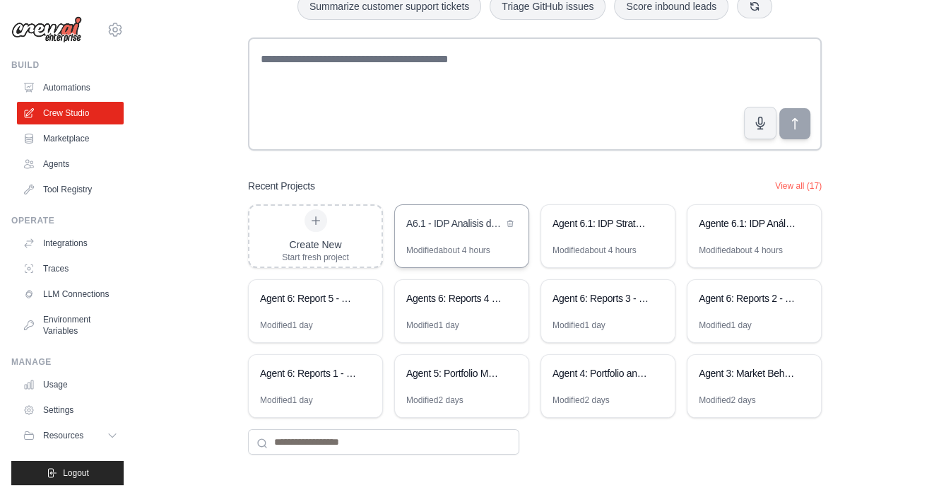
click at [452, 227] on div "A6.1 - IDP Analisis de Iniciativas - Casos de Exito y Evaluacion [PERSON_NAME]" at bounding box center [454, 223] width 97 height 14
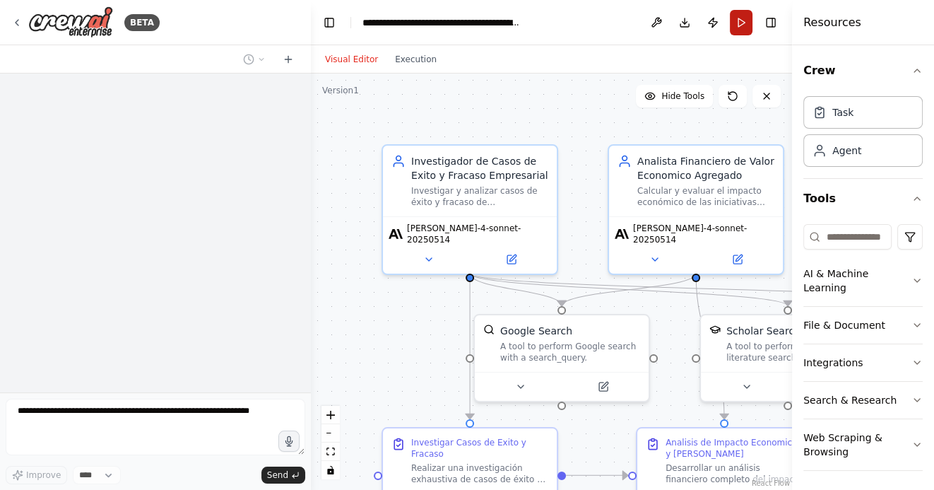
click at [746, 23] on button "Run" at bounding box center [741, 22] width 23 height 25
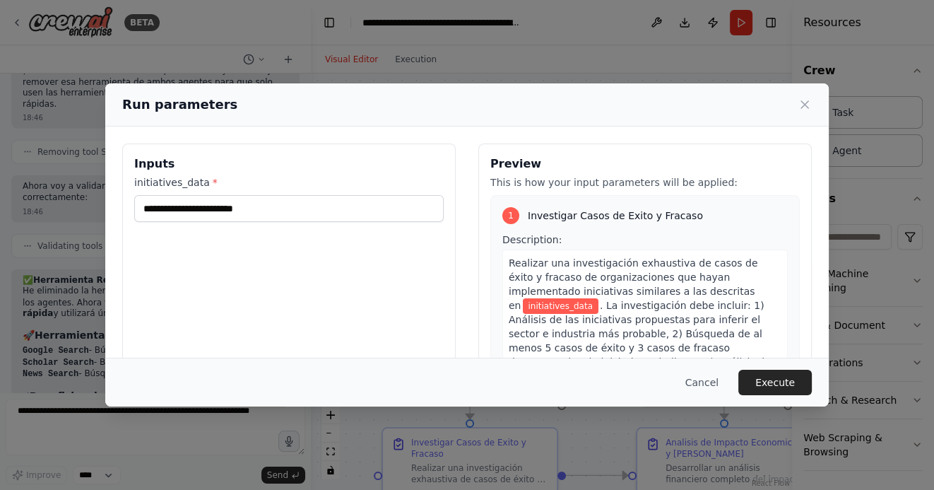
scroll to position [3134, 0]
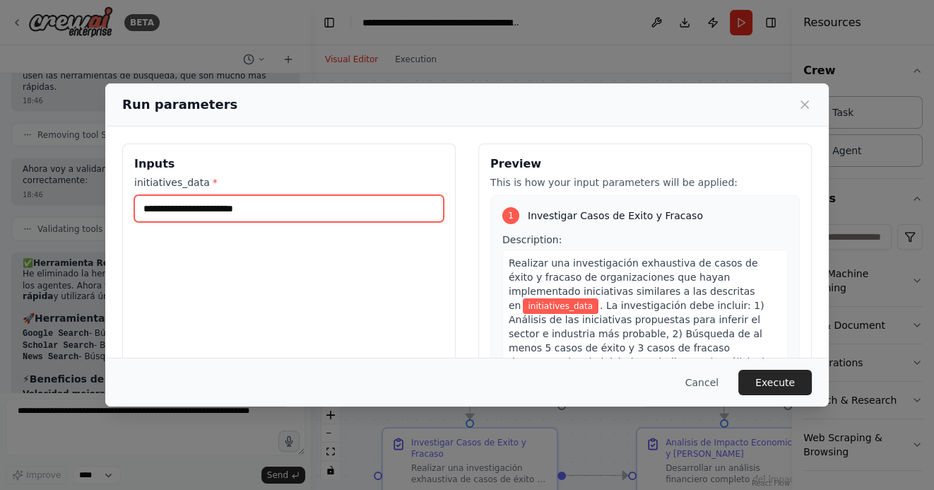
click at [188, 209] on input "initiatives_data *" at bounding box center [289, 208] width 310 height 27
paste input "**********"
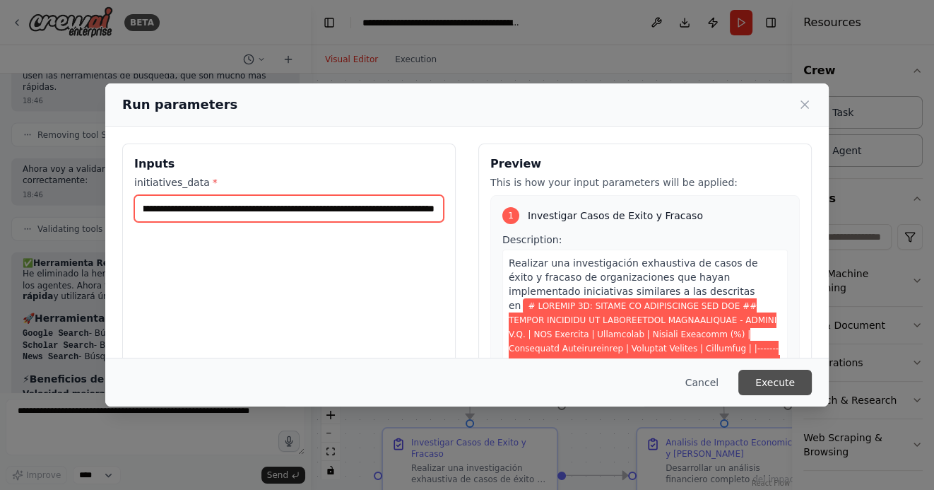
type input "**********"
click at [780, 384] on button "Execute" at bounding box center [776, 382] width 74 height 25
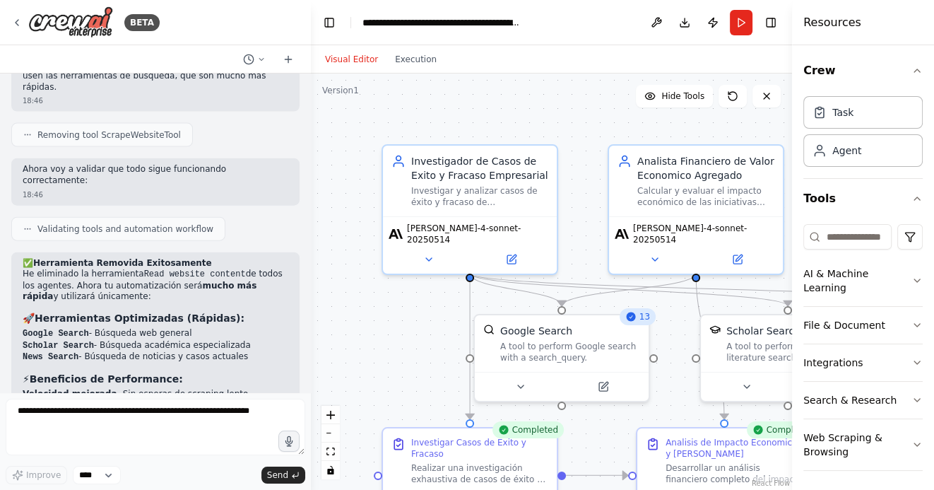
drag, startPoint x: 384, startPoint y: 356, endPoint x: 368, endPoint y: 195, distance: 162.0
click at [368, 196] on div ".deletable-edge-delete-btn { width: 20px; height: 20px; border: 0px solid #ffff…" at bounding box center [551, 282] width 481 height 416
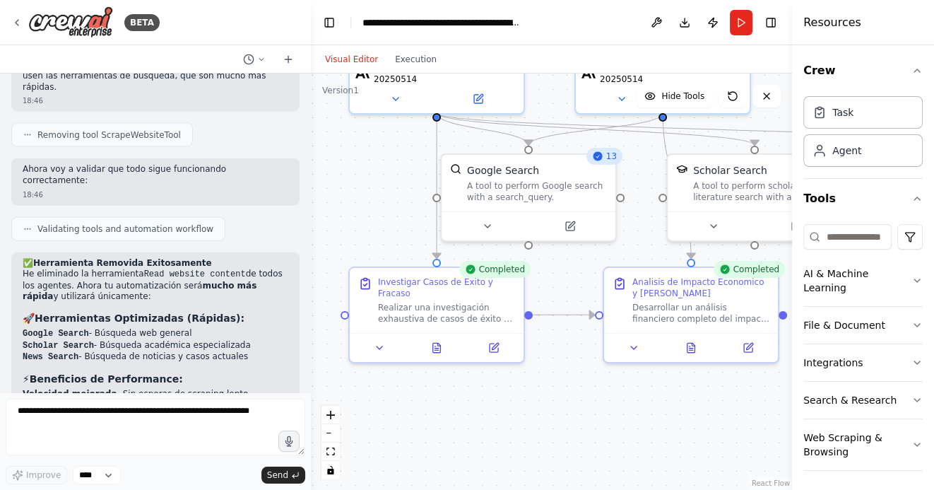
drag, startPoint x: 486, startPoint y: 391, endPoint x: 416, endPoint y: 380, distance: 70.8
click at [416, 380] on div ".deletable-edge-delete-btn { width: 20px; height: 20px; border: 0px solid #ffff…" at bounding box center [551, 282] width 481 height 416
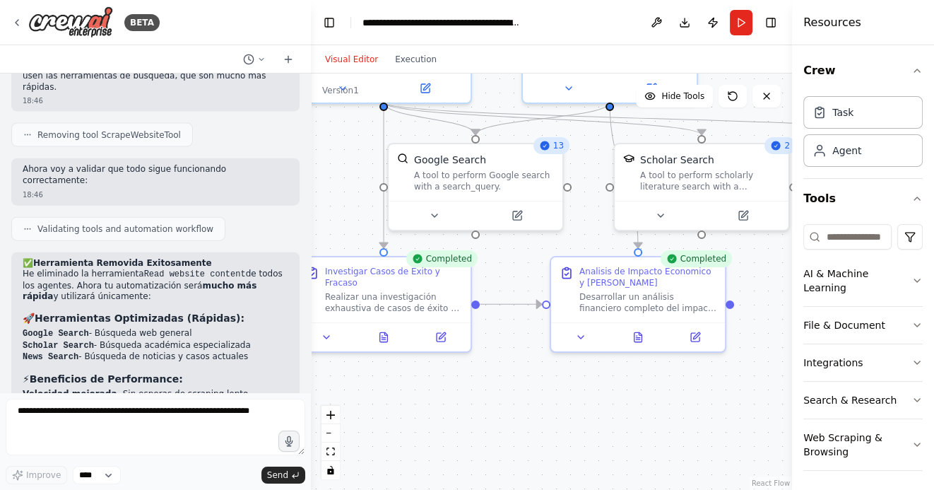
drag, startPoint x: 496, startPoint y: 406, endPoint x: 568, endPoint y: 386, distance: 74.8
click at [569, 386] on div ".deletable-edge-delete-btn { width: 20px; height: 20px; border: 0px solid #ffff…" at bounding box center [551, 282] width 481 height 416
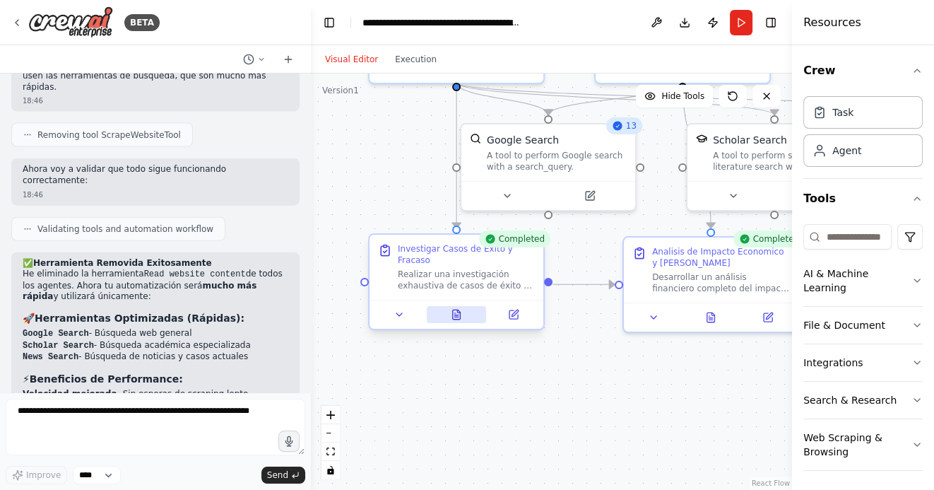
click at [457, 313] on icon at bounding box center [457, 314] width 8 height 9
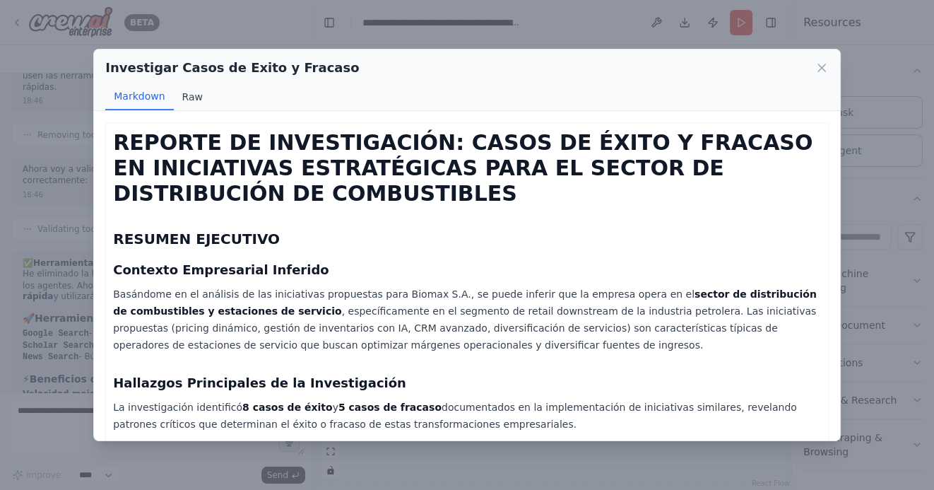
click at [189, 96] on button "Raw" at bounding box center [192, 96] width 37 height 27
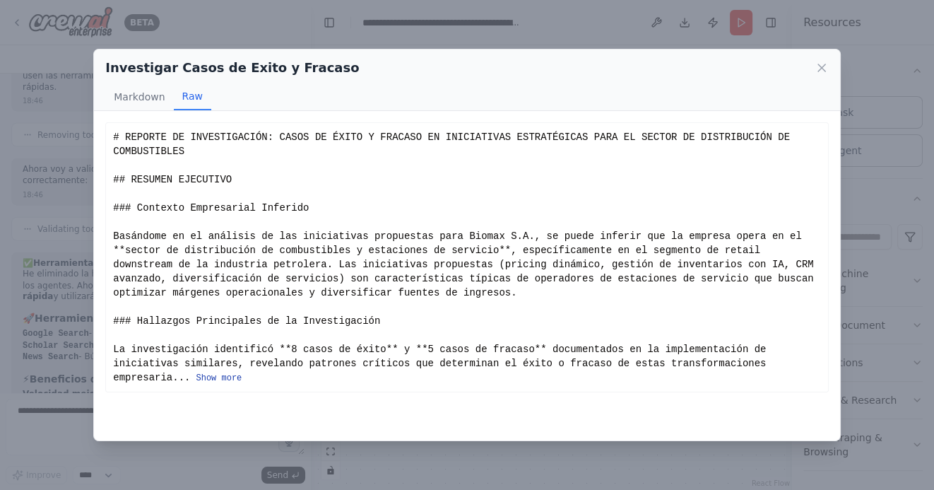
click at [223, 378] on button "Show more" at bounding box center [219, 378] width 46 height 11
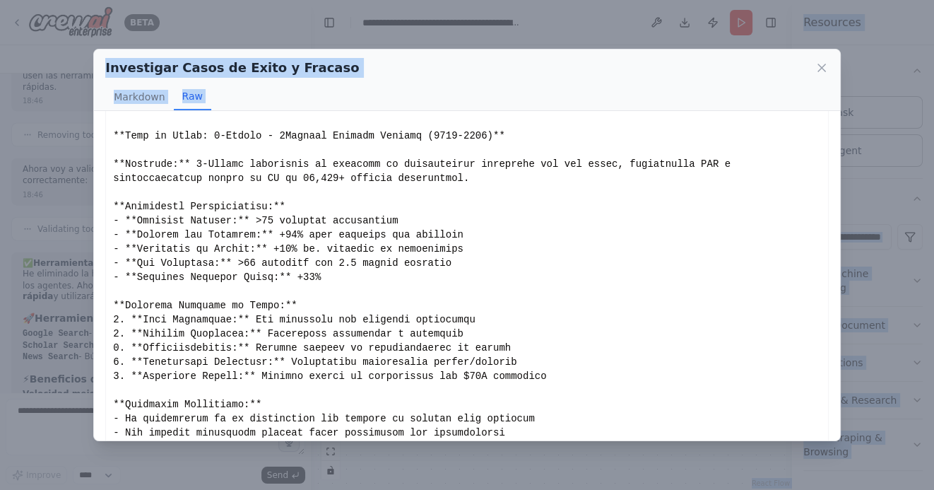
scroll to position [1800, 0]
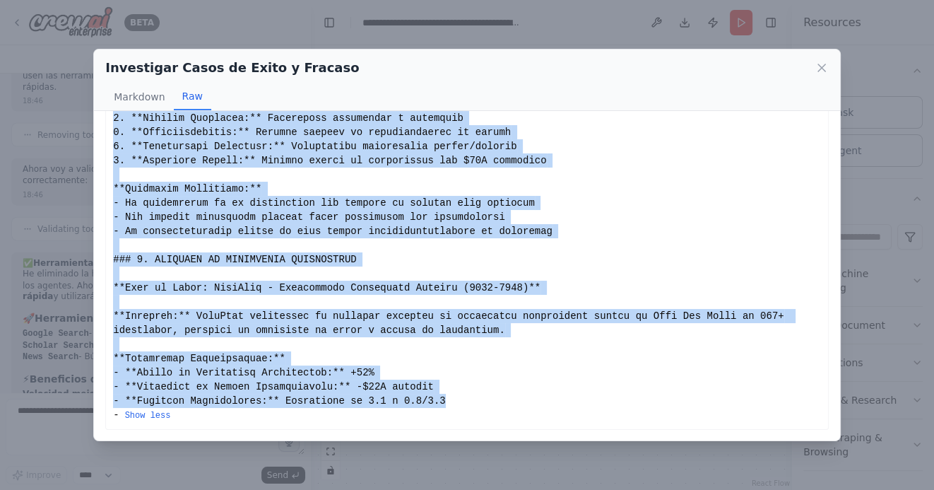
drag, startPoint x: 113, startPoint y: 136, endPoint x: 469, endPoint y: 396, distance: 440.7
copy div "# LOREMIP DO SITAMETCONSEC: ADIPI EL SEDDO E TEMPORI UT LABOREETDOL MAGNAALIQUA…"
click at [822, 66] on icon at bounding box center [822, 68] width 14 height 14
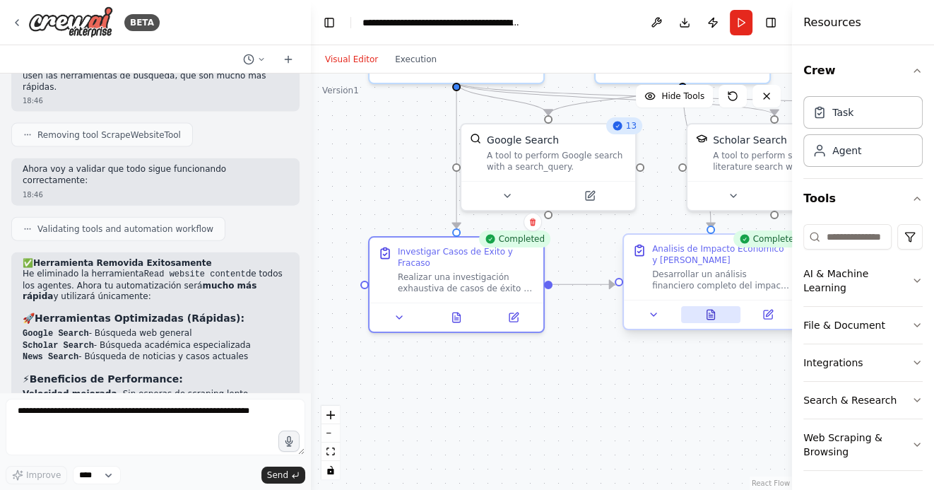
click at [714, 315] on icon at bounding box center [712, 314] width 8 height 9
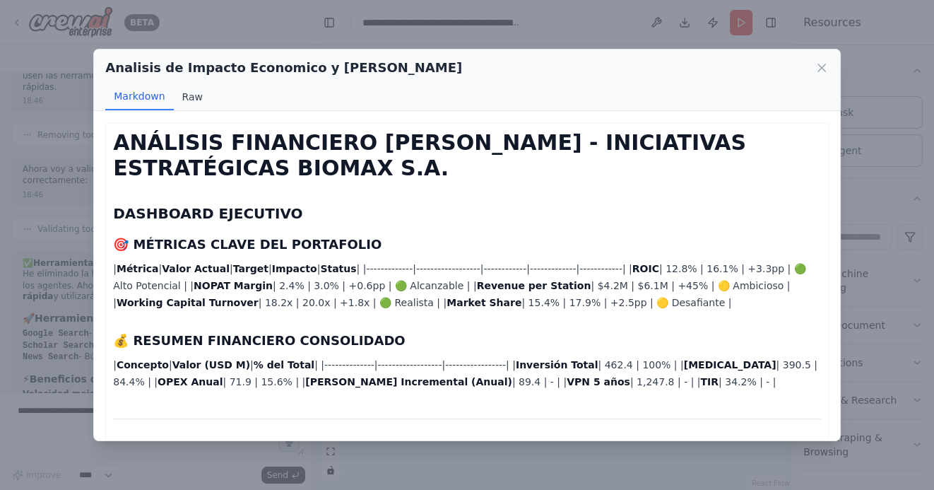
click at [194, 93] on button "Raw" at bounding box center [192, 96] width 37 height 27
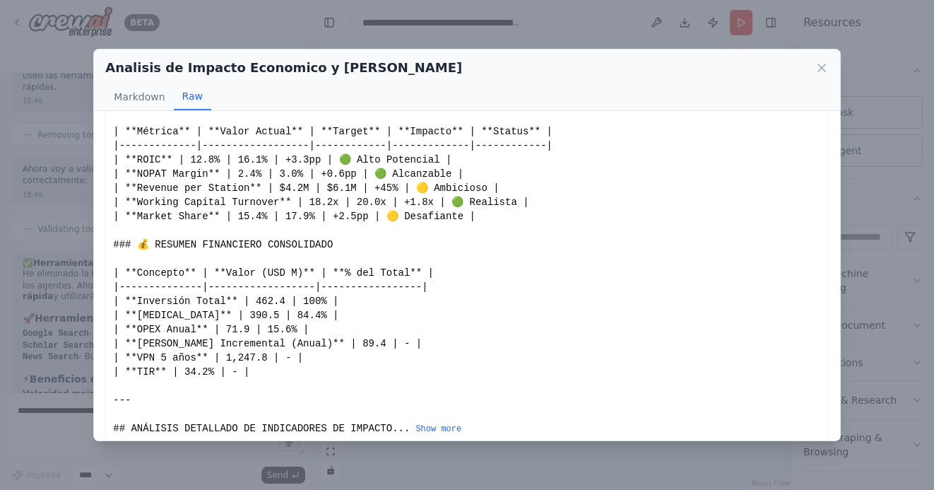
scroll to position [104, 0]
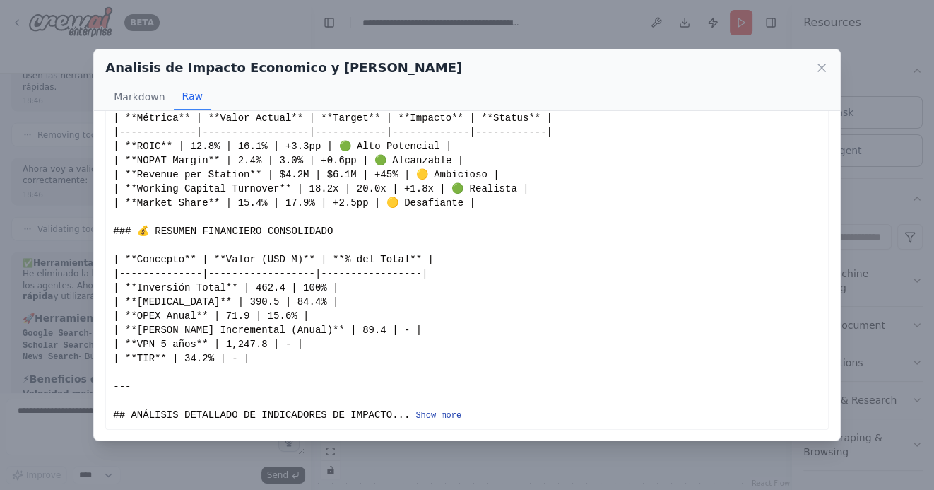
click at [445, 413] on button "Show more" at bounding box center [439, 415] width 46 height 11
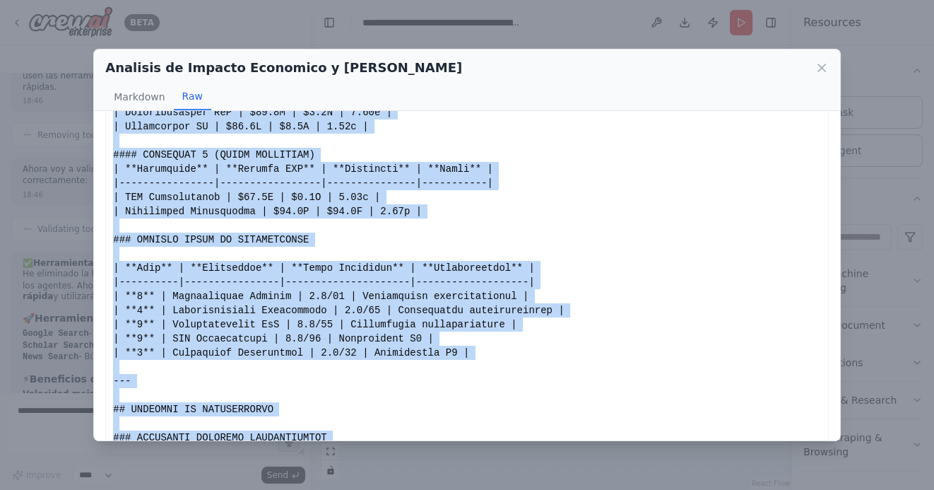
scroll to position [4218, 0]
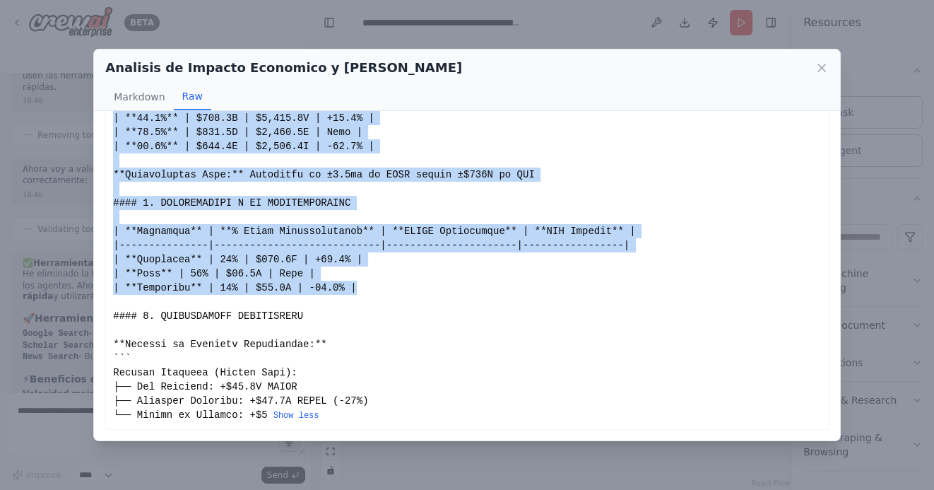
drag, startPoint x: 114, startPoint y: 136, endPoint x: 362, endPoint y: 289, distance: 291.3
copy div "# LOREMIPS DOLORSITAM CON - ADIPISCINGE SEDDOEIUSMOD TEMPOR I.U. ## LABOREETD M…"
click at [820, 66] on icon at bounding box center [822, 67] width 7 height 7
